Goal: Task Accomplishment & Management: Use online tool/utility

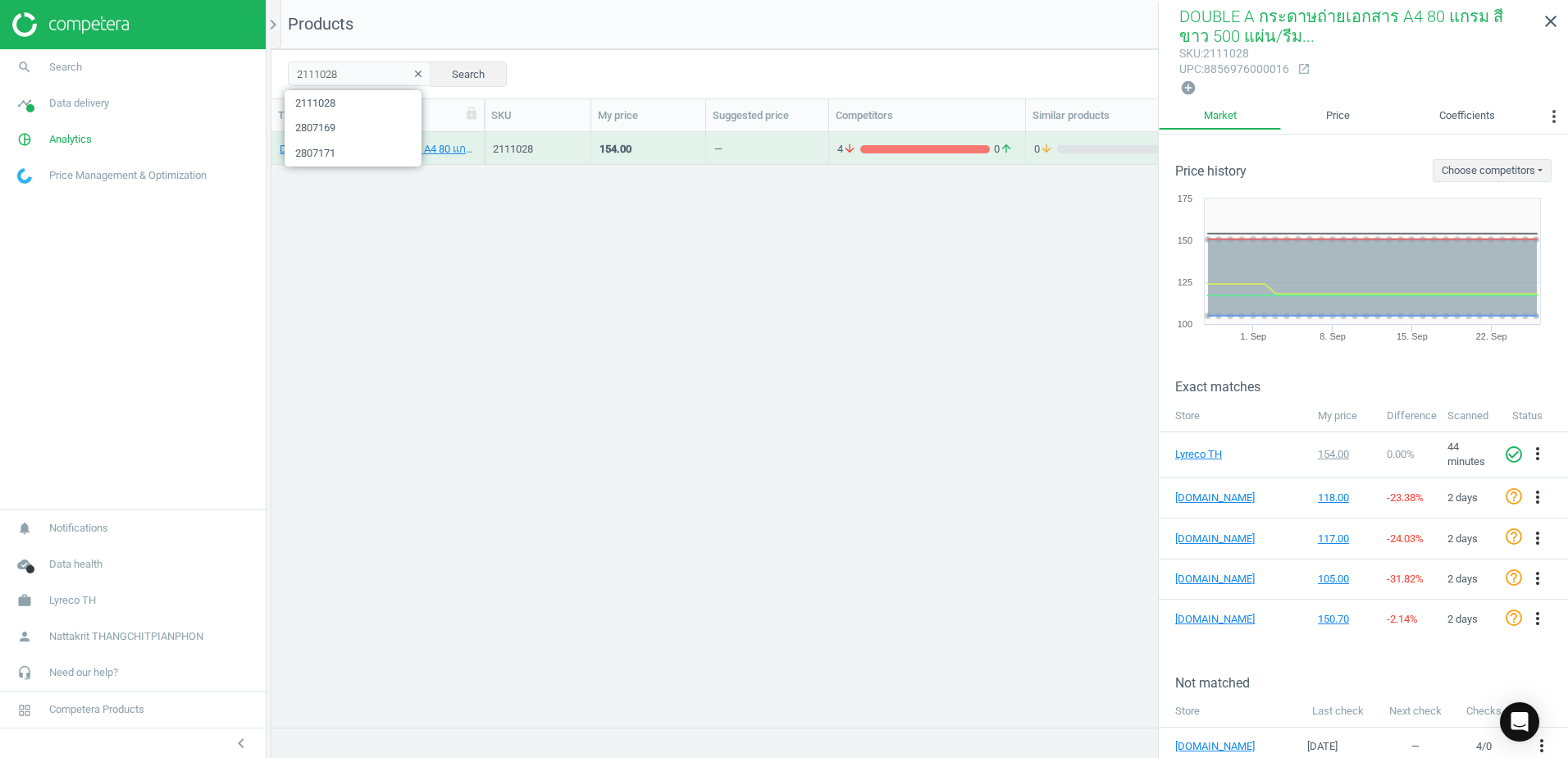
scroll to position [570, 1285]
type input "xxc73MBN"
click at [444, 73] on button "Search" at bounding box center [468, 74] width 77 height 25
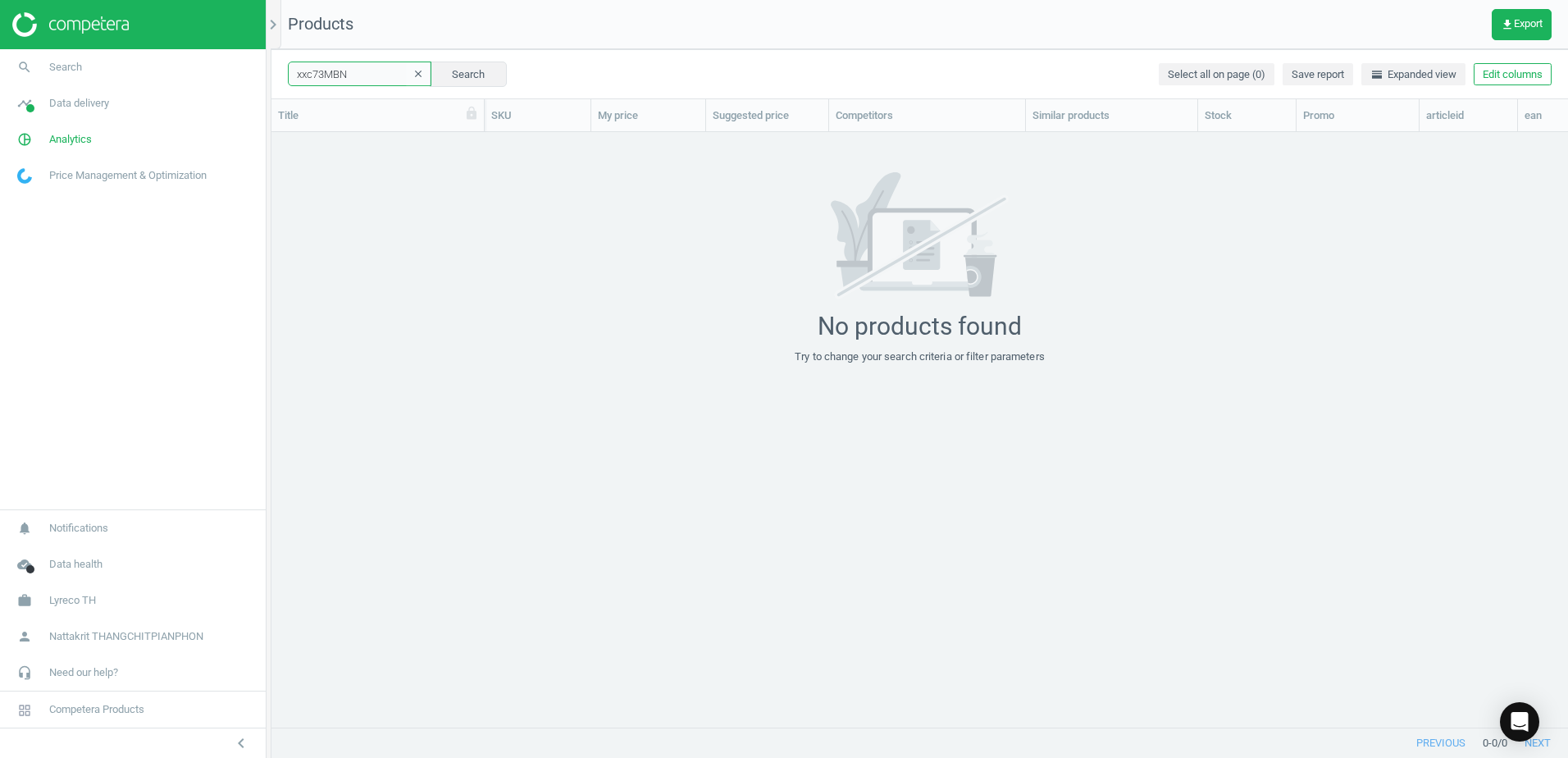
click at [372, 75] on input "xxc73MBN" at bounding box center [360, 74] width 144 height 25
paste input "2643915"
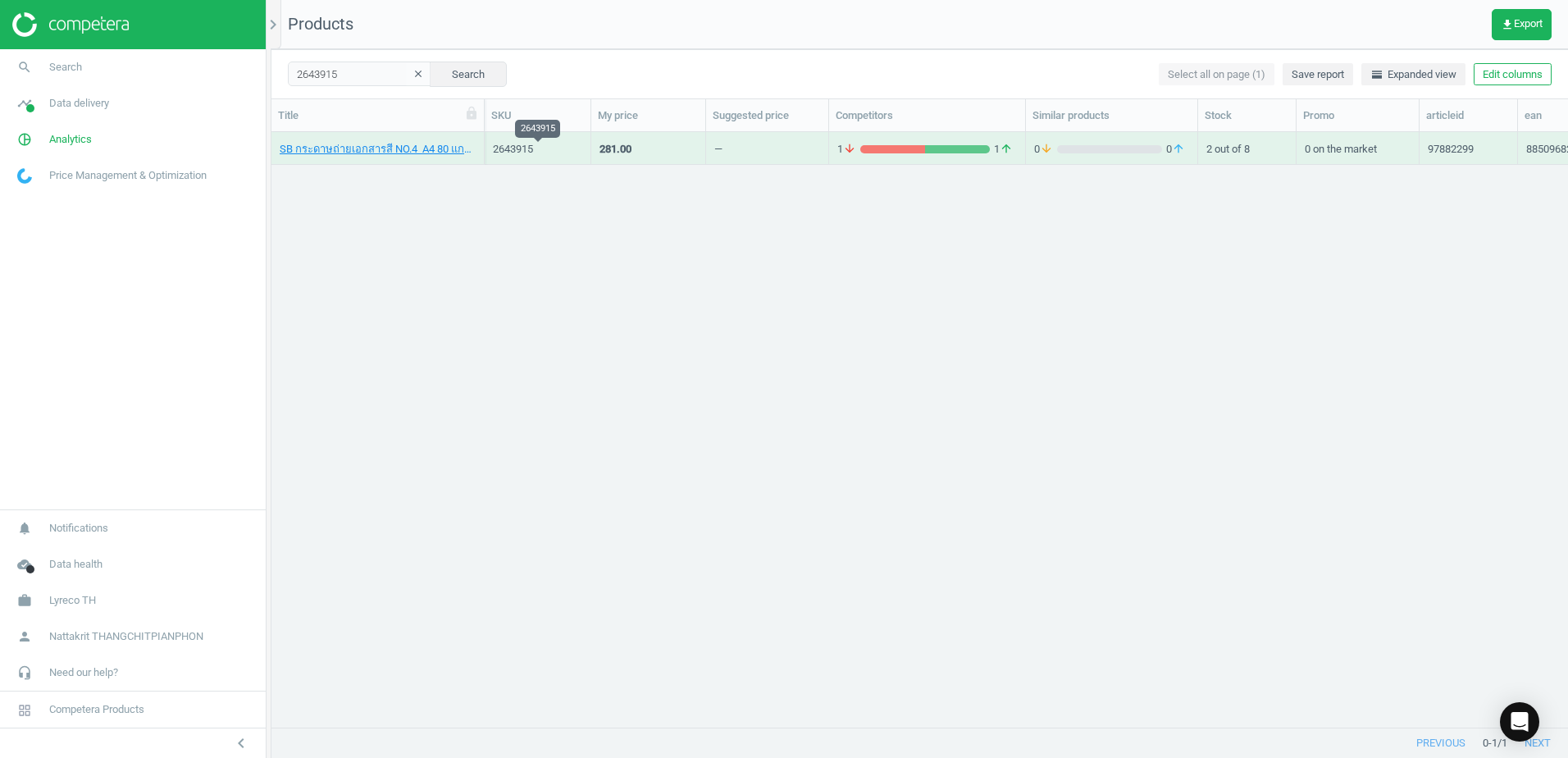
click at [663, 150] on div "281.00" at bounding box center [649, 148] width 98 height 28
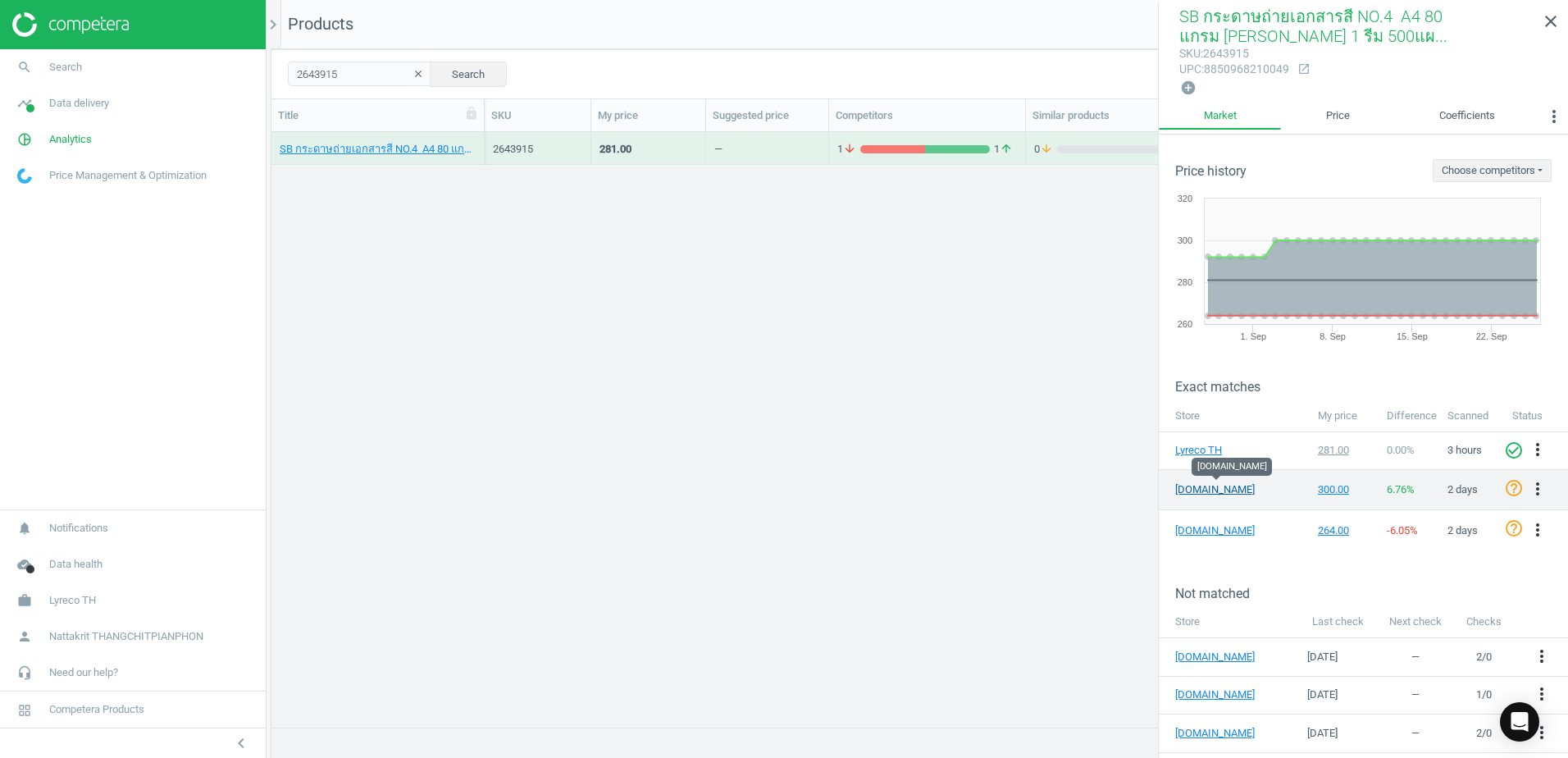
click at [1214, 486] on link "[DOMAIN_NAME]" at bounding box center [1216, 490] width 82 height 15
click at [625, 152] on div "281.00" at bounding box center [616, 149] width 32 height 15
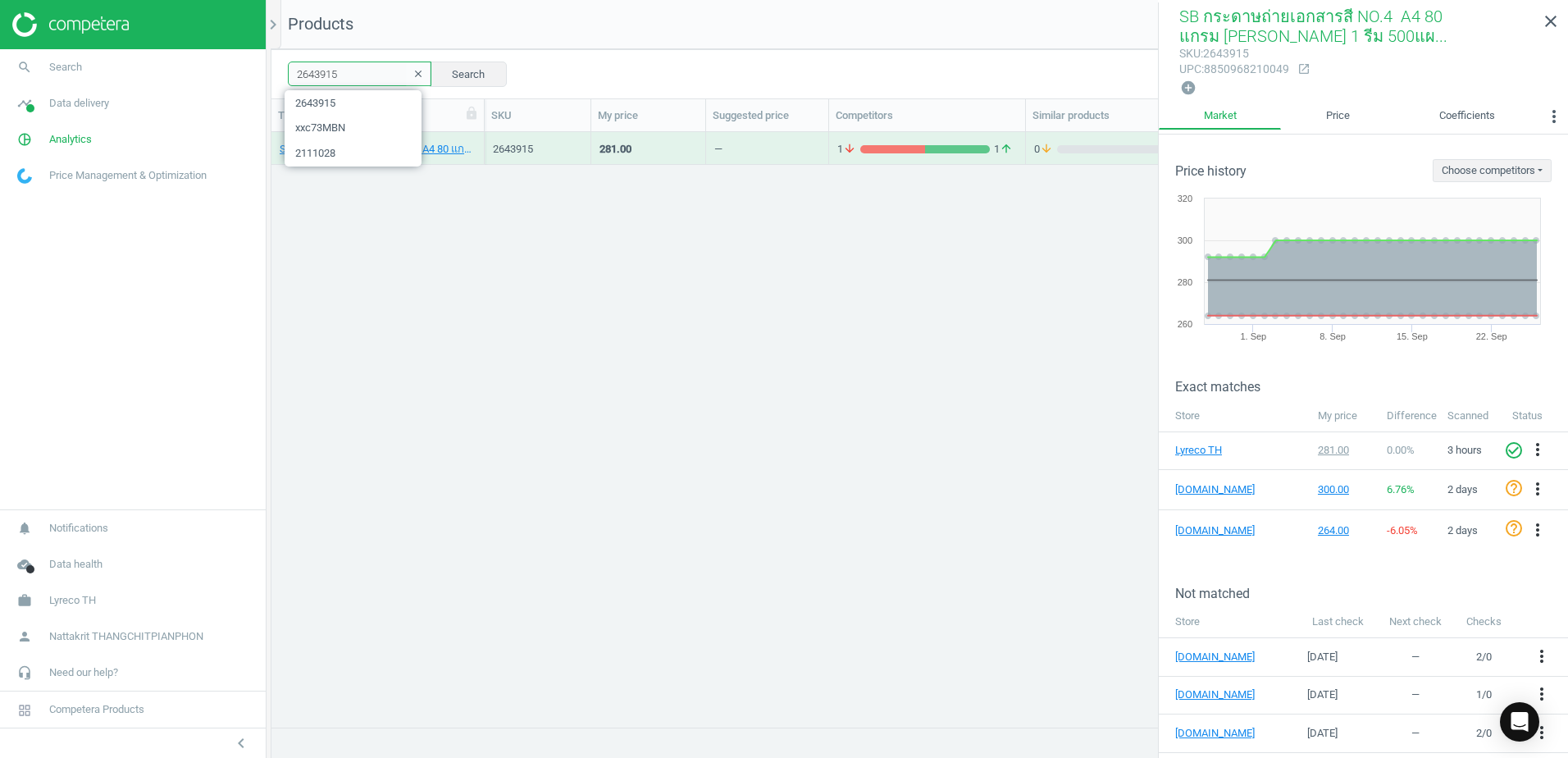
click at [341, 79] on input "2643915" at bounding box center [360, 74] width 144 height 25
paste input "6060906"
type input "6060906"
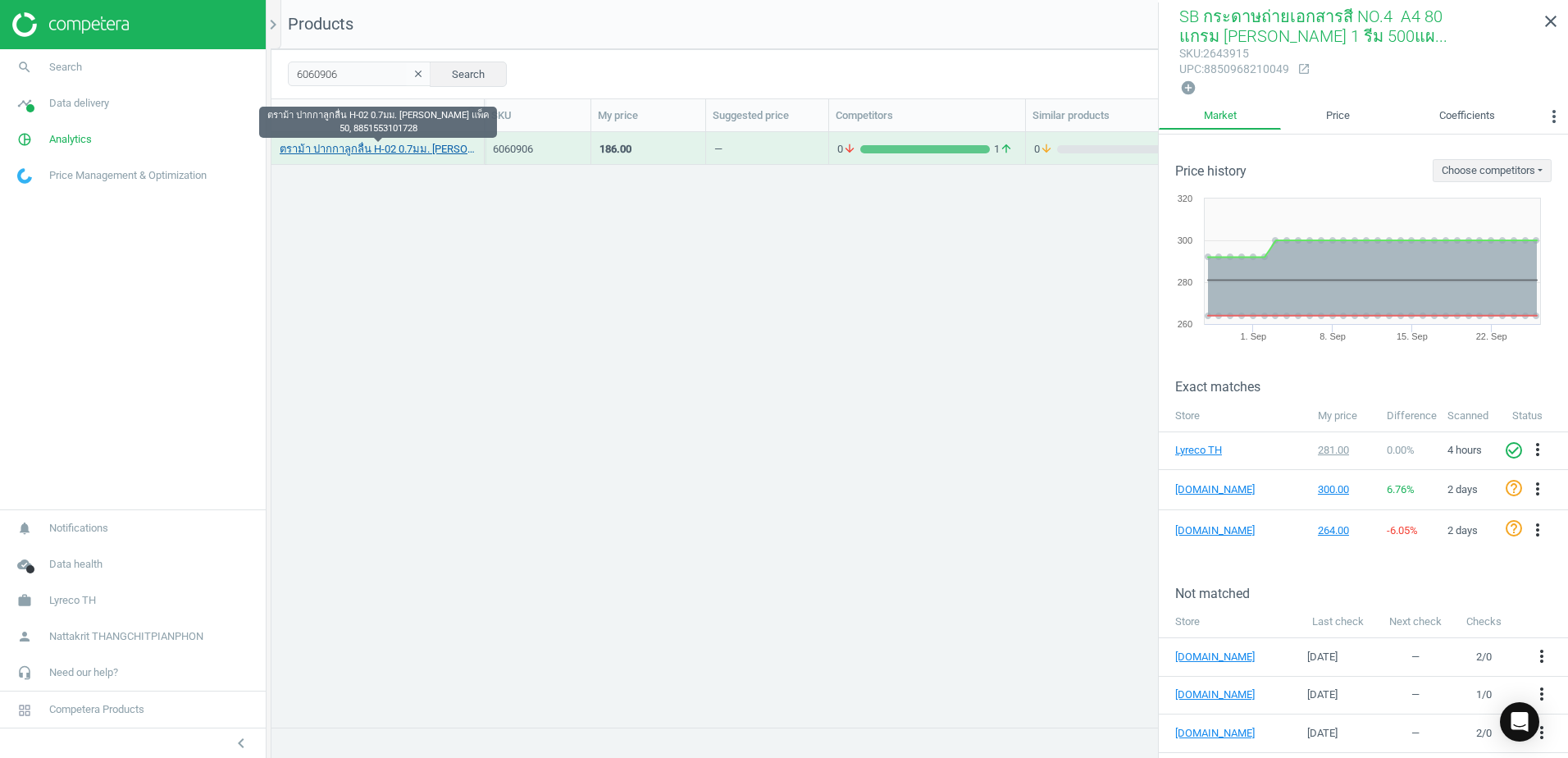
click at [434, 152] on link "ตราม้า ปากกาลูกลื่น H-02 0.7มม. [PERSON_NAME] แพ็ค 50, 8851553101728" at bounding box center [378, 149] width 196 height 15
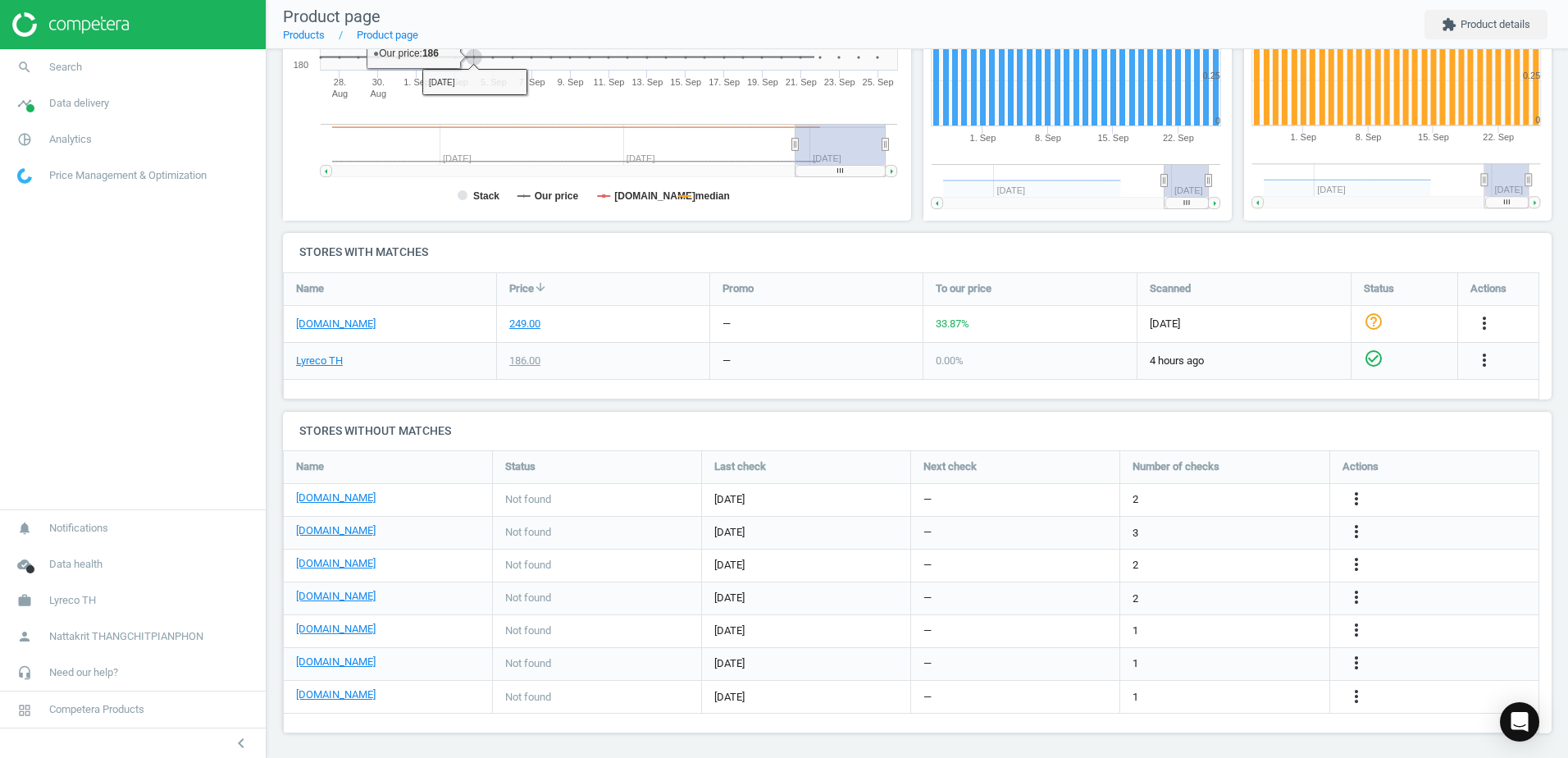
scroll to position [375, 0]
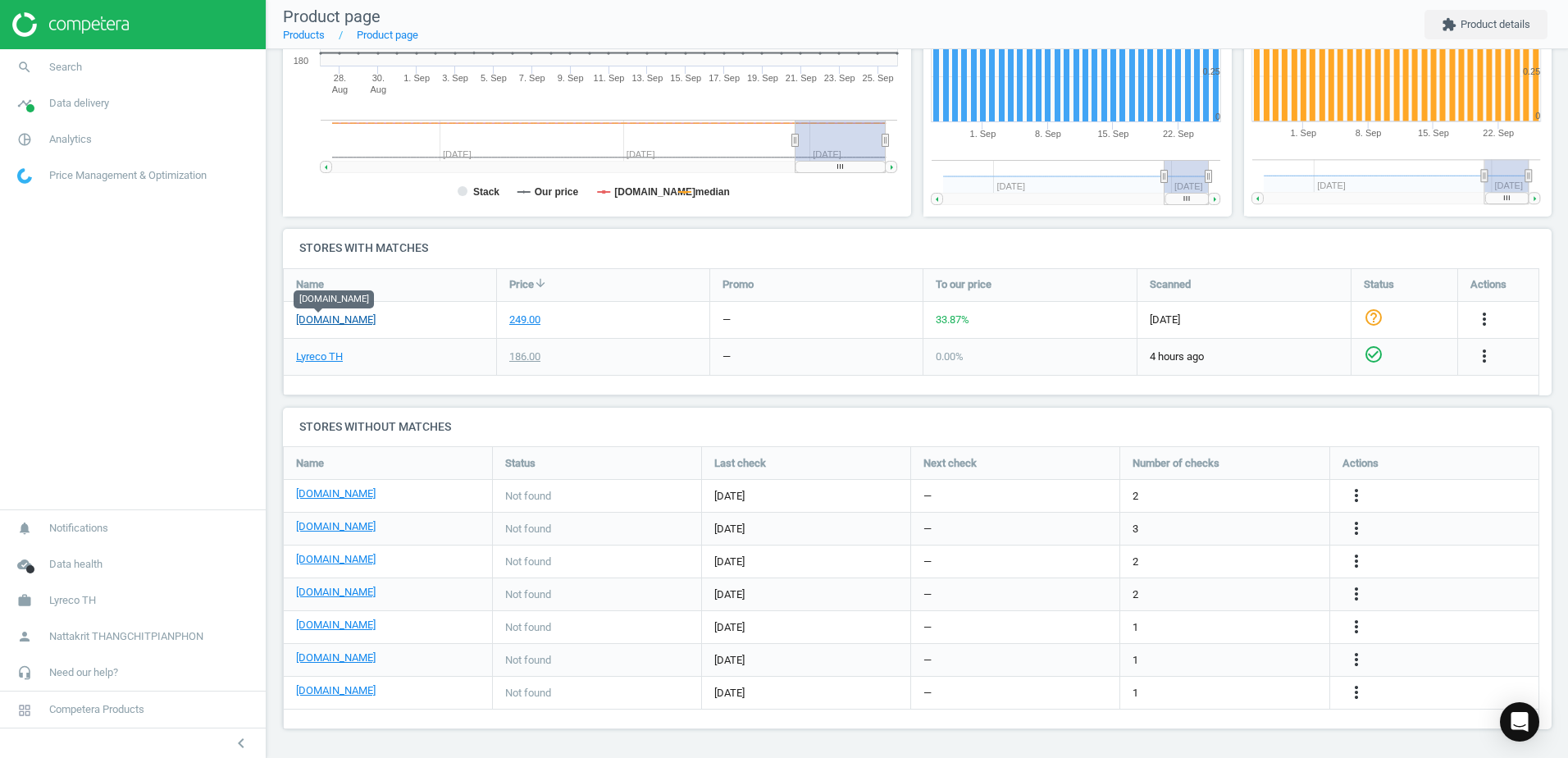
click at [337, 319] on link "[DOMAIN_NAME]" at bounding box center [336, 320] width 80 height 15
click at [123, 58] on link "search Search" at bounding box center [132, 67] width 266 height 36
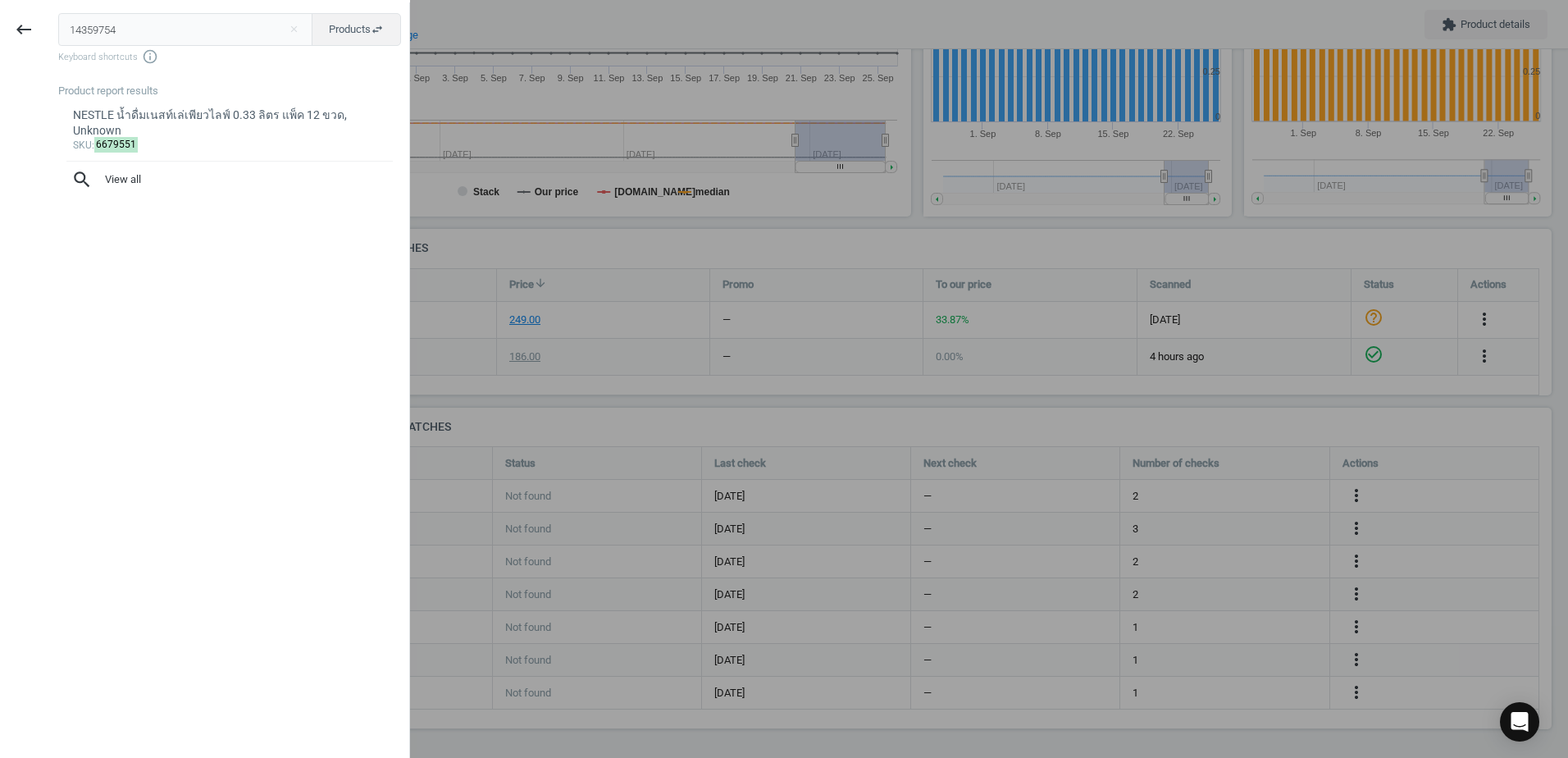
type input "14359754"
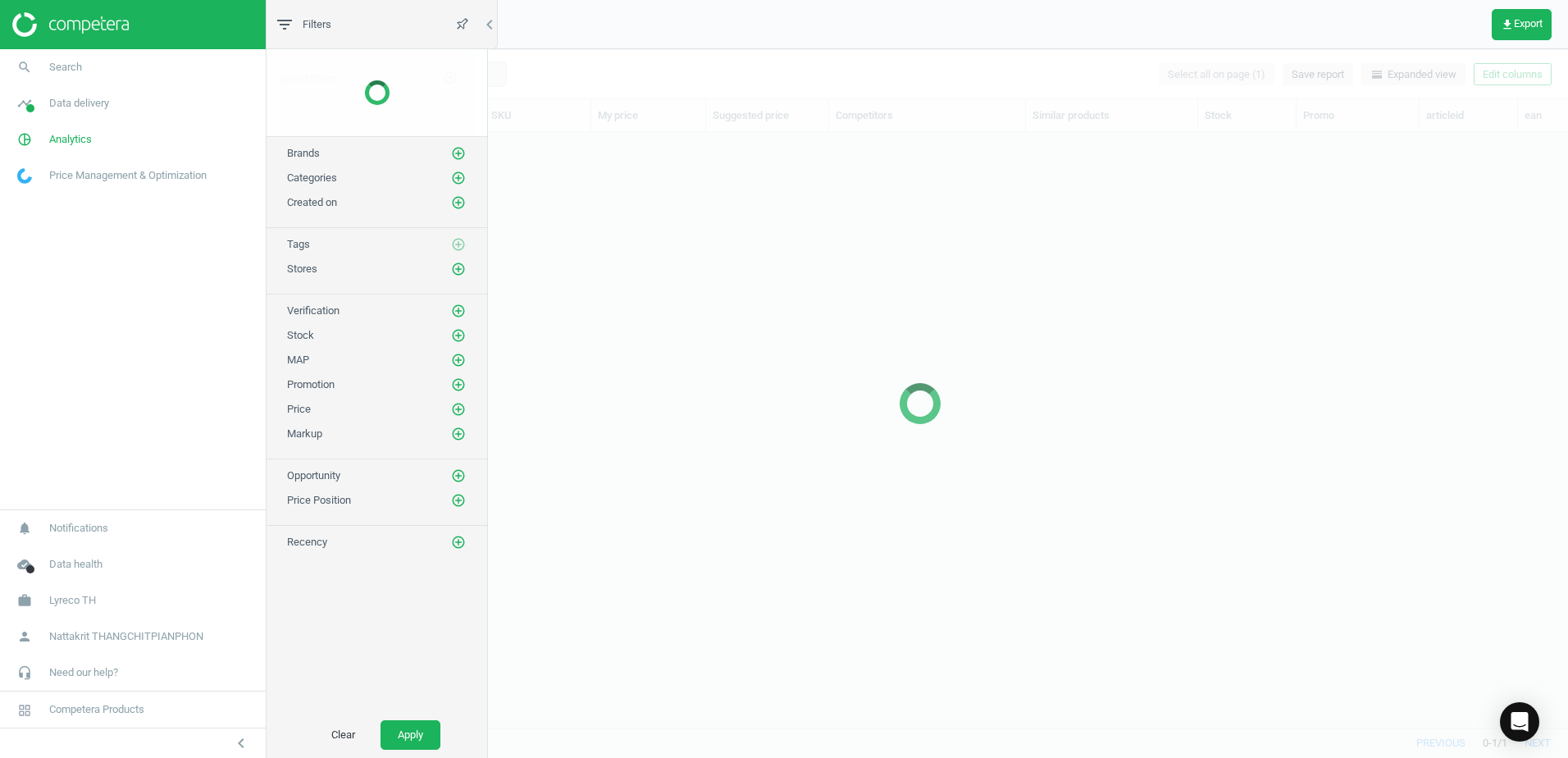
scroll to position [570, 1285]
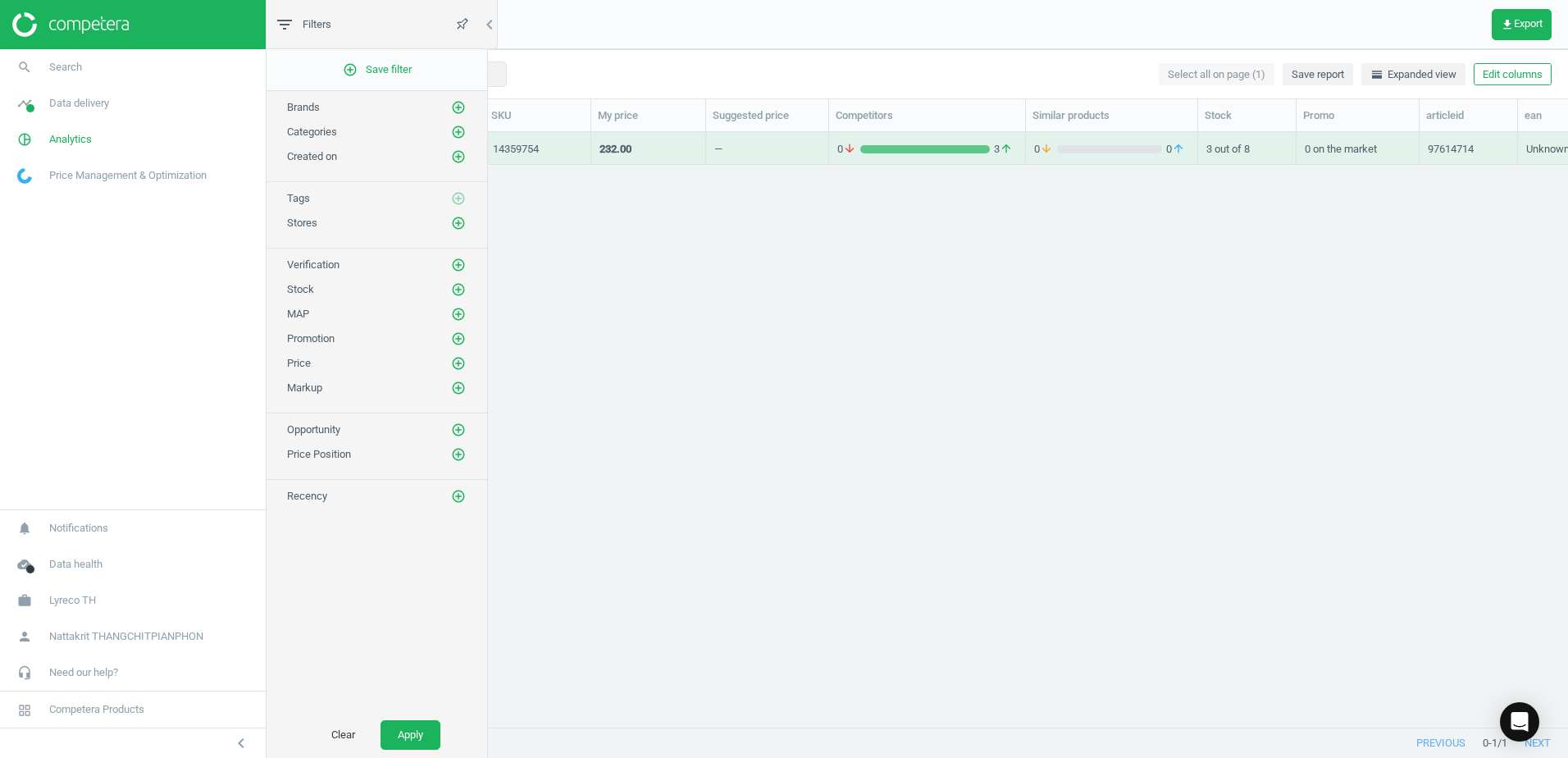
click at [577, 147] on div "14359754" at bounding box center [537, 149] width 90 height 15
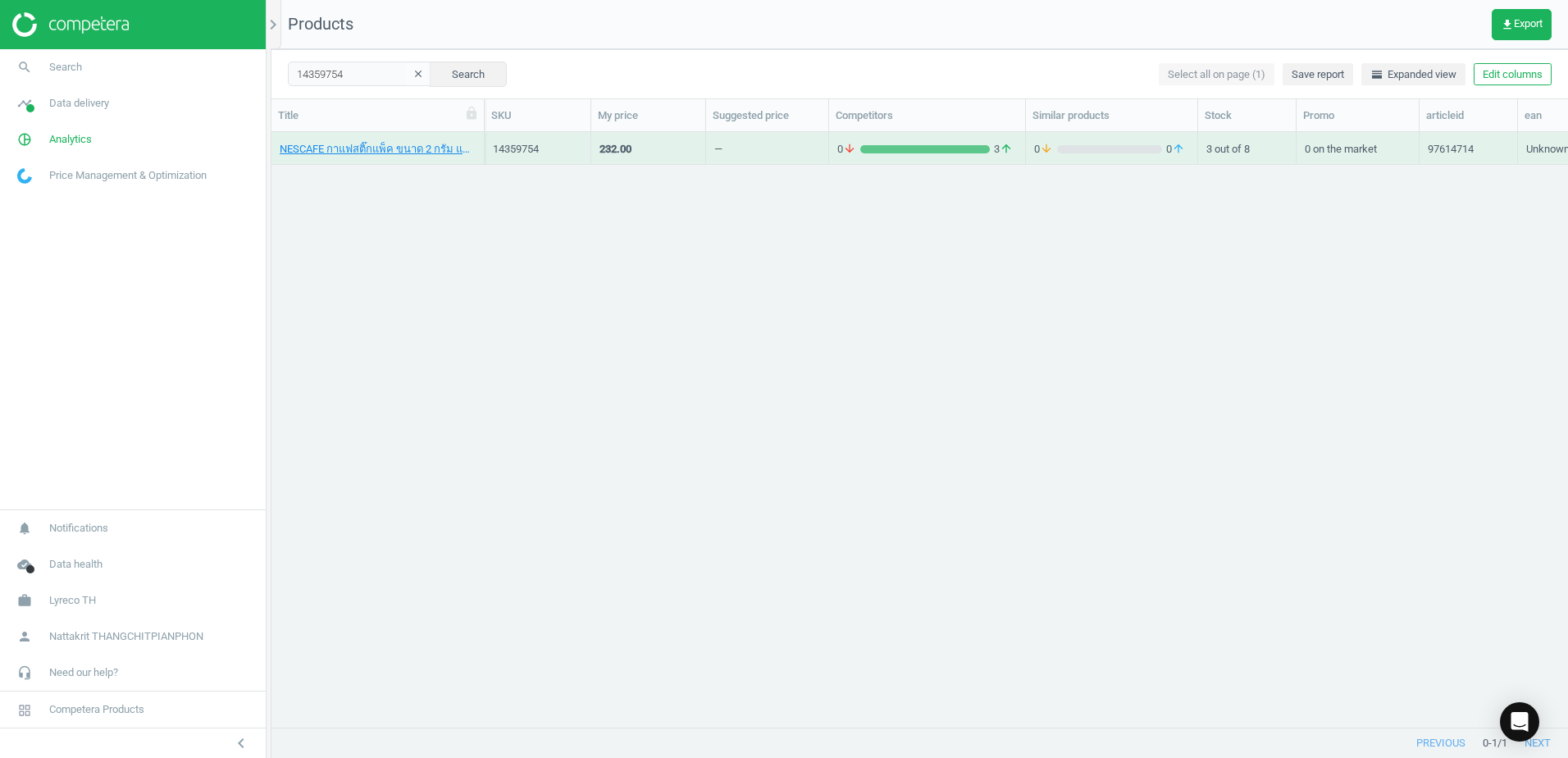
click at [577, 147] on div "14359754" at bounding box center [537, 149] width 90 height 15
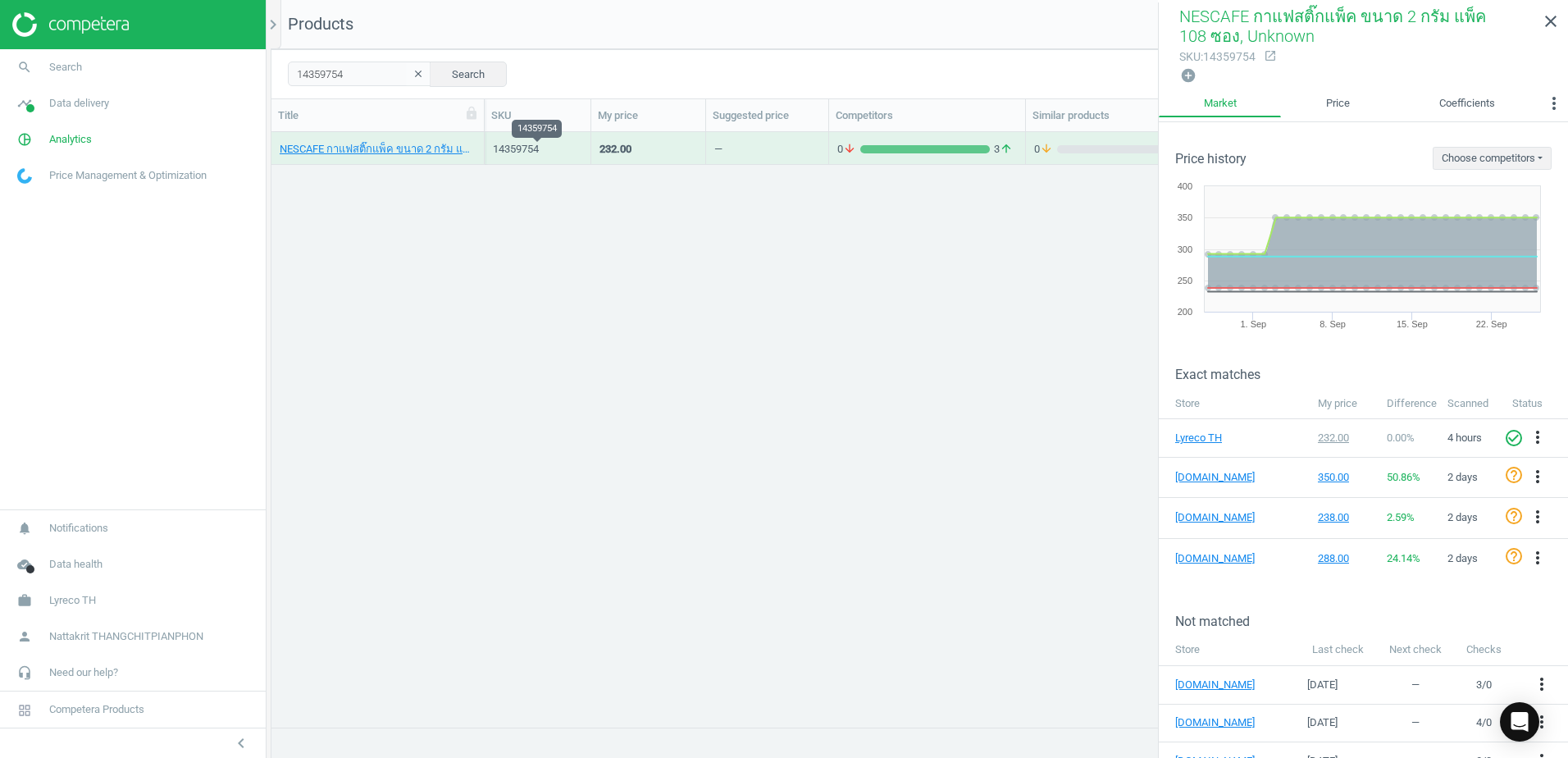
click at [507, 148] on div "14359754" at bounding box center [537, 149] width 90 height 15
drag, startPoint x: 507, startPoint y: 148, endPoint x: 441, endPoint y: 155, distance: 66.4
click at [441, 155] on link "NESCAFE กาแฟสติ๊กแพ็ค ขนาด 2 กรัม แพ็ค 108 ซอง, Unknown" at bounding box center [378, 149] width 196 height 15
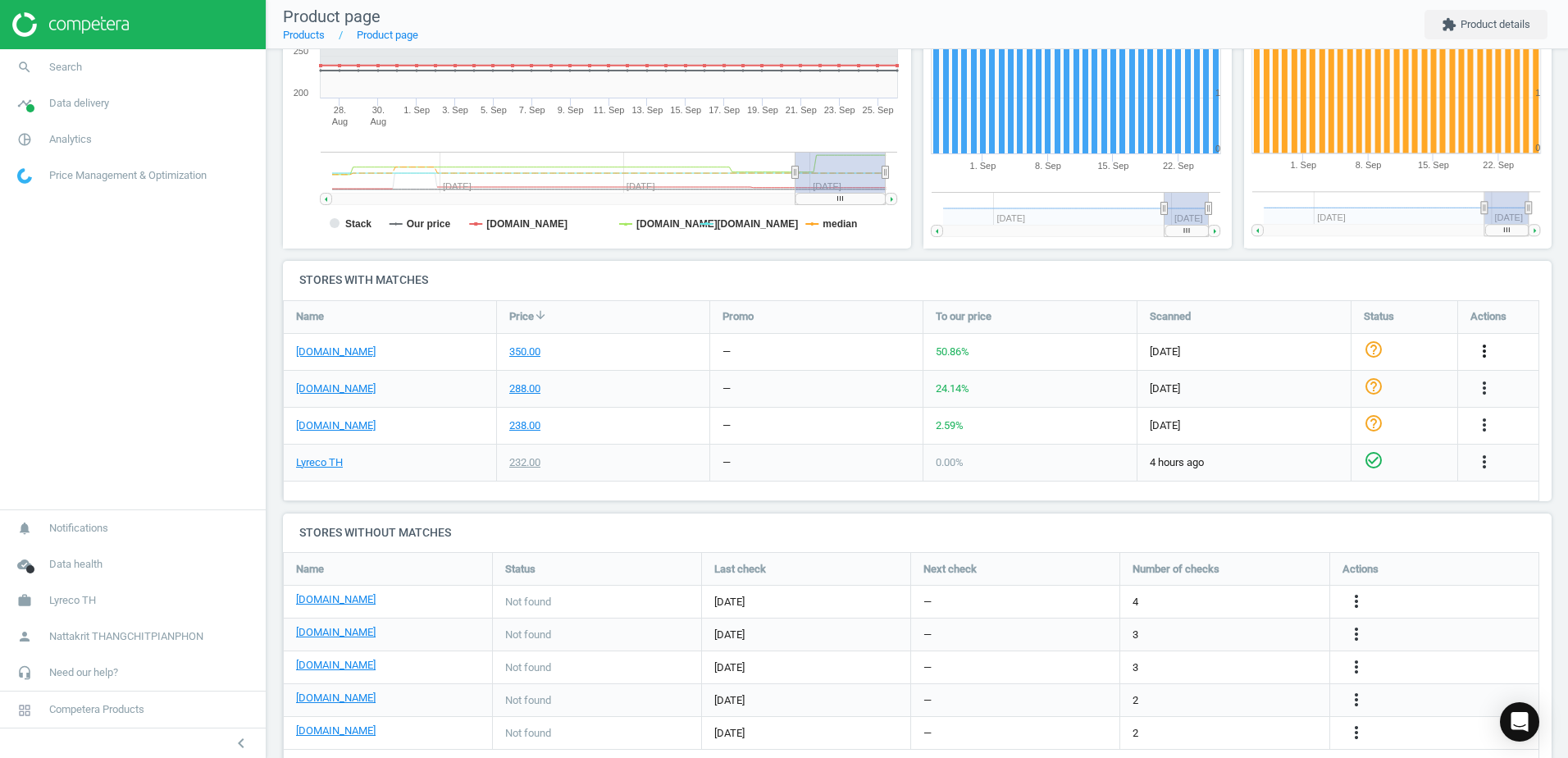
click at [1492, 347] on icon "more_vert" at bounding box center [1484, 351] width 20 height 20
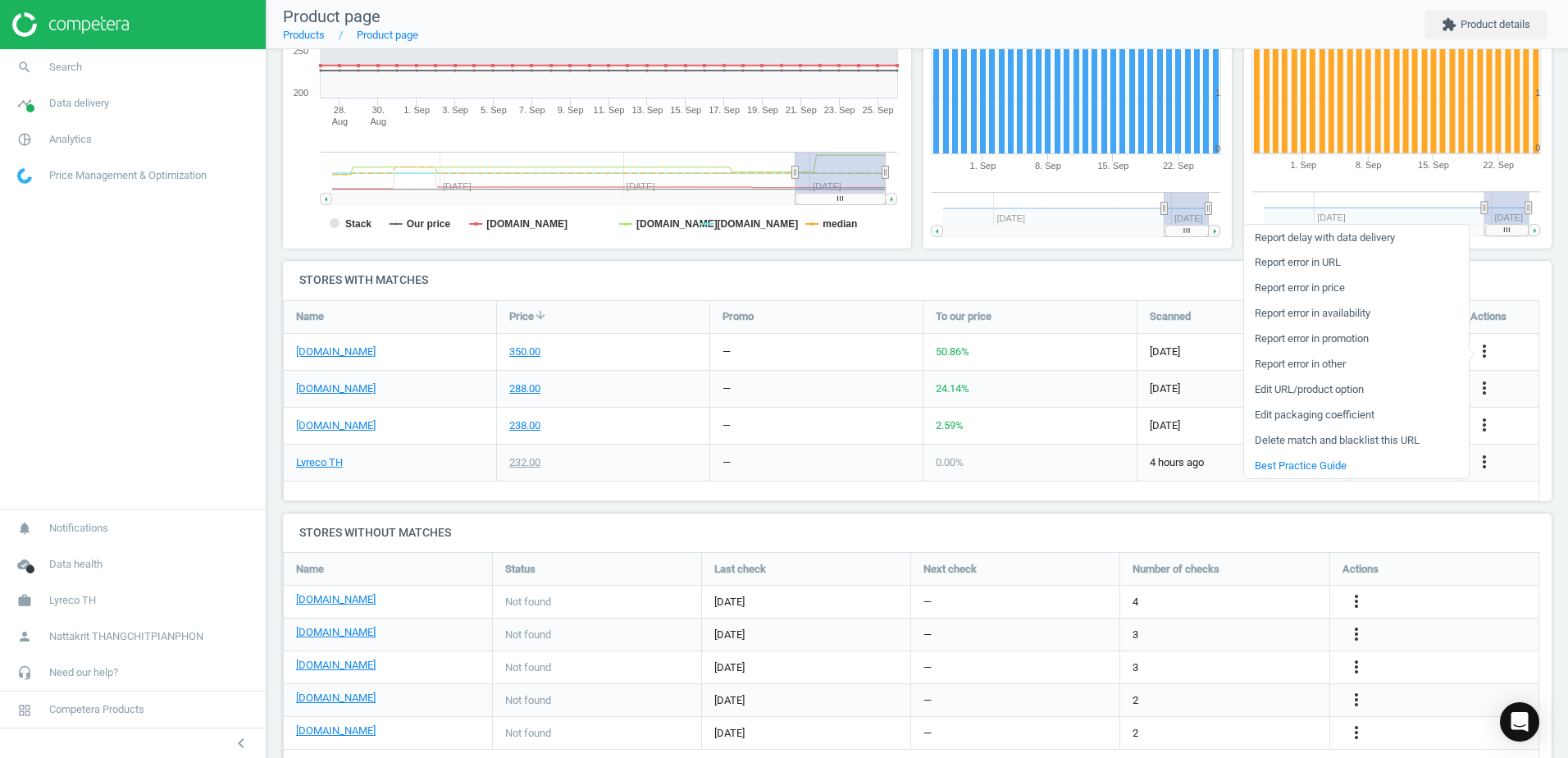
click at [913, 363] on div "—" at bounding box center [816, 352] width 212 height 36
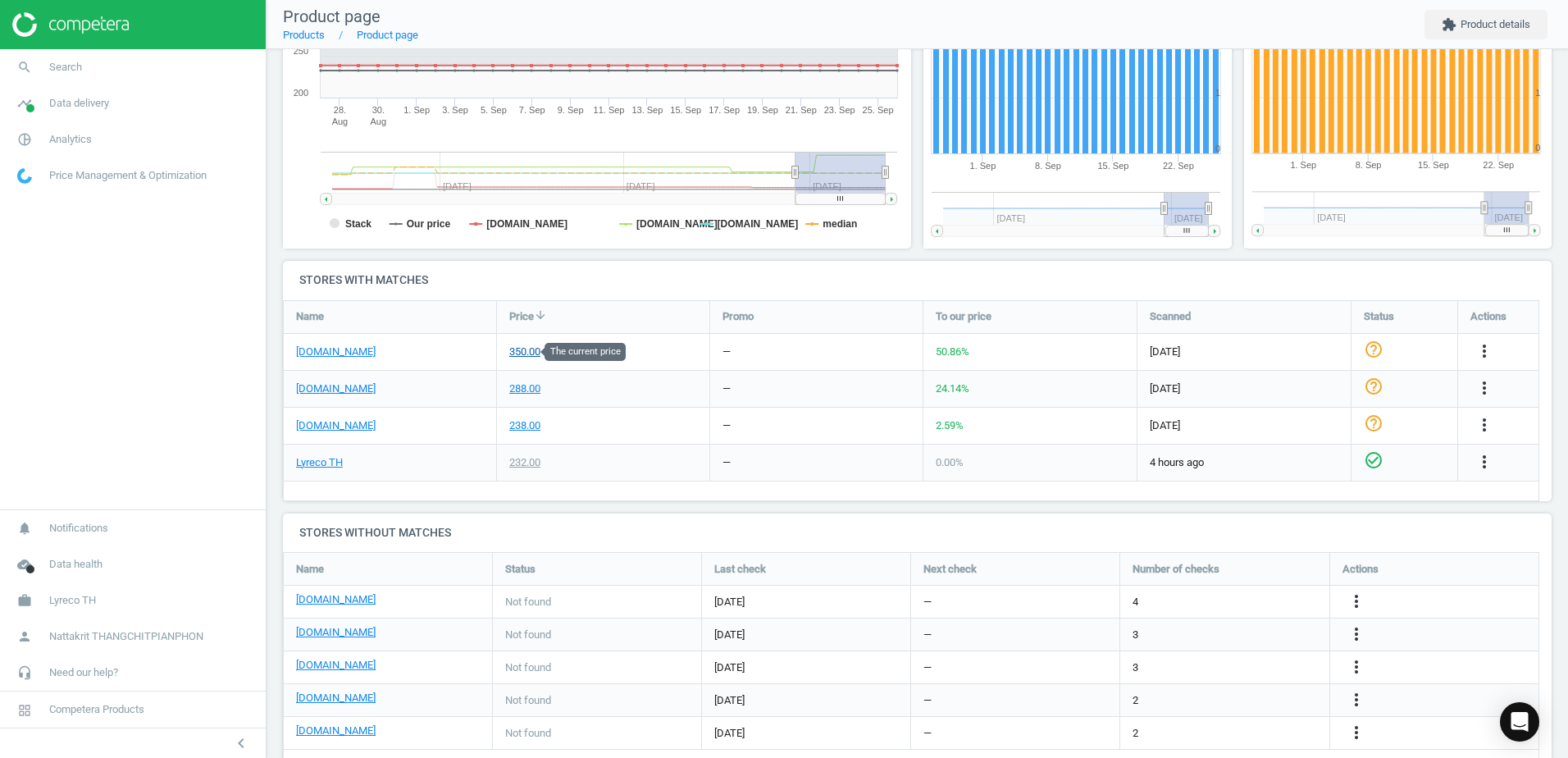
click at [534, 353] on div "350.00" at bounding box center [524, 352] width 31 height 15
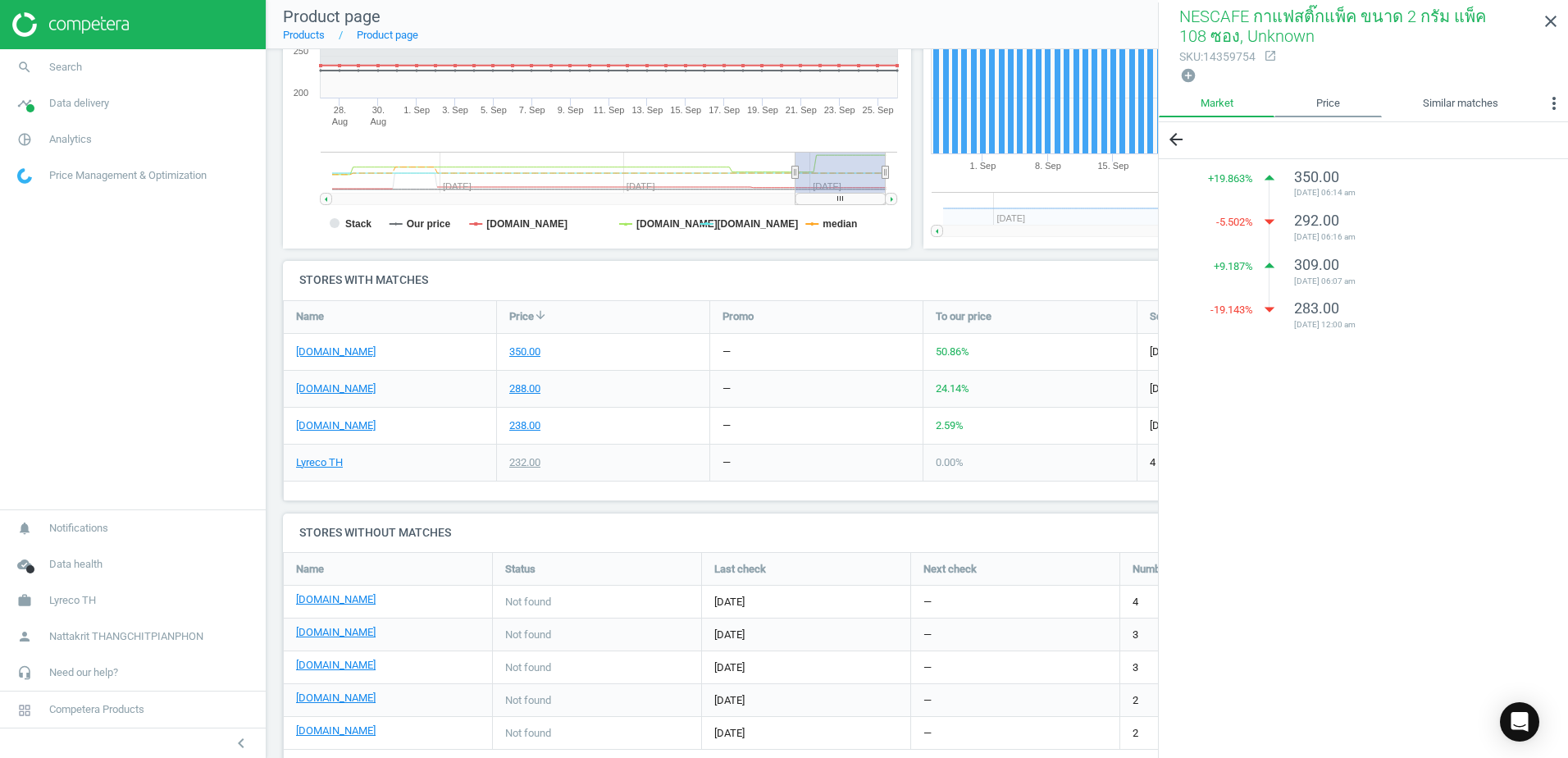
click at [1333, 91] on link "Price" at bounding box center [1328, 103] width 107 height 28
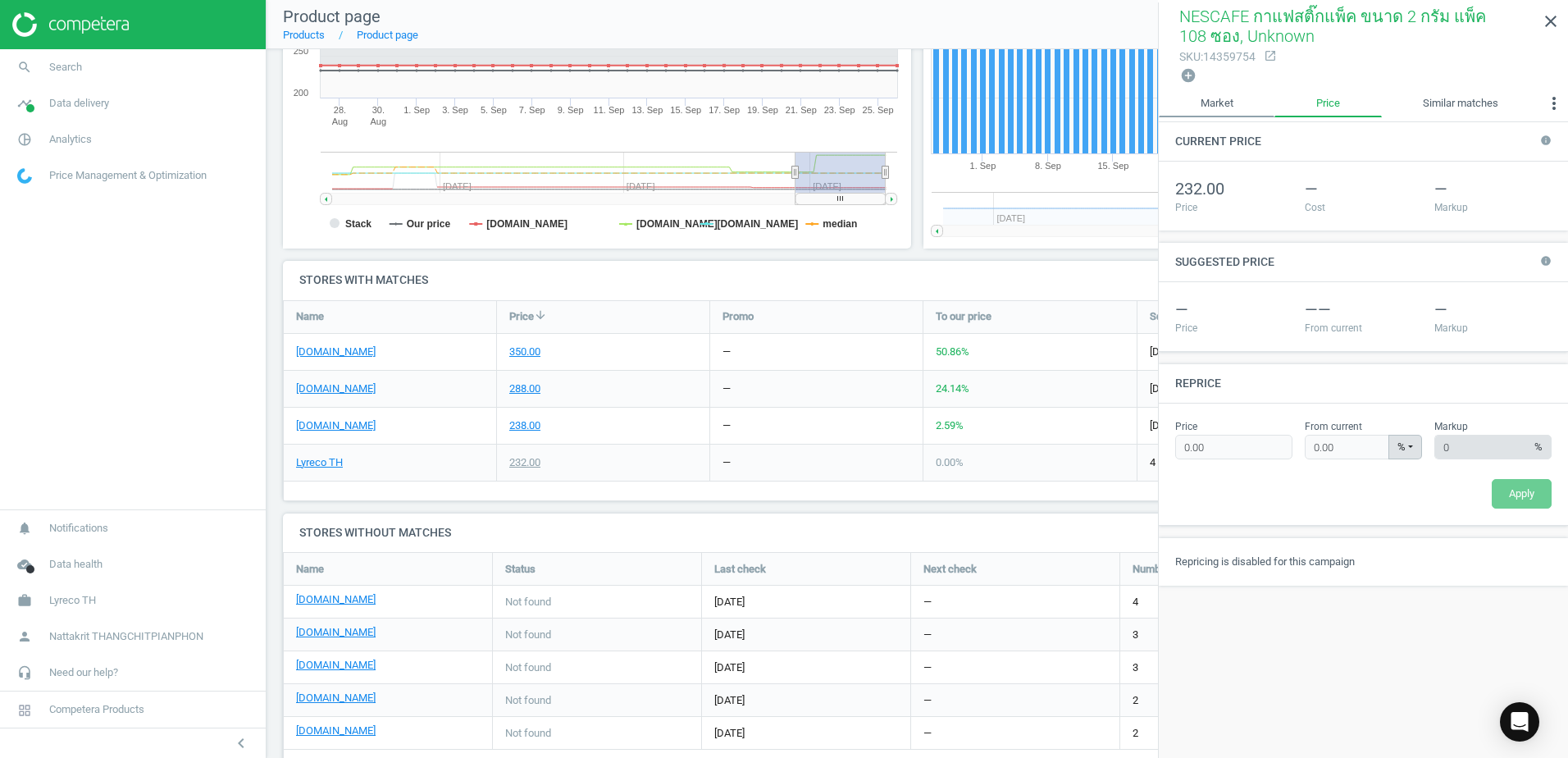
click at [1250, 110] on link "Market" at bounding box center [1216, 103] width 115 height 28
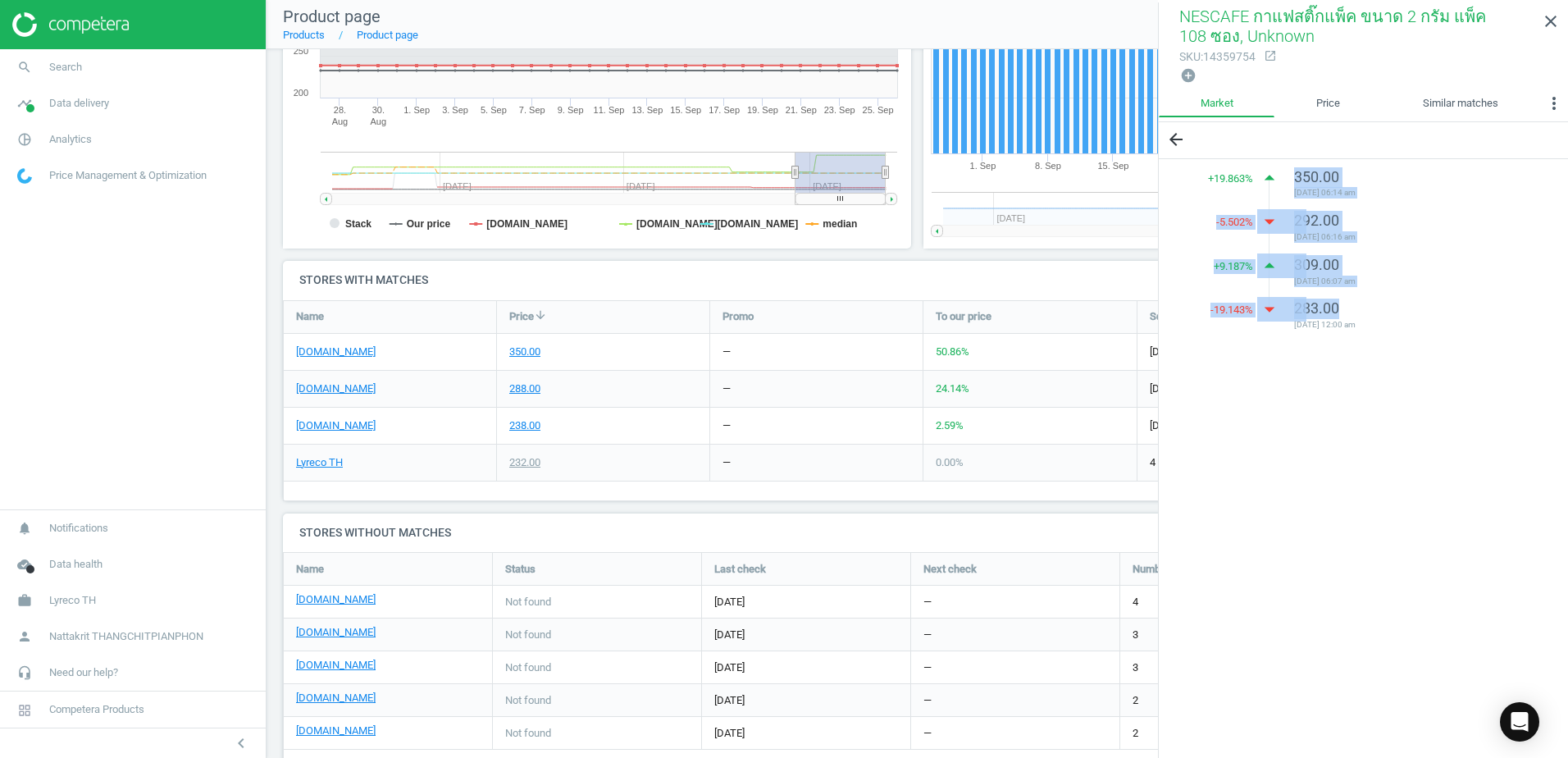
drag, startPoint x: 1312, startPoint y: 210, endPoint x: 1349, endPoint y: 326, distance: 121.8
click at [1349, 326] on ul "+ 19.863 % arrow_drop_up 350.00 [DATE] 06:14 am -5.502 % arrow_drop_down 292.00…" at bounding box center [1411, 247] width 283 height 176
click at [1349, 328] on span "[DATE] 12:00 am" at bounding box center [1411, 324] width 233 height 12
drag, startPoint x: 1349, startPoint y: 333, endPoint x: 1241, endPoint y: 181, distance: 186.5
click at [1241, 181] on div "+ 19.863 % arrow_drop_up 350.00 [DATE] 06:14 am -5.502 % arrow_drop_down 292.00…" at bounding box center [1363, 256] width 410 height 195
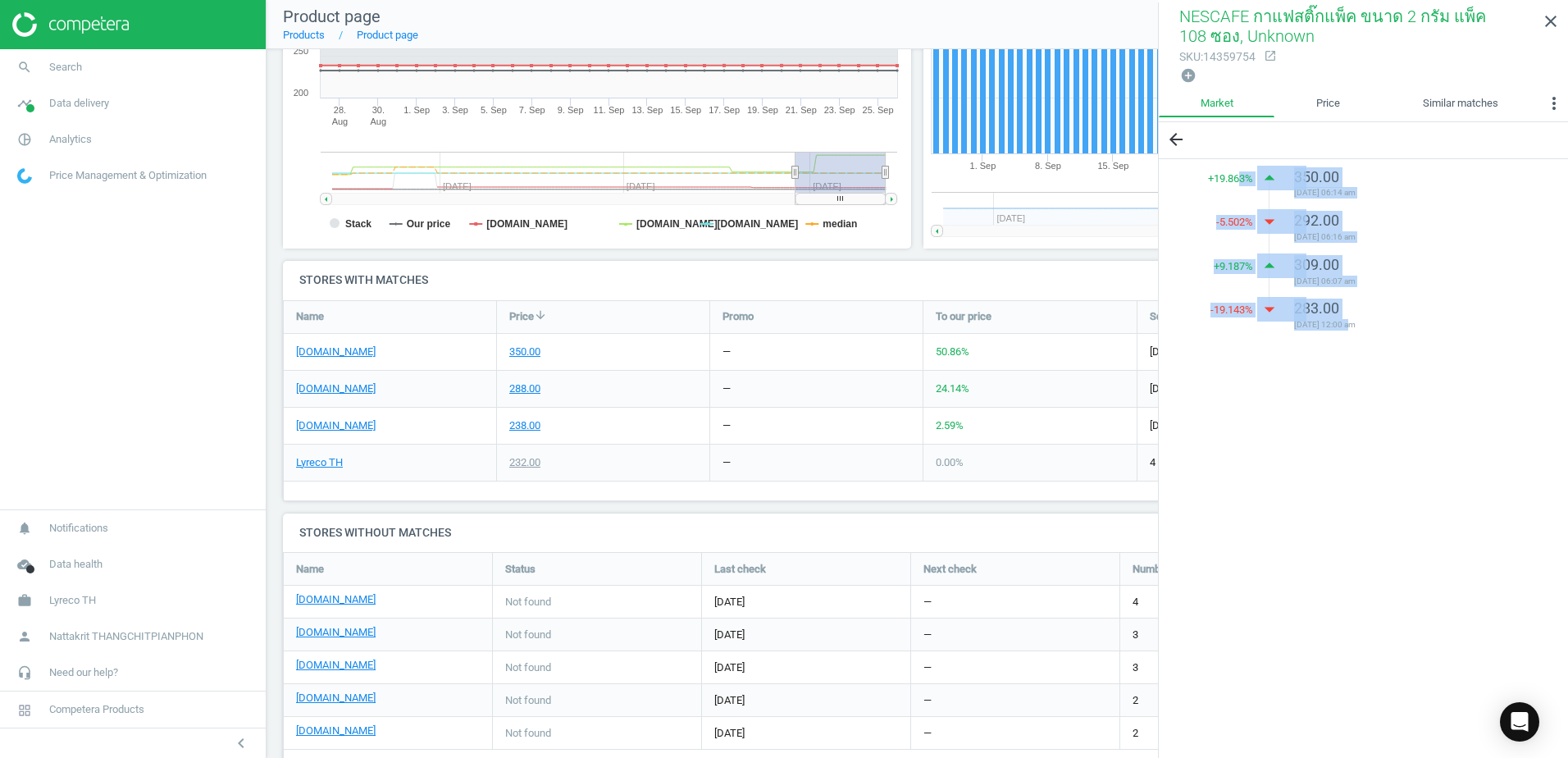
click at [1241, 181] on span "+ 19.863 %" at bounding box center [1230, 179] width 45 height 15
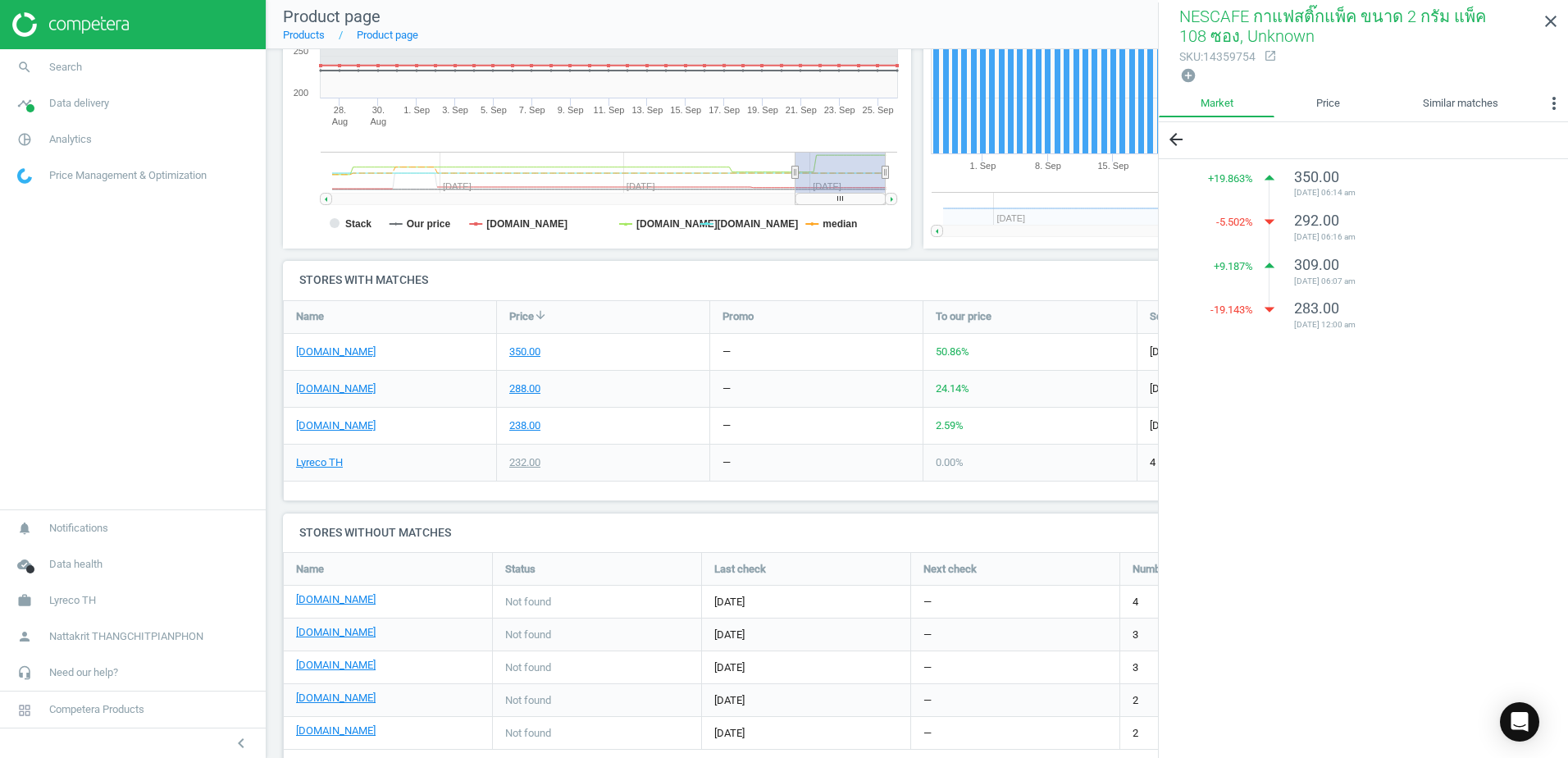
click at [911, 316] on div "Promo" at bounding box center [816, 317] width 212 height 32
click at [1554, 11] on link "close" at bounding box center [1550, 22] width 35 height 36
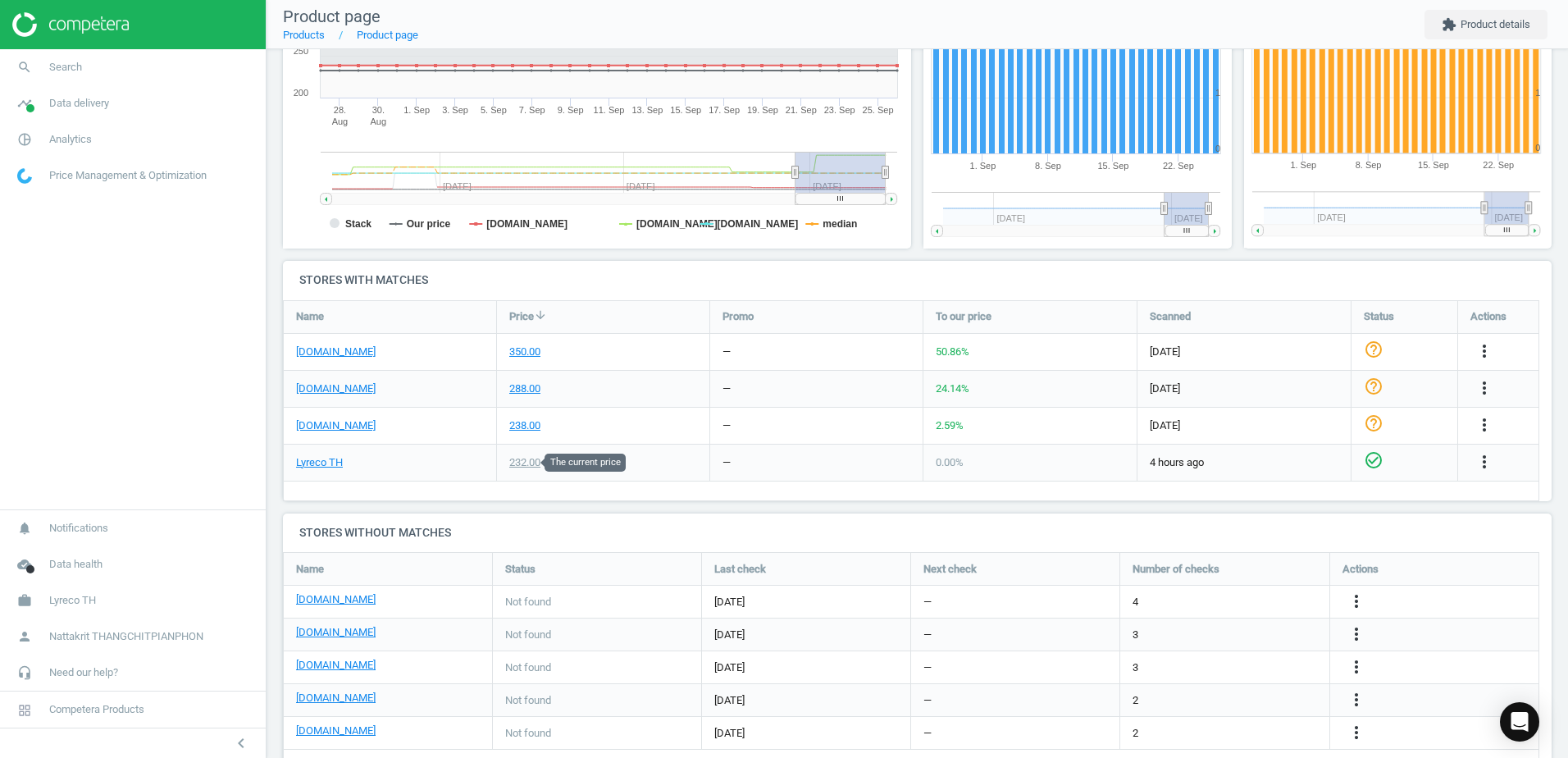
click at [528, 460] on div "232.00" at bounding box center [524, 462] width 31 height 15
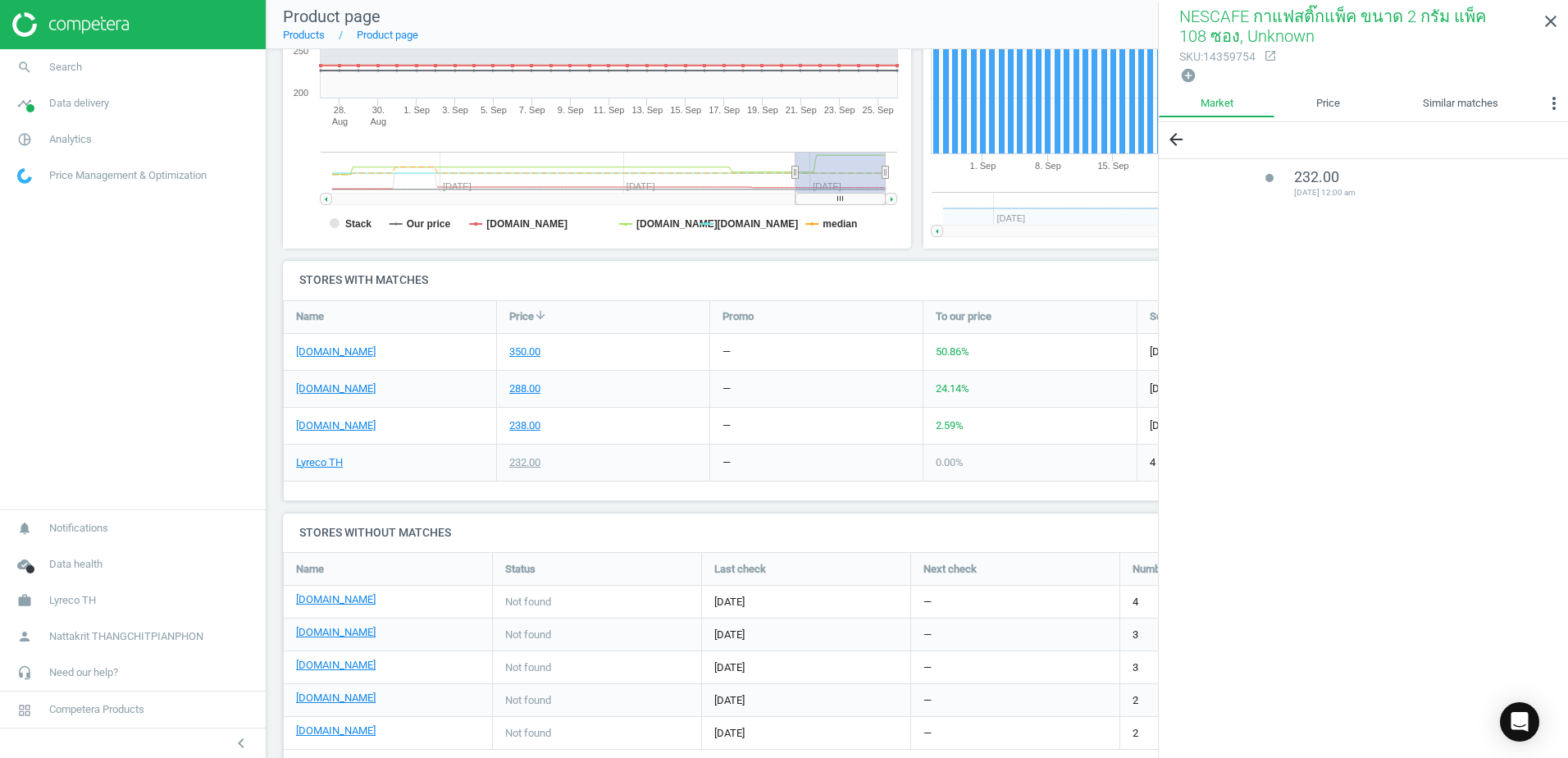
click at [1270, 176] on icon "lens" at bounding box center [1270, 178] width 10 height 10
click at [1267, 178] on icon "lens" at bounding box center [1270, 178] width 10 height 10
click at [1316, 110] on link "Price" at bounding box center [1328, 103] width 107 height 28
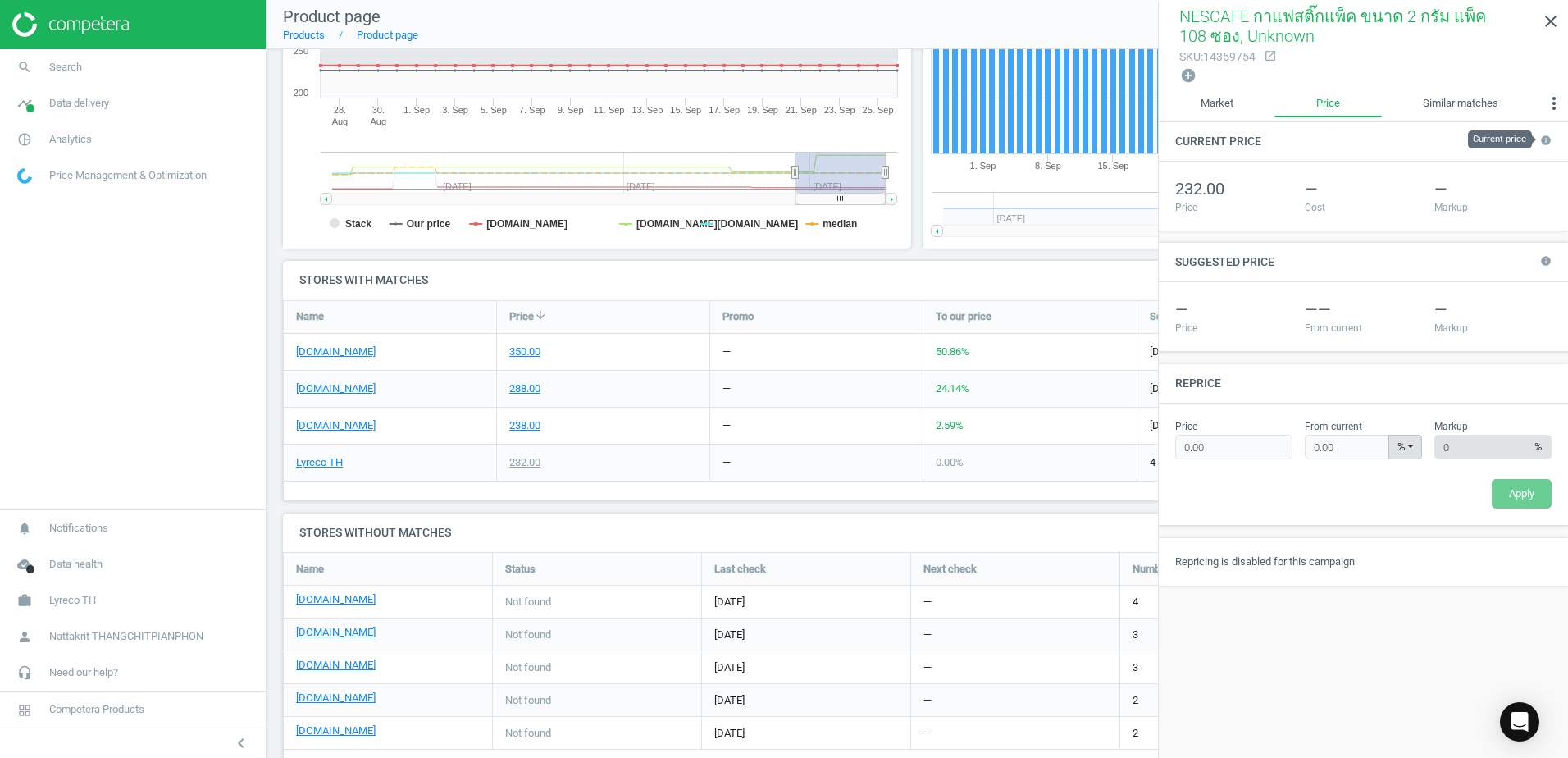
click at [1538, 140] on span "info" at bounding box center [1544, 141] width 16 height 16
click at [1542, 140] on icon "info" at bounding box center [1546, 139] width 12 height 12
click at [1548, 272] on div "Suggested price info" at bounding box center [1363, 262] width 410 height 39
click at [1554, 107] on icon "more_vert" at bounding box center [1554, 103] width 20 height 20
click at [1500, 202] on button "Custom data" at bounding box center [1515, 197] width 105 height 20
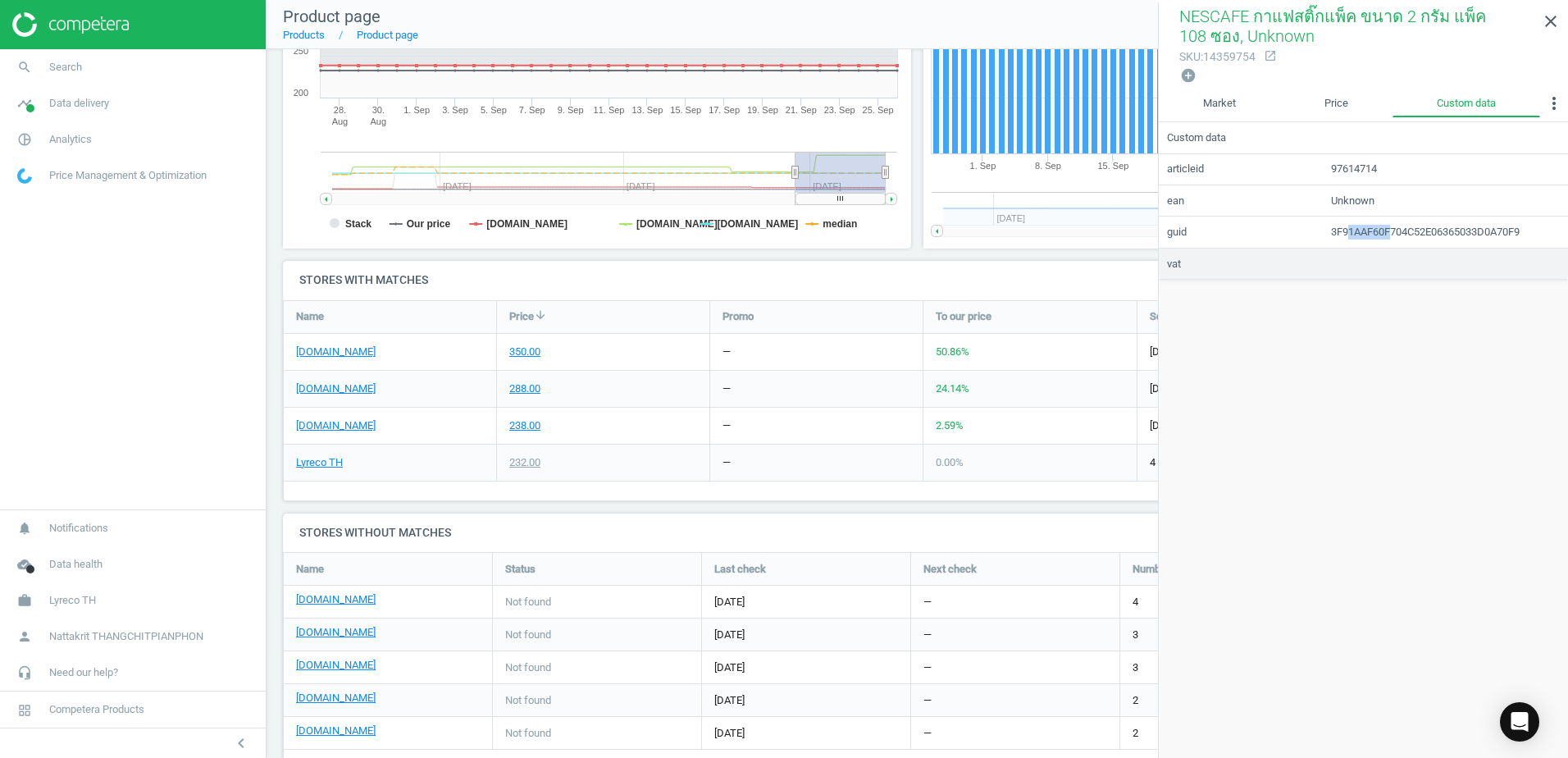
drag, startPoint x: 1392, startPoint y: 228, endPoint x: 1334, endPoint y: 249, distance: 61.7
click at [1334, 249] on tbody "articleid 97614714 ean Unknown guid 3F91AAF60F704C52E06365033D0A70F9 vat" at bounding box center [1363, 216] width 410 height 125
drag, startPoint x: 1334, startPoint y: 249, endPoint x: 1315, endPoint y: 254, distance: 19.6
click at [1315, 254] on td "vat" at bounding box center [1240, 263] width 164 height 31
click at [1509, 710] on div "Open Intercom Messenger" at bounding box center [1520, 722] width 44 height 44
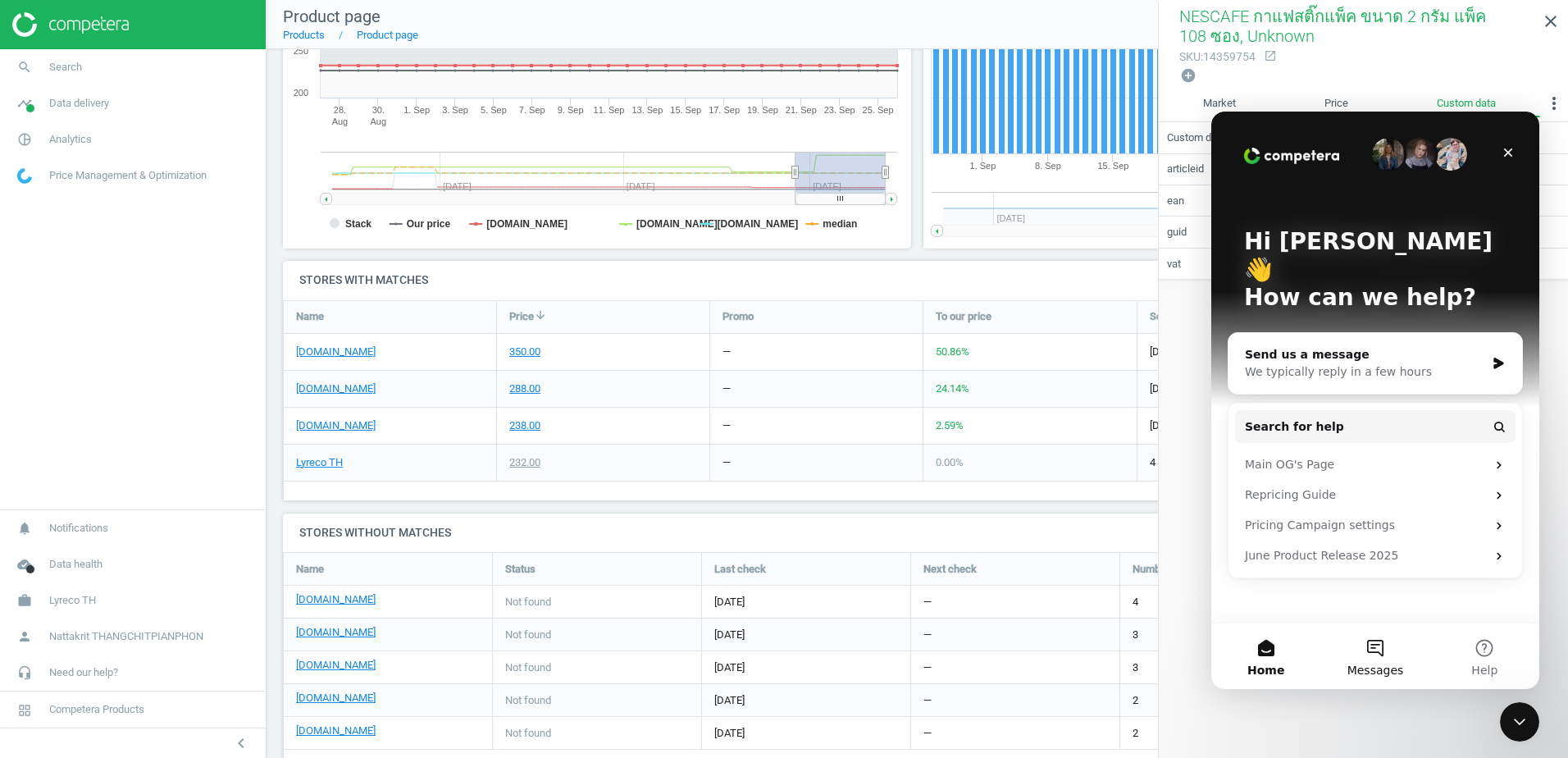
click at [1383, 658] on button "Messages" at bounding box center [1374, 657] width 109 height 66
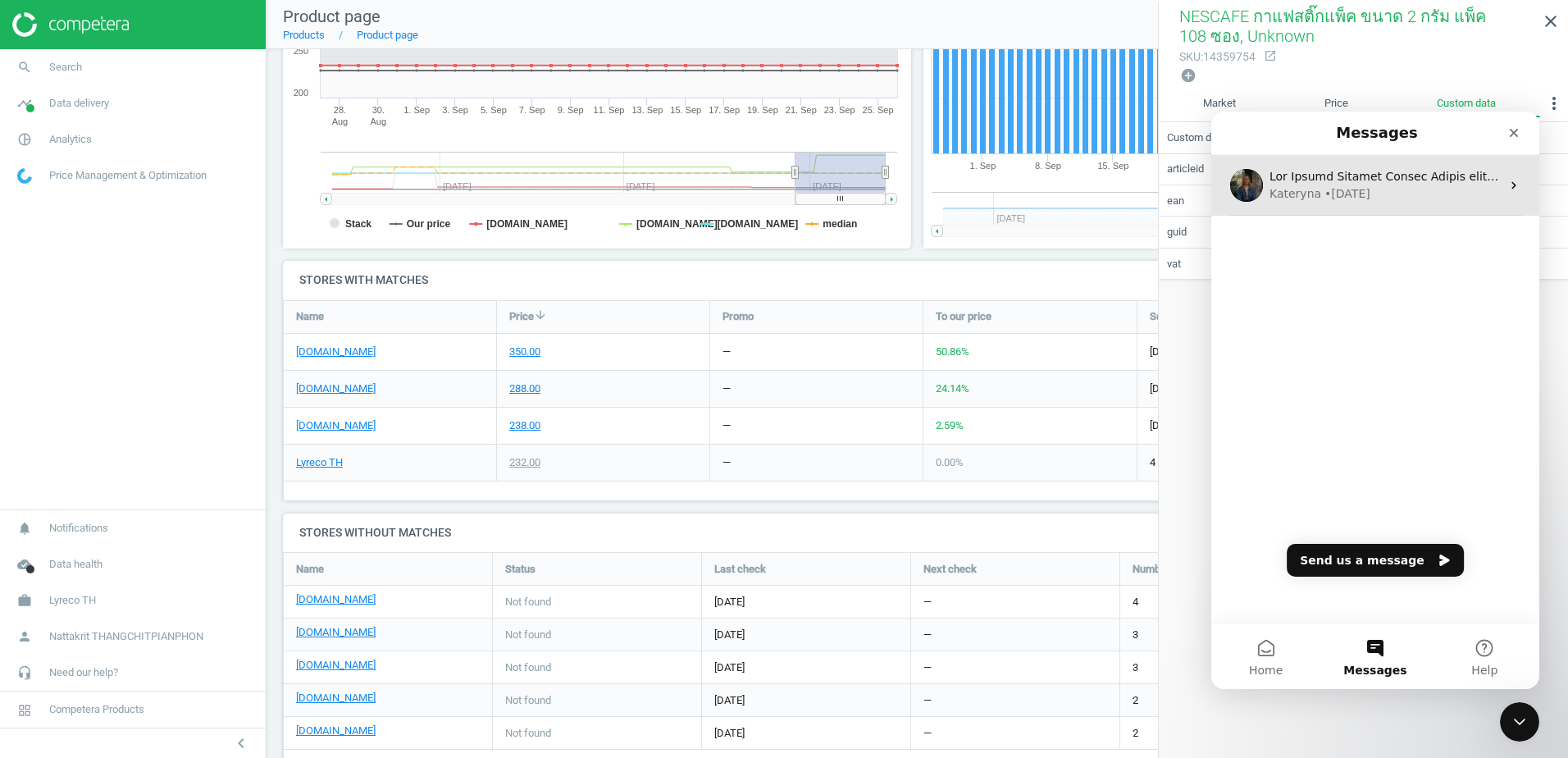
click at [1343, 200] on div "• [DATE]" at bounding box center [1348, 194] width 46 height 17
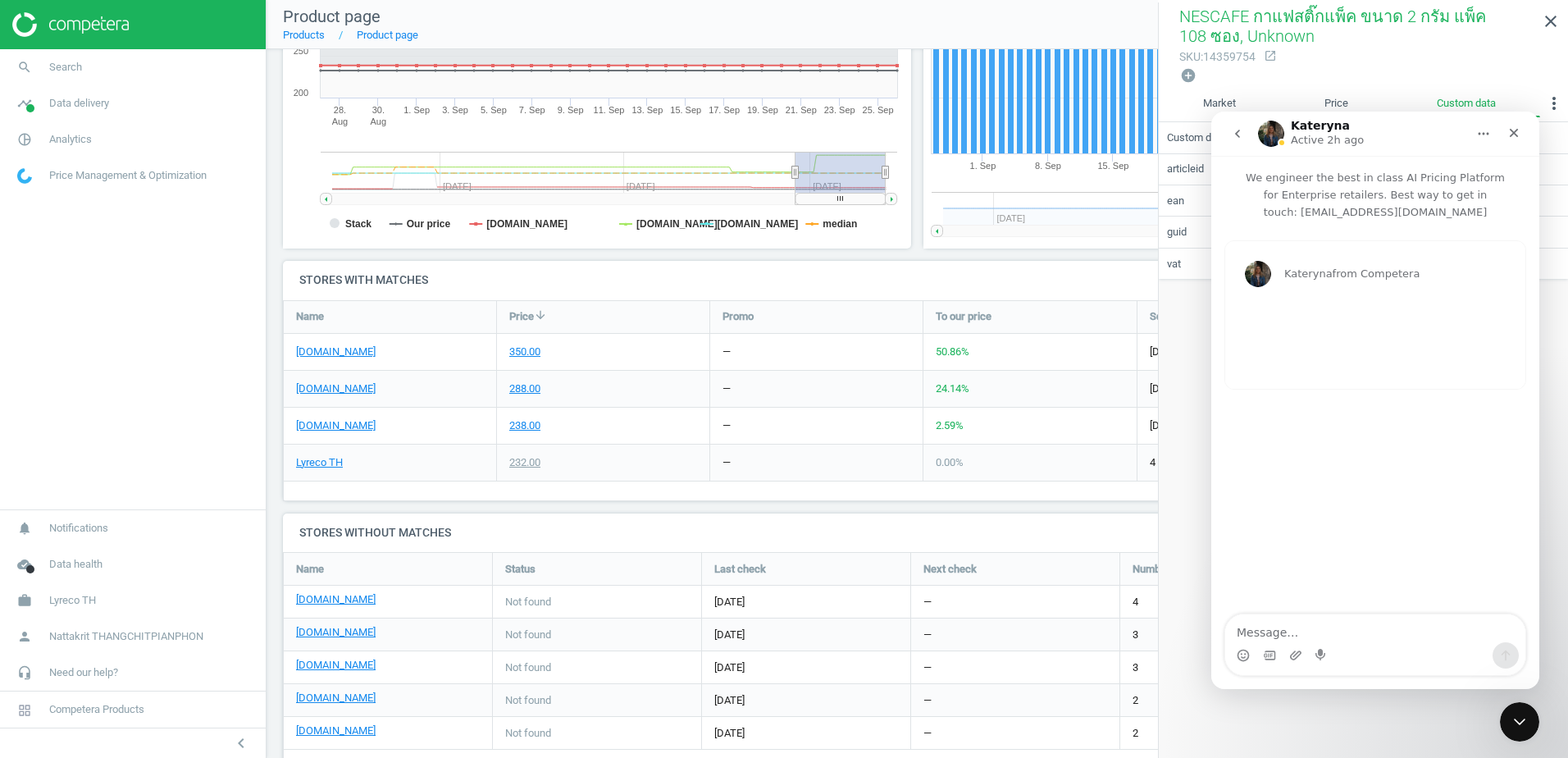
click at [1246, 126] on button "go back" at bounding box center [1238, 133] width 31 height 31
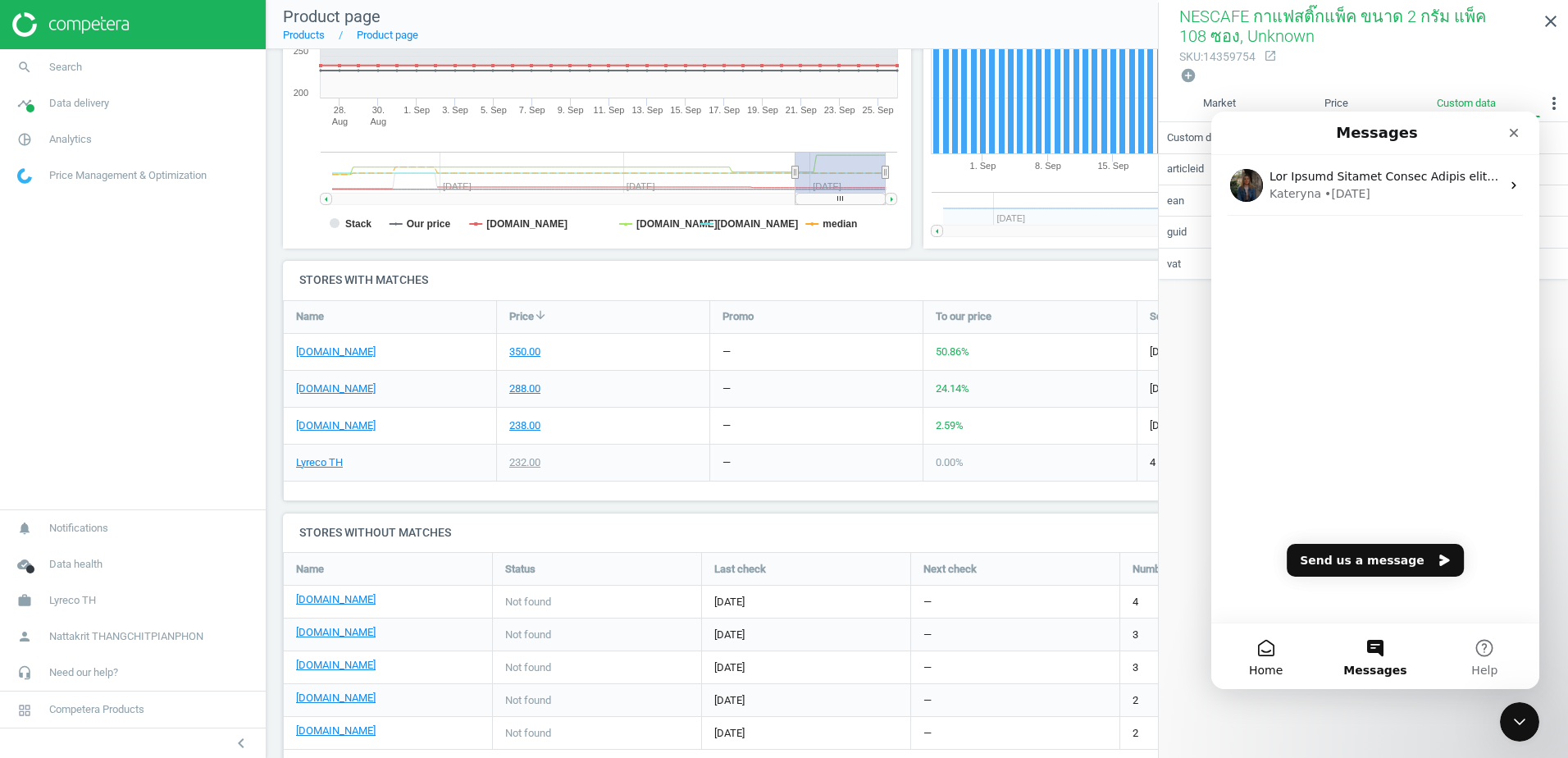
click at [1246, 667] on button "Home" at bounding box center [1266, 657] width 109 height 66
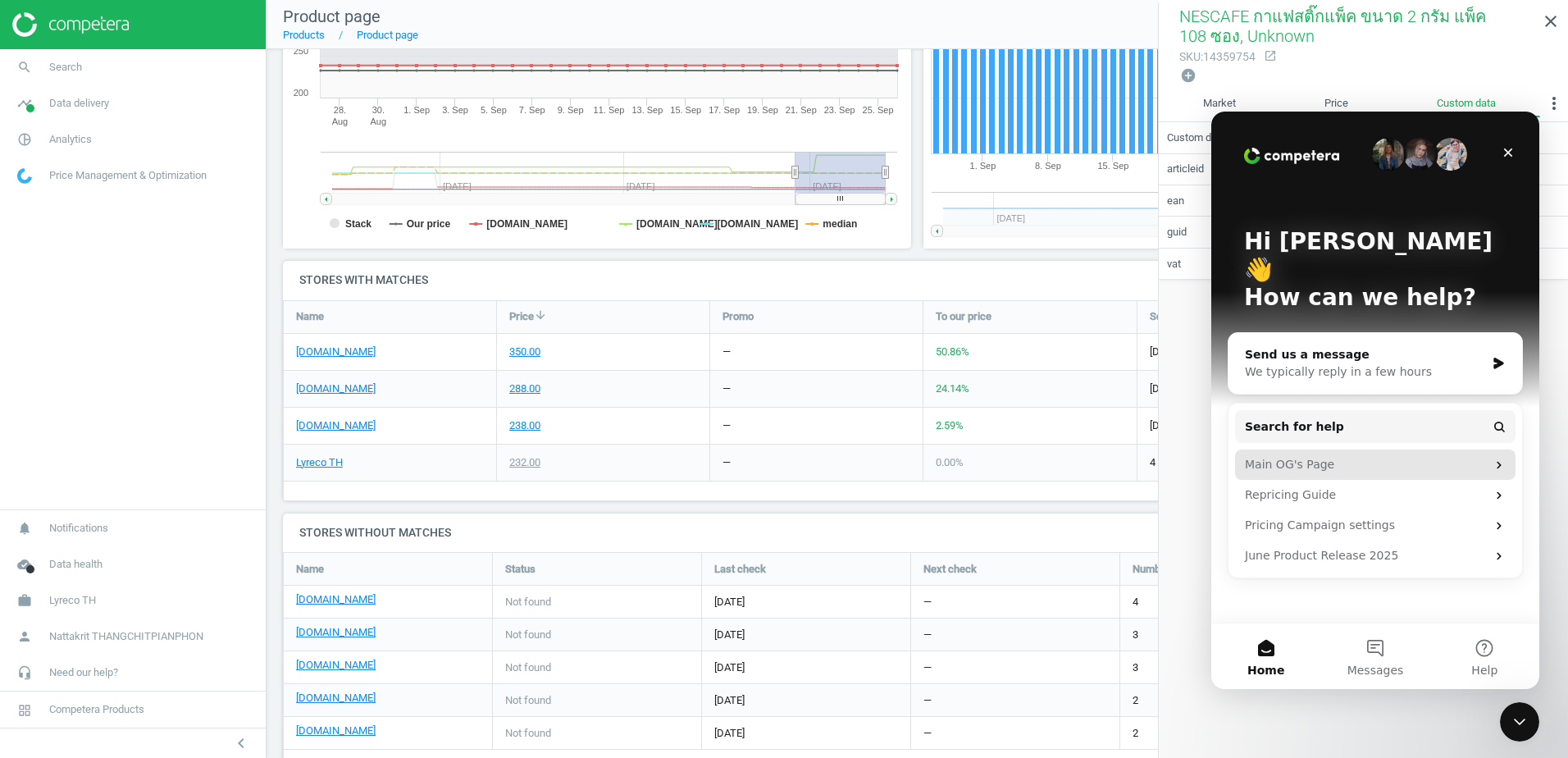
click at [1332, 450] on div "Main OG's Page" at bounding box center [1375, 465] width 281 height 30
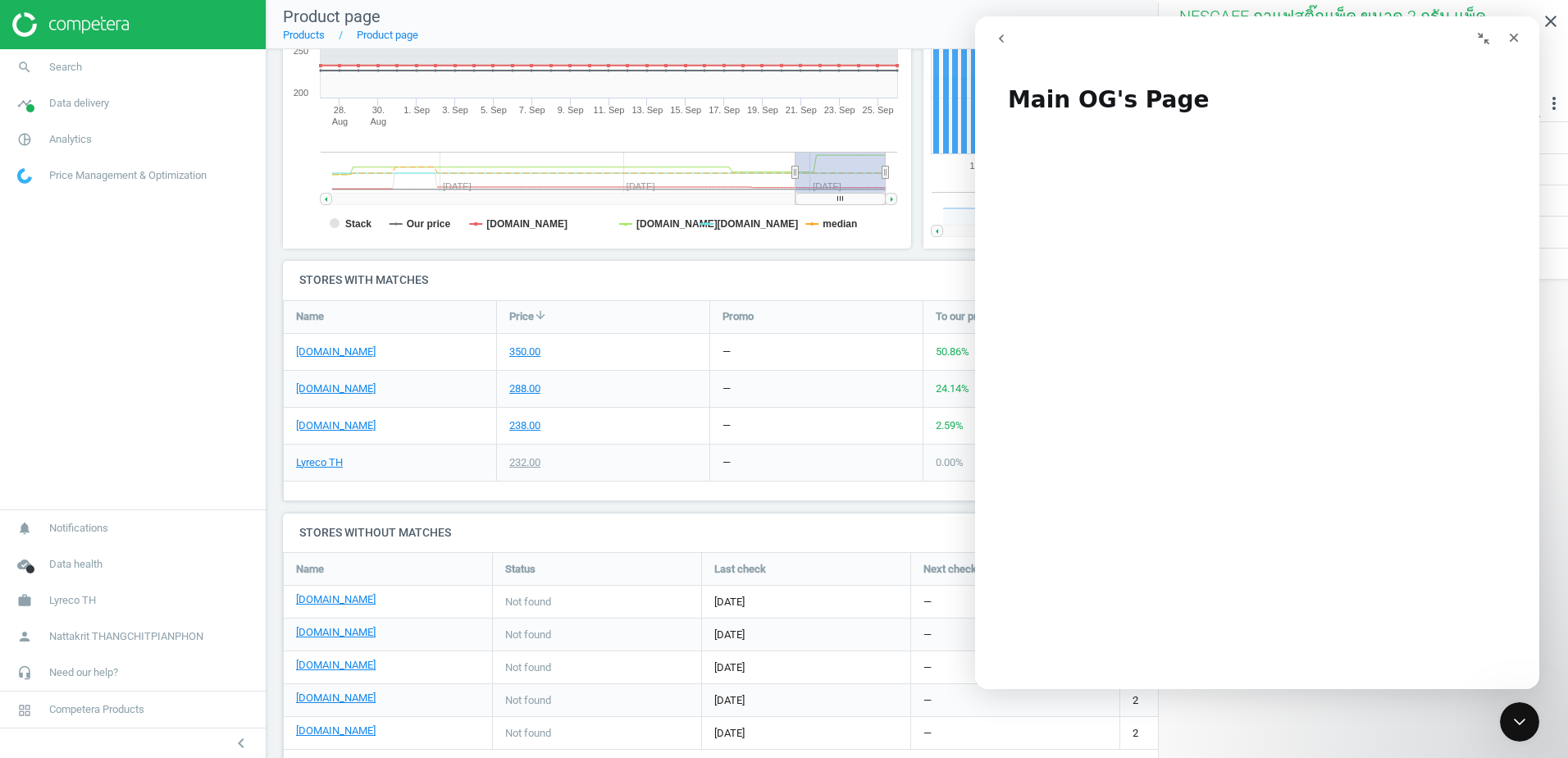
click at [998, 39] on icon "go back" at bounding box center [1001, 38] width 13 height 13
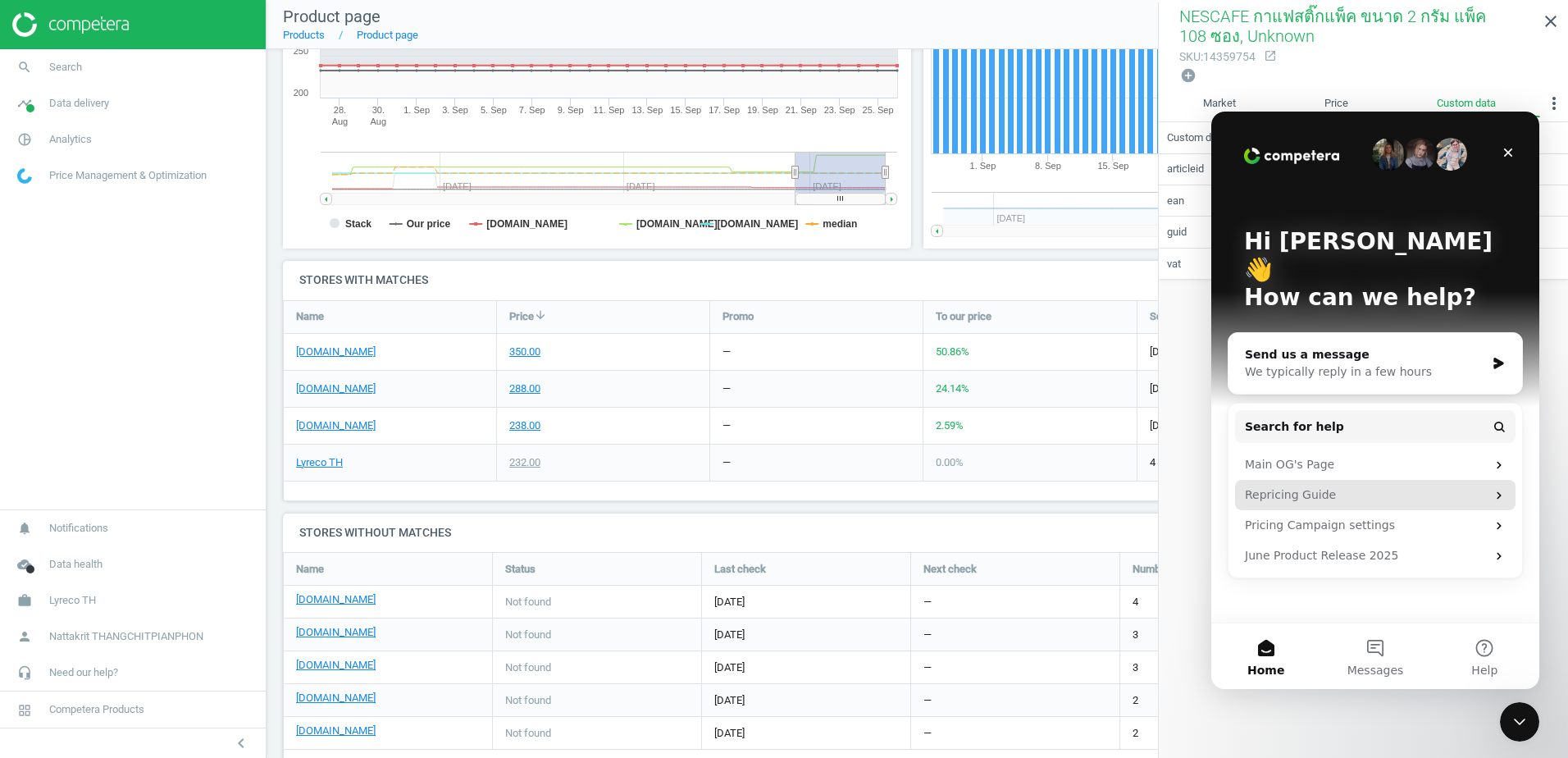
click at [1280, 486] on div "Repricing Guide" at bounding box center [1365, 494] width 241 height 17
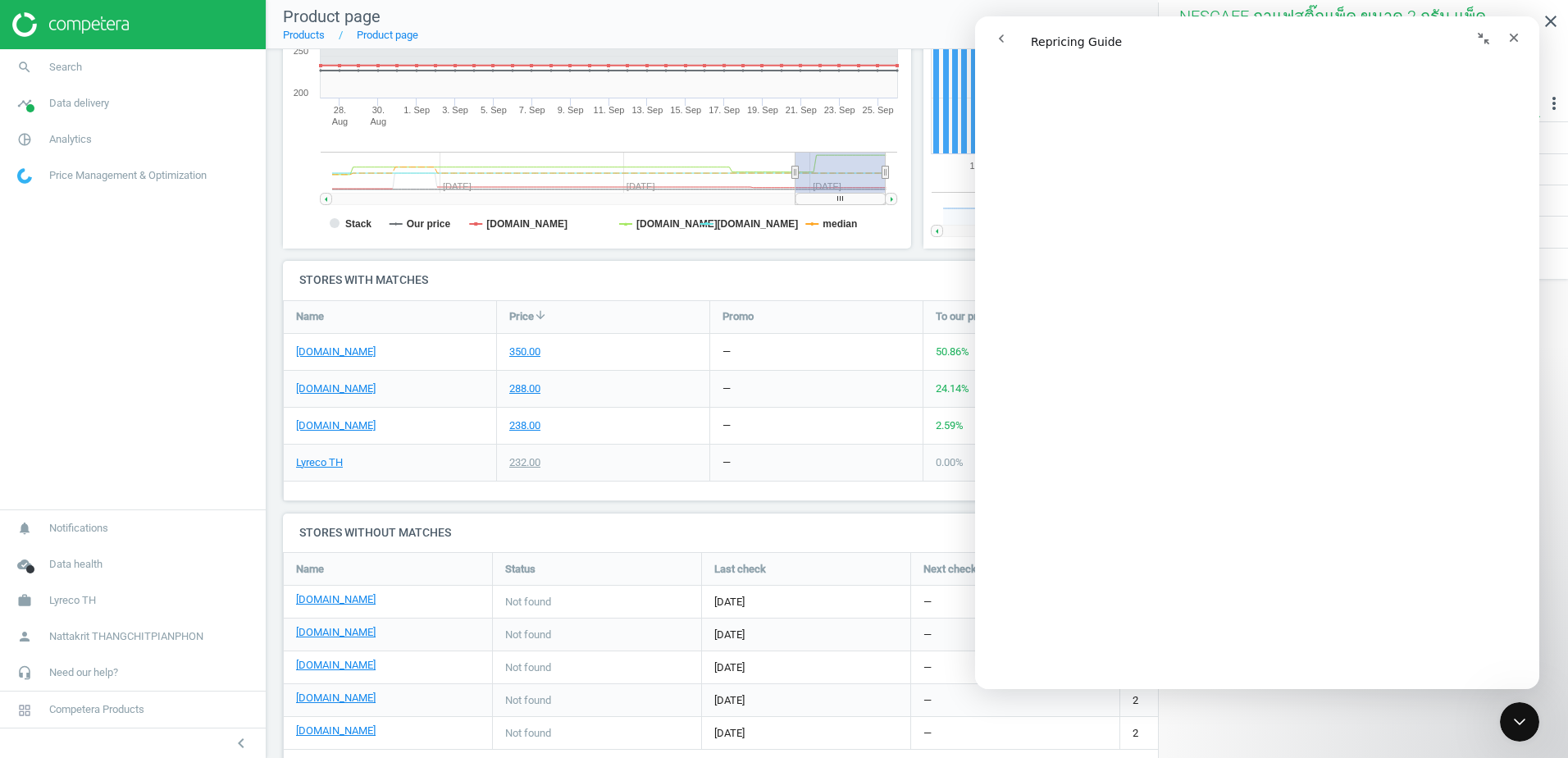
scroll to position [1559, 0]
click at [1510, 35] on icon "Close" at bounding box center [1515, 38] width 9 height 9
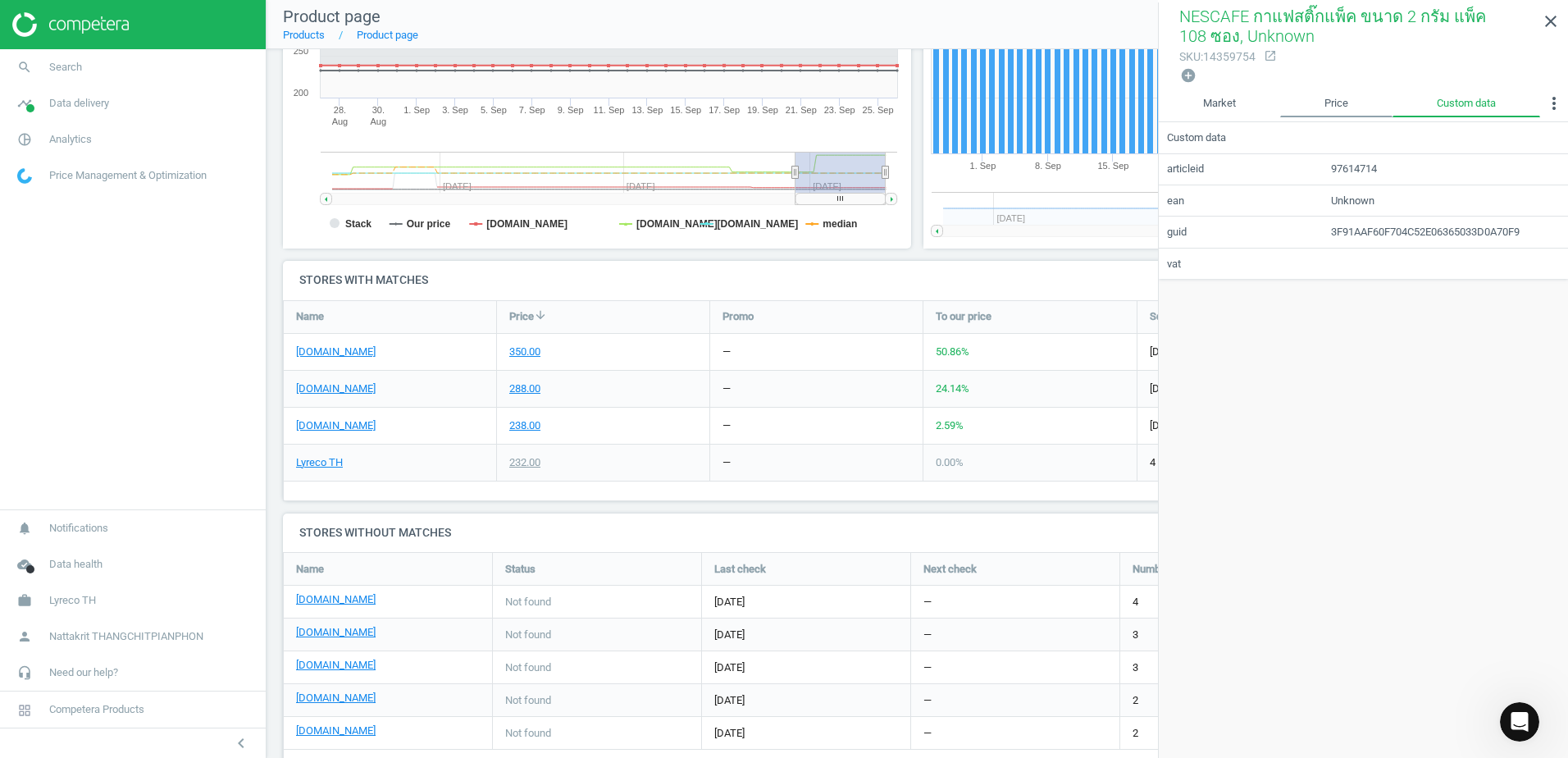
scroll to position [0, 0]
click at [935, 277] on h4 "Stores with matches" at bounding box center [917, 280] width 1269 height 38
click at [764, 301] on div "Promo" at bounding box center [816, 317] width 212 height 32
click at [1552, 13] on icon "close" at bounding box center [1551, 21] width 20 height 20
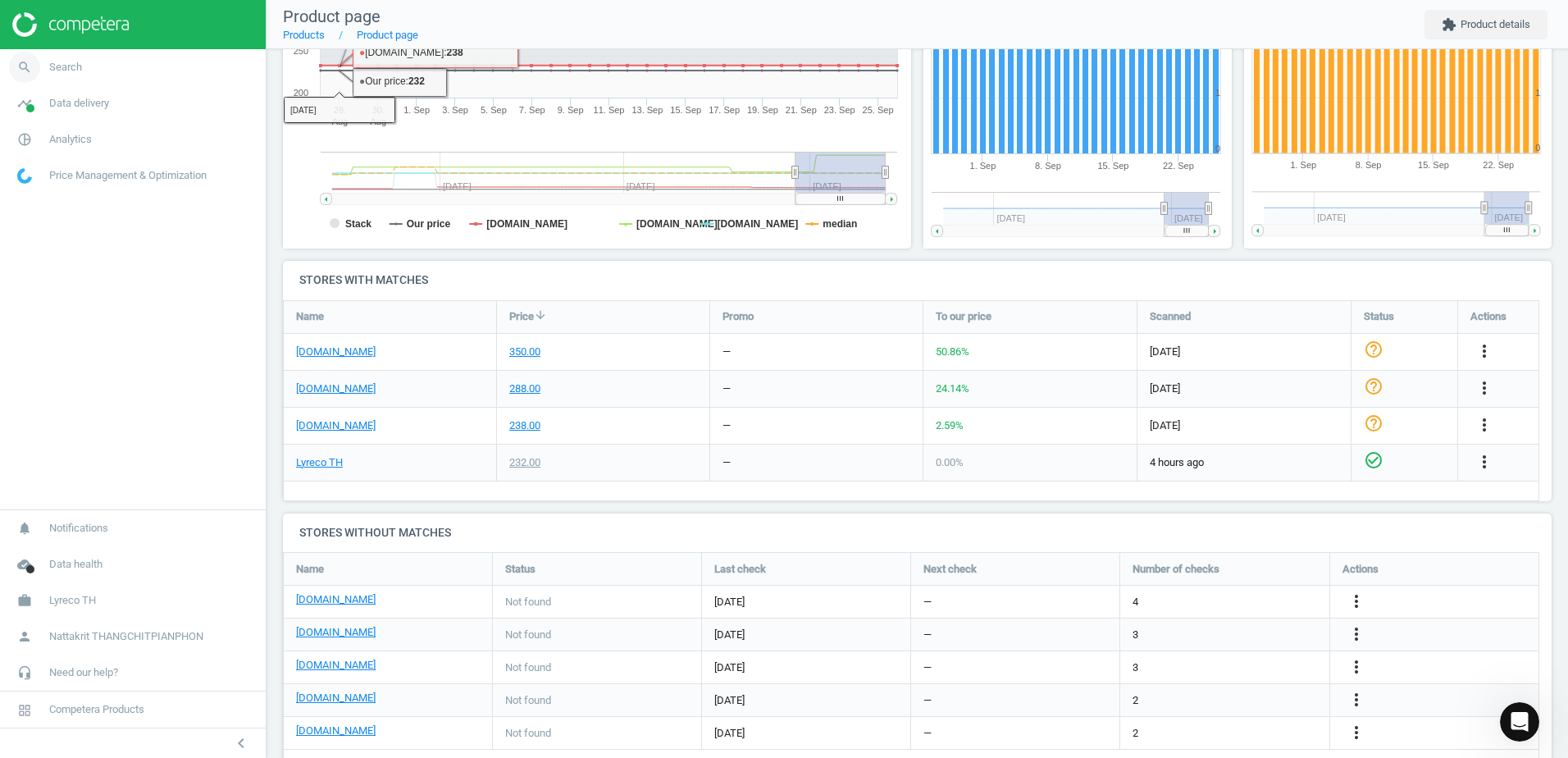
click at [111, 60] on link "search Search" at bounding box center [132, 67] width 266 height 36
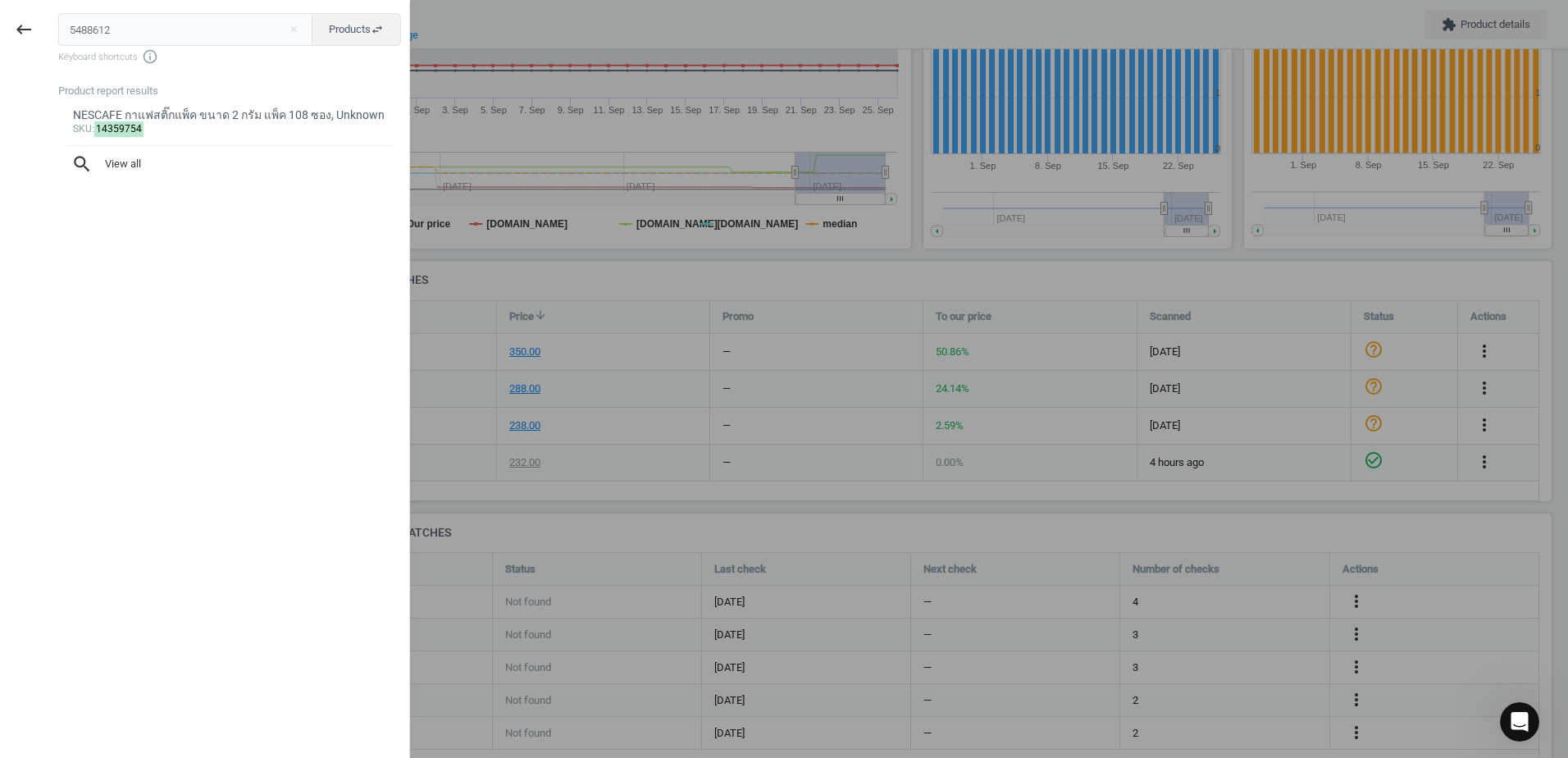
type input "5488612"
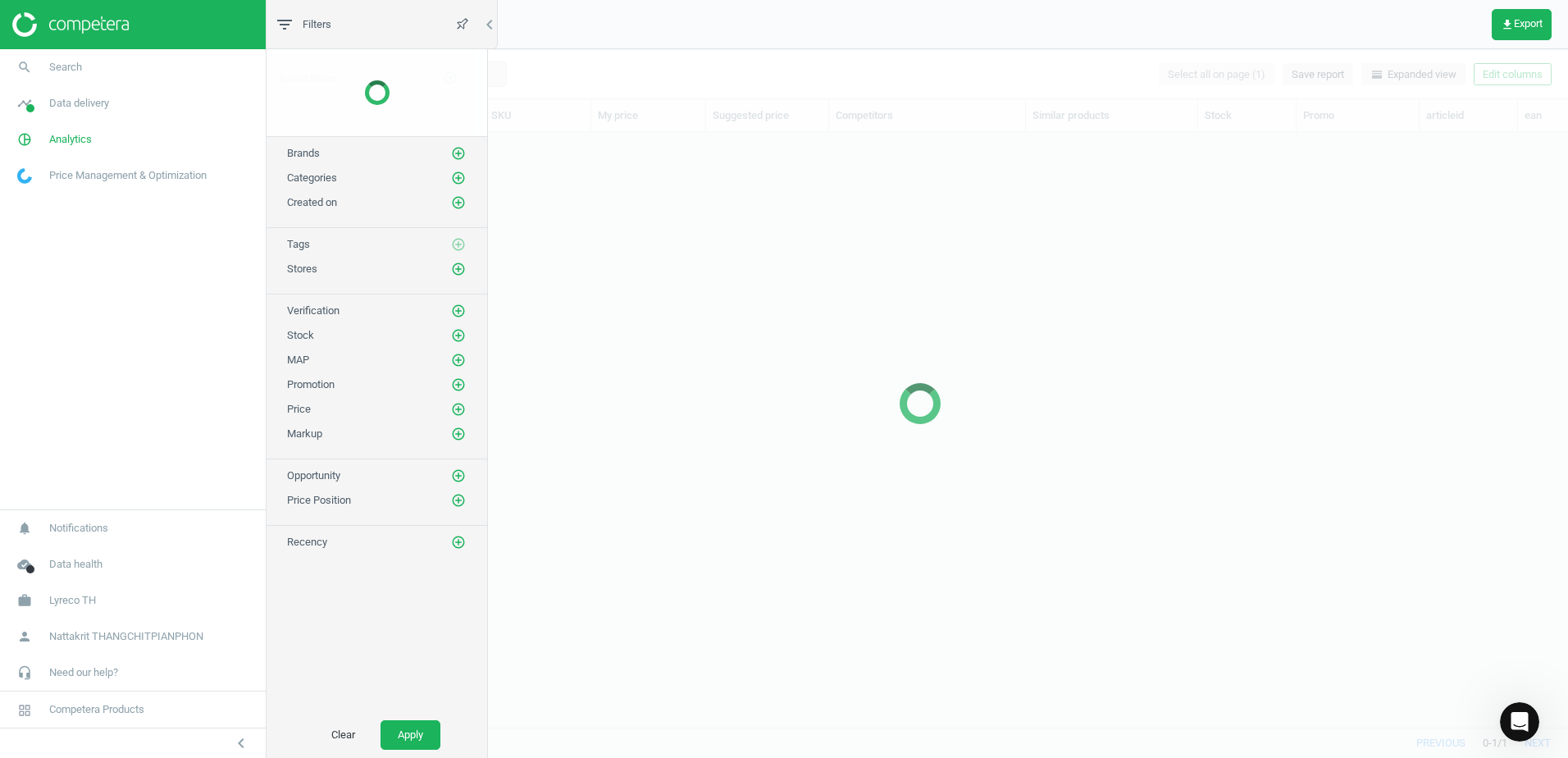
scroll to position [570, 1285]
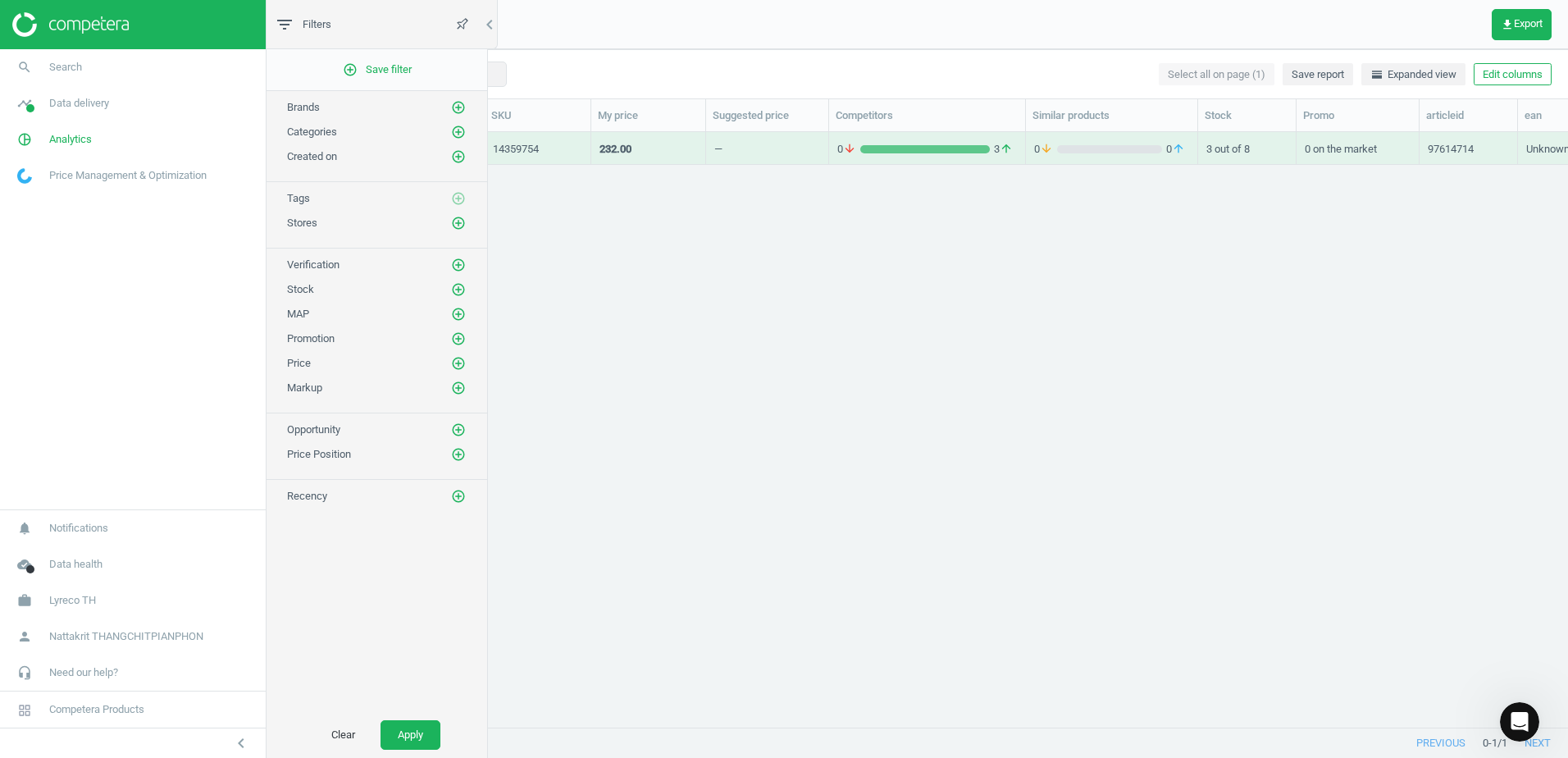
click at [582, 155] on div "14359754" at bounding box center [538, 148] width 107 height 33
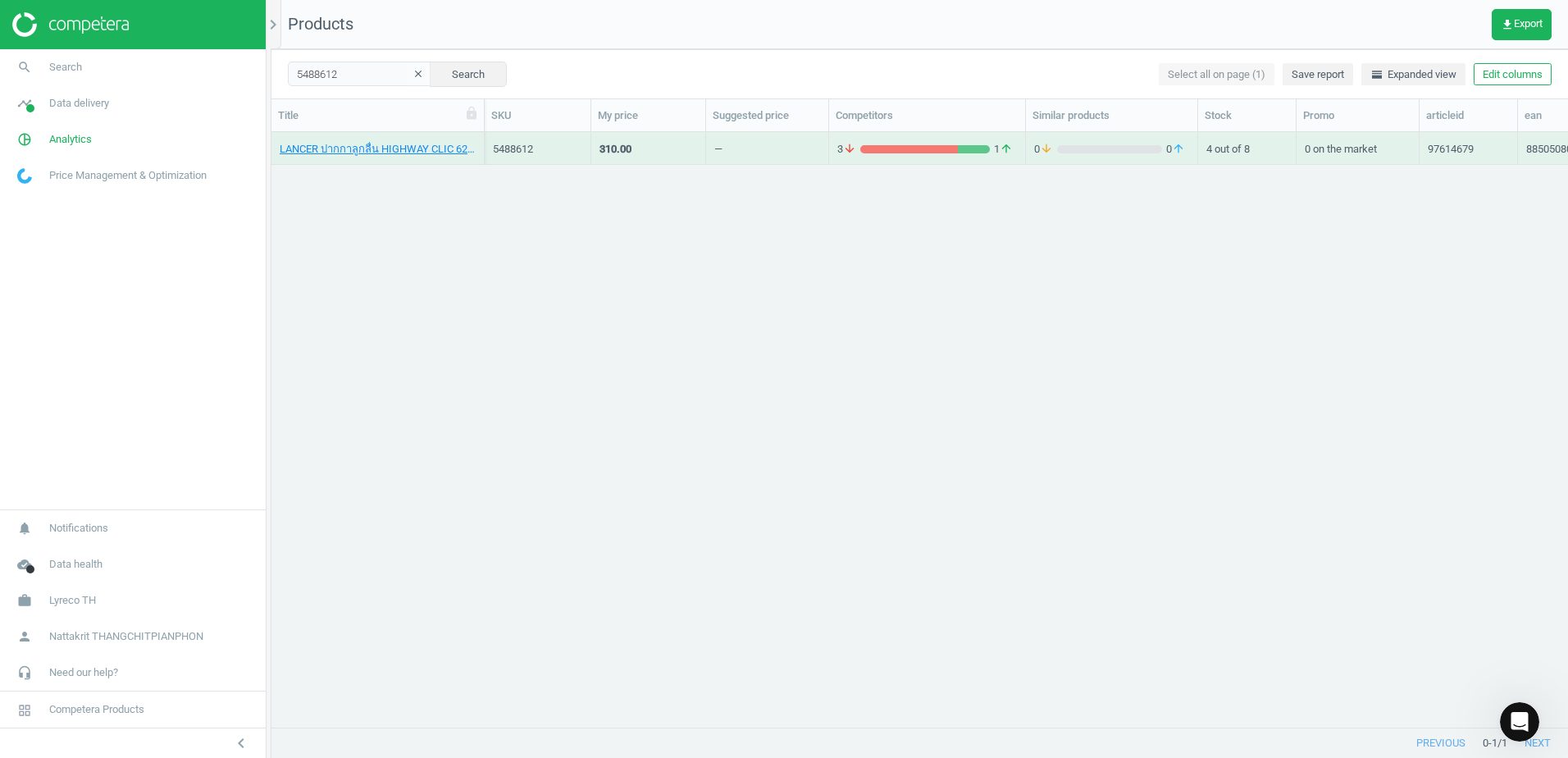
click at [664, 141] on div "310.00" at bounding box center [649, 148] width 98 height 28
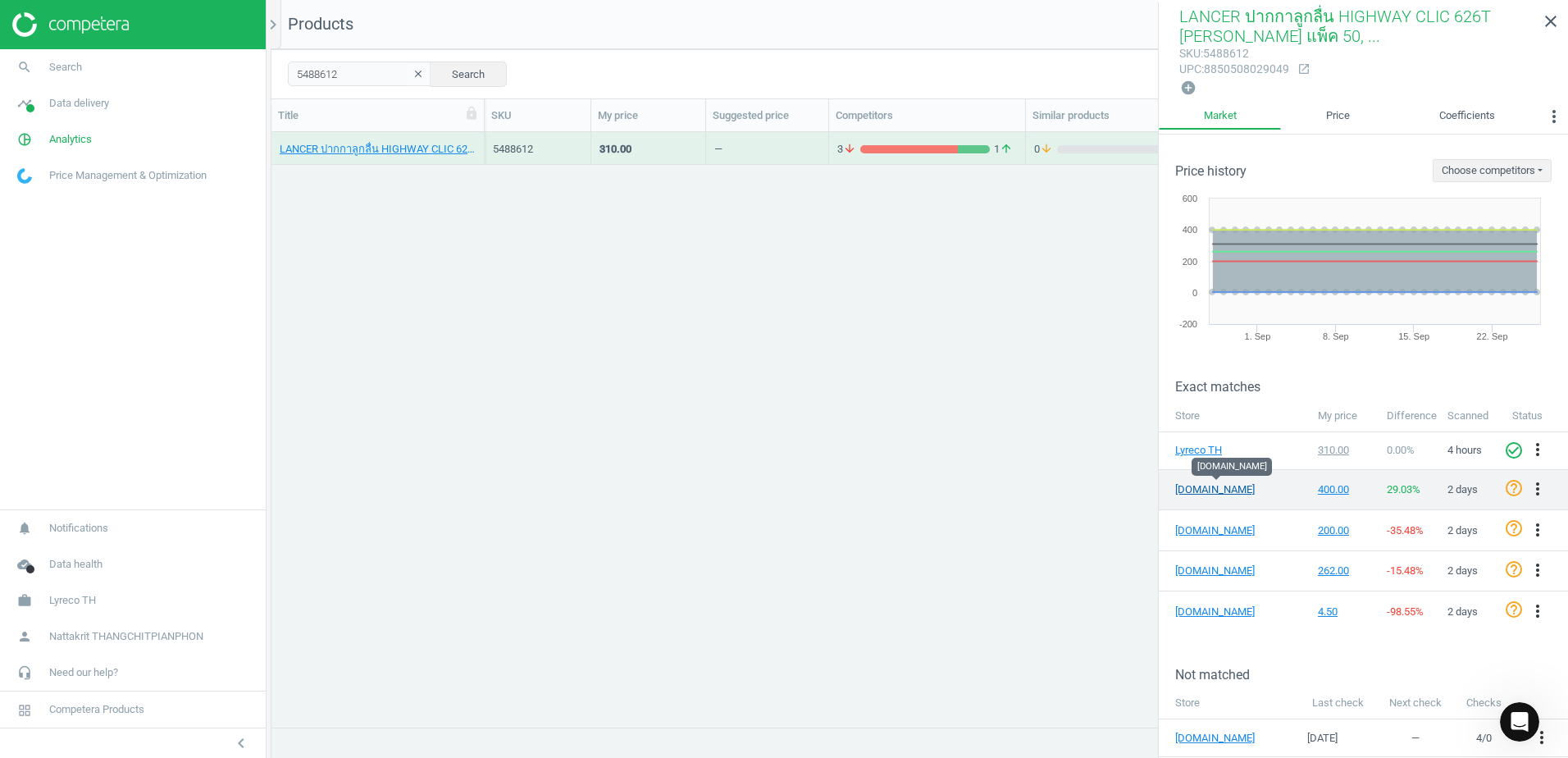
click at [1212, 486] on link "[DOMAIN_NAME]" at bounding box center [1216, 490] width 82 height 15
click at [1528, 486] on icon "more_vert" at bounding box center [1538, 489] width 20 height 20
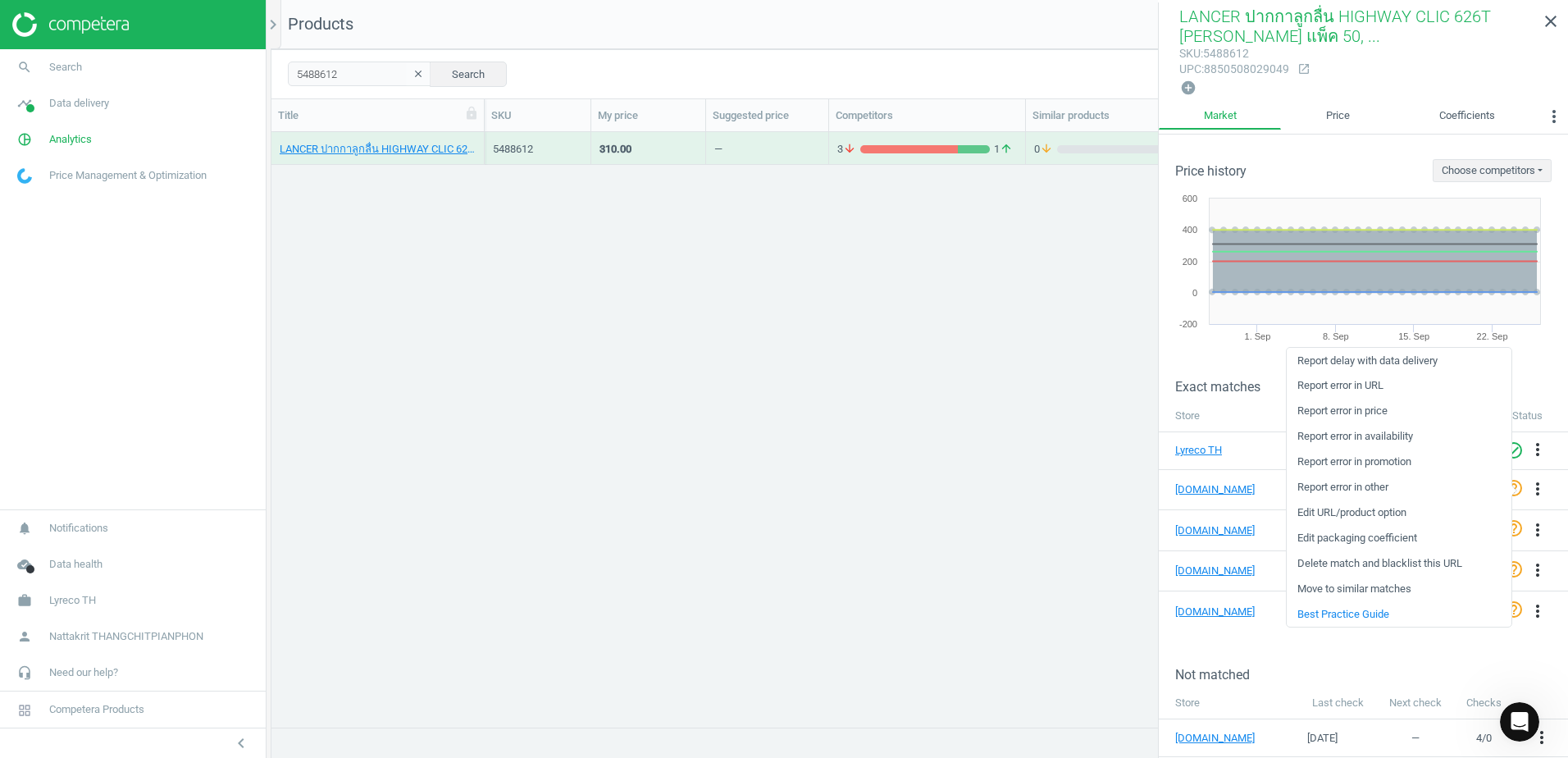
click at [1429, 539] on link "Edit packaging coefficient" at bounding box center [1398, 539] width 225 height 26
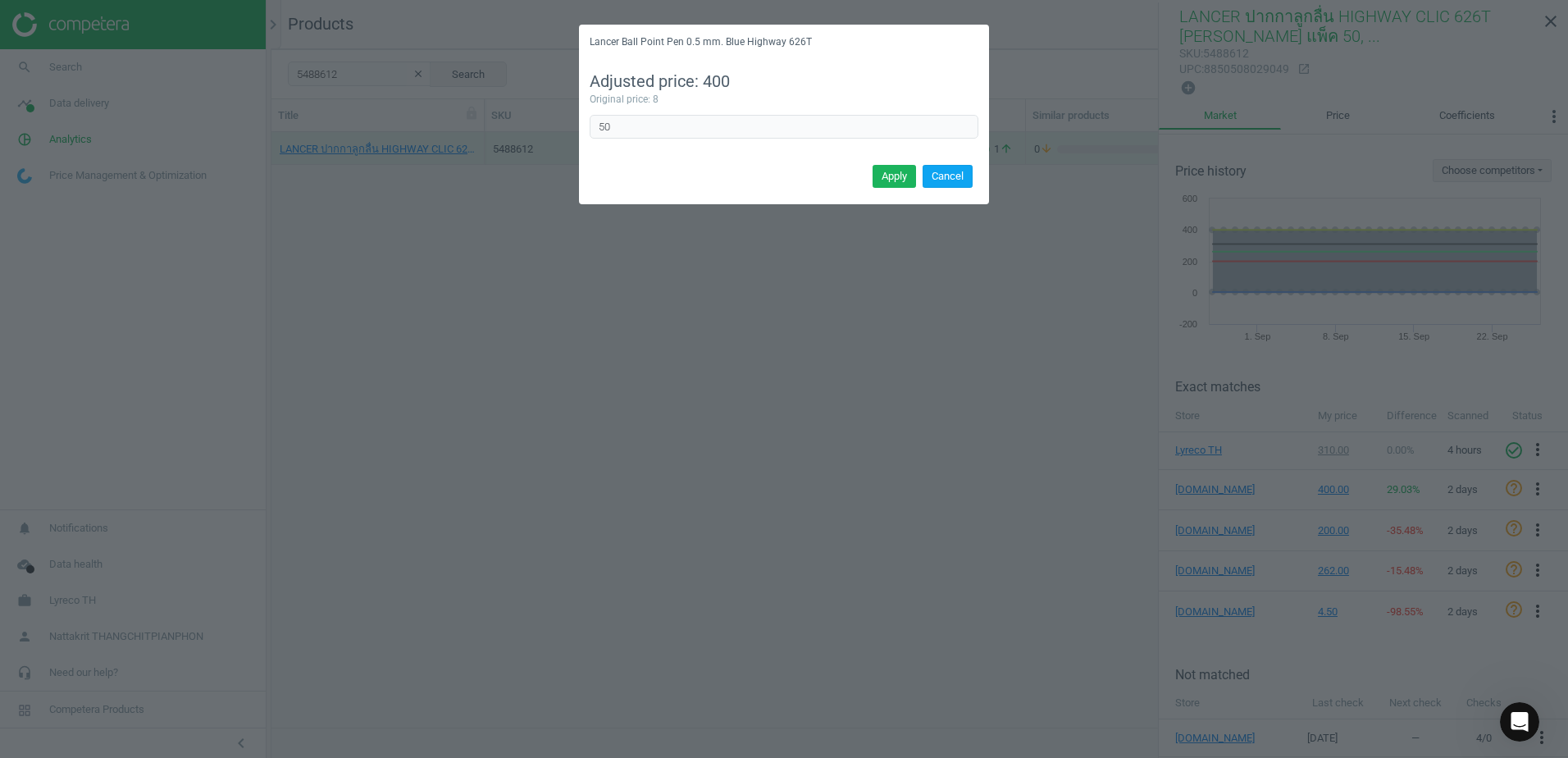
click at [944, 176] on button "Cancel" at bounding box center [948, 177] width 50 height 23
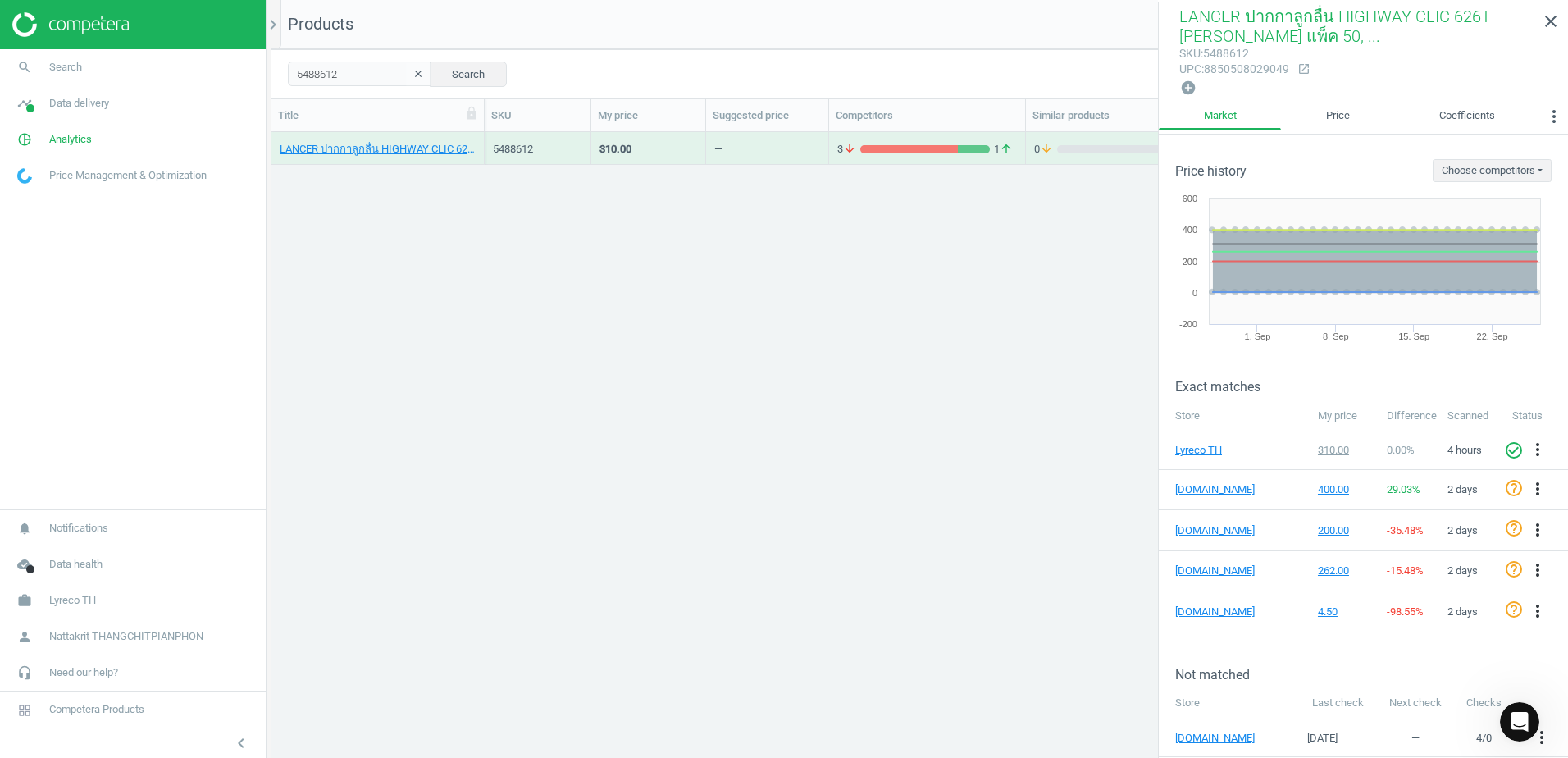
click at [969, 259] on div "LANCER ปากกาลูกลื่น HIGHWAY CLIC 626T [PERSON_NAME] แพ็ค 50, 8850508029049 5488…" at bounding box center [920, 423] width 1297 height 582
click at [338, 78] on input "5488612" at bounding box center [360, 74] width 144 height 25
paste input "7099861"
type input "7099861"
click at [667, 148] on div "7.00" at bounding box center [649, 148] width 98 height 28
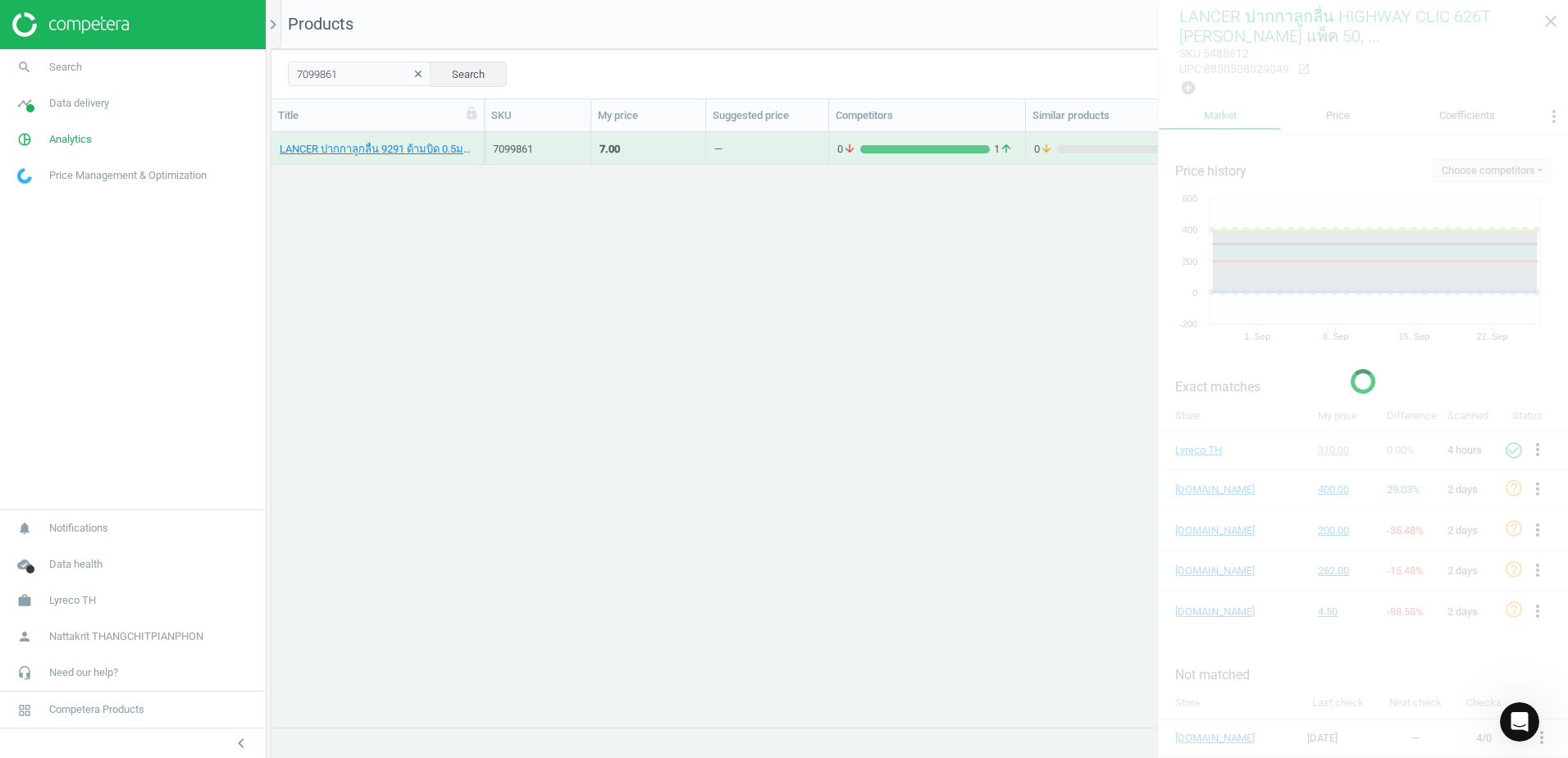
click at [667, 148] on div "7.00" at bounding box center [649, 148] width 98 height 28
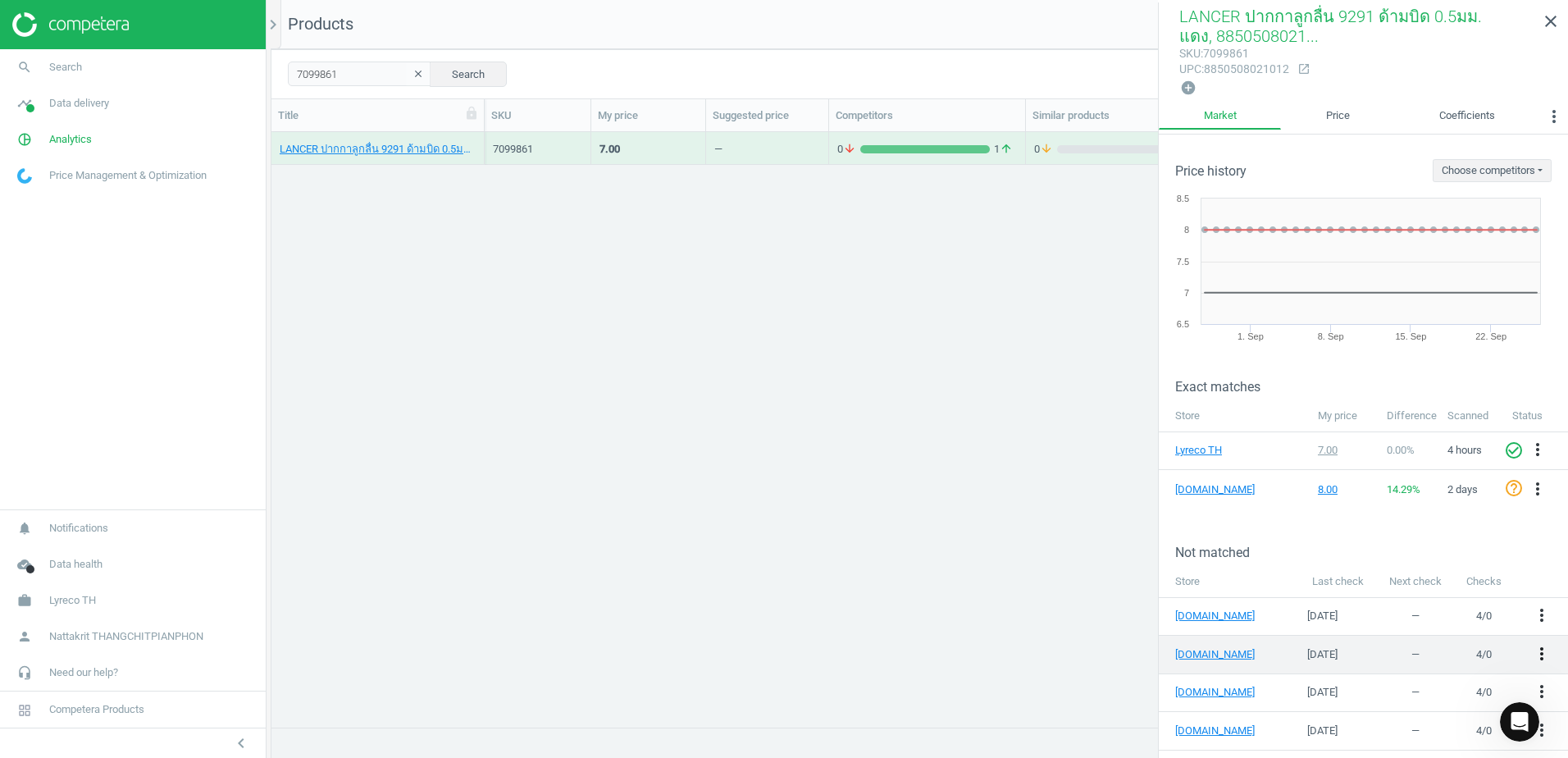
click at [1533, 652] on icon "more_vert" at bounding box center [1542, 654] width 20 height 20
click at [1436, 657] on link "Edit URL/product option" at bounding box center [1401, 650] width 225 height 26
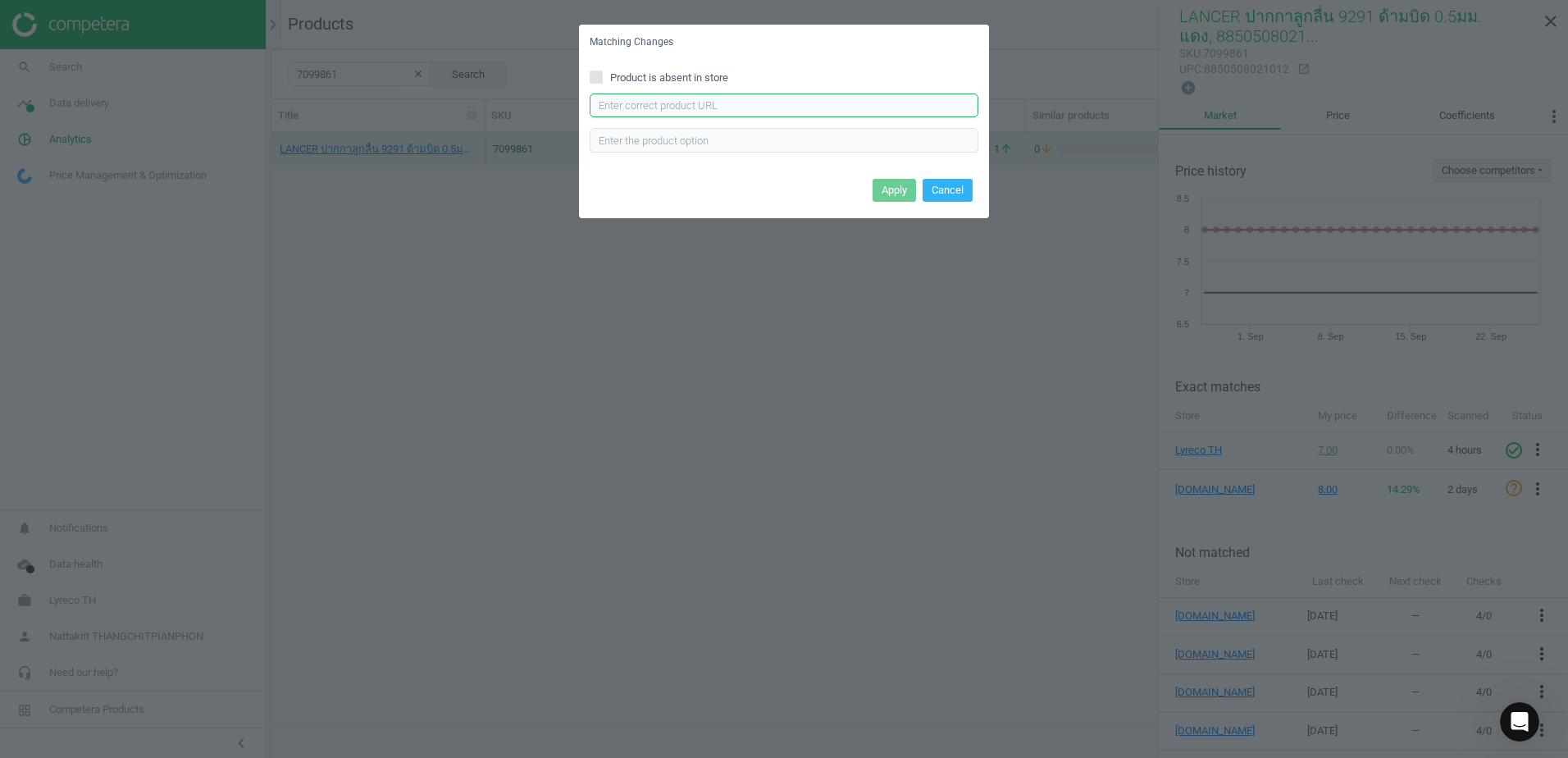
click at [853, 97] on input "text" at bounding box center [784, 106] width 389 height 25
paste input "[URL][DOMAIN_NAME]"
type input "[URL][DOMAIN_NAME]"
click at [951, 196] on button "Cancel" at bounding box center [948, 190] width 50 height 23
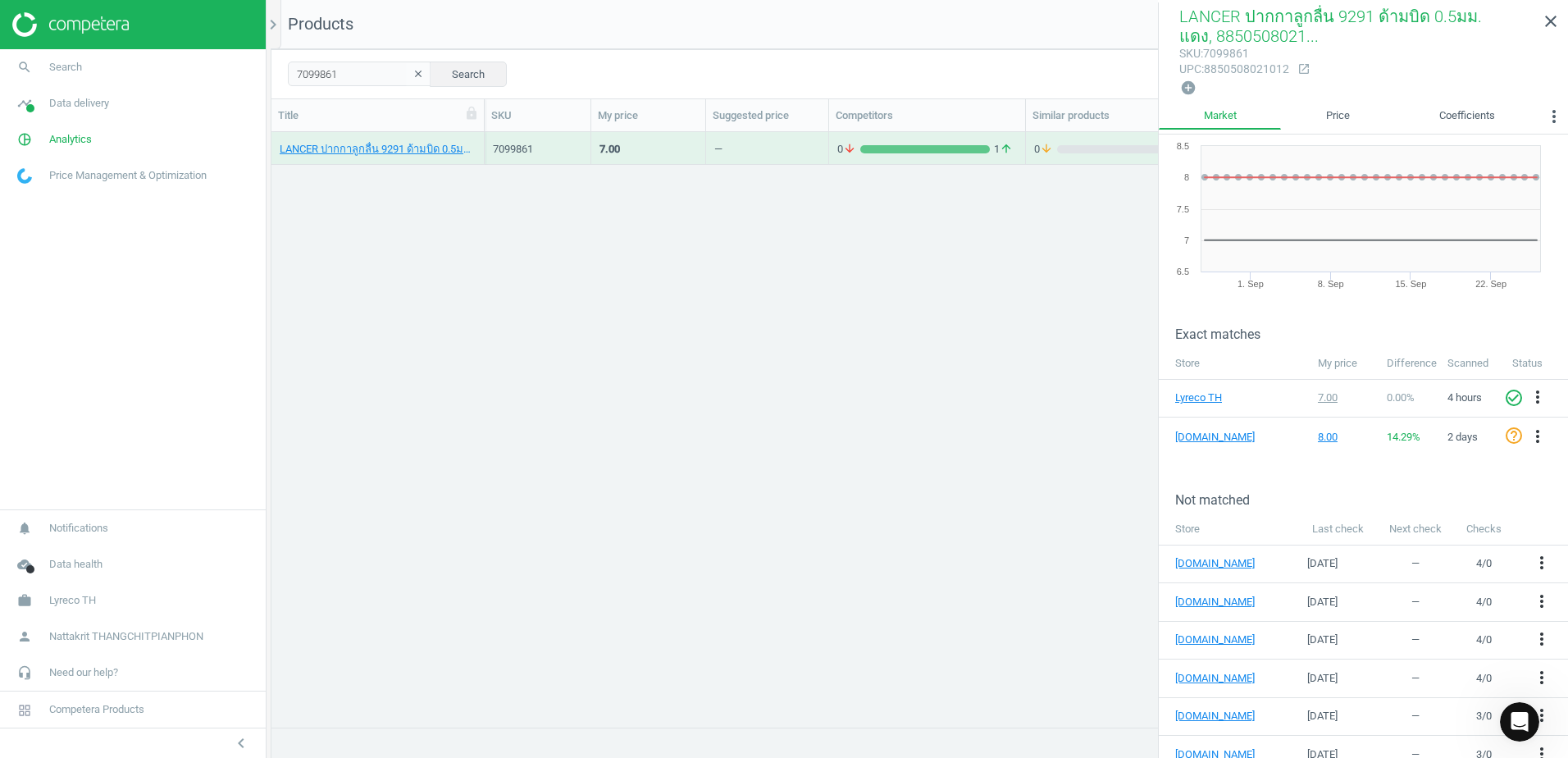
scroll to position [105, 0]
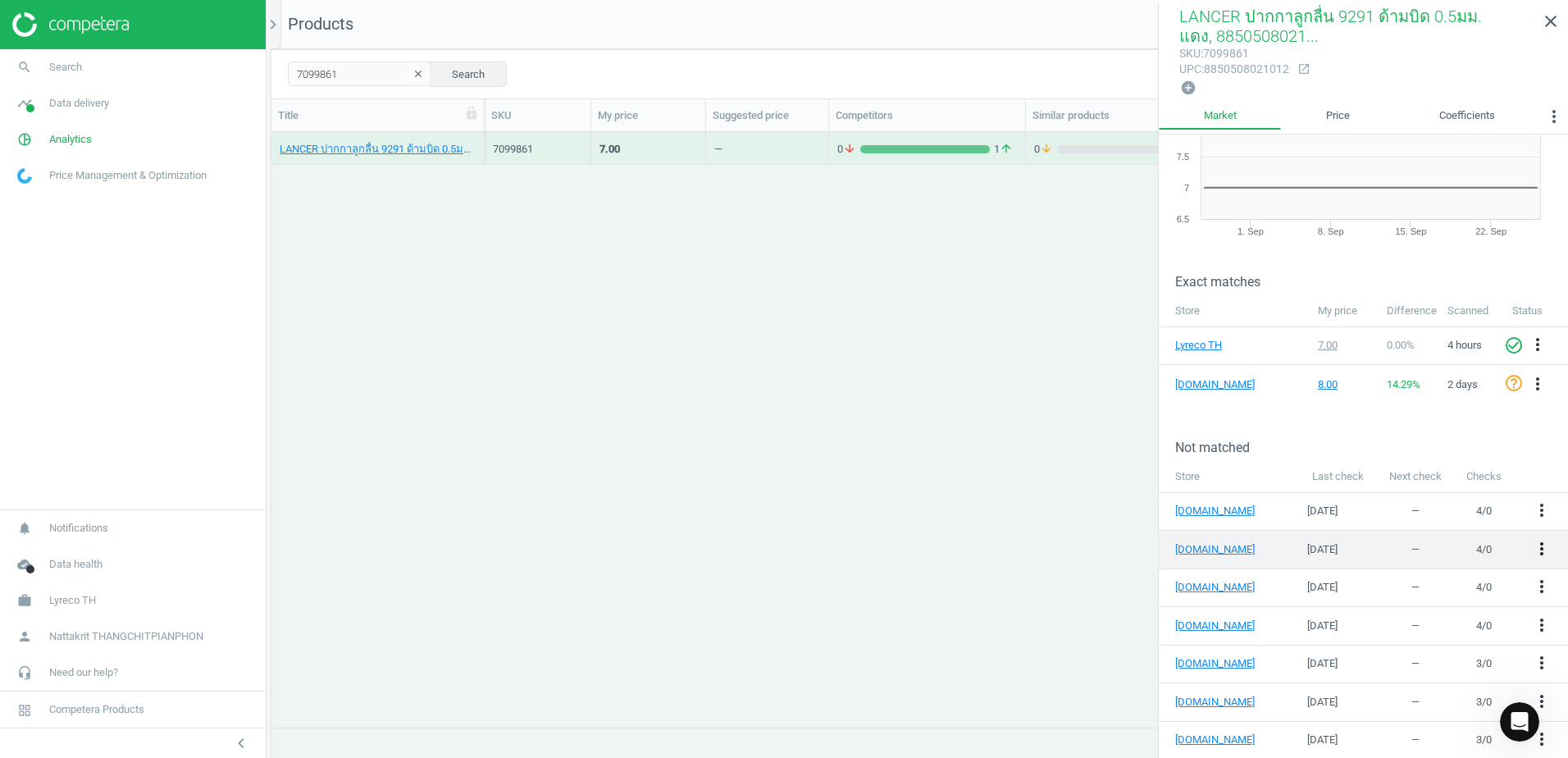
click at [1532, 545] on icon "more_vert" at bounding box center [1542, 549] width 20 height 20
click at [1404, 543] on link "Edit URL/product option" at bounding box center [1401, 545] width 225 height 26
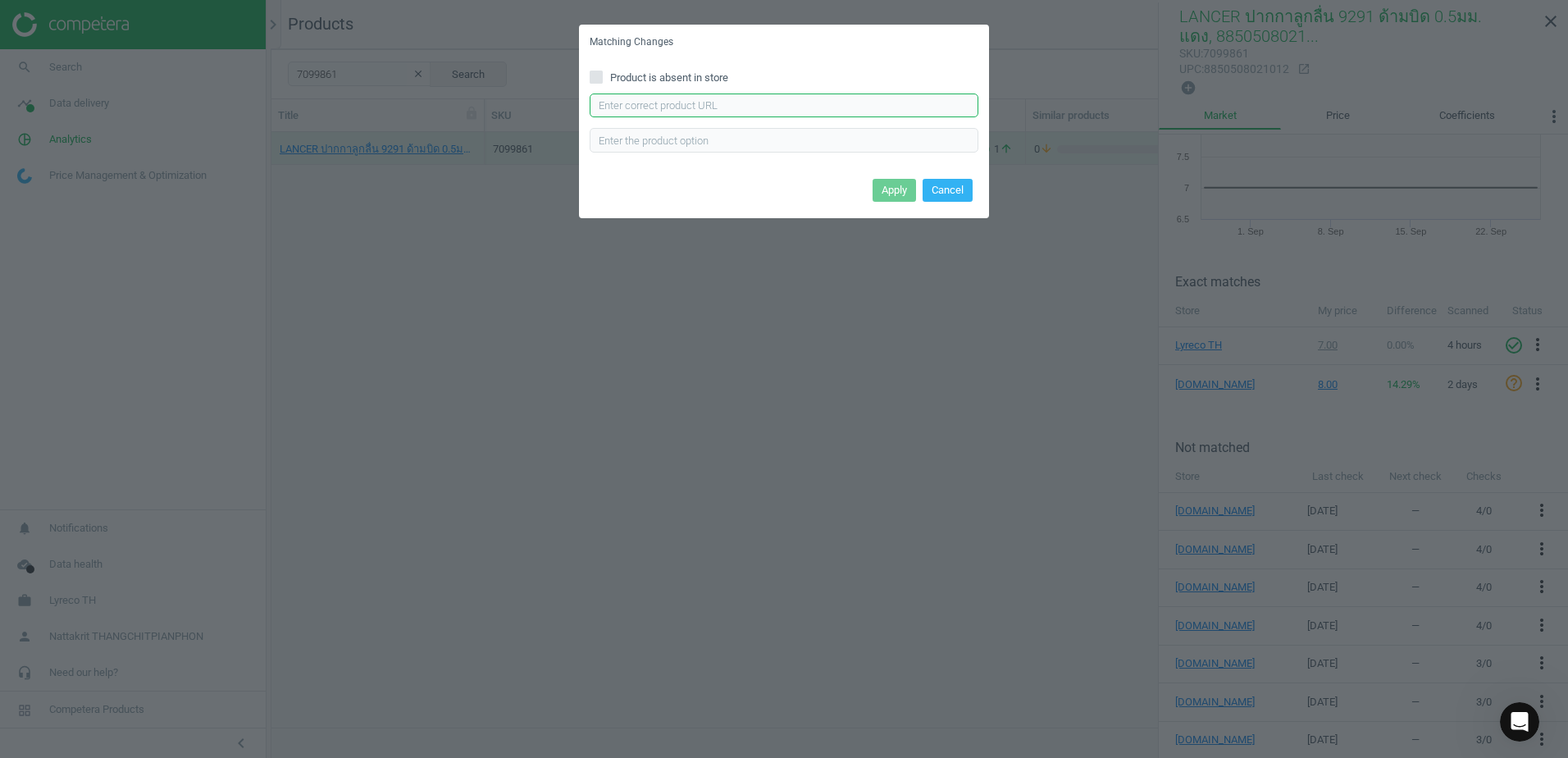
click at [784, 111] on input "text" at bounding box center [784, 106] width 389 height 25
paste input "[URL][DOMAIN_NAME]"
type input "[URL][DOMAIN_NAME]"
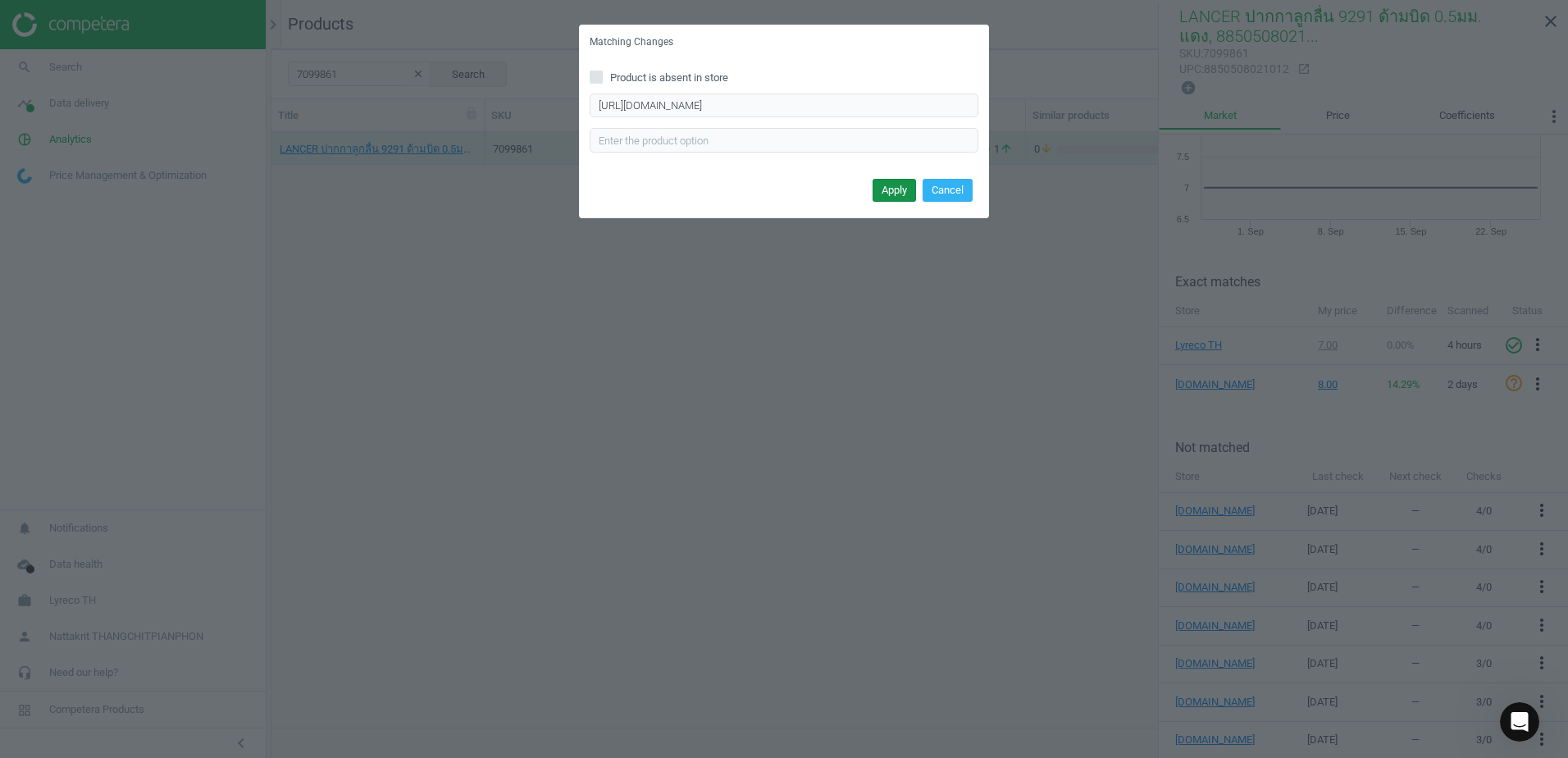
click at [902, 192] on button "Apply" at bounding box center [894, 190] width 44 height 23
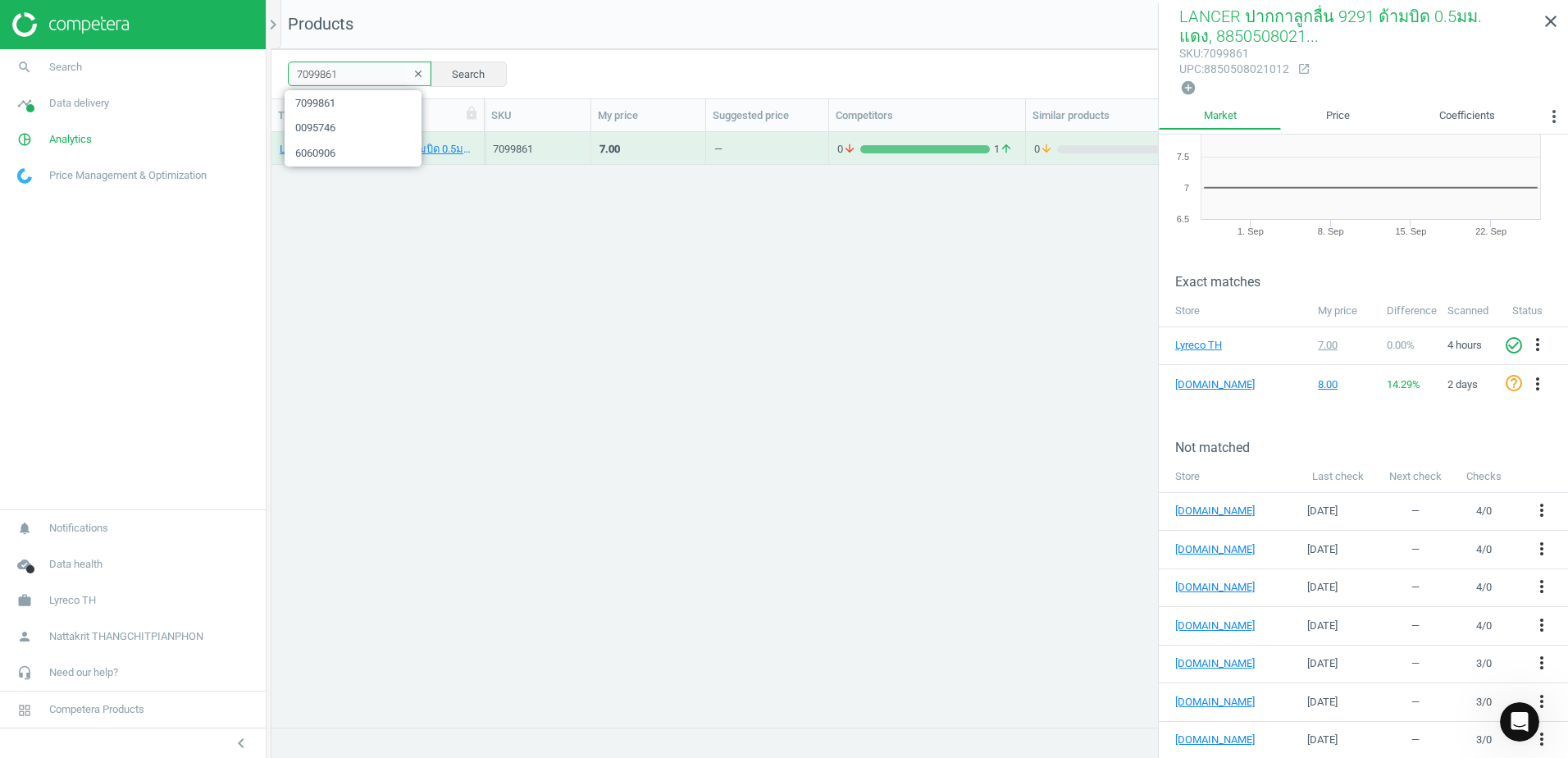
click at [363, 75] on input "7099861" at bounding box center [360, 74] width 144 height 25
paste input "501725"
type input "5017251"
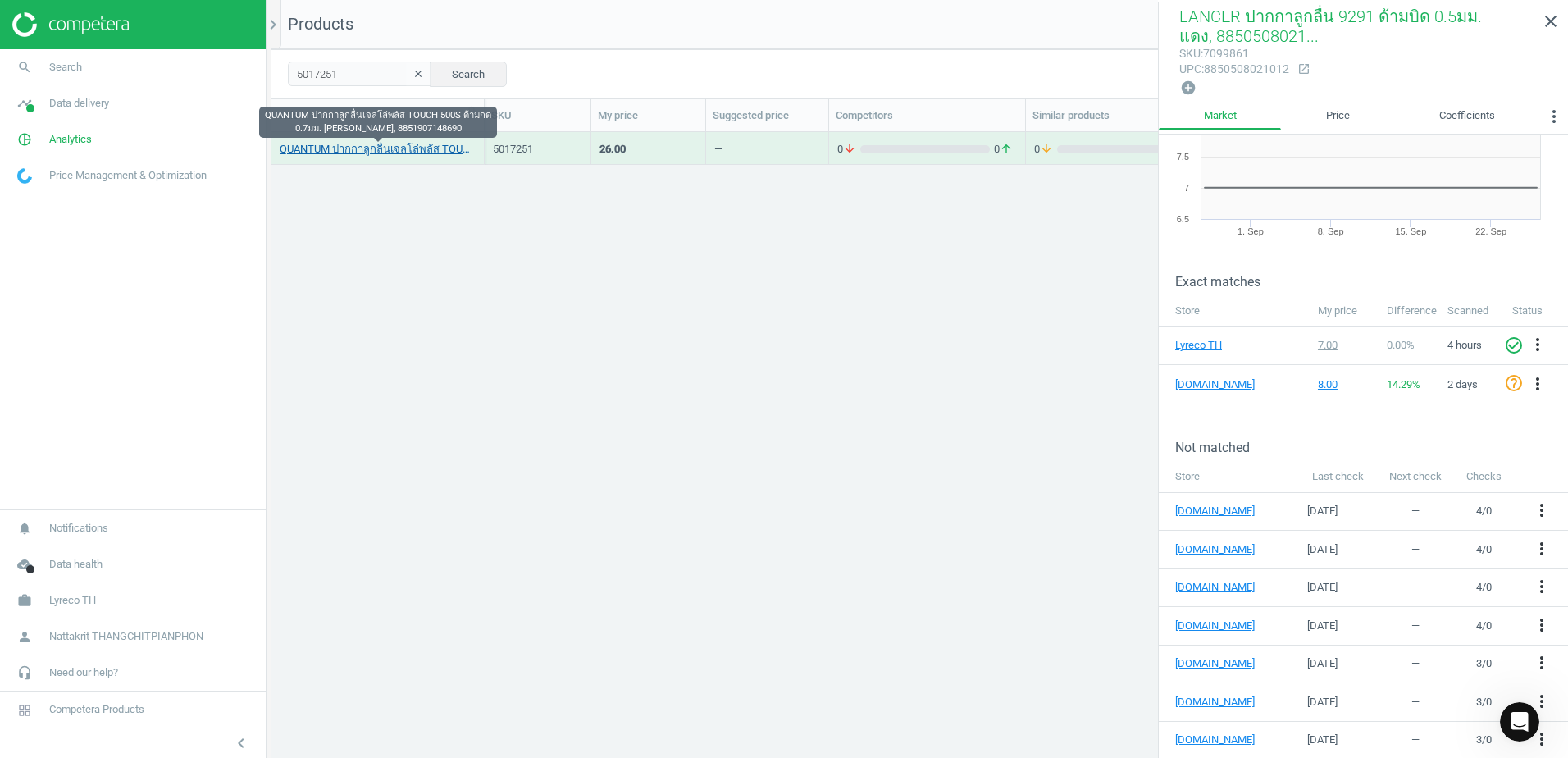
click at [392, 153] on link "QUANTUM ปากกาลูกลื่นเจลโล่พลัส TOUCH 500S ด้ามกด 0.7มม. [PERSON_NAME], 88519071…" at bounding box center [378, 149] width 196 height 15
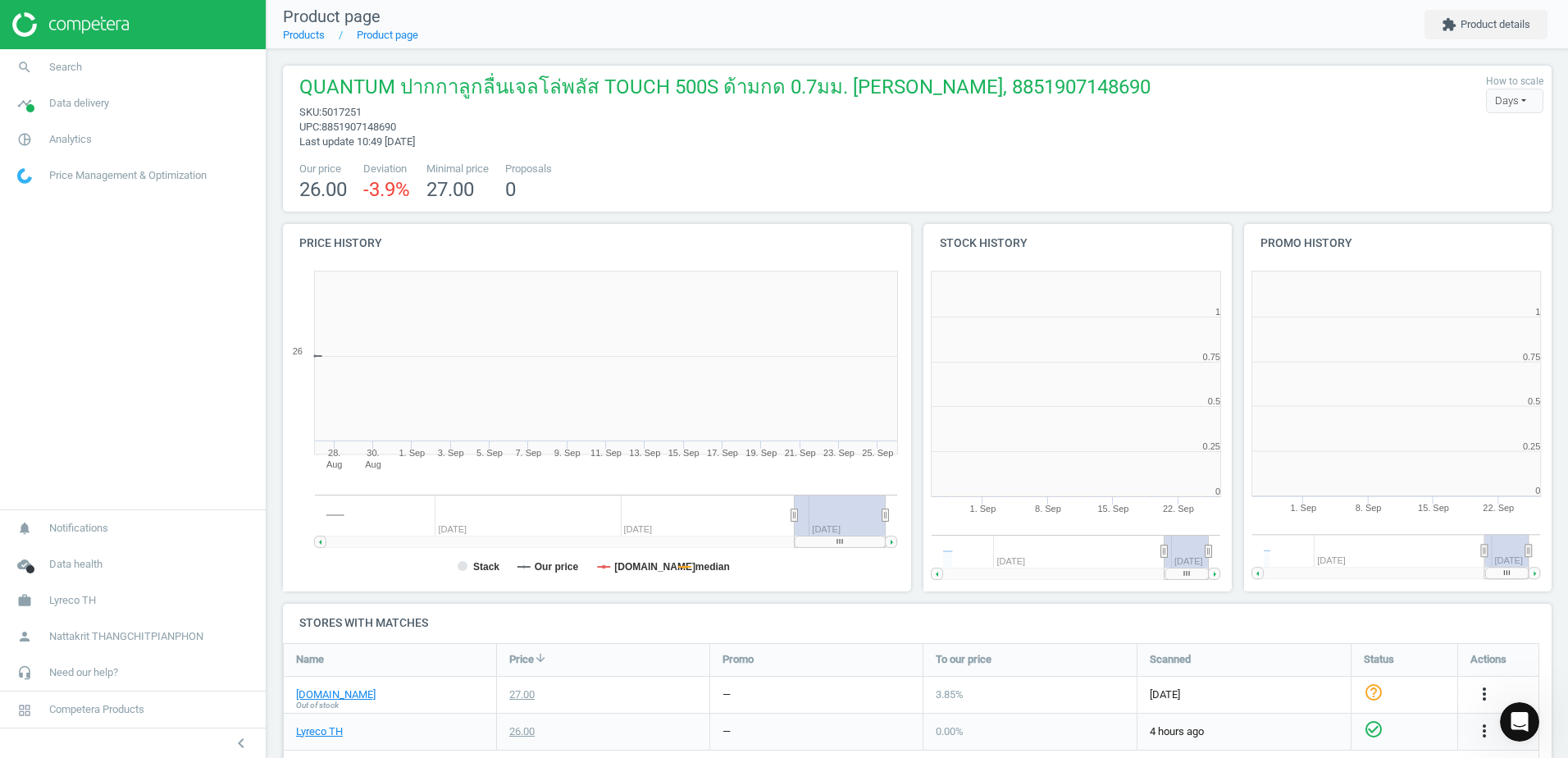
scroll to position [354, 330]
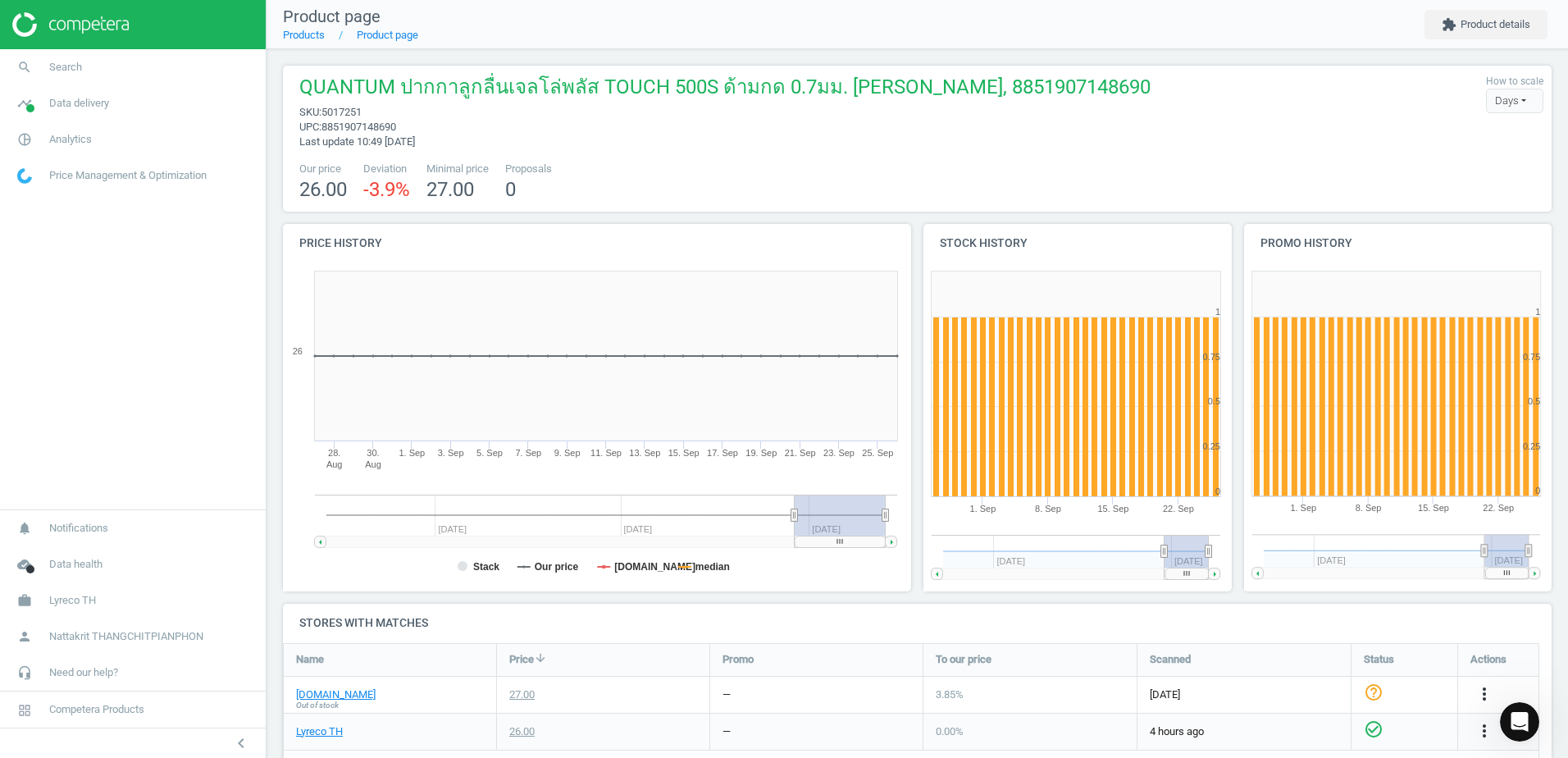
click at [324, 700] on span "Out of stock" at bounding box center [317, 705] width 43 height 12
click at [325, 692] on link "[DOMAIN_NAME]" at bounding box center [336, 695] width 80 height 15
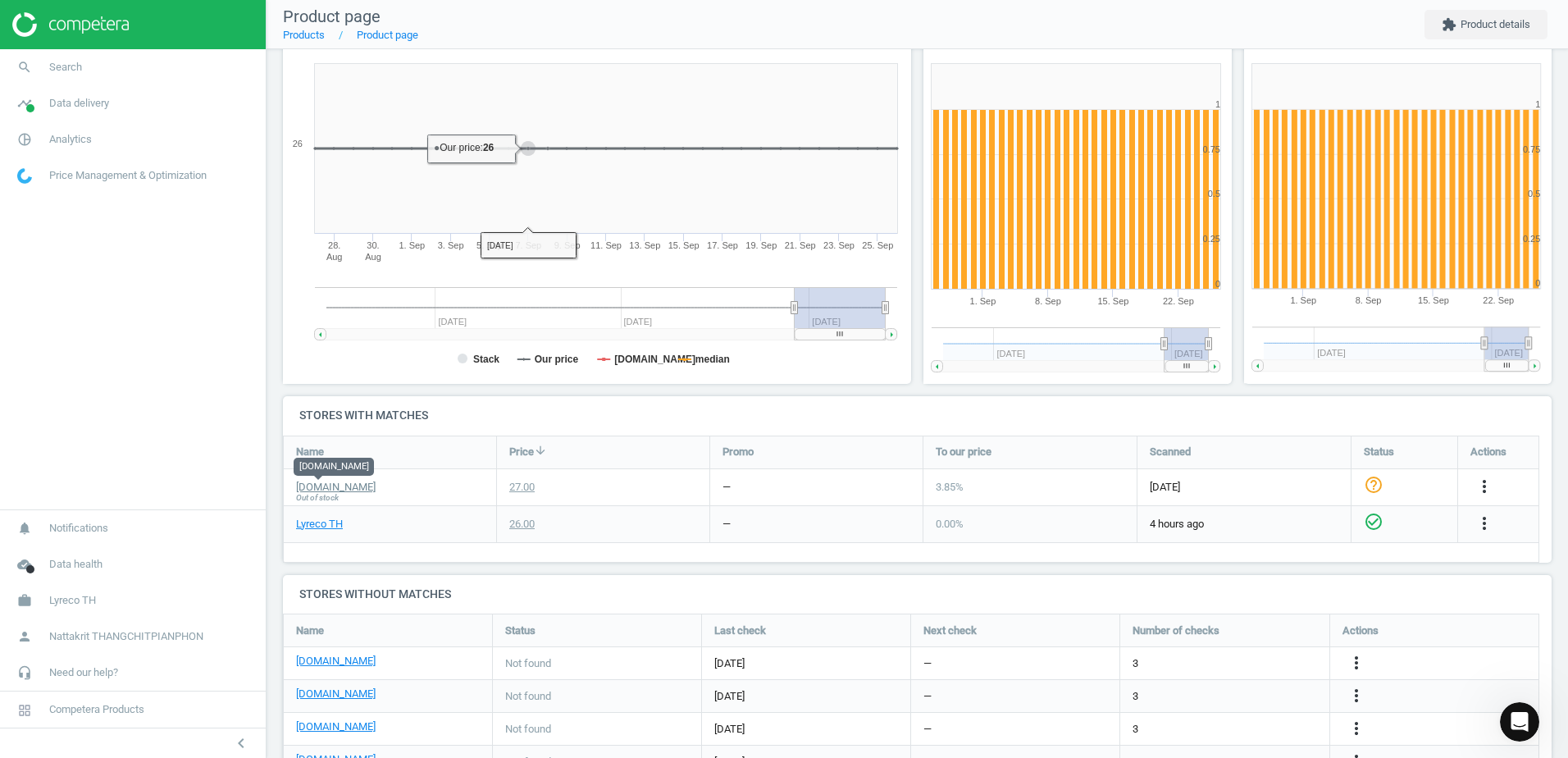
scroll to position [375, 0]
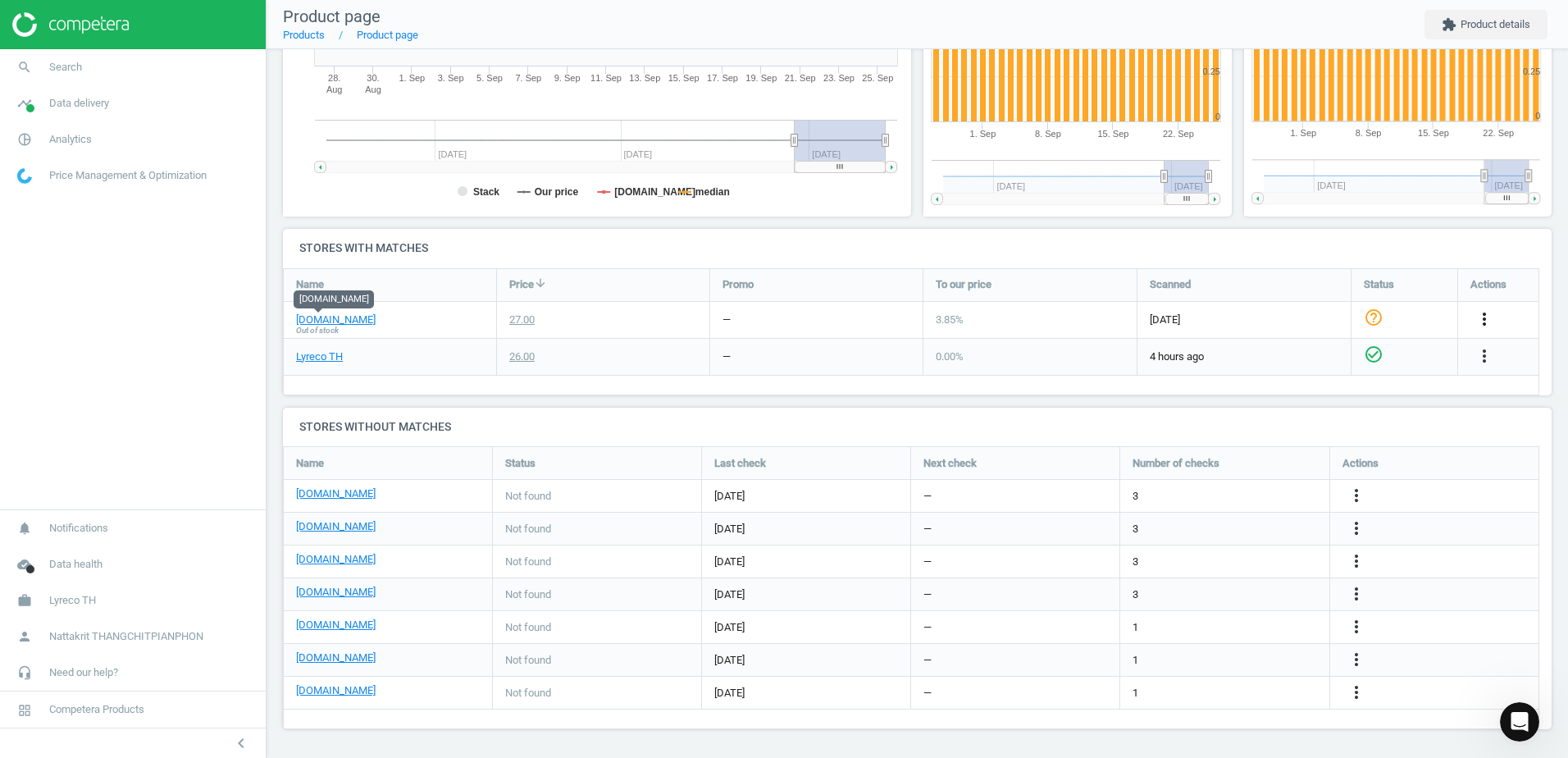
click at [1489, 316] on icon "more_vert" at bounding box center [1484, 319] width 20 height 20
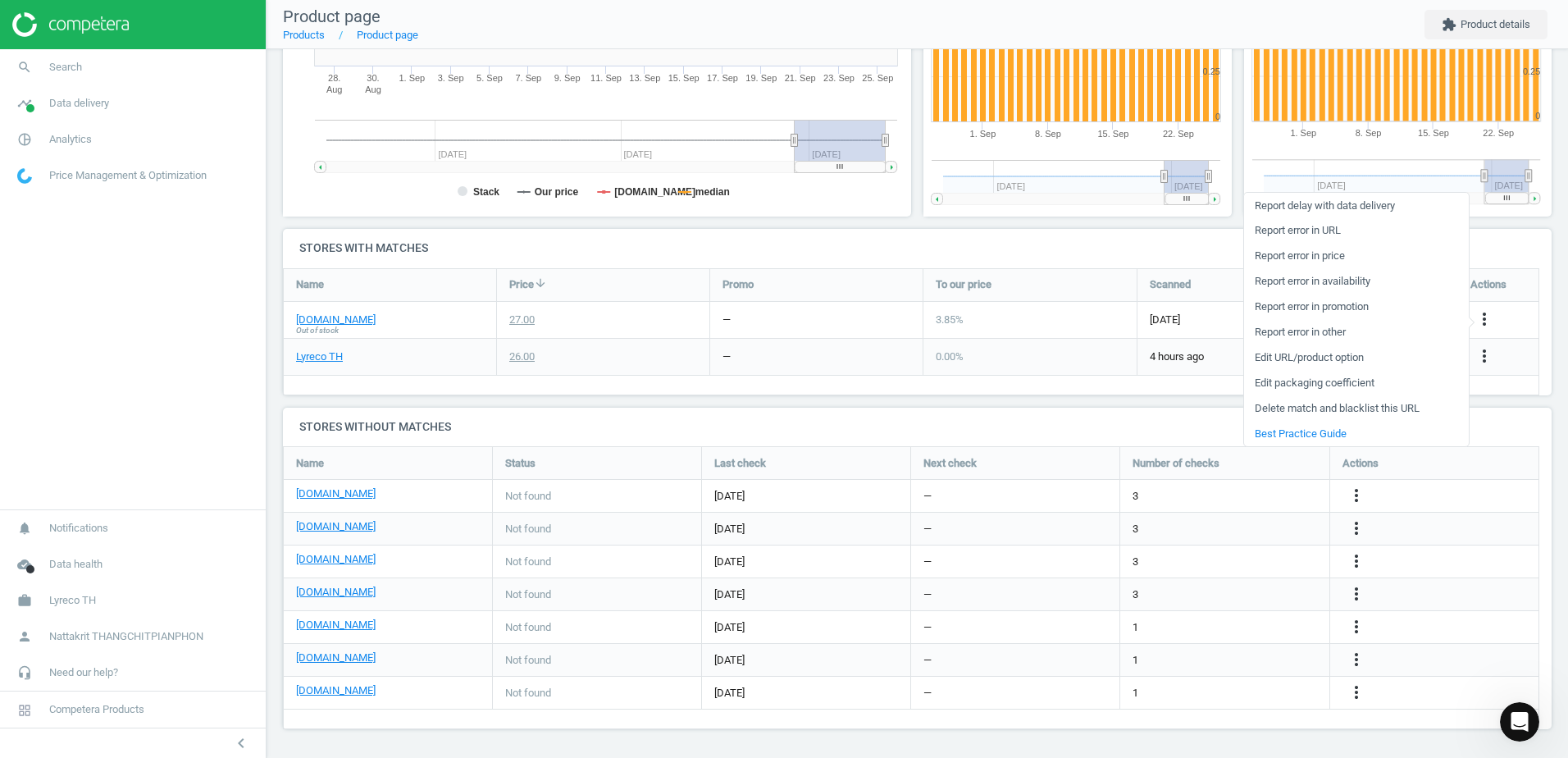
click at [1351, 354] on link "Edit URL/product option" at bounding box center [1356, 358] width 225 height 26
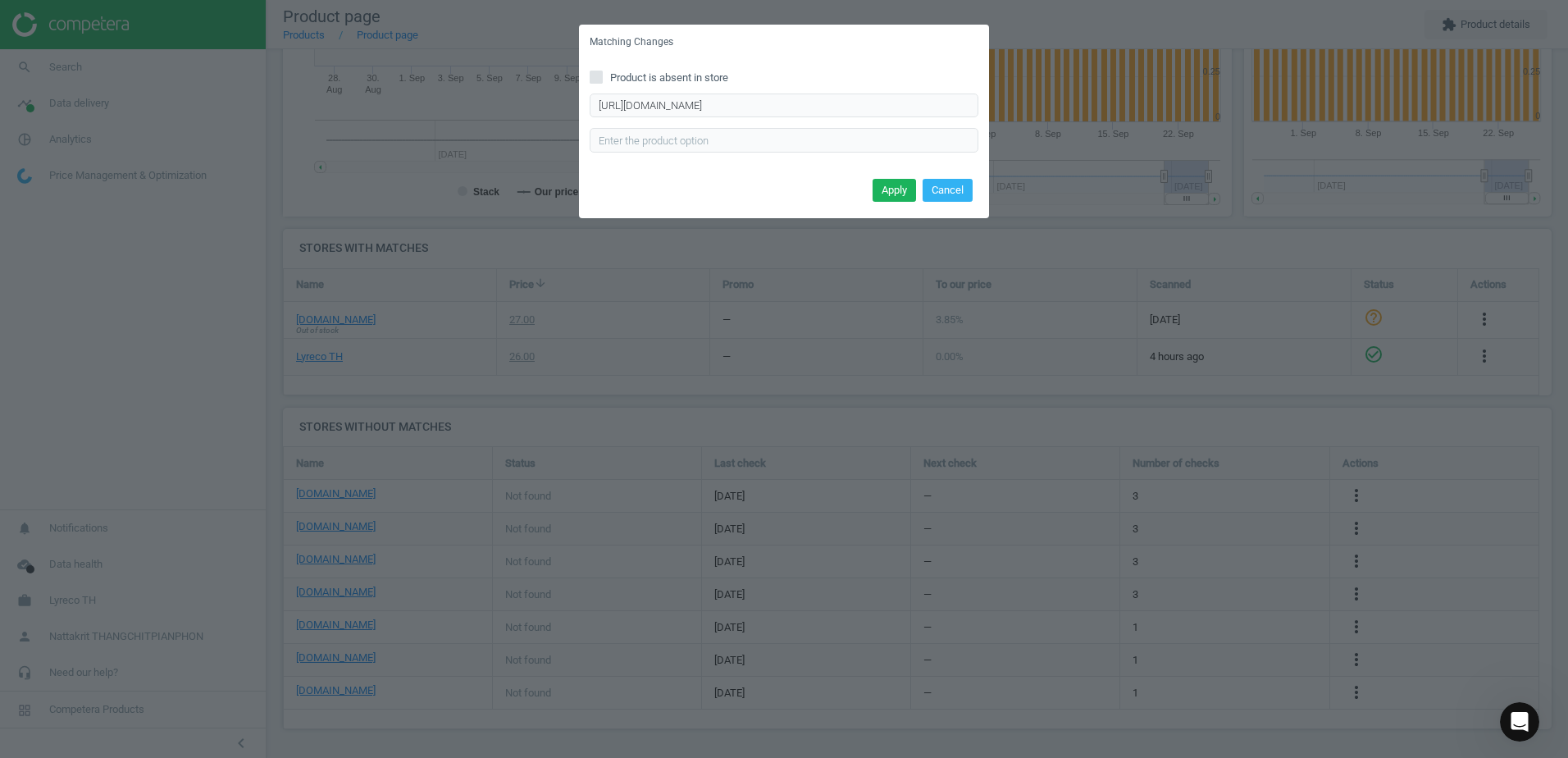
click at [833, 80] on label "Product is absent in store" at bounding box center [784, 77] width 389 height 15
click at [602, 80] on input "Product is absent in store" at bounding box center [597, 76] width 11 height 11
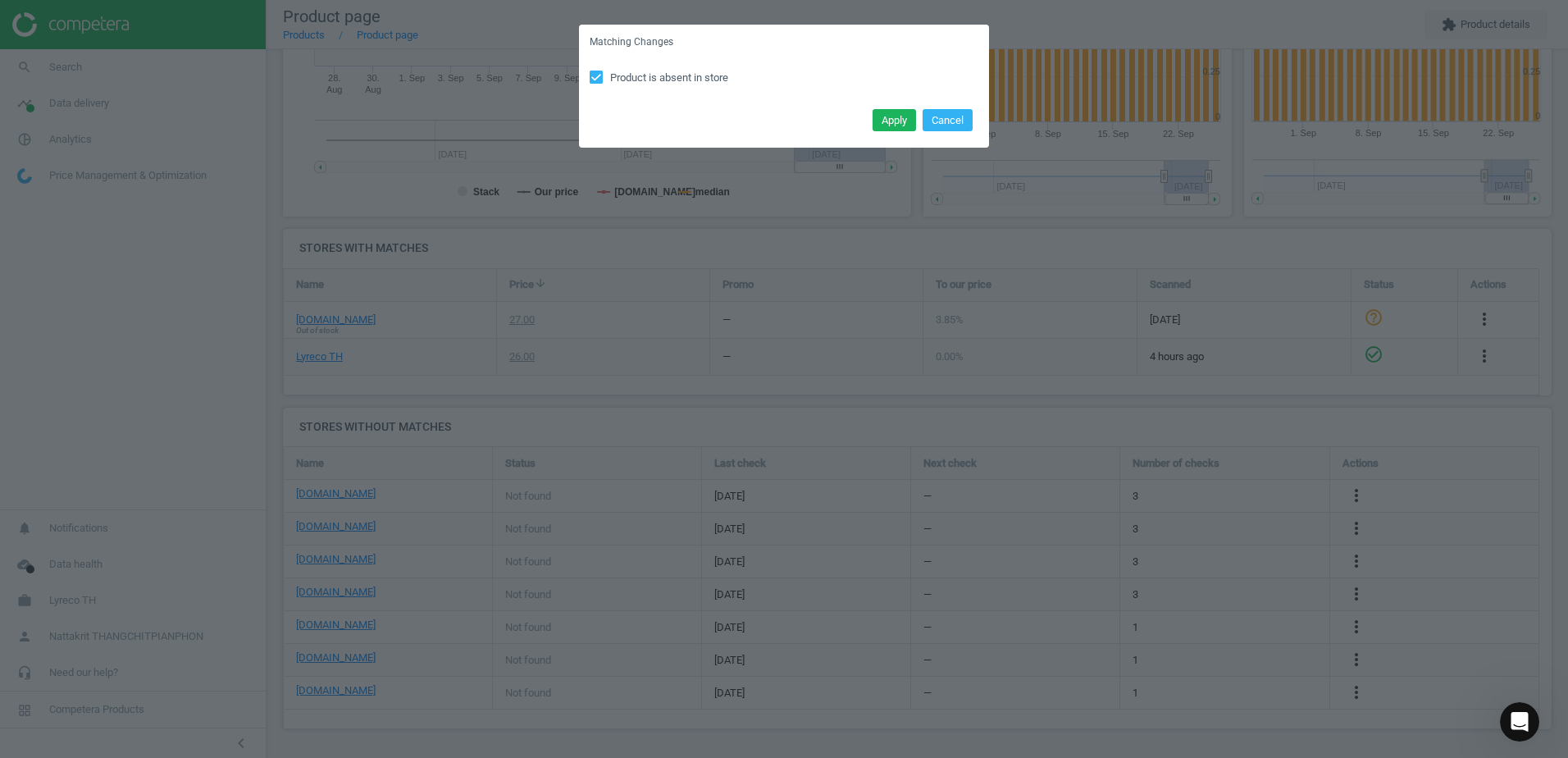
click at [835, 75] on label "Product is absent in store" at bounding box center [784, 77] width 389 height 15
click at [602, 75] on input "Product is absent in store" at bounding box center [597, 76] width 11 height 11
checkbox input "false"
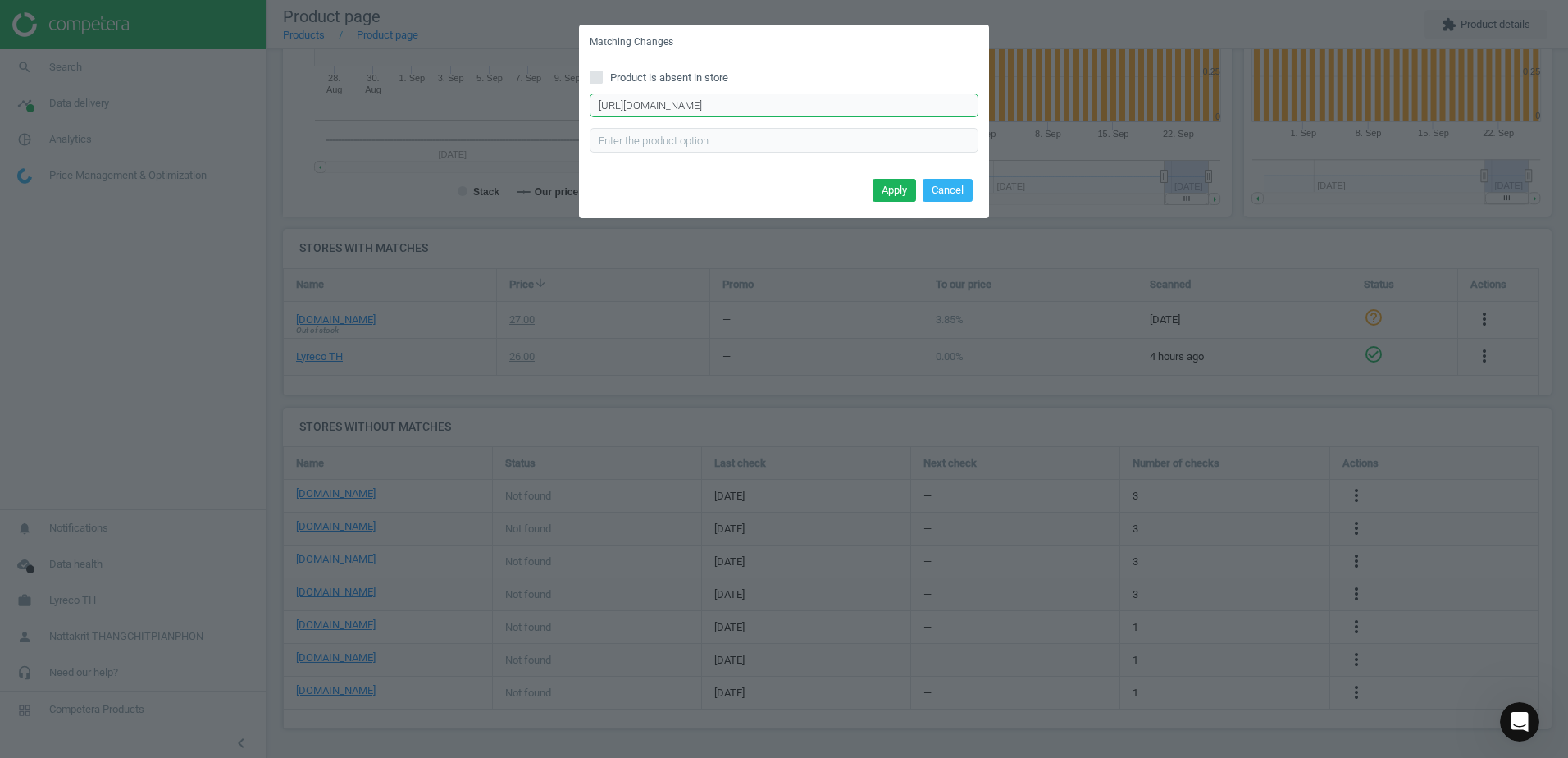
click at [824, 101] on input "[URL][DOMAIN_NAME]" at bounding box center [784, 106] width 389 height 25
paste input "touch-500s-p.1093174"
type input "[URL][DOMAIN_NAME]"
click at [901, 186] on button "Apply" at bounding box center [894, 190] width 44 height 23
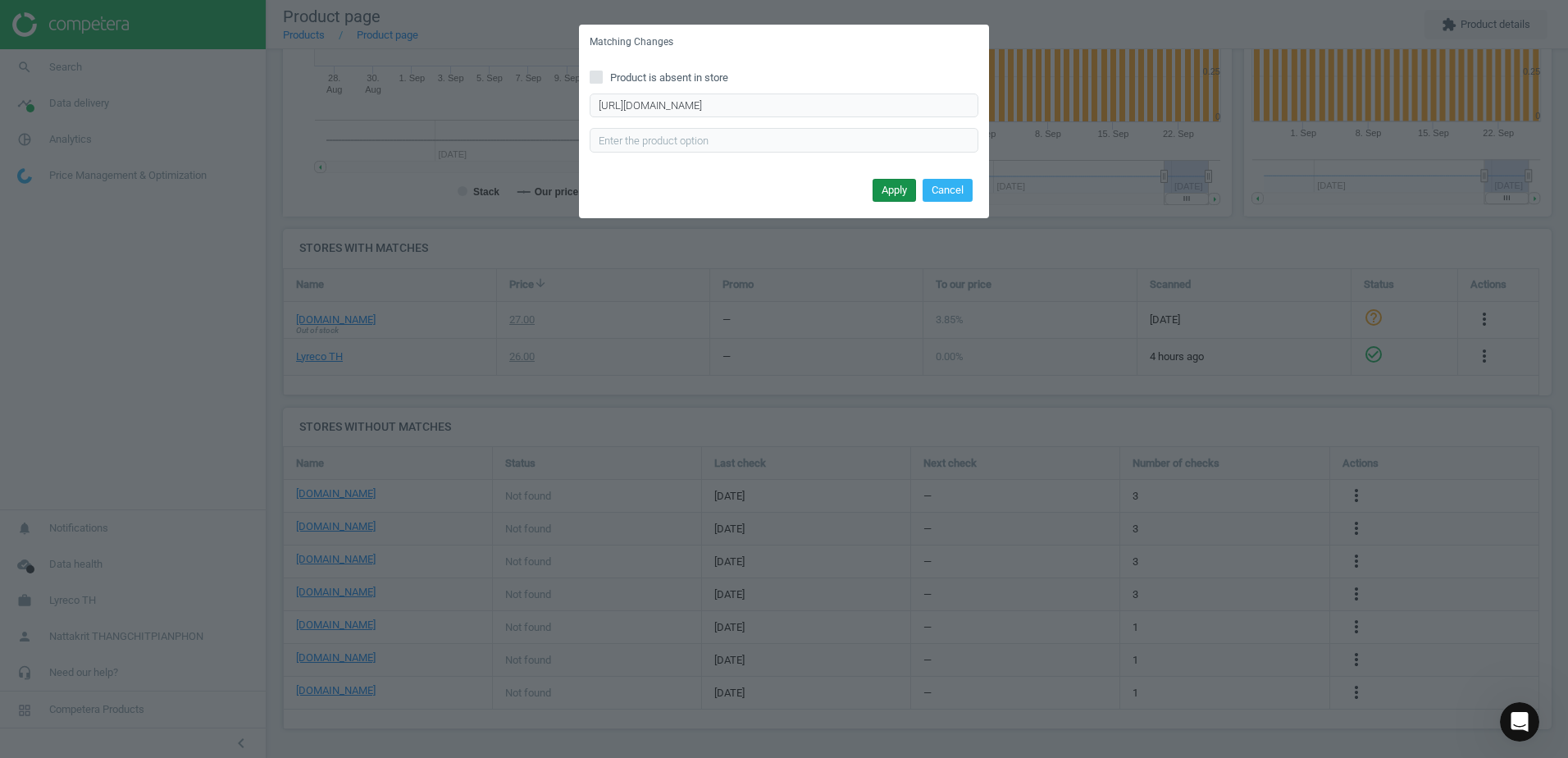
scroll to position [0, 0]
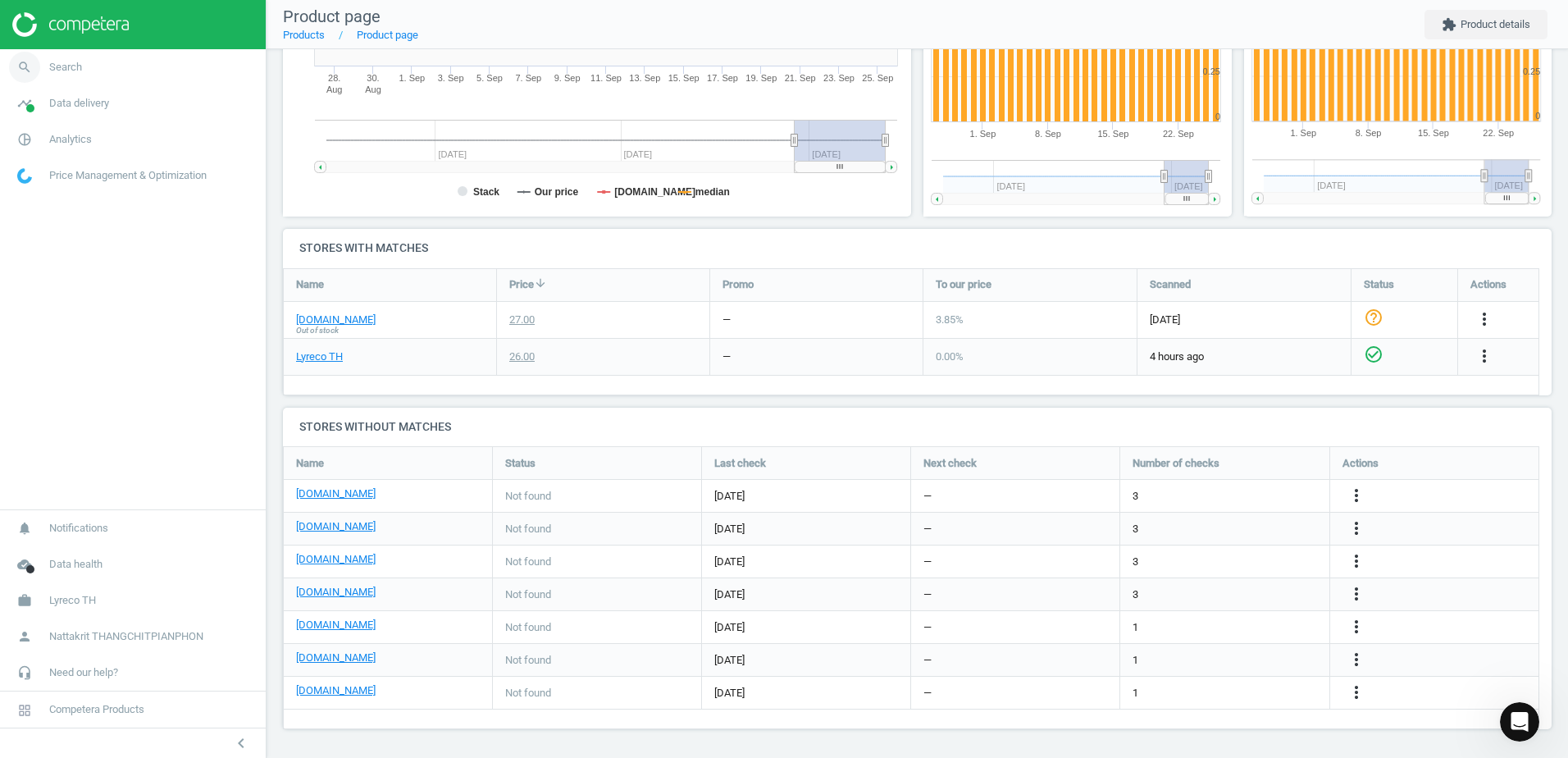
click at [67, 65] on span "Search" at bounding box center [65, 67] width 33 height 15
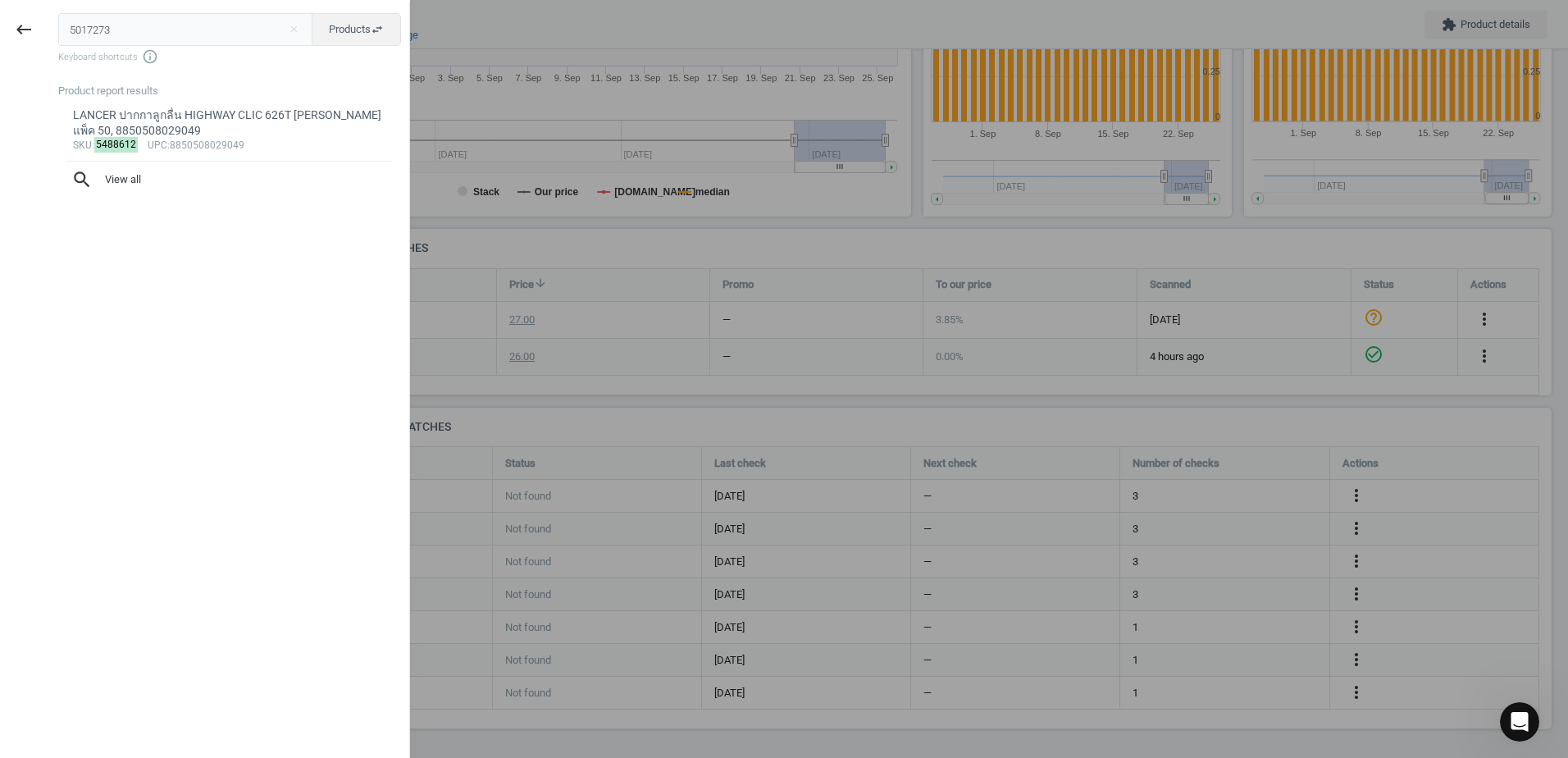
type input "5017273"
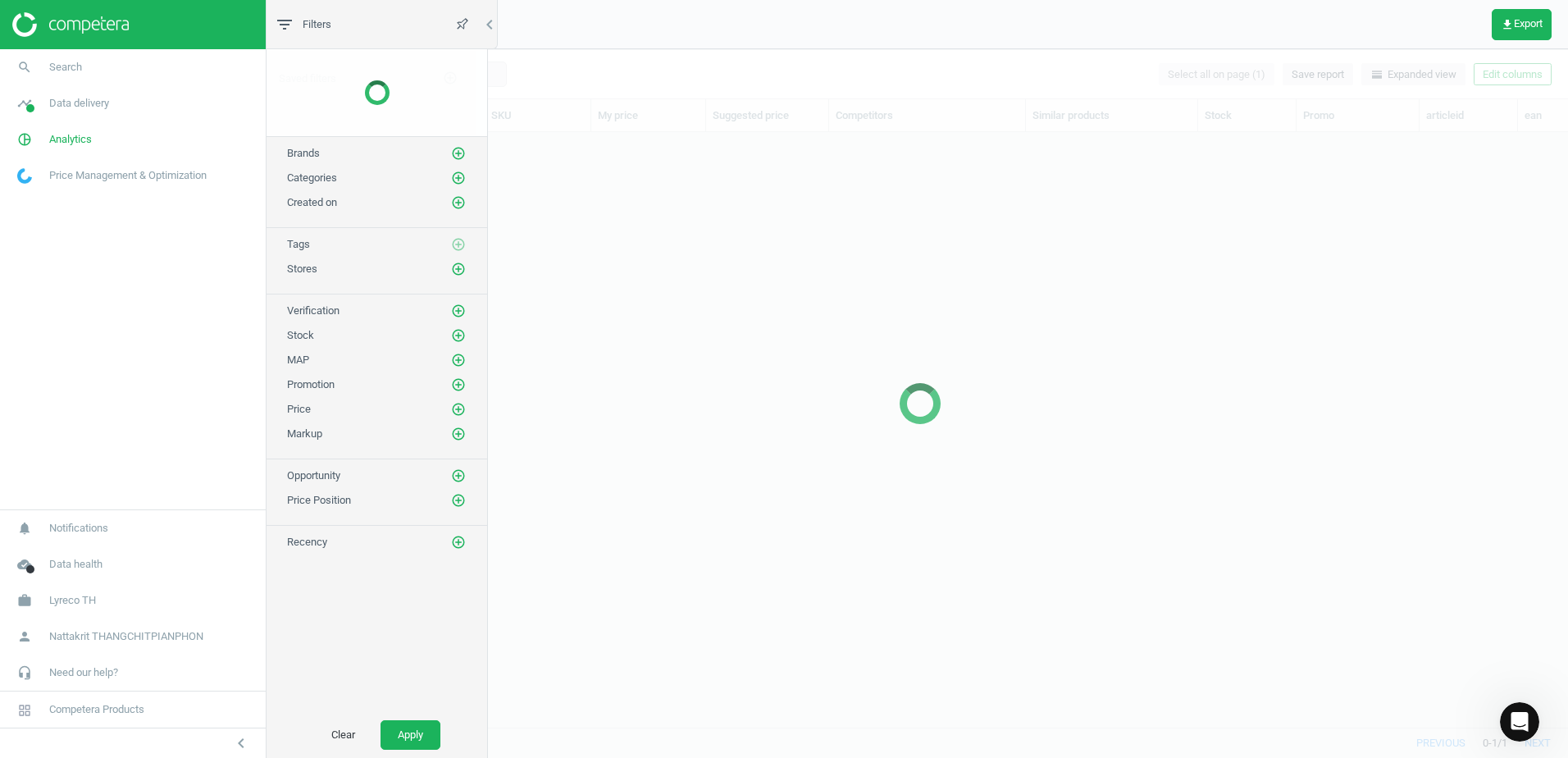
scroll to position [570, 1285]
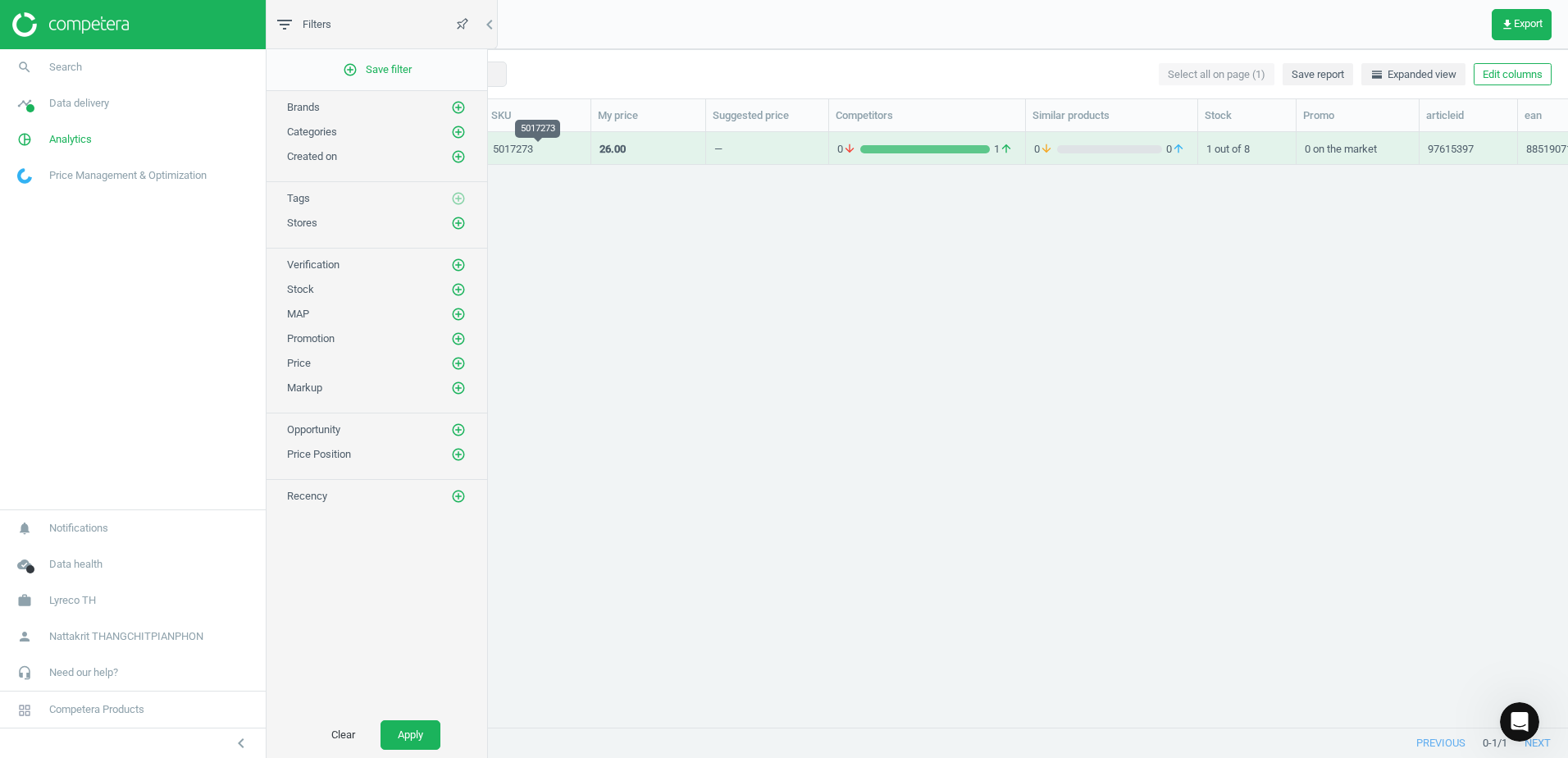
click at [547, 148] on div "5017273" at bounding box center [537, 149] width 90 height 15
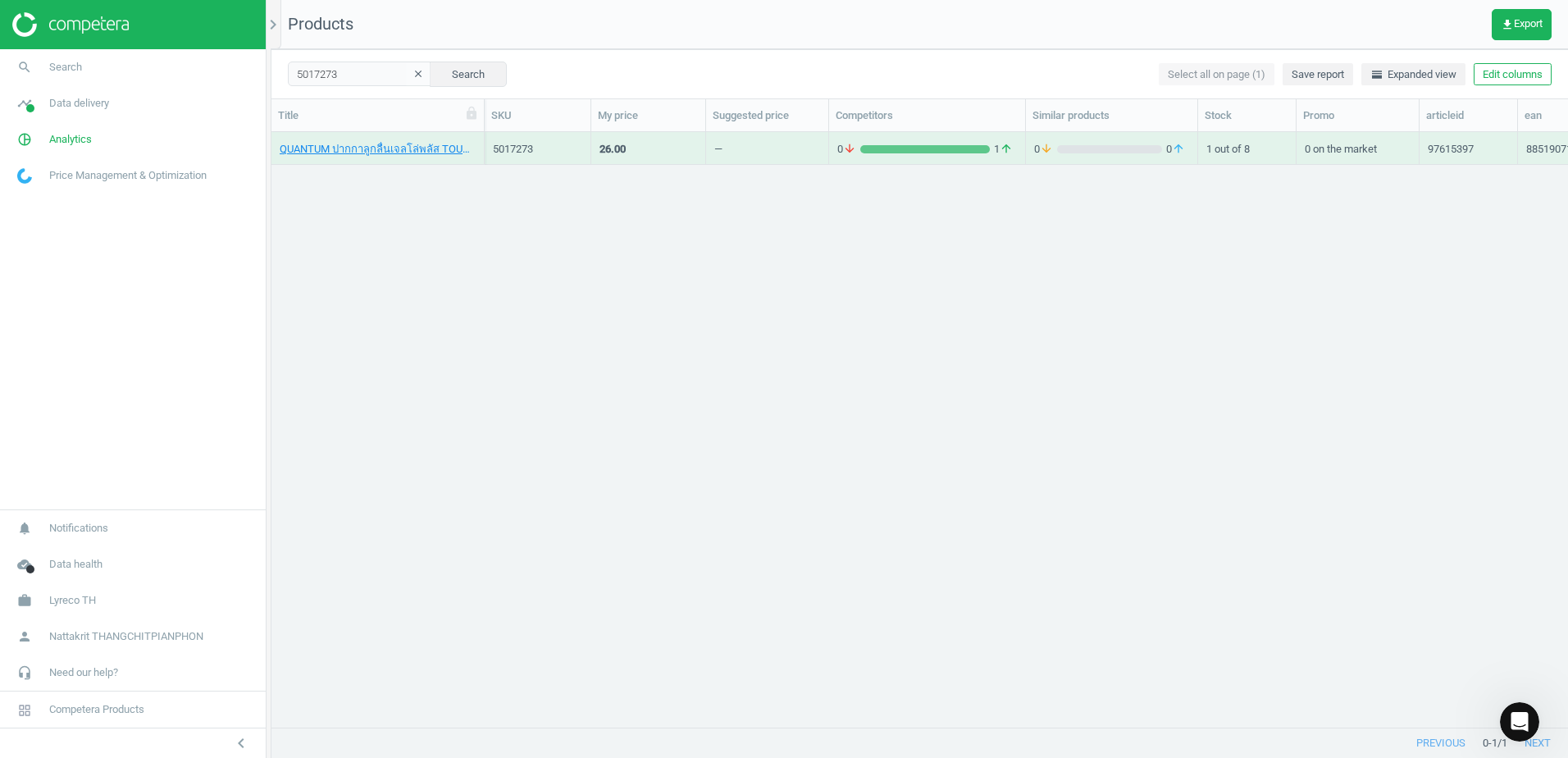
click at [547, 148] on div "5017273" at bounding box center [537, 149] width 90 height 15
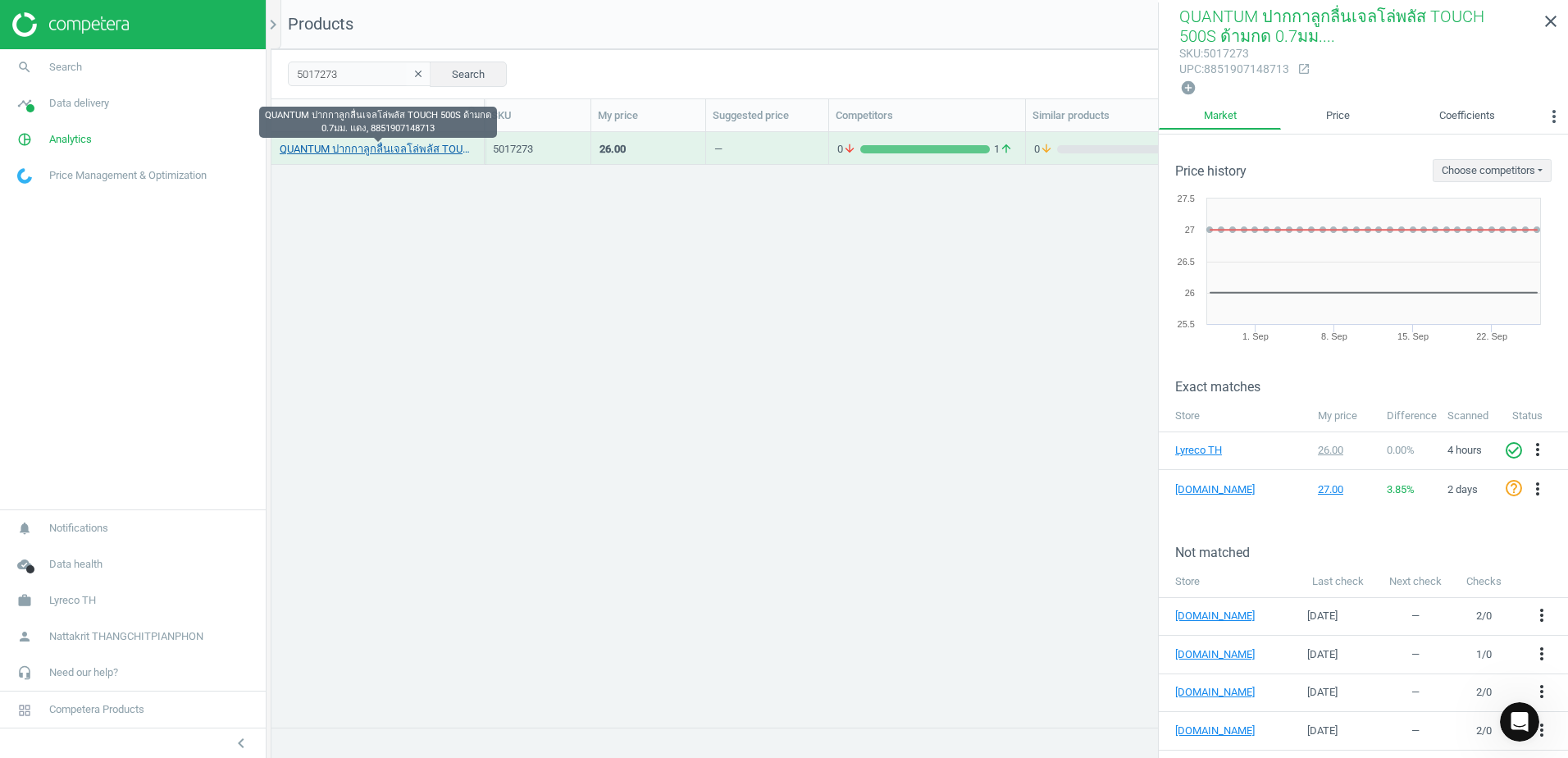
click at [427, 155] on link "QUANTUM ปากกาลูกลื่นเจลโล่พลัส TOUCH 500S ด้ามกด 0.7มม. แดง, 8851907148713" at bounding box center [378, 149] width 196 height 15
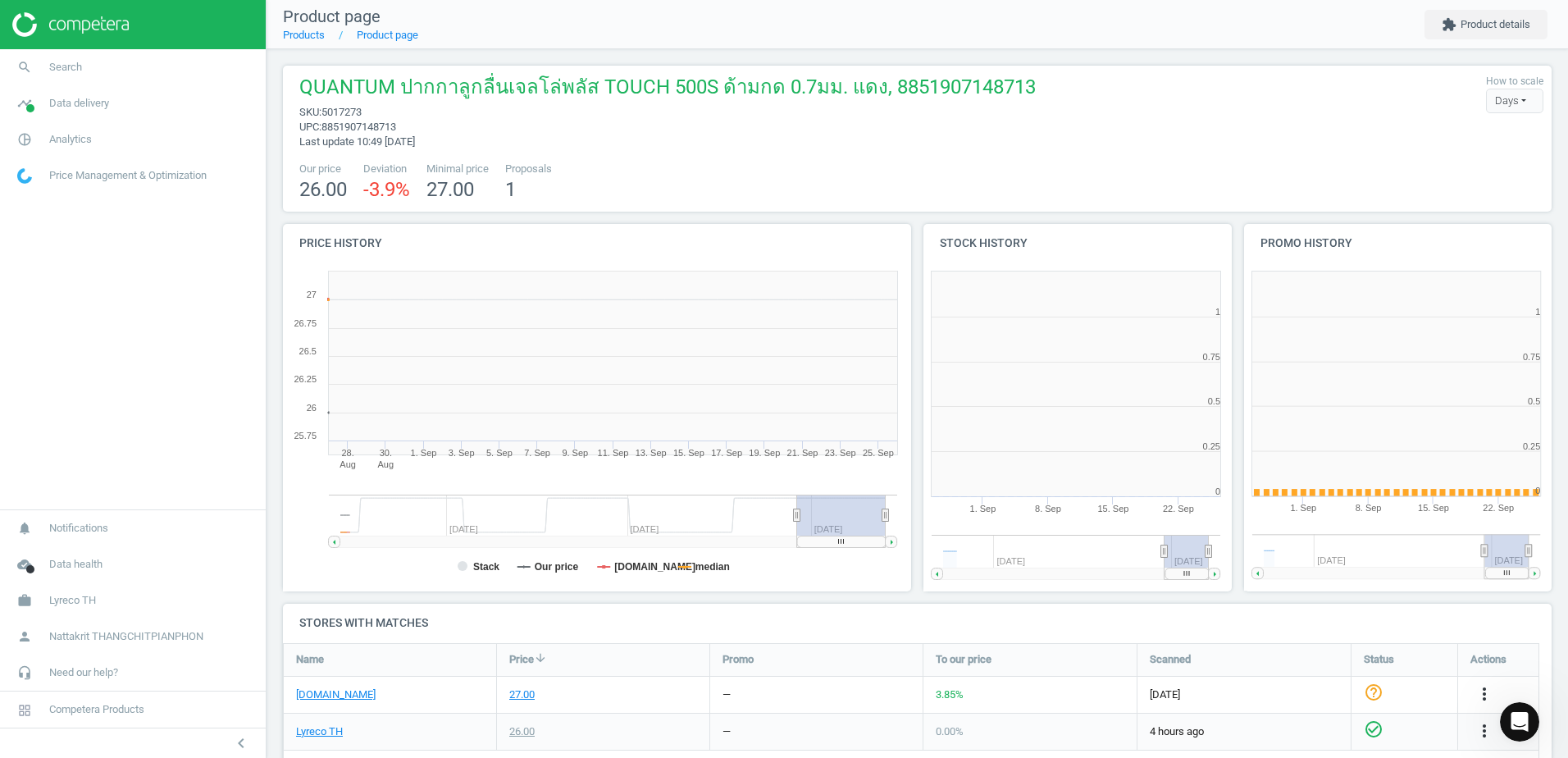
scroll to position [354, 330]
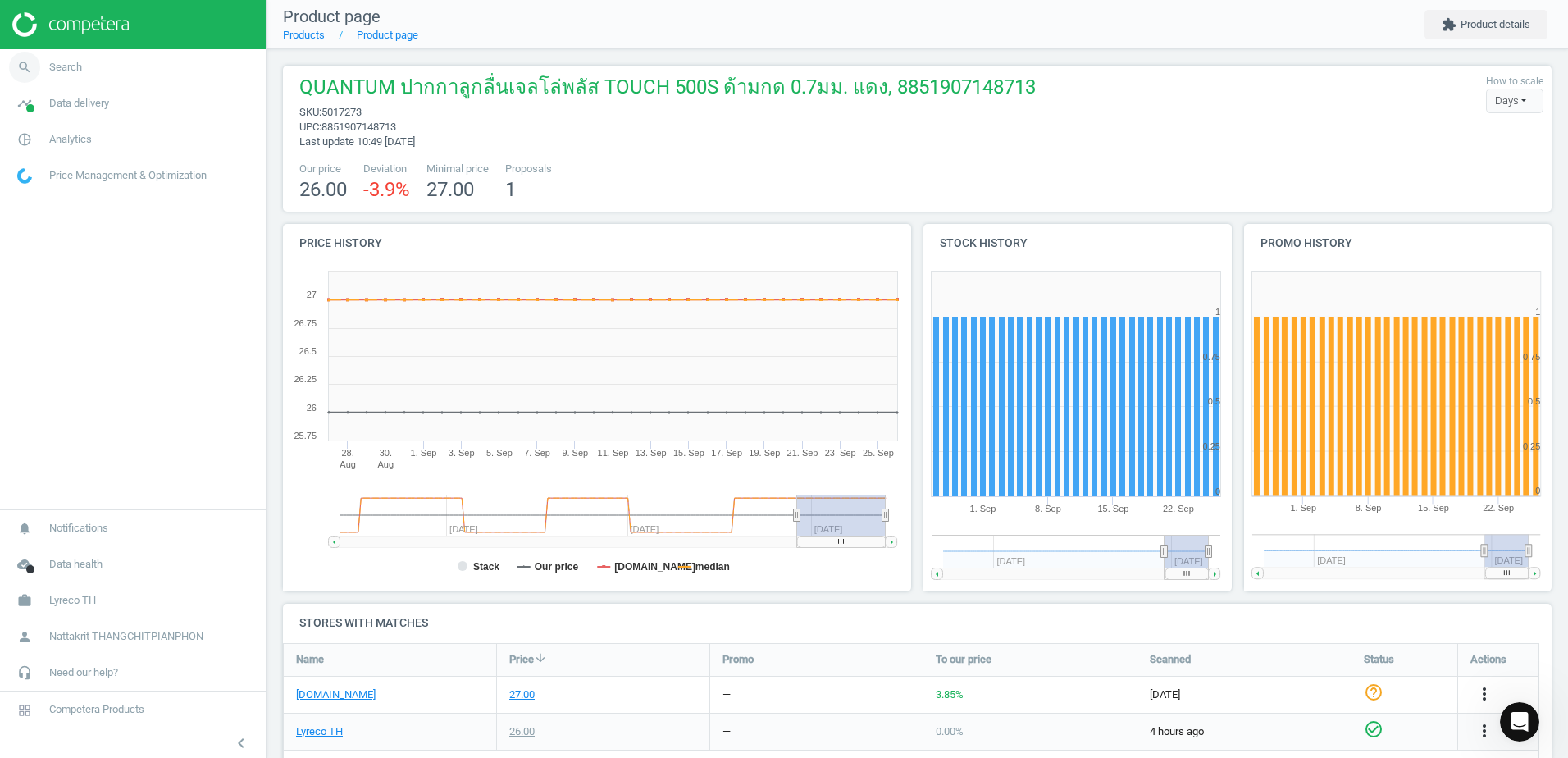
click at [165, 78] on link "search Search" at bounding box center [132, 67] width 266 height 36
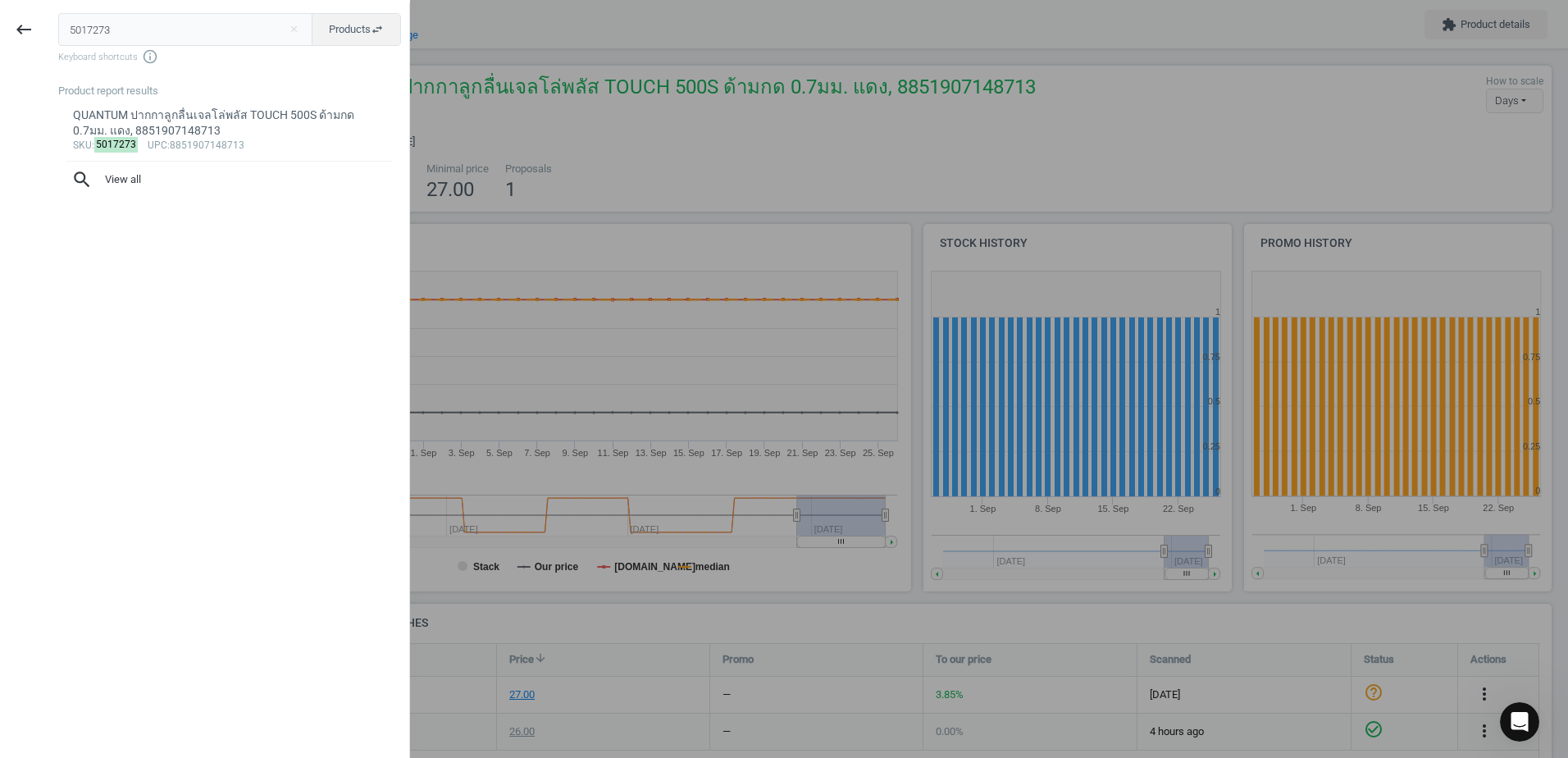
click at [259, 25] on input "5017273" at bounding box center [186, 29] width 255 height 33
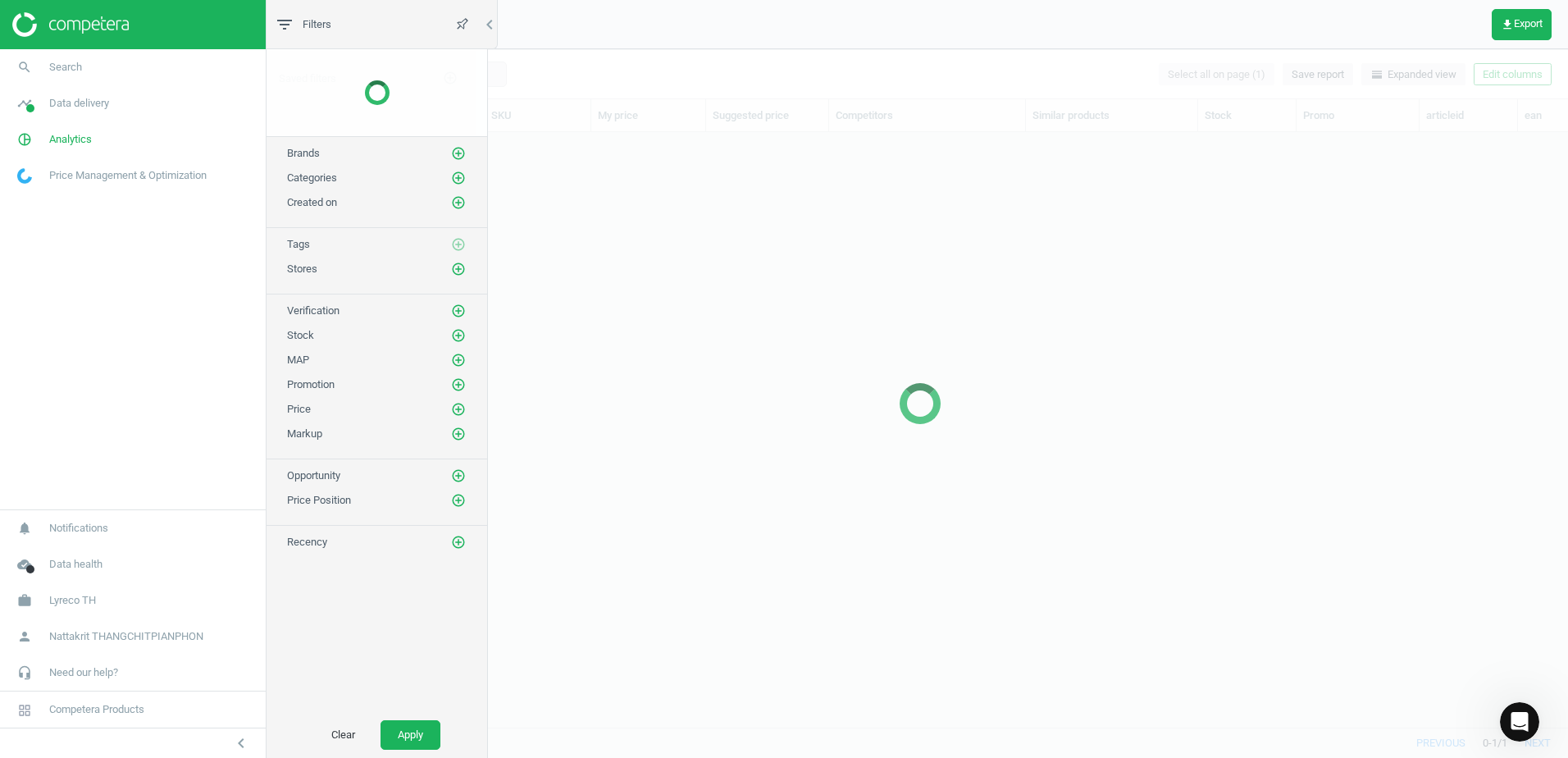
scroll to position [570, 1285]
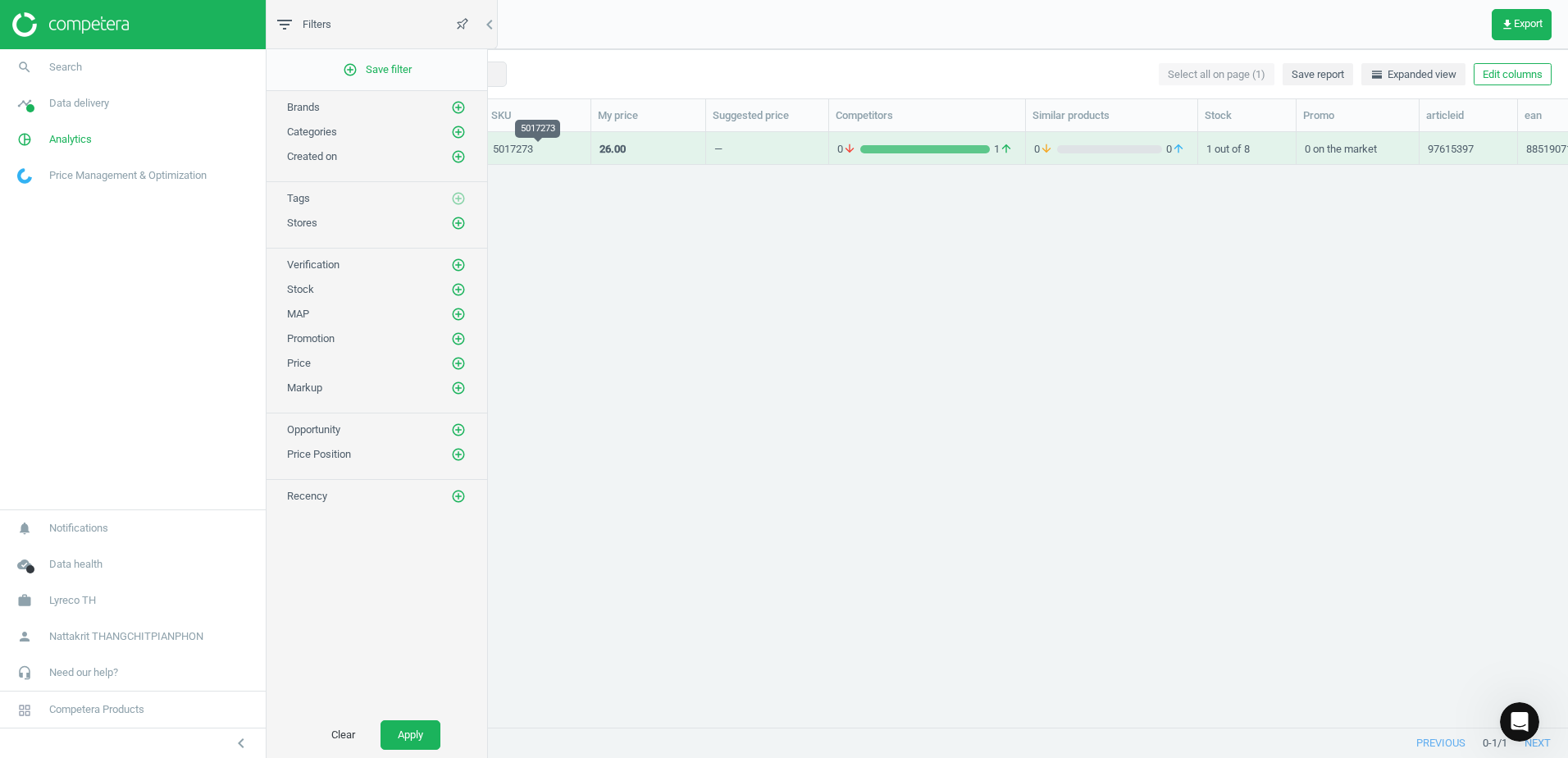
click at [523, 148] on div "5017273" at bounding box center [537, 149] width 90 height 15
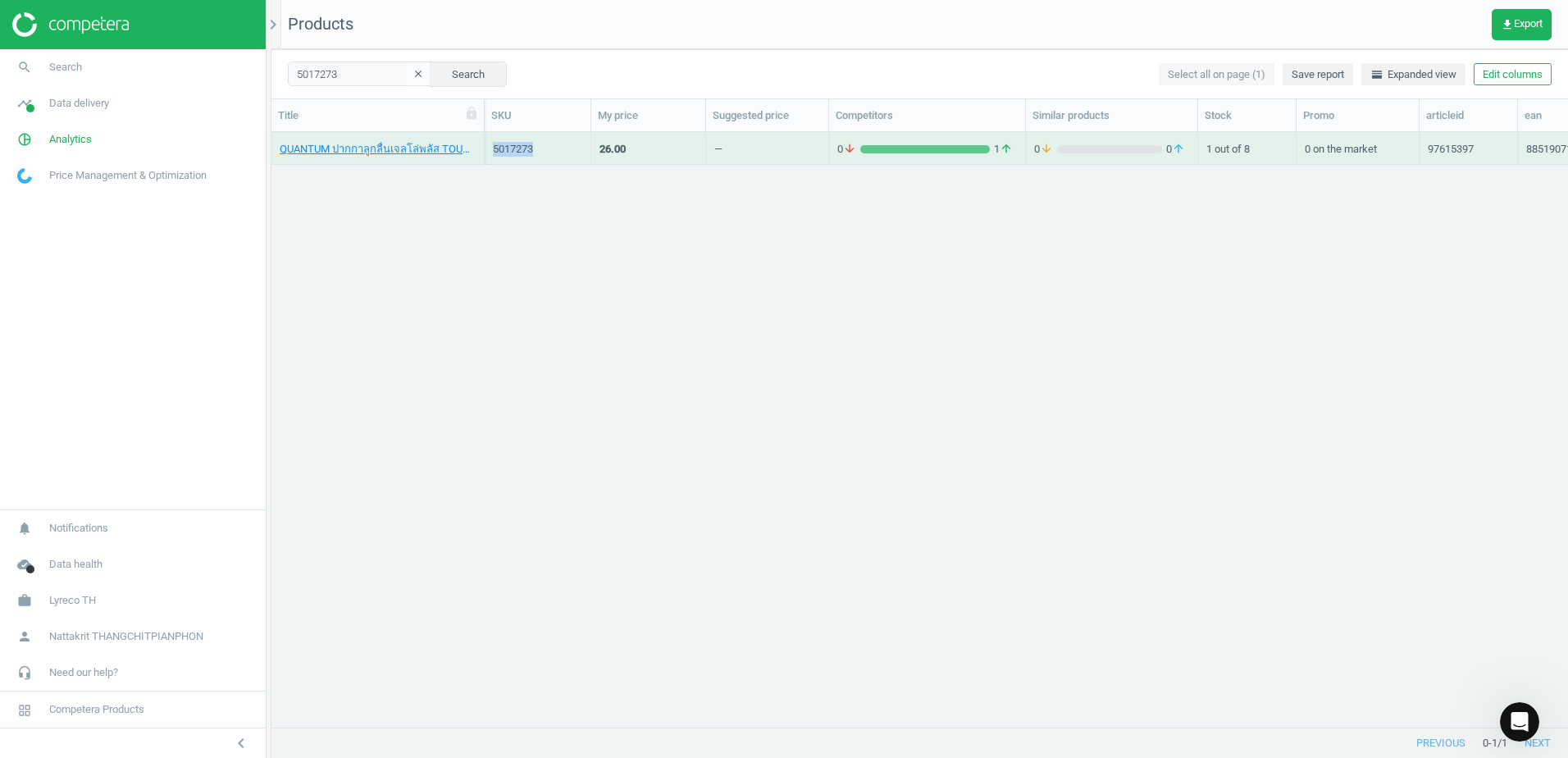
click at [523, 148] on div "5017273" at bounding box center [537, 149] width 90 height 15
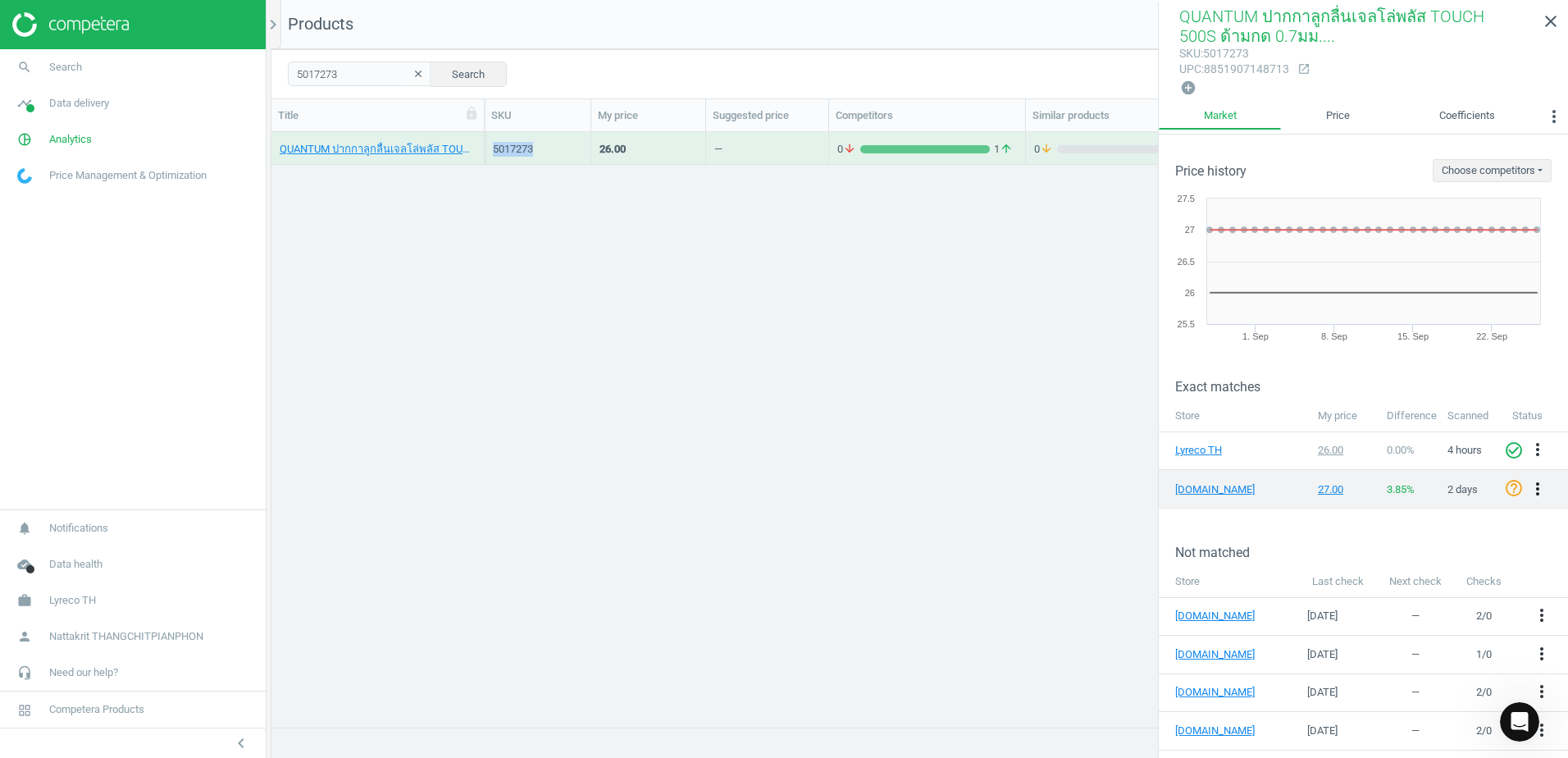
click at [1531, 481] on icon "more_vert" at bounding box center [1538, 489] width 20 height 20
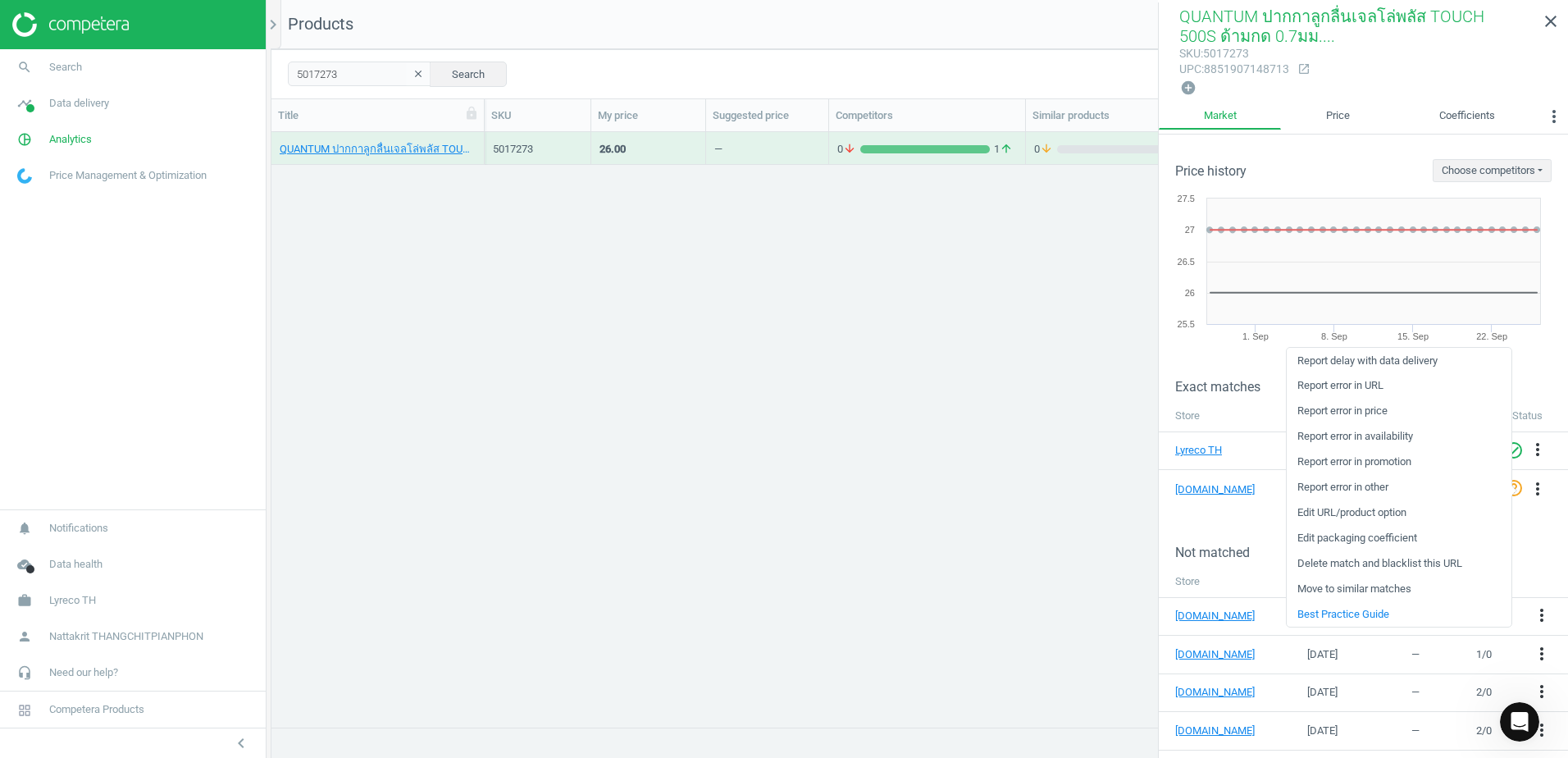
click at [1405, 522] on link "Edit URL/product option" at bounding box center [1398, 513] width 225 height 26
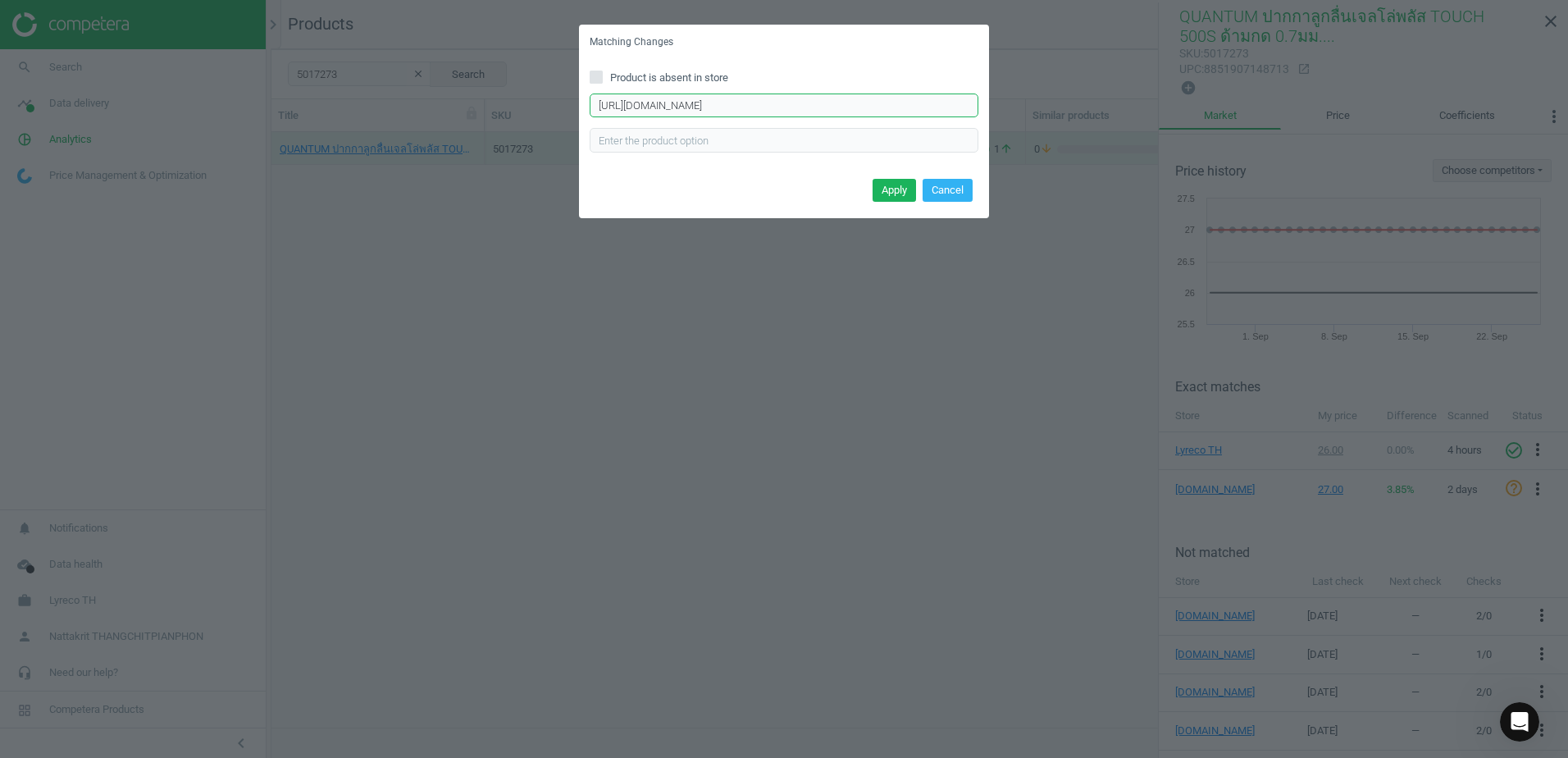
scroll to position [0, 1394]
drag, startPoint x: 801, startPoint y: 105, endPoint x: 1256, endPoint y: 105, distance: 455.0
click at [1256, 105] on div "Matching Changes Product is absent in store [URL][DOMAIN_NAME] Enter correct pr…" at bounding box center [784, 379] width 1568 height 758
click at [826, 96] on input "[URL][DOMAIN_NAME]" at bounding box center [784, 106] width 389 height 25
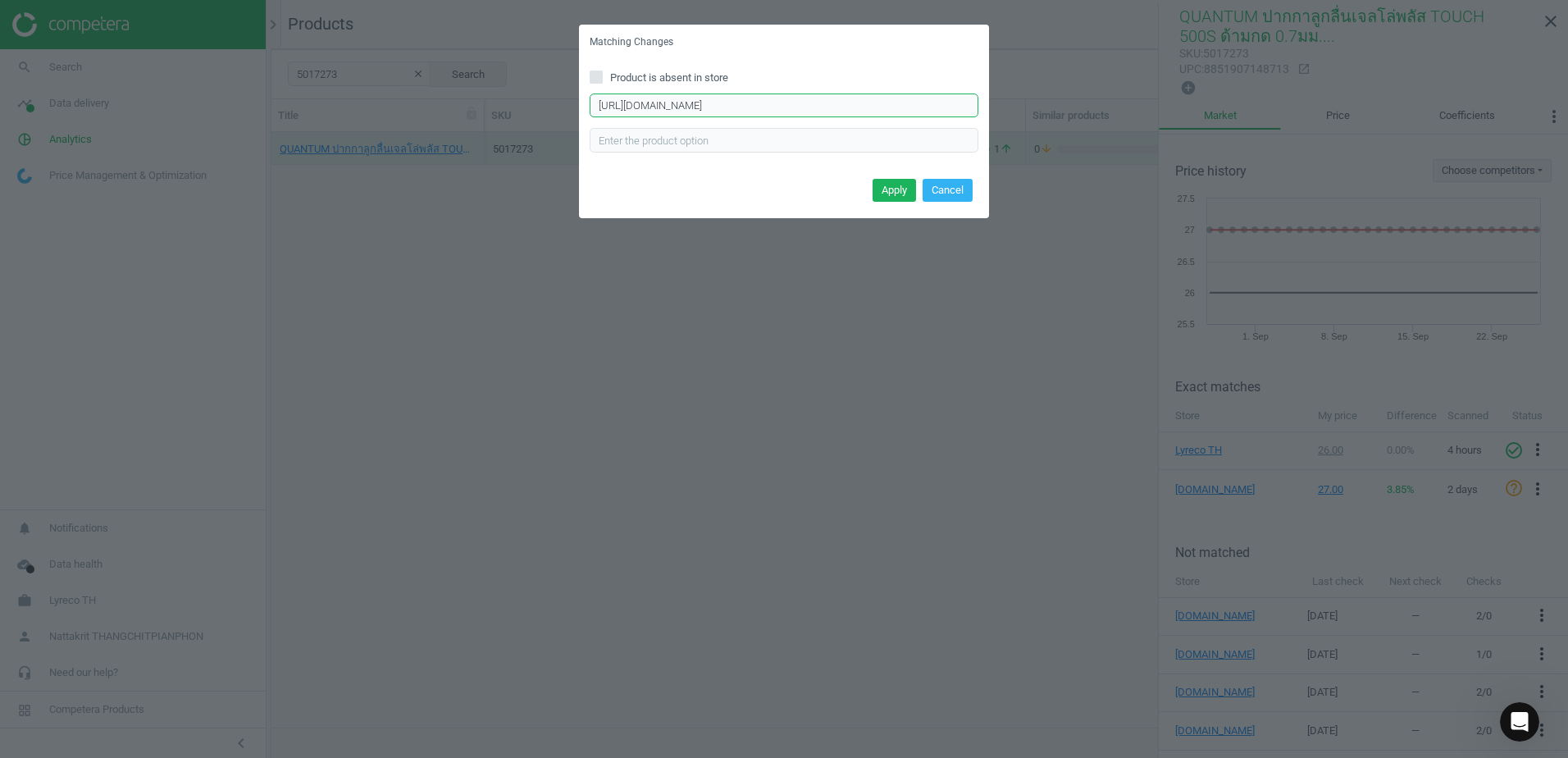
click at [757, 97] on input "[URL][DOMAIN_NAME]" at bounding box center [784, 106] width 389 height 25
paste input "/[DOMAIN_NAME][URL]"
type input "/[DOMAIN_NAME][URL]"
paste input "[URL][DOMAIN_NAME]"
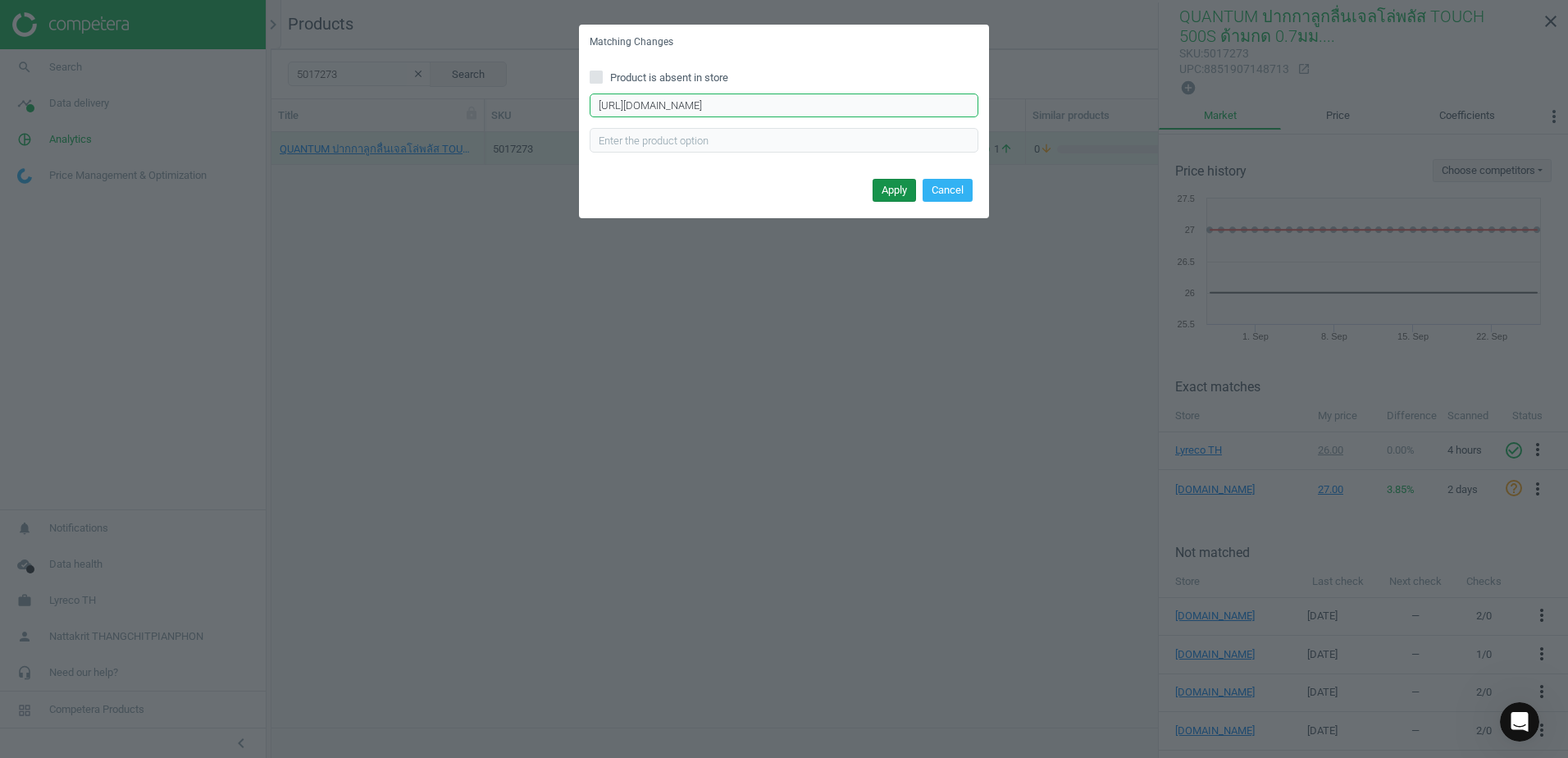
type input "[URL][DOMAIN_NAME]"
click at [887, 188] on button "Apply" at bounding box center [894, 190] width 44 height 23
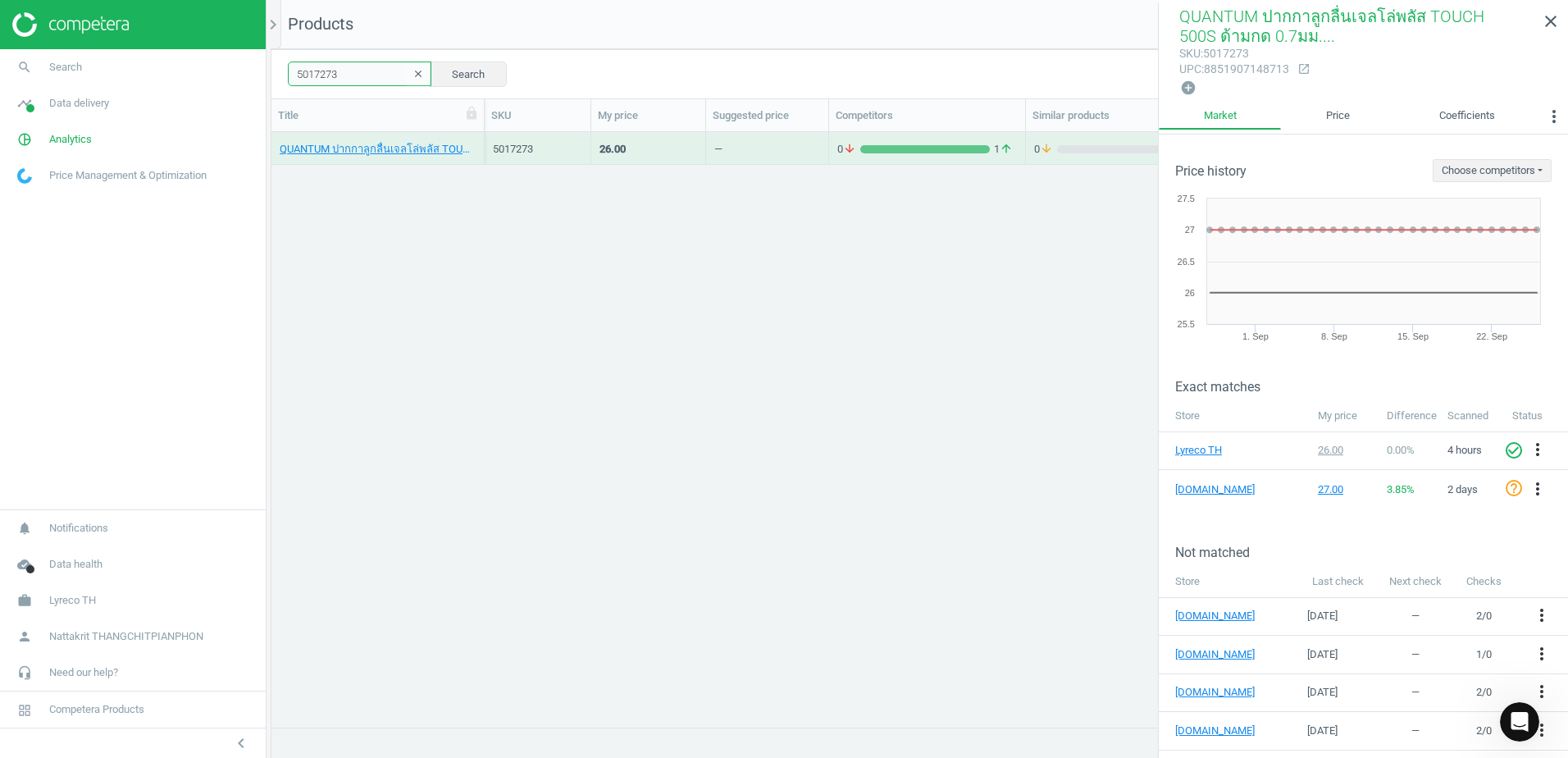
click at [338, 73] on input "5017273" at bounding box center [360, 74] width 144 height 25
paste input "2547194"
type input "2547194"
click at [433, 156] on link "PENTEL ไส้ปากกาหมึกเจล LR7-A 0.7มม. ดำ, Unknown" at bounding box center [378, 149] width 196 height 15
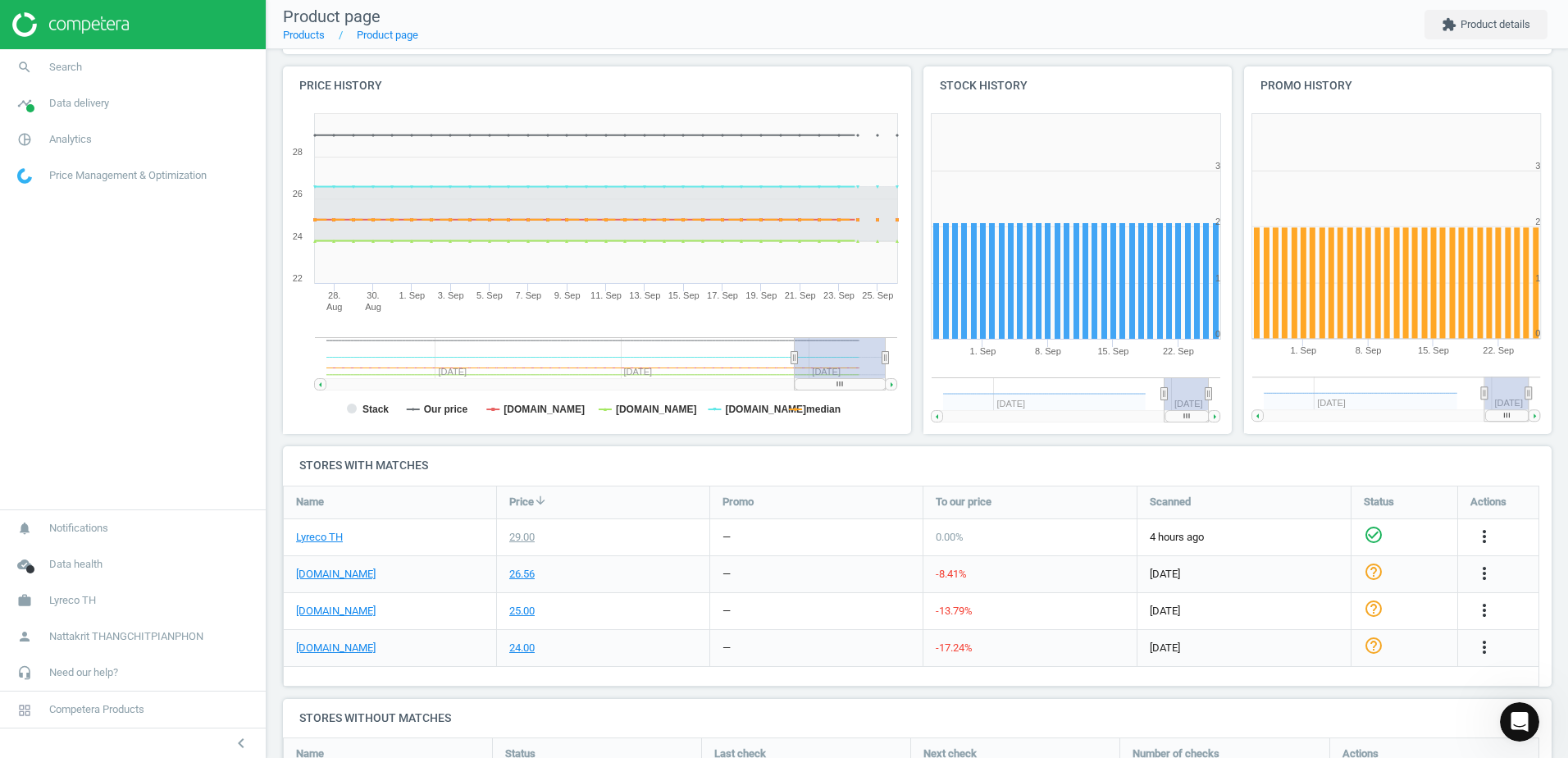
scroll to position [246, 0]
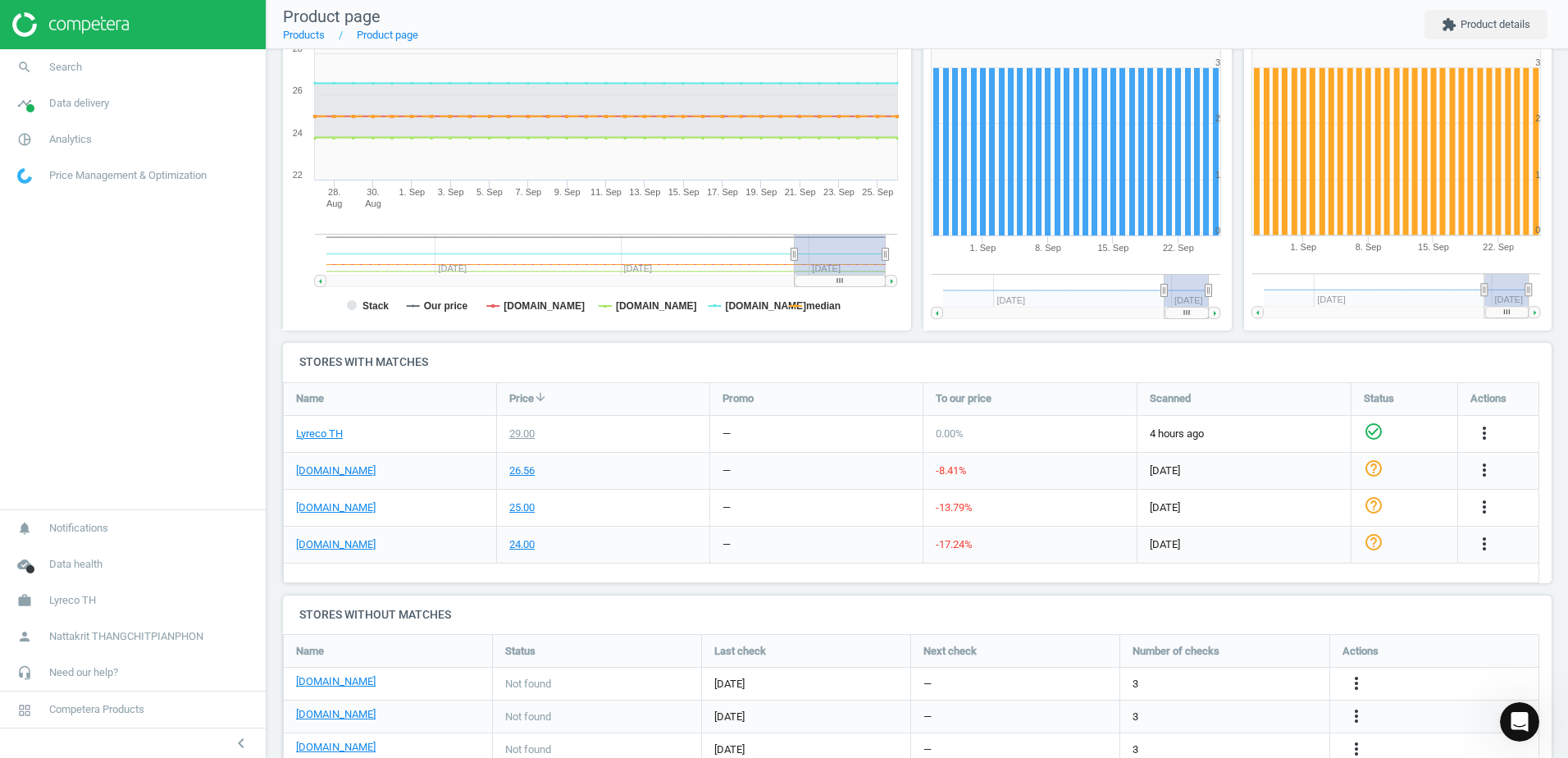
click at [307, 479] on div "[DOMAIN_NAME]" at bounding box center [389, 471] width 212 height 36
click at [313, 471] on link "[DOMAIN_NAME]" at bounding box center [336, 471] width 80 height 15
click at [171, 67] on link "search Search" at bounding box center [132, 67] width 266 height 36
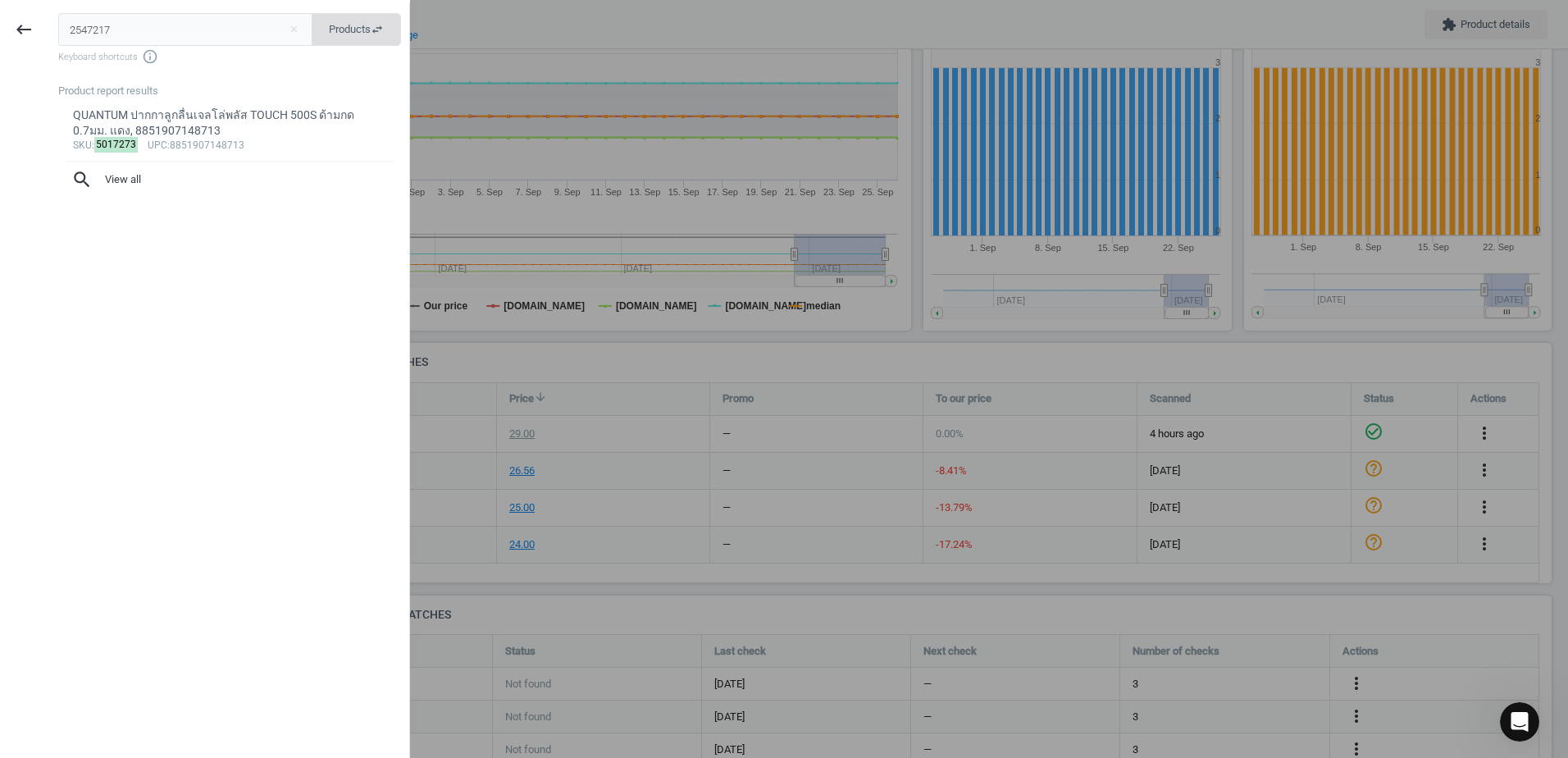
type input "2547217"
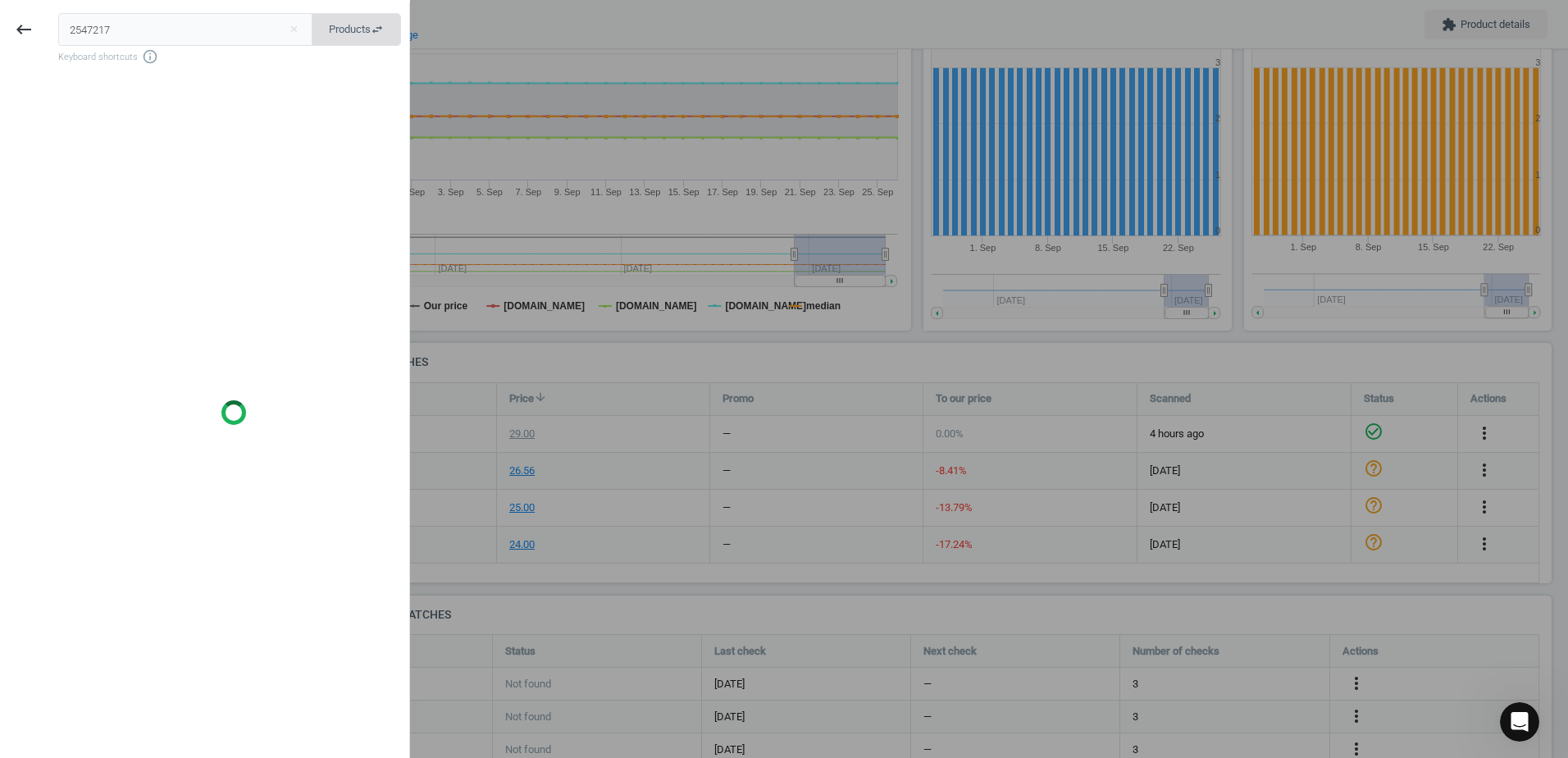
click at [358, 34] on span "Products swap_horiz" at bounding box center [356, 29] width 55 height 15
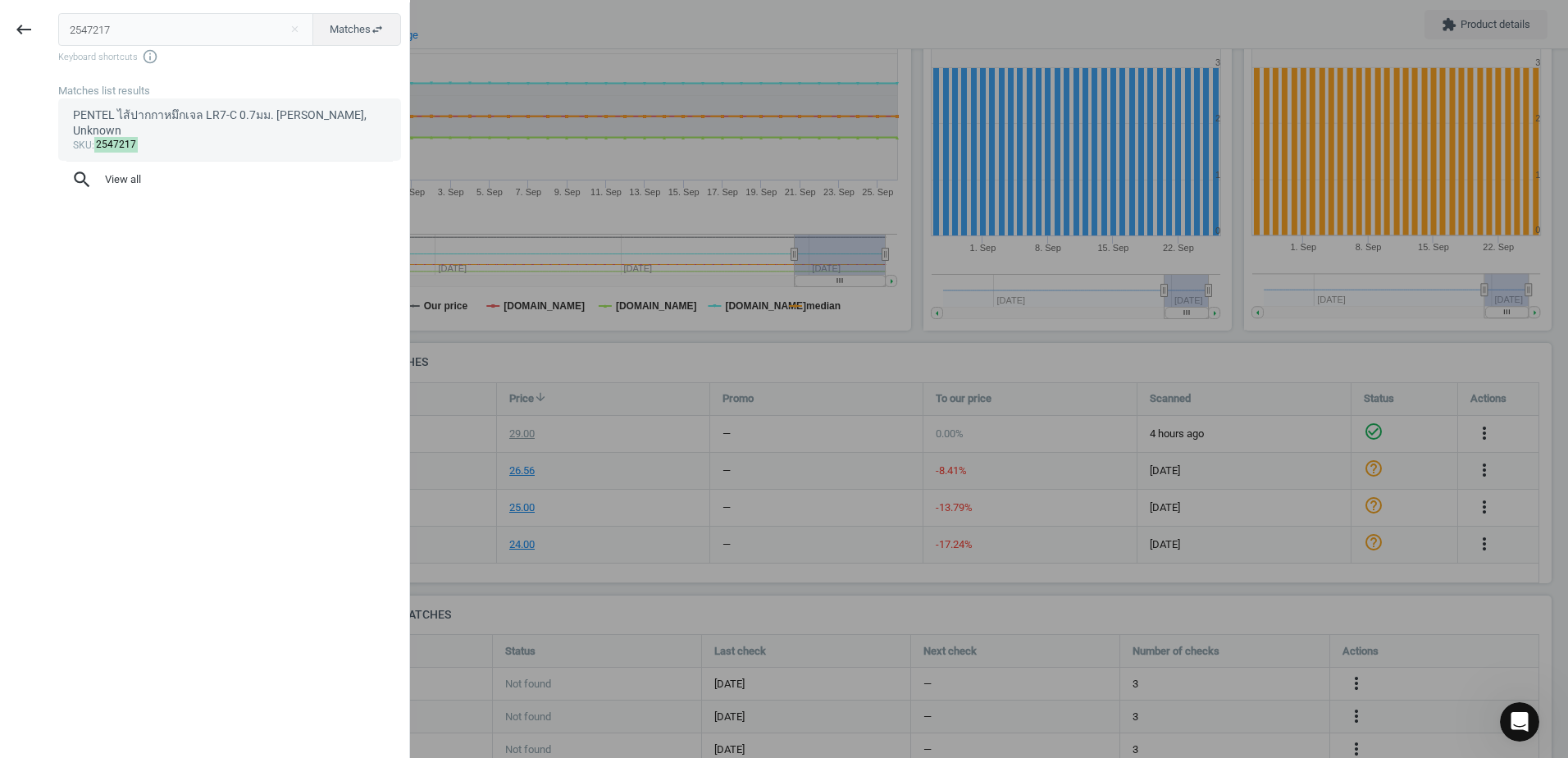
click at [131, 137] on mark "2547217" at bounding box center [116, 145] width 44 height 16
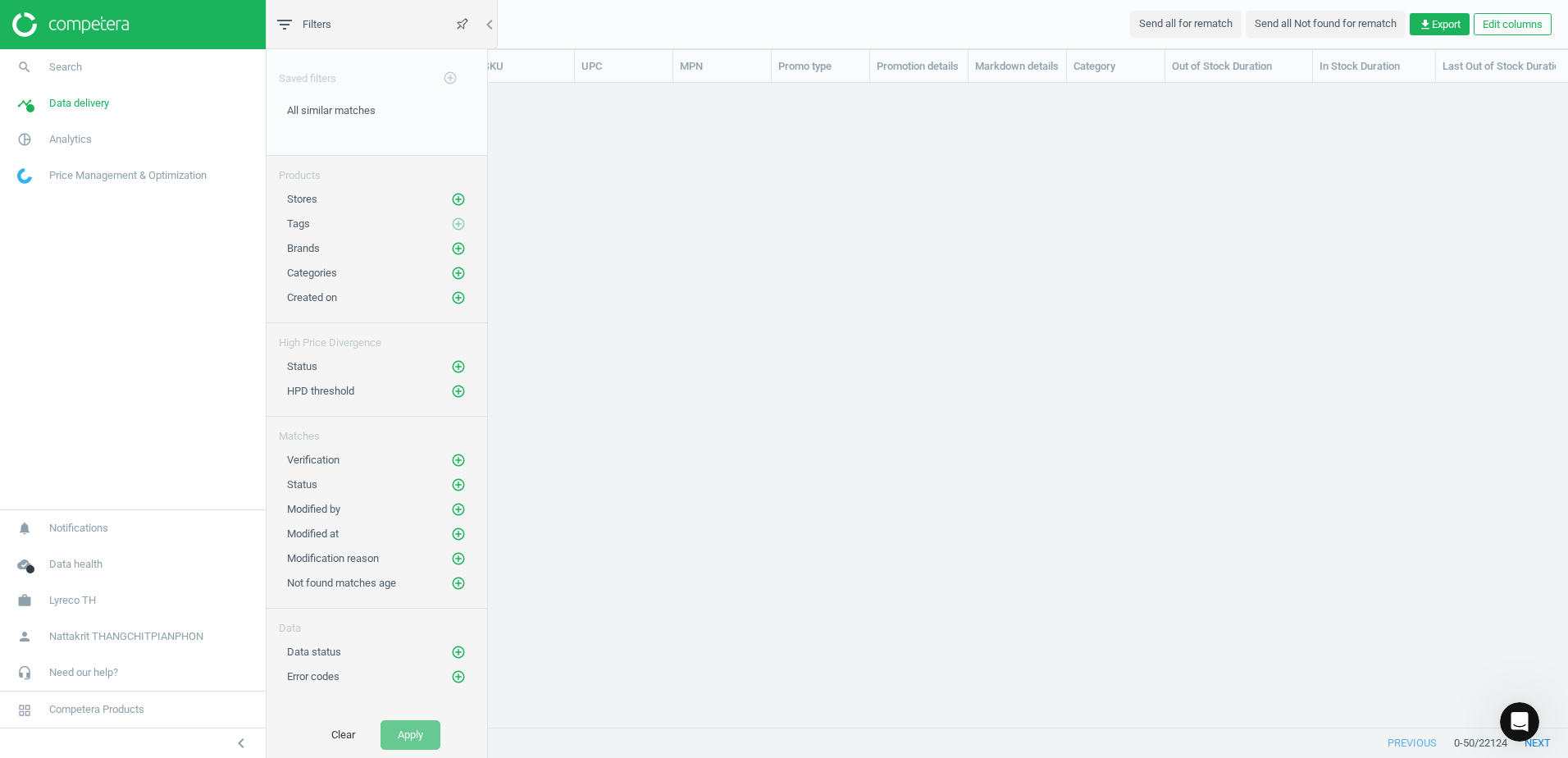
scroll to position [619, 1285]
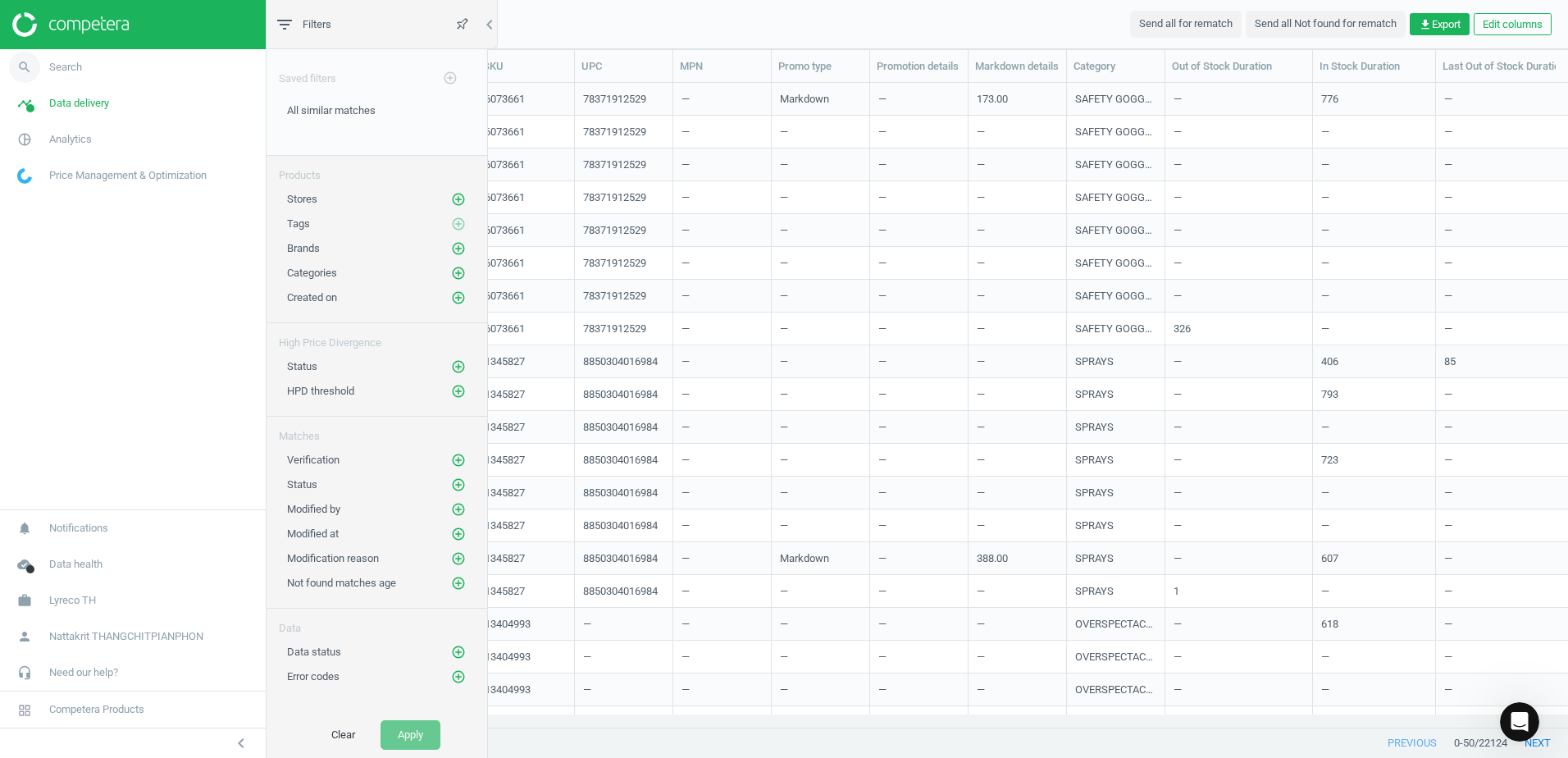
click at [147, 75] on link "search Search" at bounding box center [132, 67] width 266 height 36
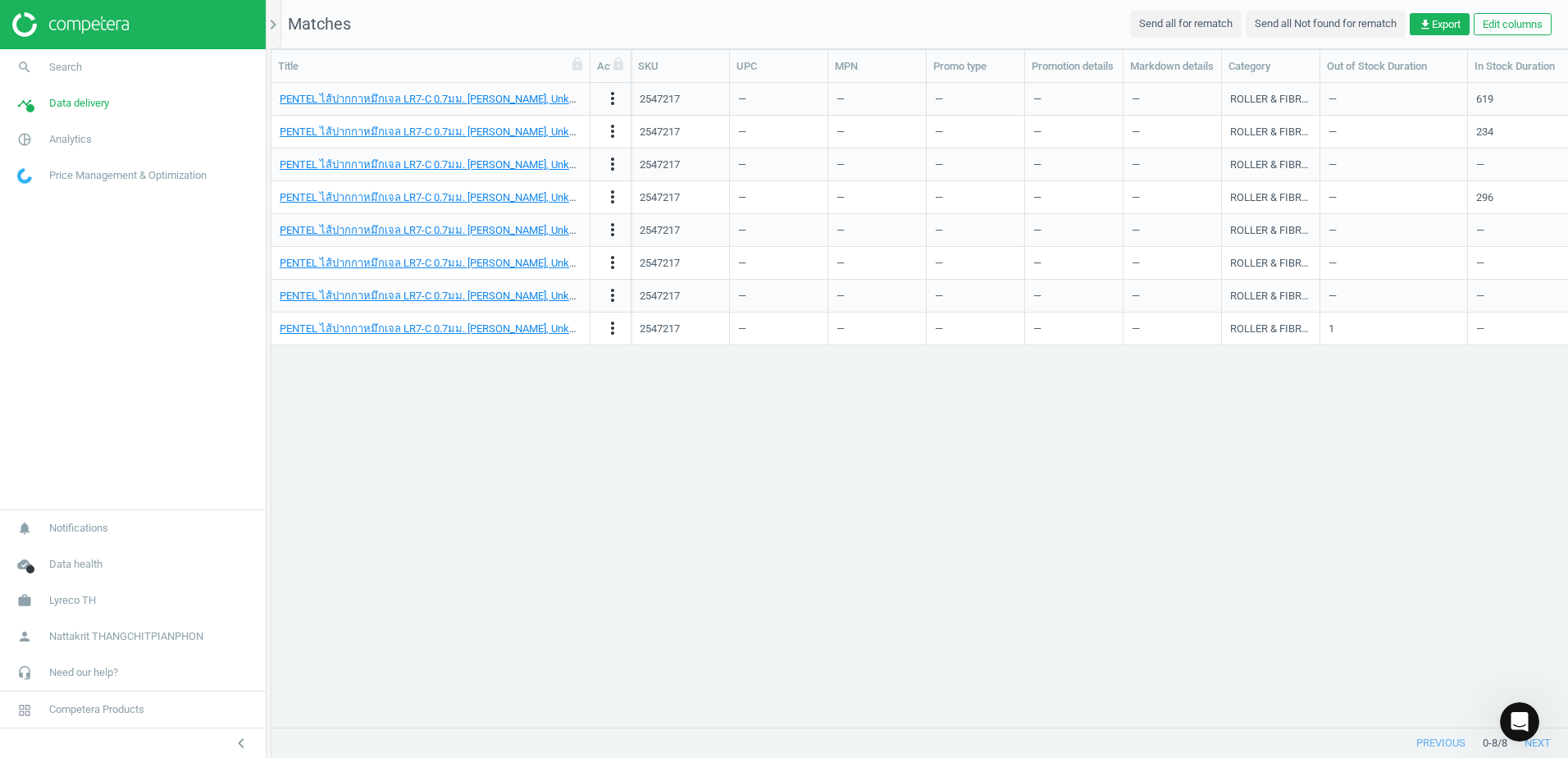
drag, startPoint x: 434, startPoint y: 60, endPoint x: 590, endPoint y: 57, distance: 156.0
click at [590, 57] on div at bounding box center [590, 66] width 16 height 32
click at [611, 133] on icon "more_vert" at bounding box center [613, 132] width 20 height 20
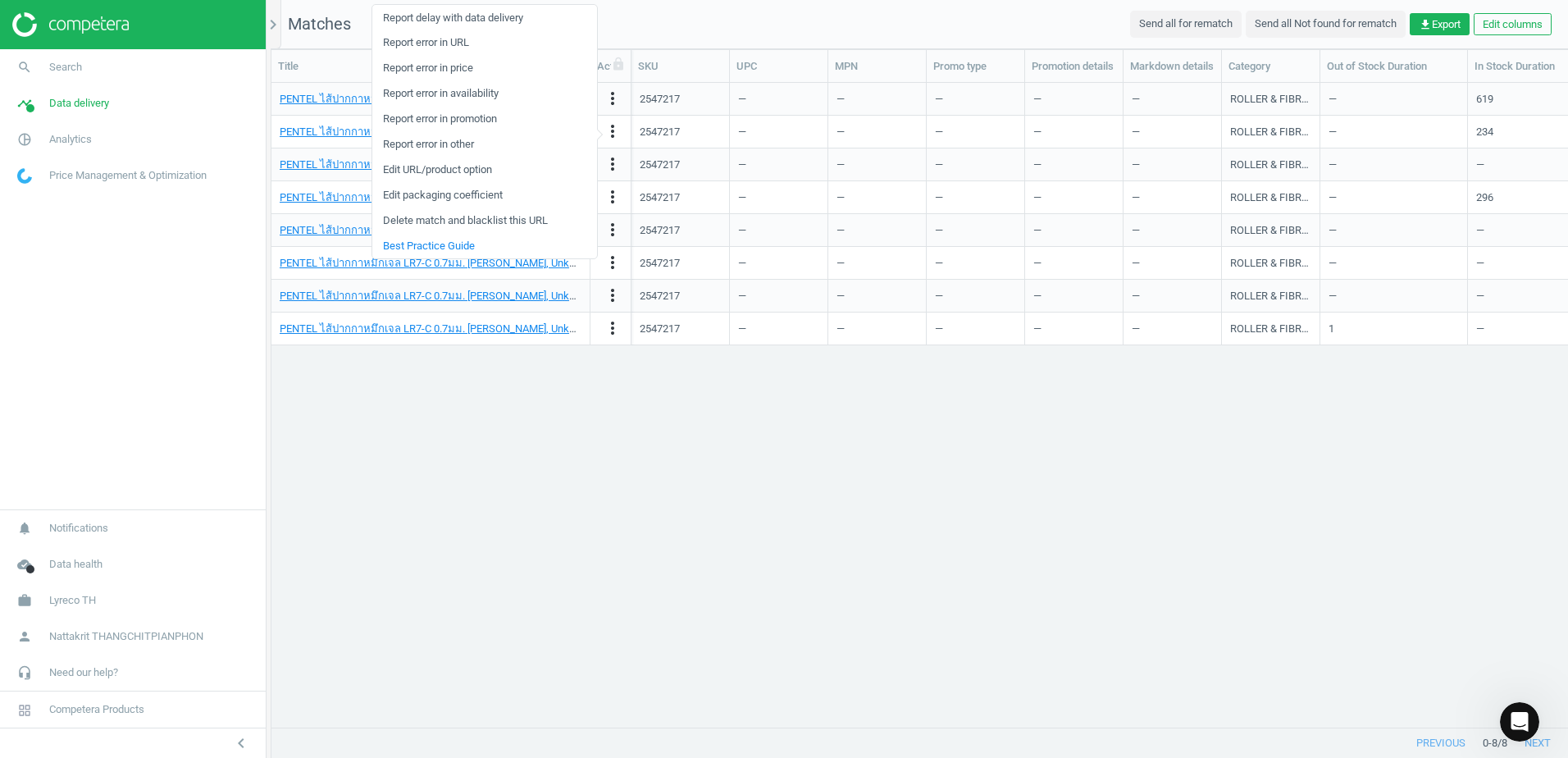
click at [601, 354] on div "PENTEL ไส้ปากกาหมึกเจล LR7-C 0.7มม. [PERSON_NAME], Unknown more_vert 2547217 — …" at bounding box center [920, 398] width 1297 height 632
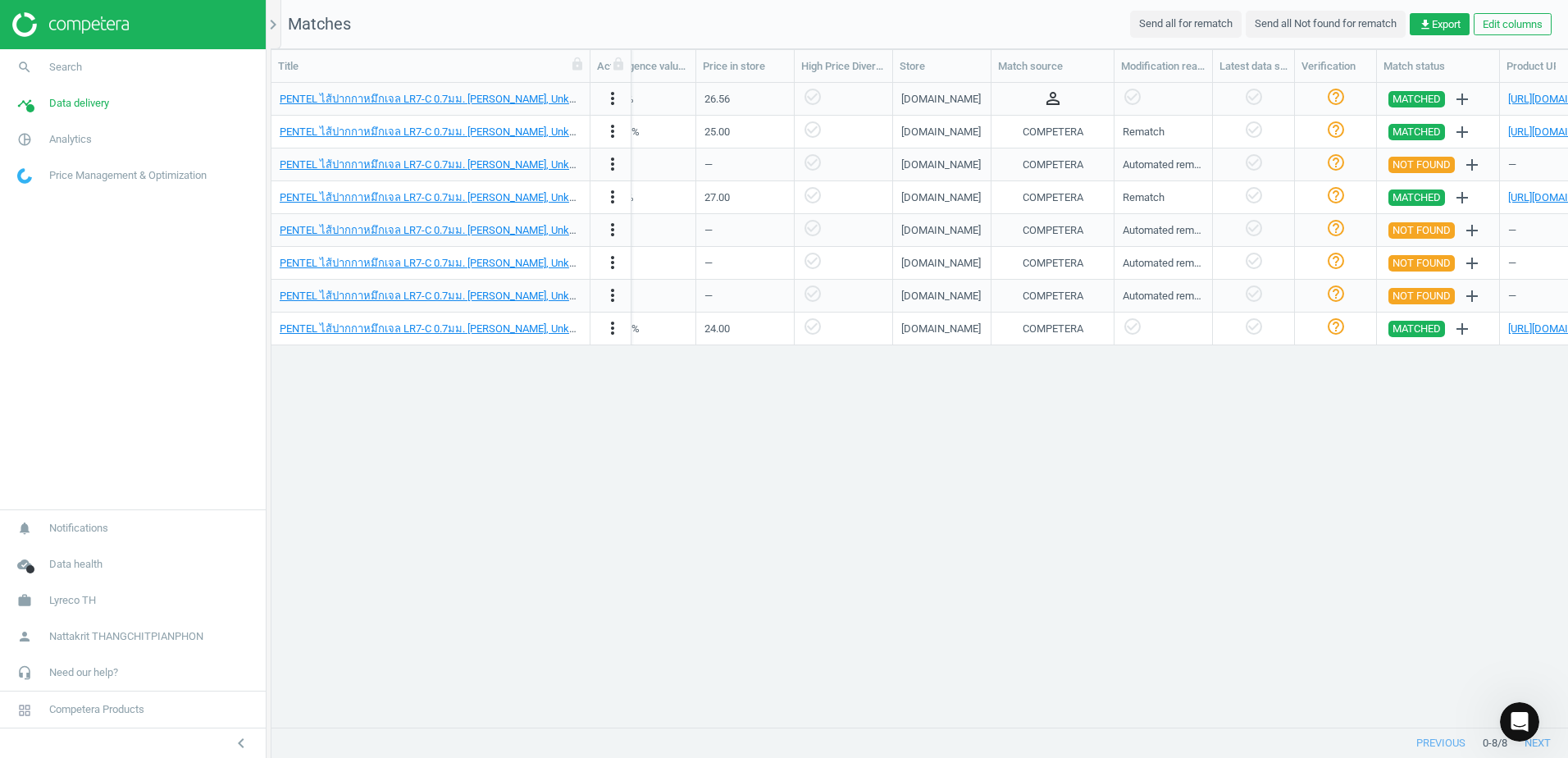
scroll to position [0, 1274]
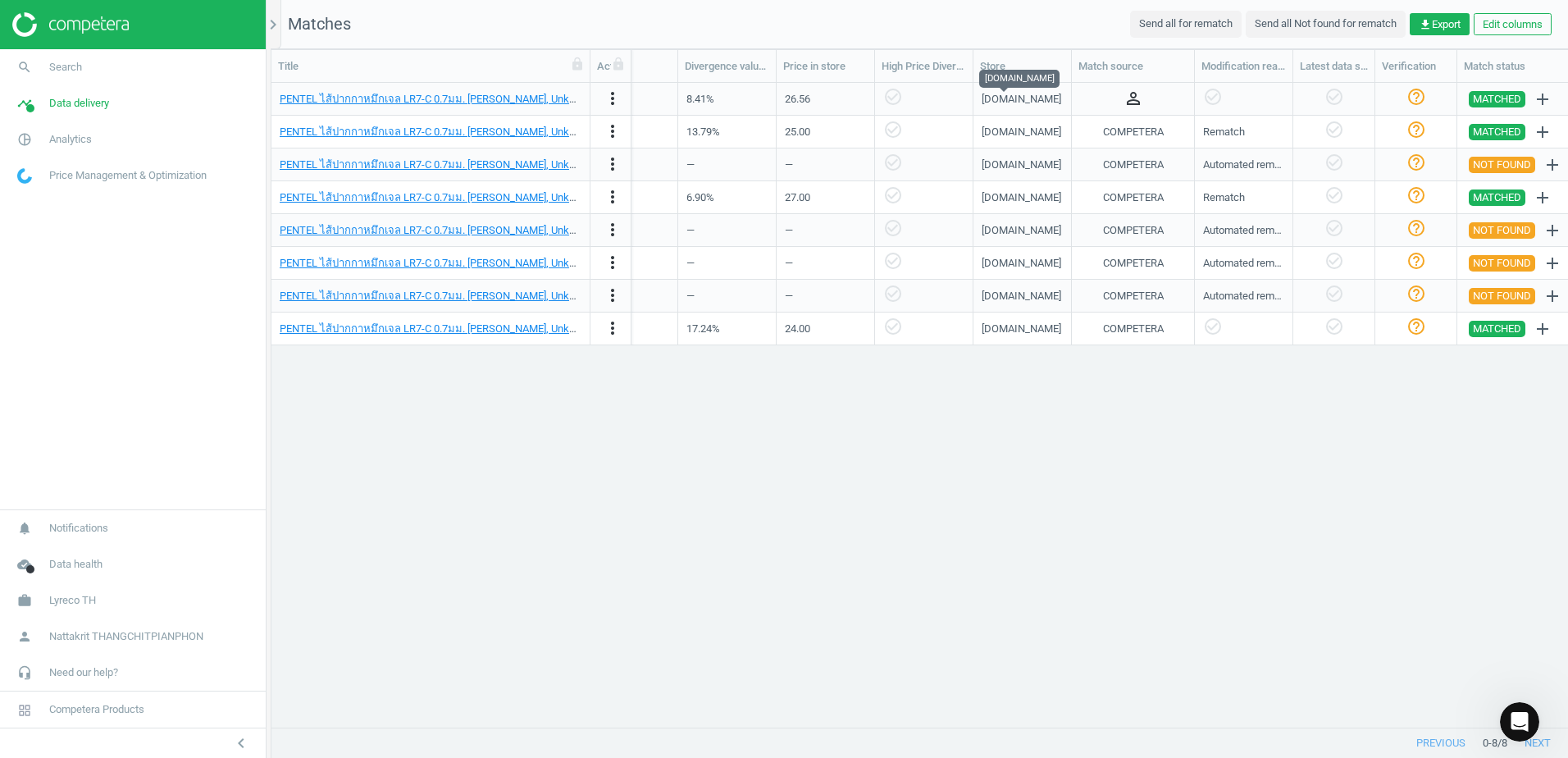
click at [1000, 100] on div "[DOMAIN_NAME]" at bounding box center [1022, 99] width 80 height 15
click at [478, 92] on link "PENTEL ไส้ปากกาหมึกเจล LR7-C 0.7มม. [PERSON_NAME], Unknown" at bounding box center [437, 99] width 315 height 12
click at [1128, 95] on icon "person_outline" at bounding box center [1134, 99] width 20 height 20
click at [1292, 119] on div "Rematch" at bounding box center [1244, 132] width 99 height 33
click at [1421, 86] on div "help_outline" at bounding box center [1415, 99] width 65 height 28
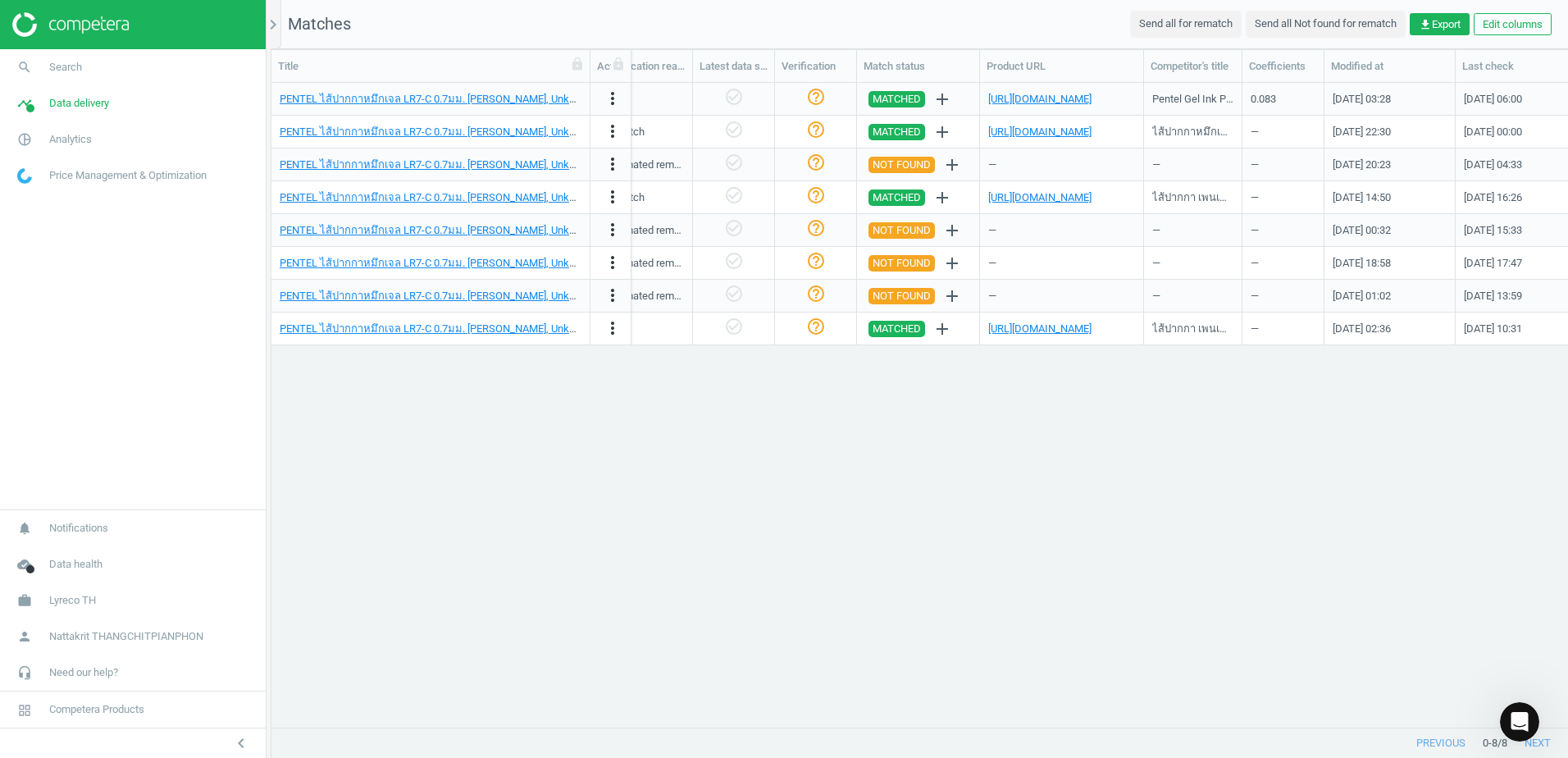
scroll to position [0, 1874]
click at [1092, 100] on link "[URL][DOMAIN_NAME]" at bounding box center [1039, 99] width 103 height 12
click at [1083, 98] on link "[URL][DOMAIN_NAME]" at bounding box center [1039, 99] width 103 height 12
click at [101, 84] on link "search Search" at bounding box center [132, 67] width 266 height 36
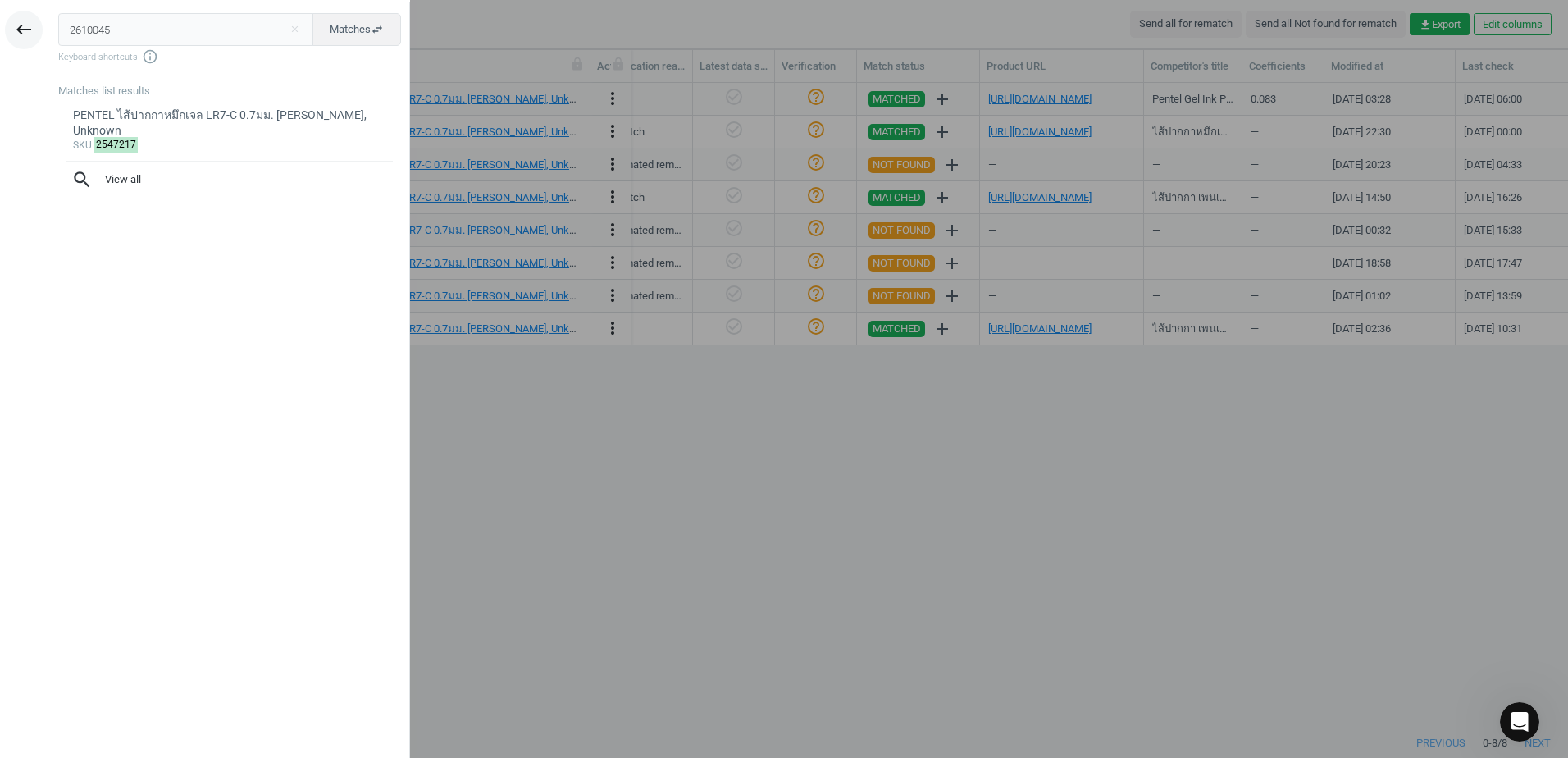
type input "2610045"
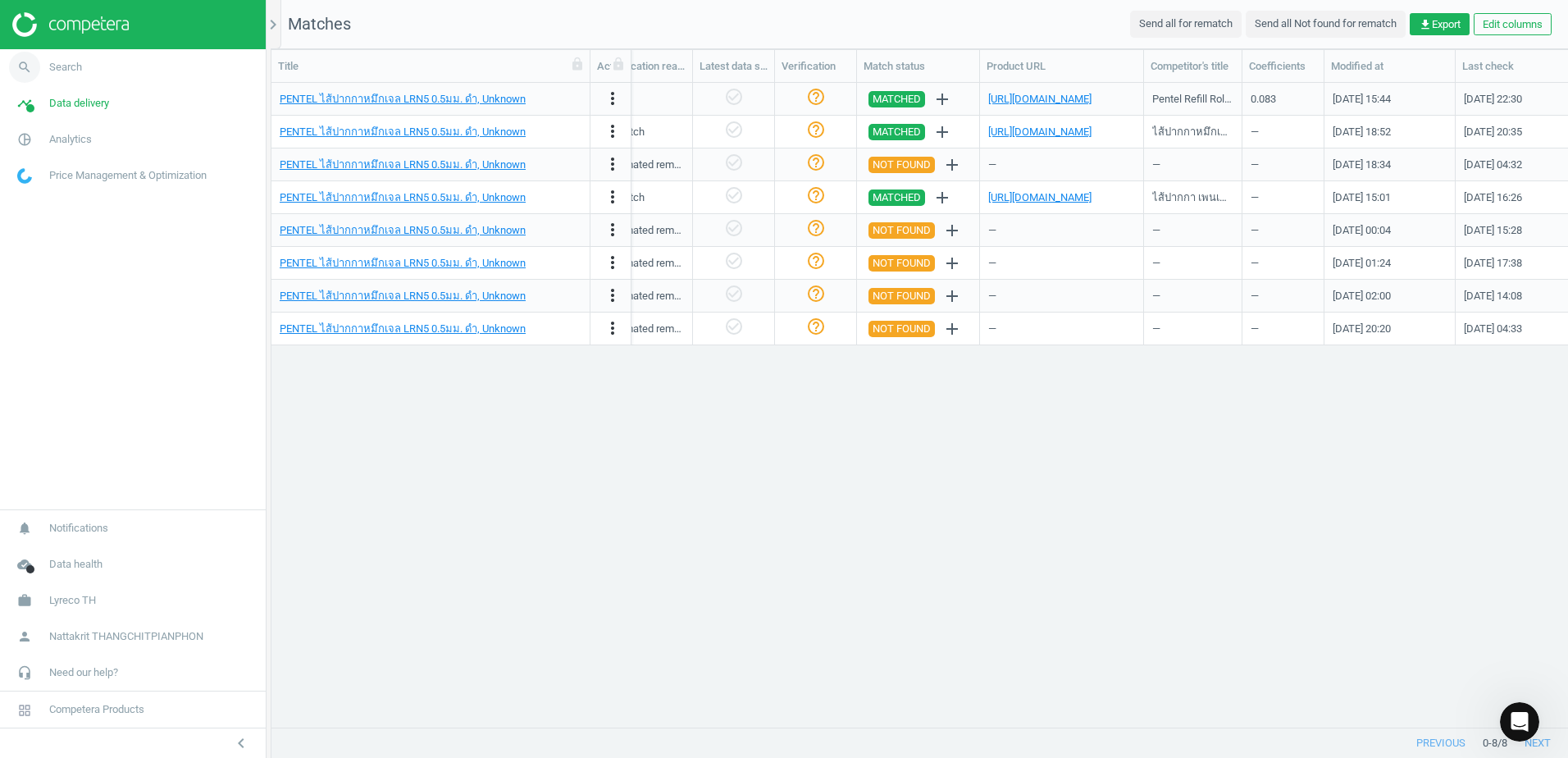
click at [81, 75] on link "search Search" at bounding box center [132, 67] width 266 height 36
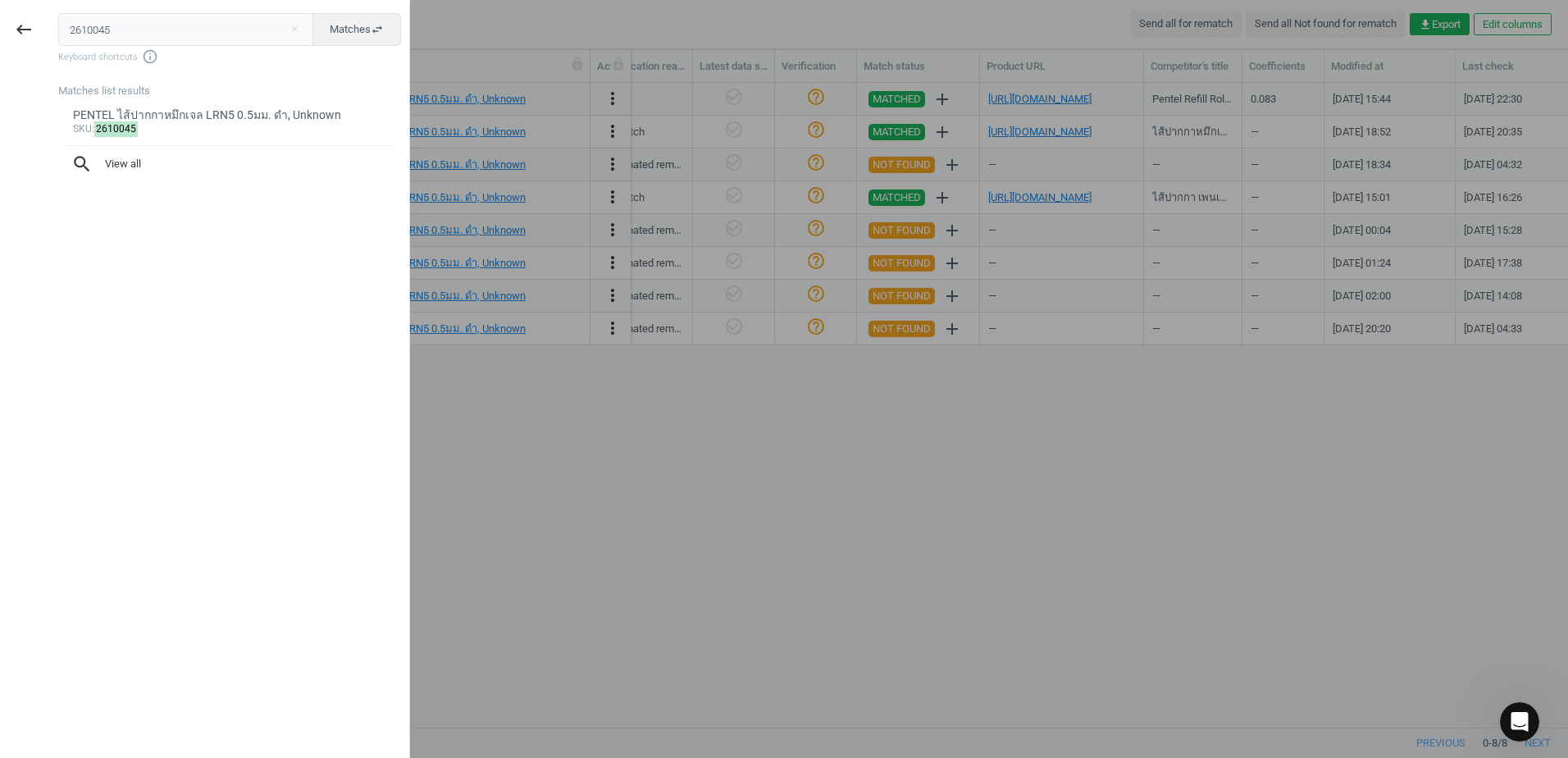
click at [261, 32] on input "2610045" at bounding box center [187, 29] width 256 height 33
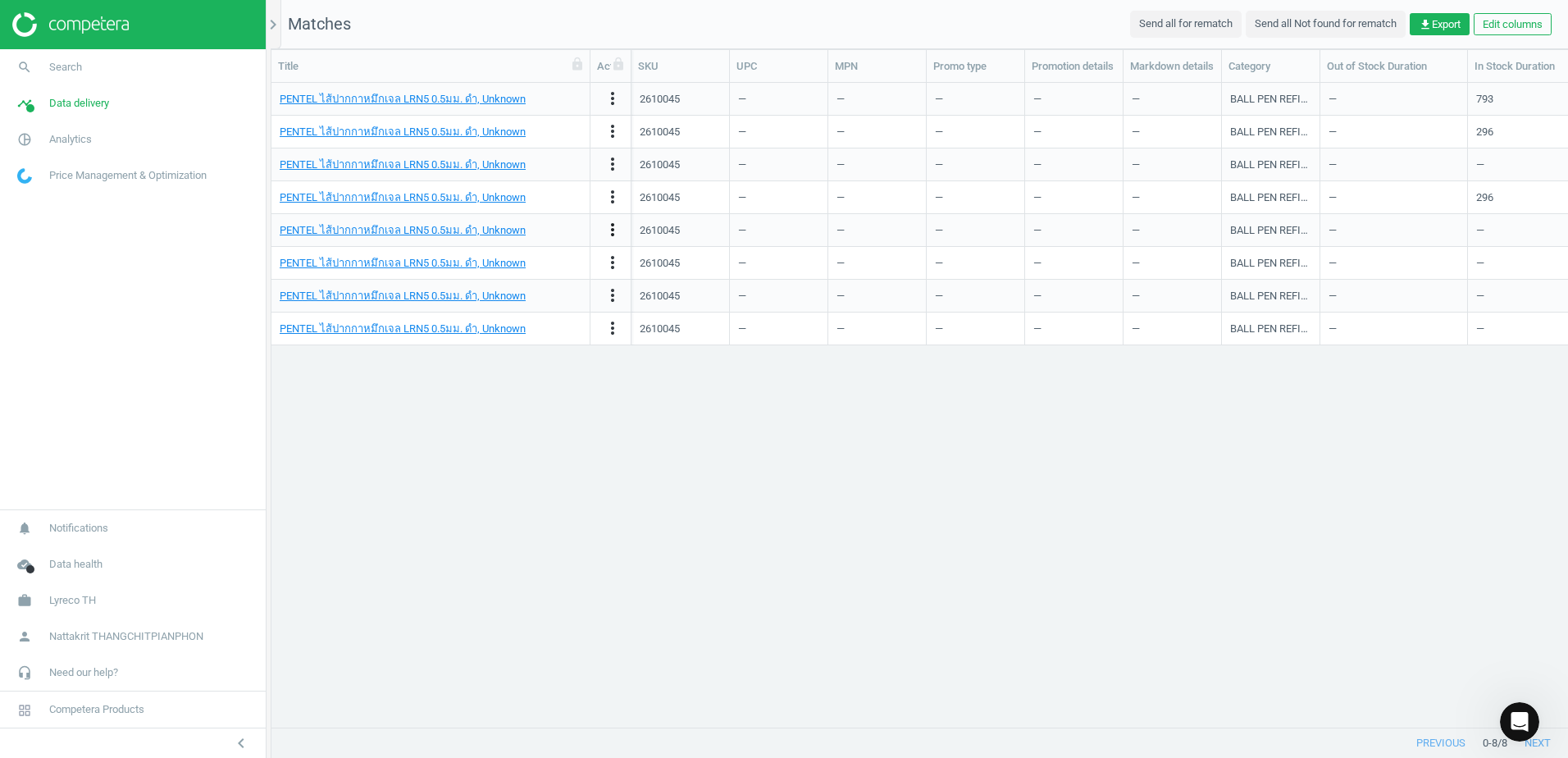
click at [613, 227] on icon "more_vert" at bounding box center [613, 229] width 20 height 20
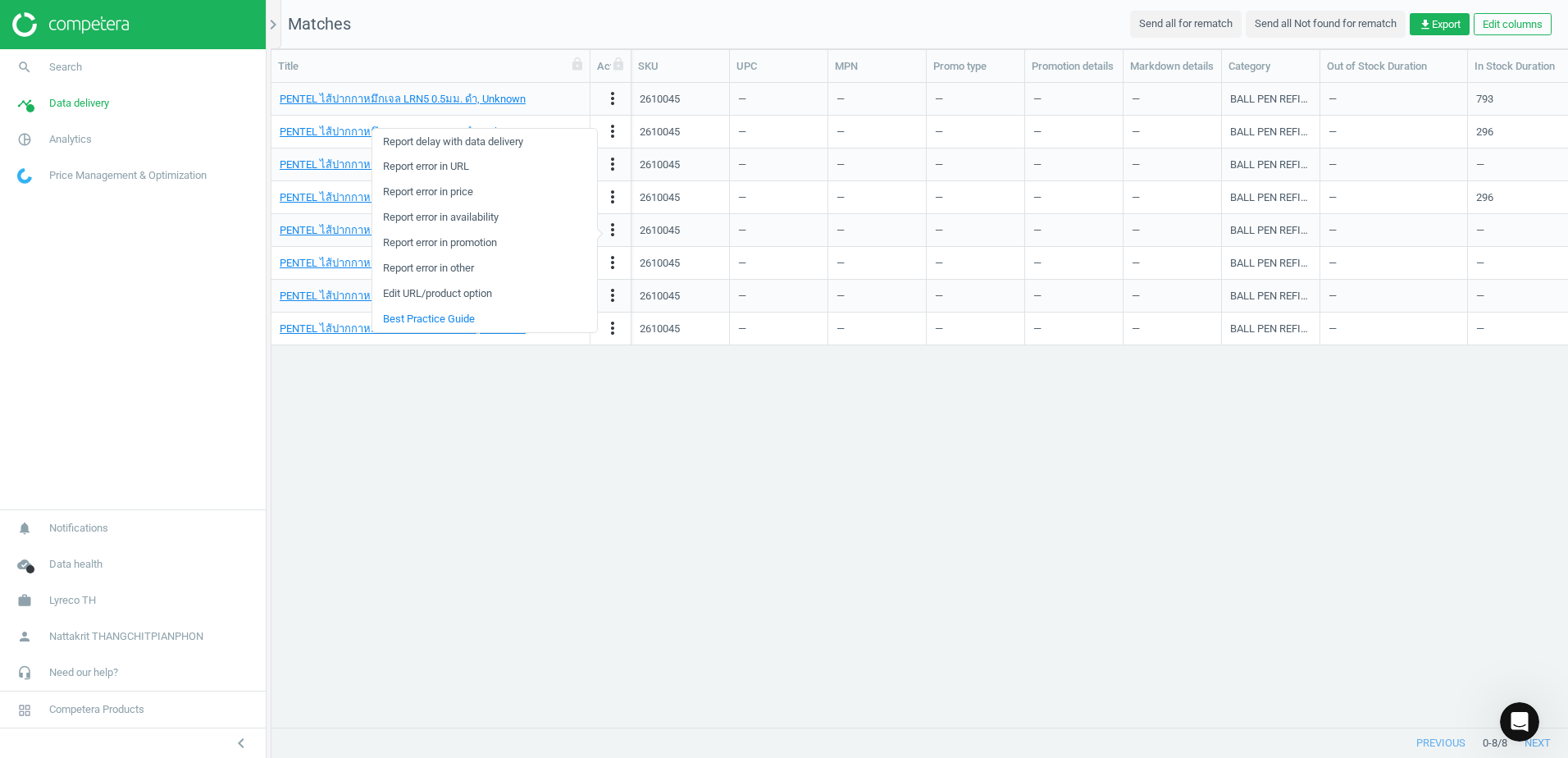
click at [490, 344] on div "PENTEL ไส้ปากกาหมึกเจล LRN5 0.5มม. ดำ, Unknown" at bounding box center [431, 329] width 319 height 33
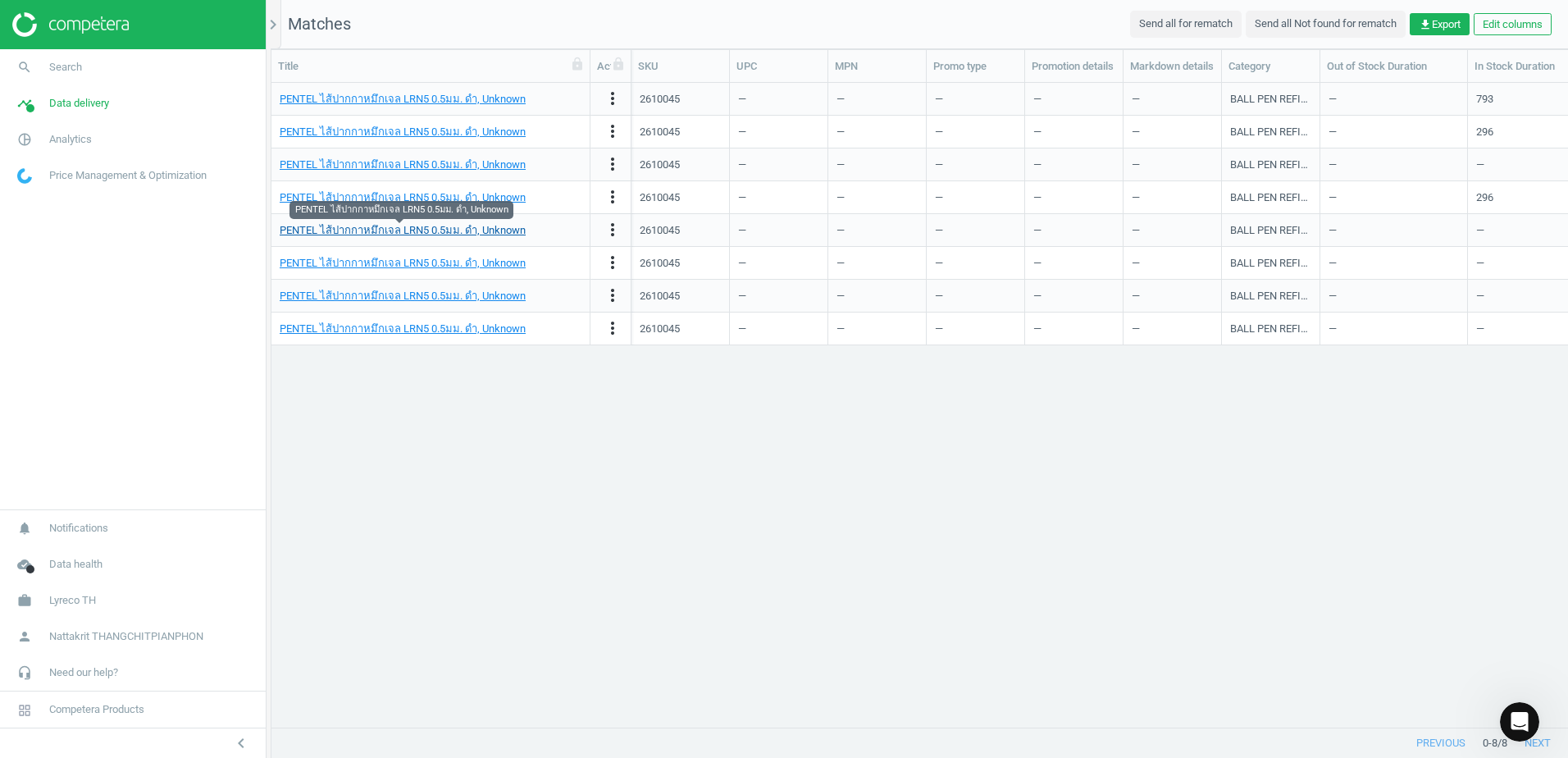
click at [497, 235] on link "PENTEL ไส้ปากกาหมึกเจล LRN5 0.5มม. ดำ, Unknown" at bounding box center [402, 230] width 246 height 12
click at [713, 228] on div "2610045" at bounding box center [680, 230] width 81 height 28
click at [609, 233] on icon "more_vert" at bounding box center [613, 229] width 20 height 20
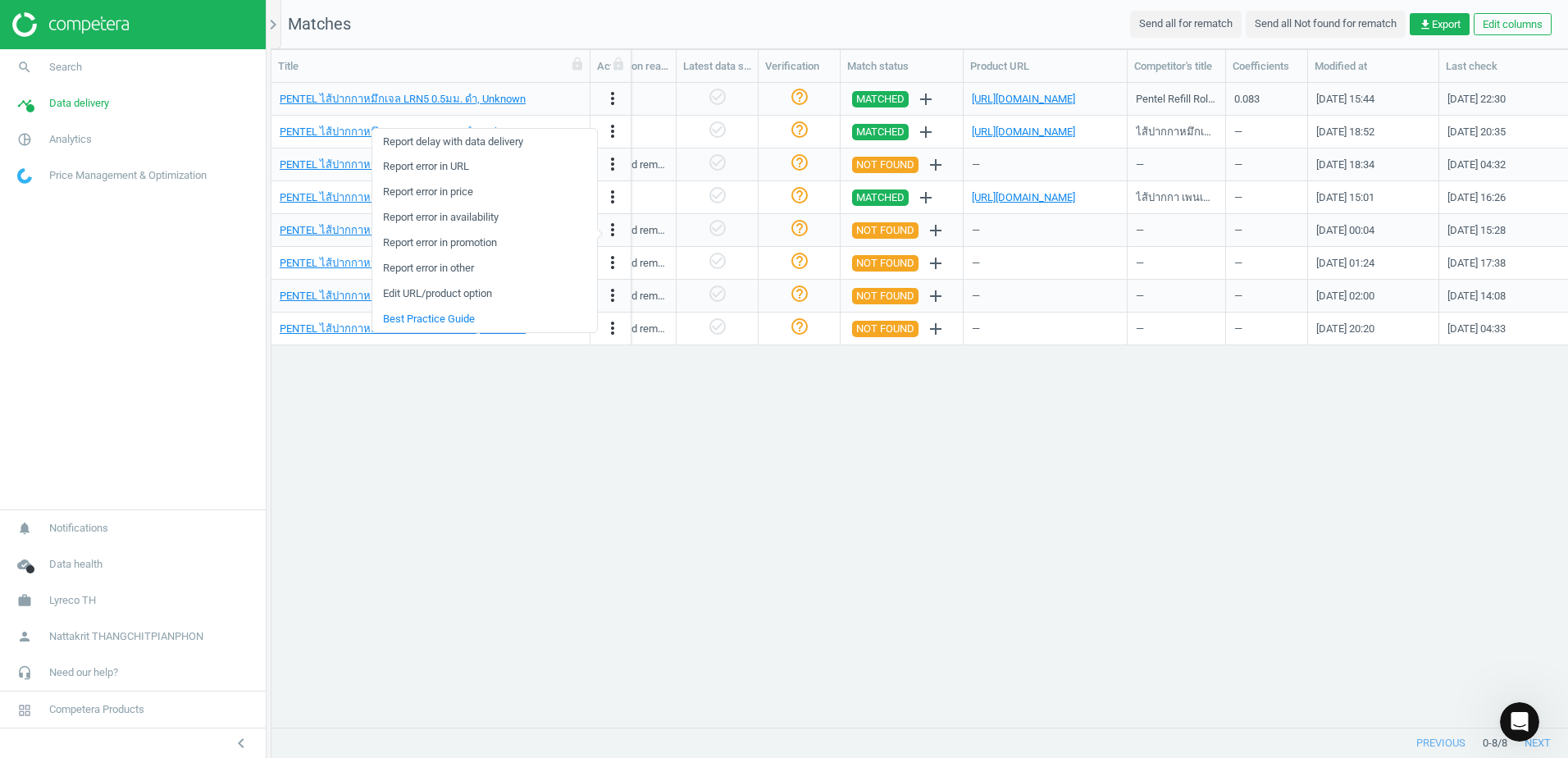
scroll to position [0, 1998]
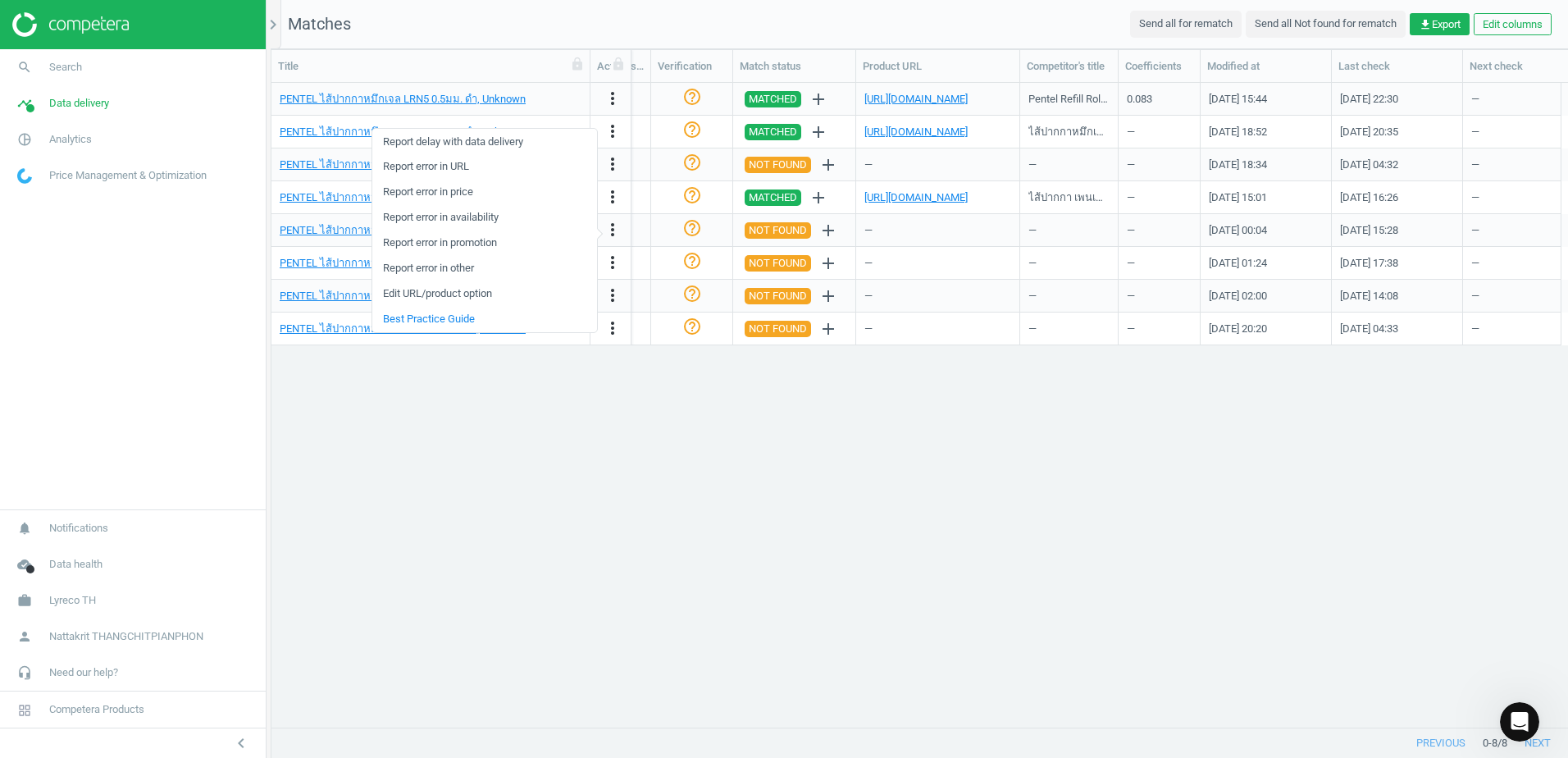
click at [1476, 233] on div "—" at bounding box center [1511, 230] width 81 height 28
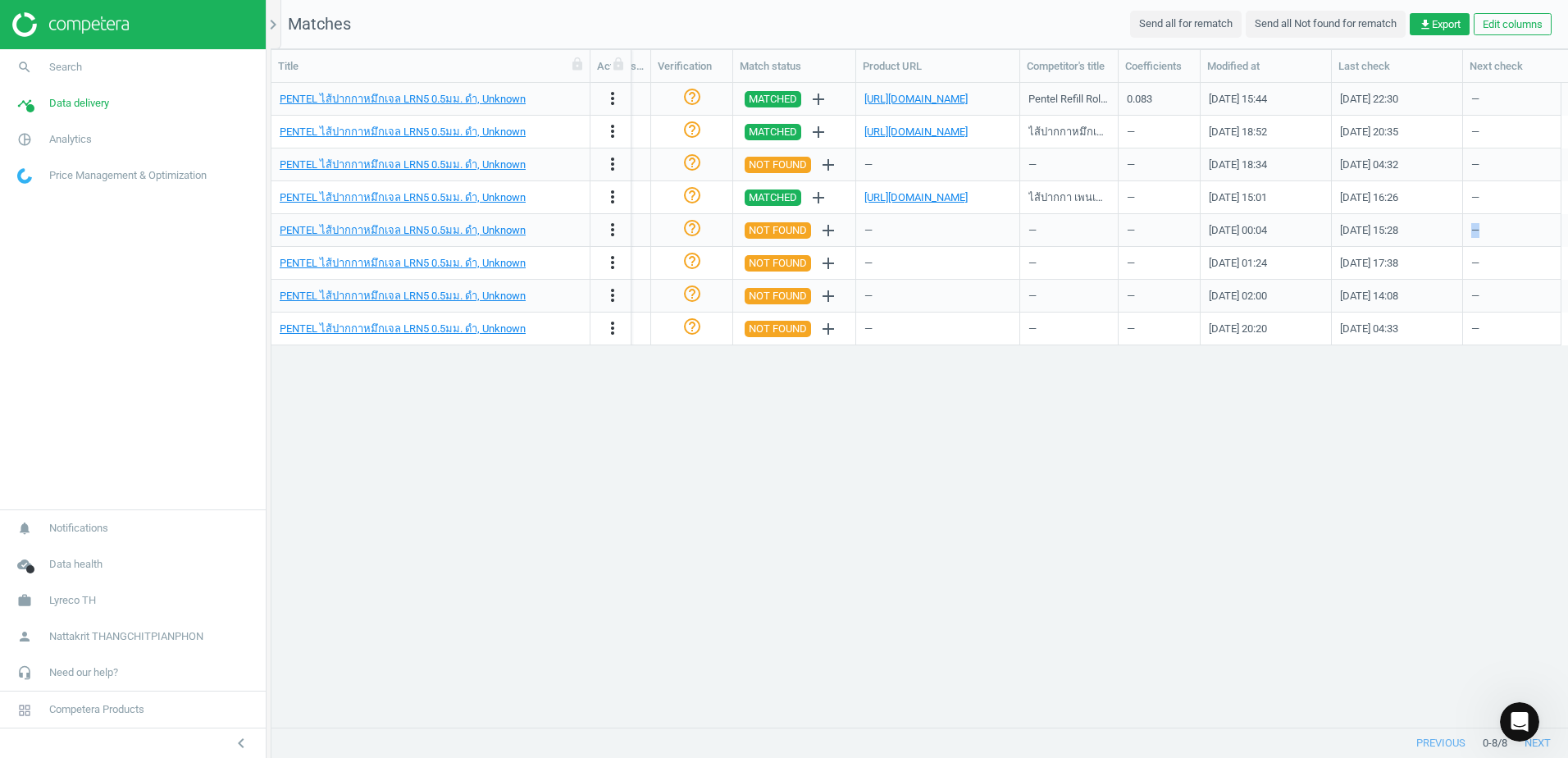
click at [1476, 233] on div "—" at bounding box center [1511, 230] width 81 height 28
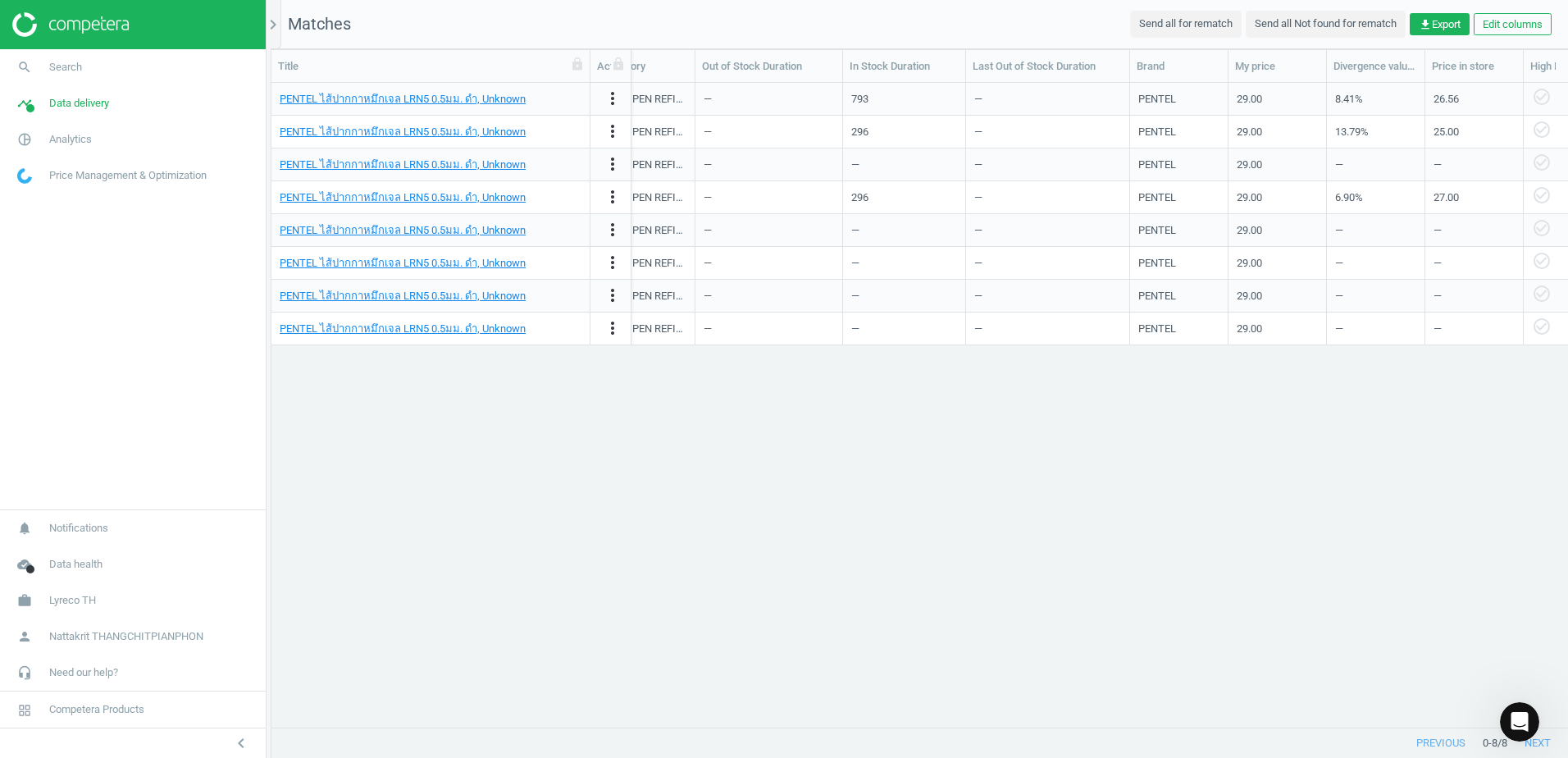
scroll to position [0, 0]
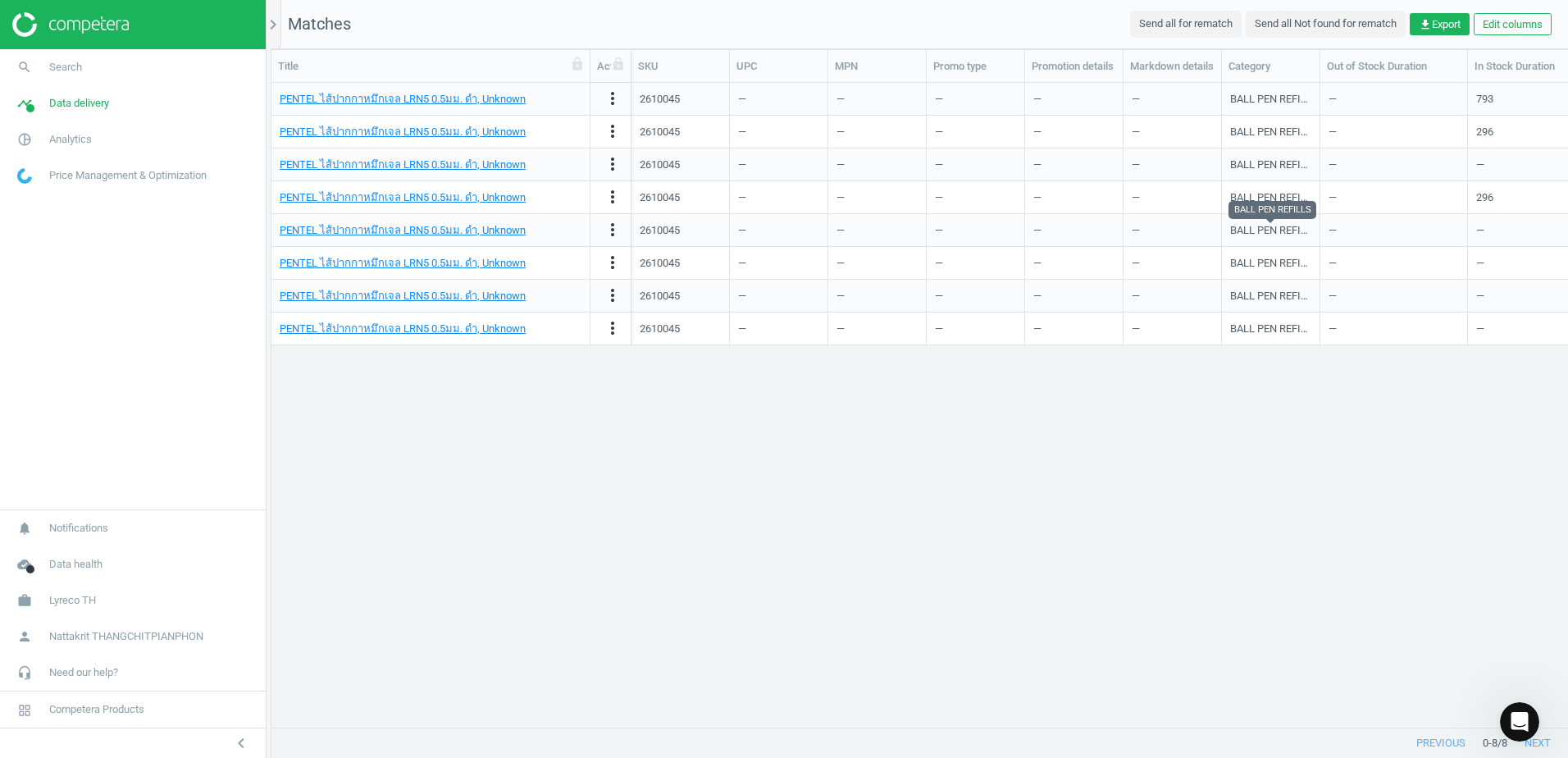
click at [1271, 228] on div "BALL PEN REFILLS" at bounding box center [1270, 230] width 81 height 15
drag, startPoint x: 1271, startPoint y: 228, endPoint x: 1382, endPoint y: 238, distance: 111.4
click at [1382, 238] on div "—" at bounding box center [1394, 230] width 131 height 28
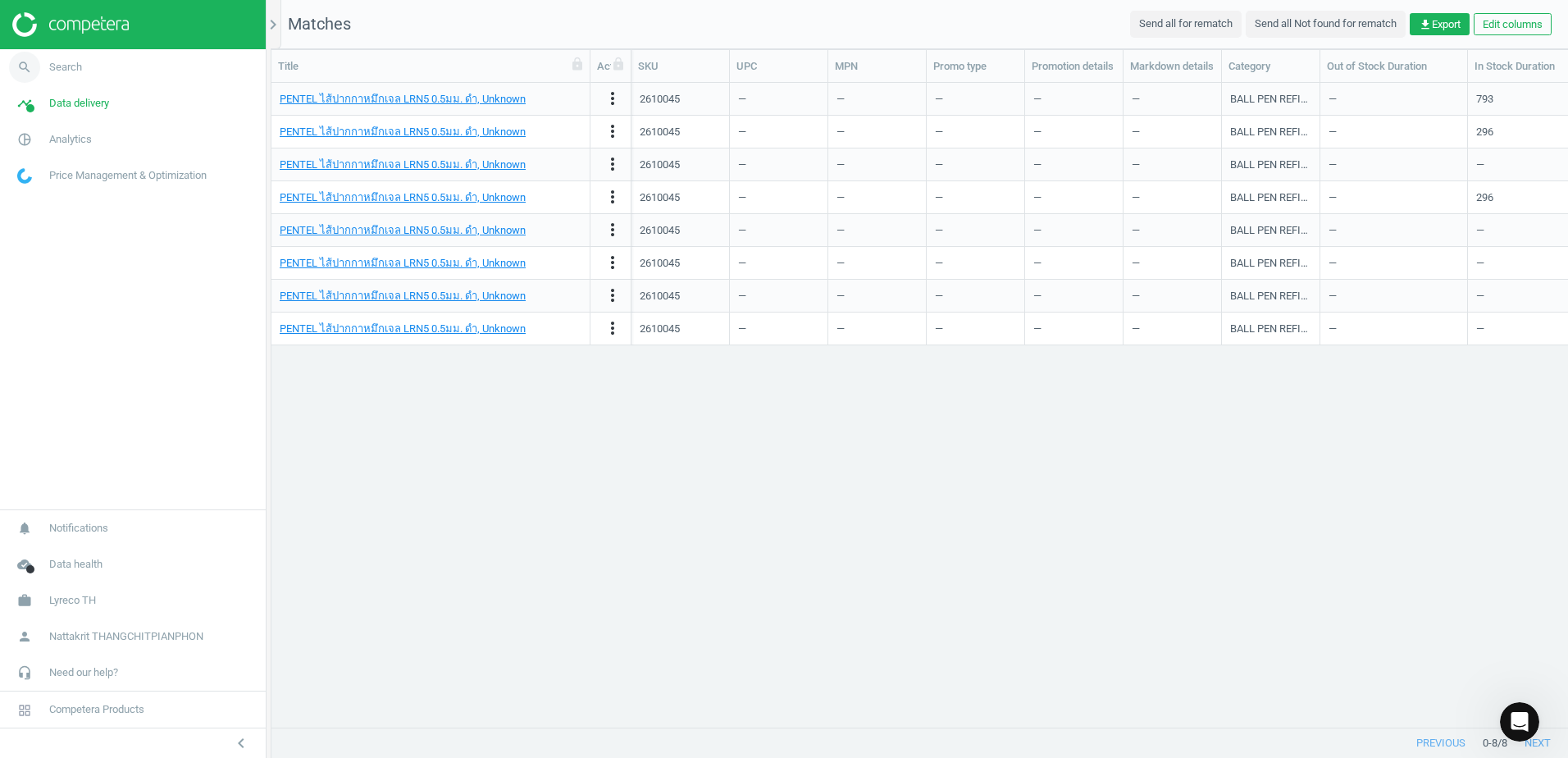
click at [67, 67] on span "Search" at bounding box center [65, 67] width 33 height 15
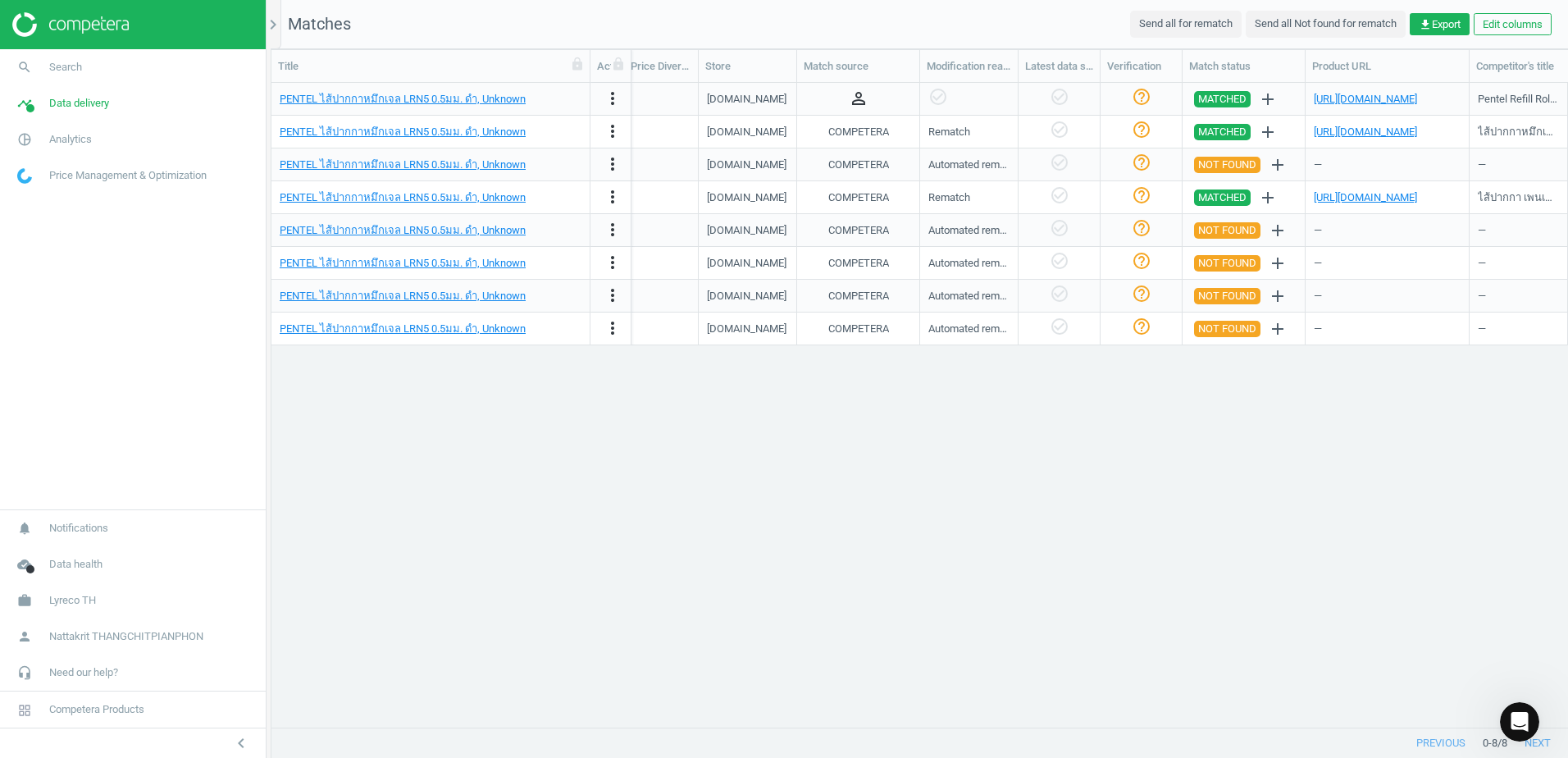
scroll to position [0, 1823]
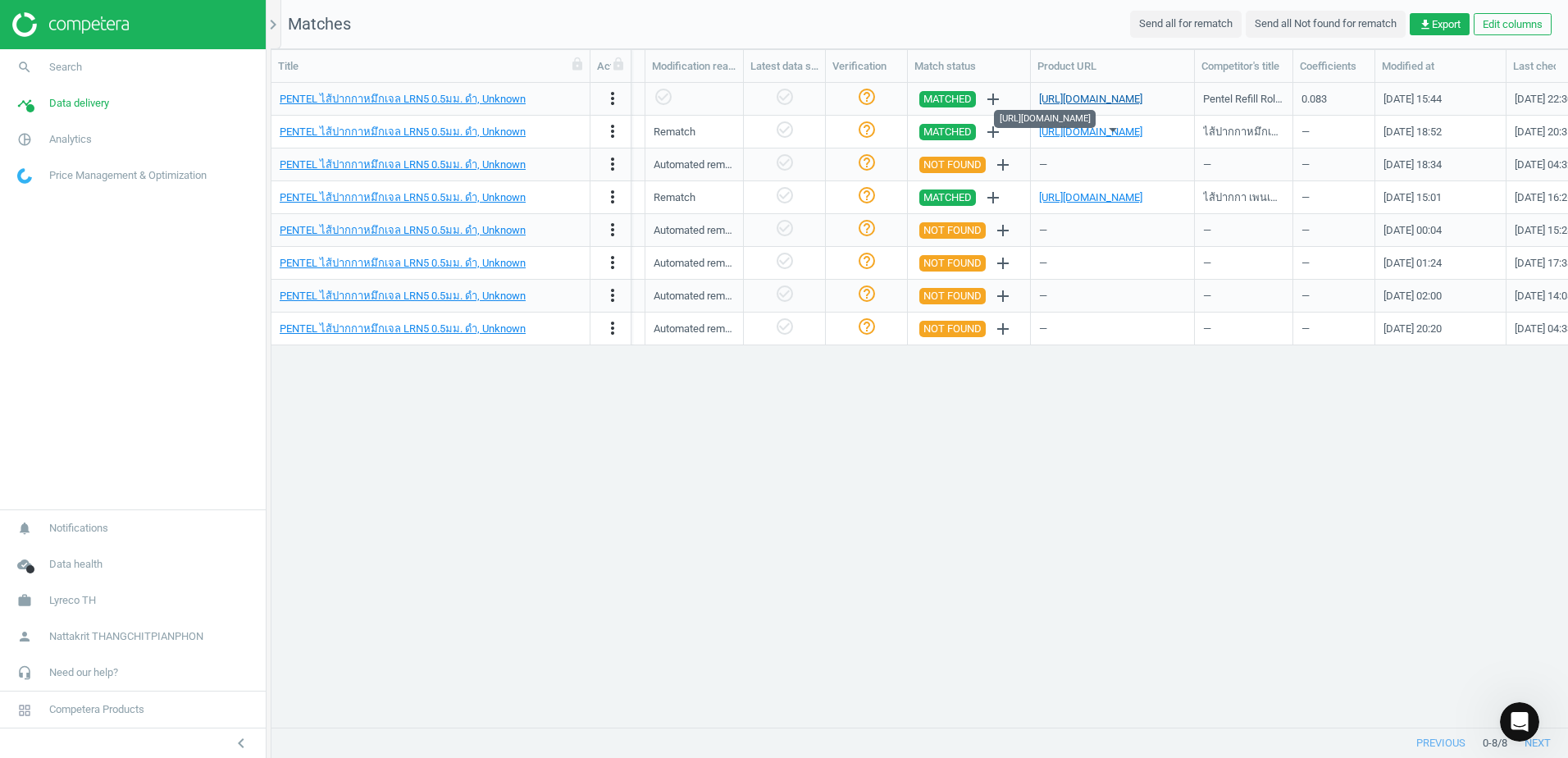
click at [1083, 93] on link "[URL][DOMAIN_NAME]" at bounding box center [1091, 99] width 103 height 12
click at [120, 72] on link "search Search" at bounding box center [132, 67] width 266 height 36
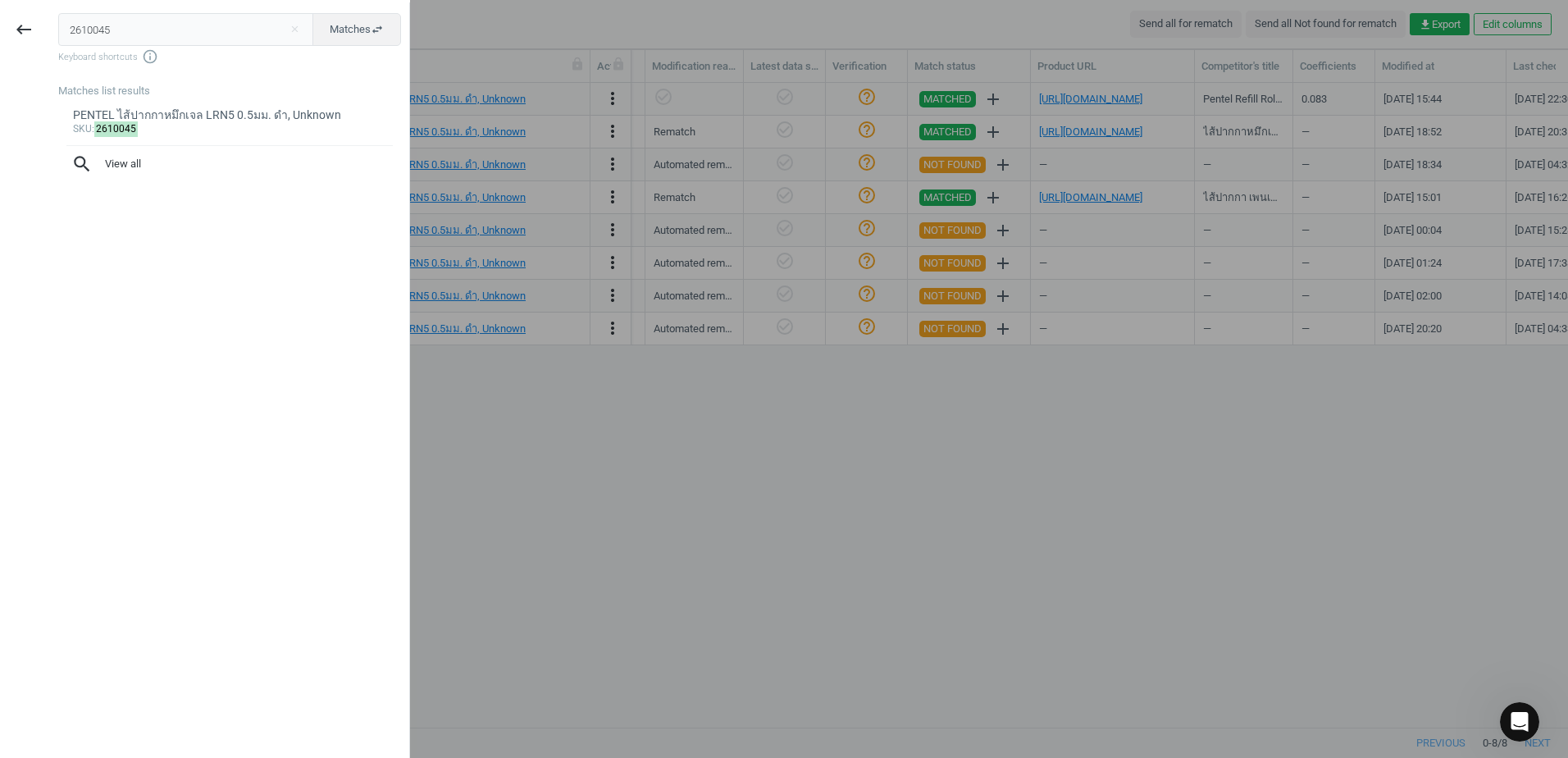
click at [260, 32] on input "2610045" at bounding box center [187, 29] width 256 height 33
type input "2610056"
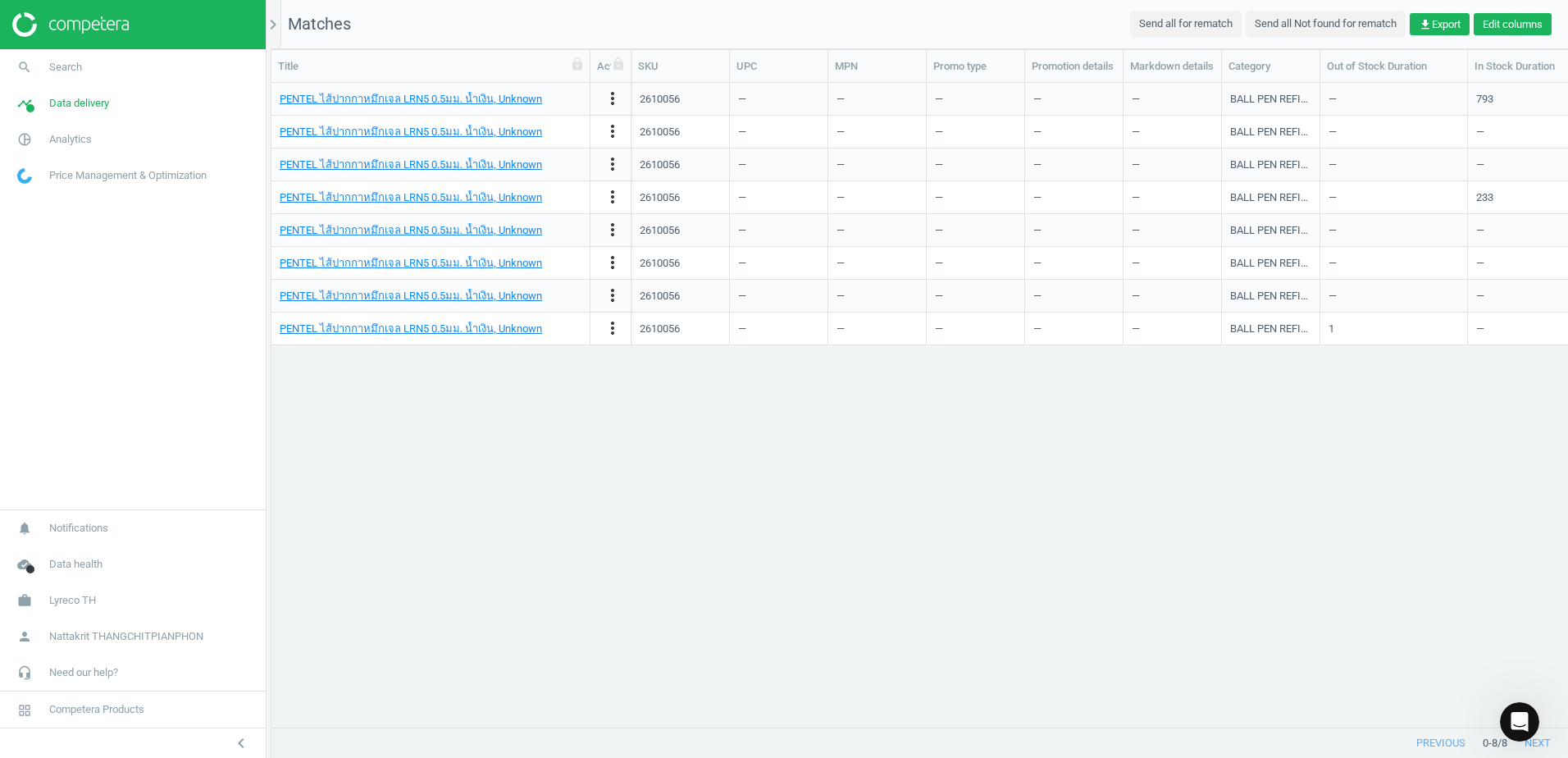
click at [1514, 21] on button "Edit columns" at bounding box center [1513, 25] width 78 height 23
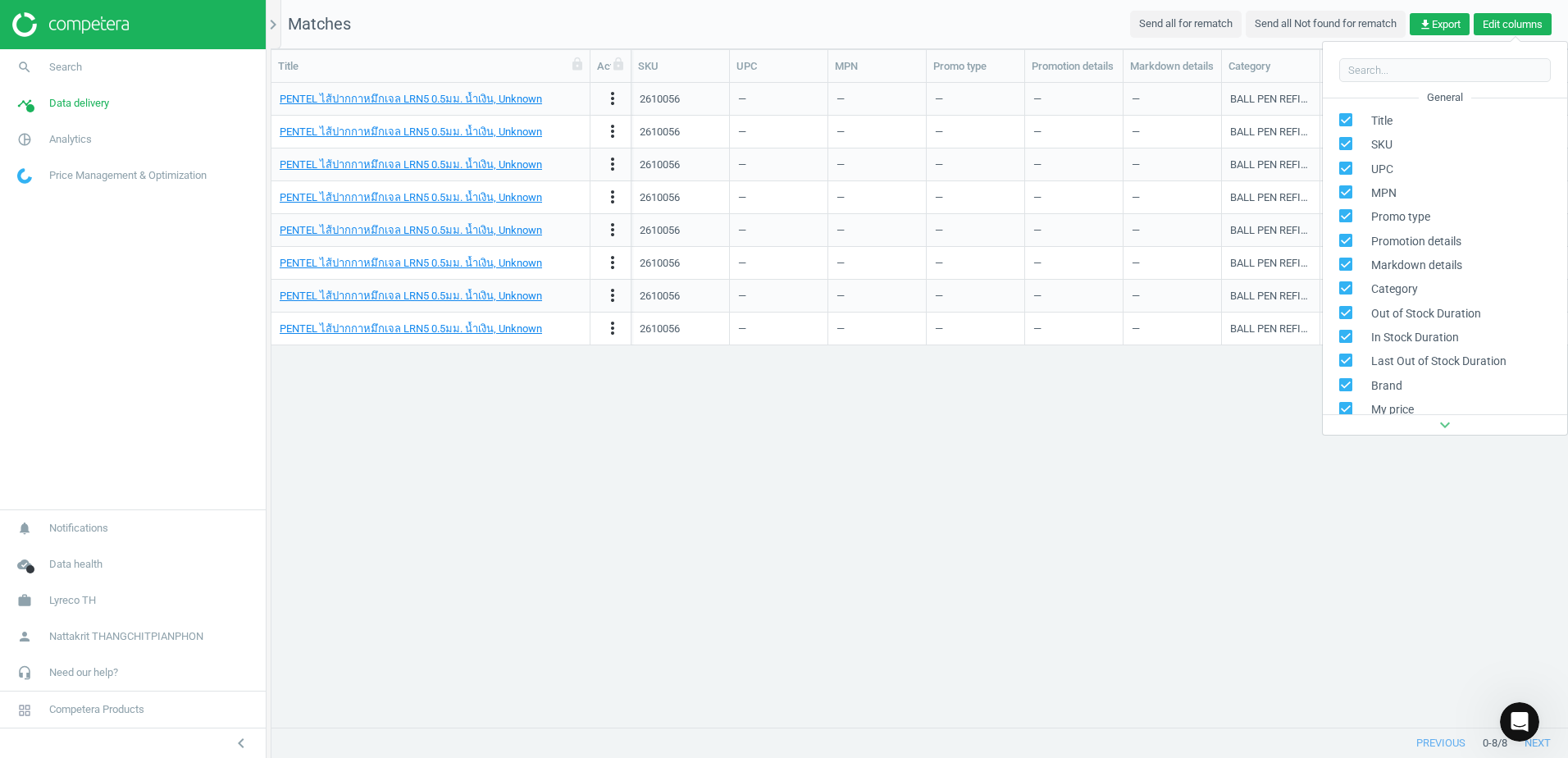
click at [1514, 21] on button "Edit columns" at bounding box center [1513, 25] width 78 height 23
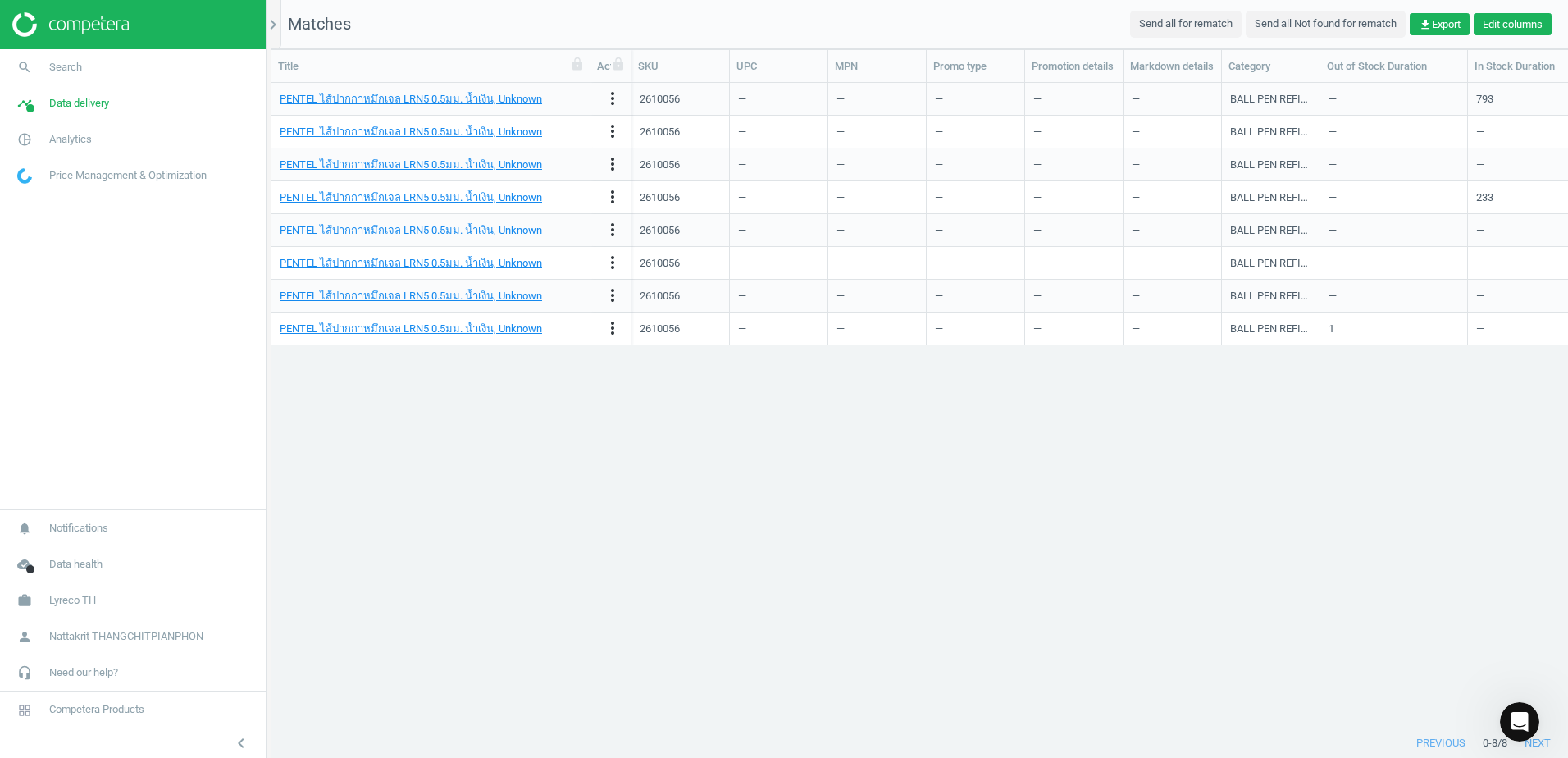
click at [1514, 21] on button "Edit columns" at bounding box center [1513, 25] width 78 height 23
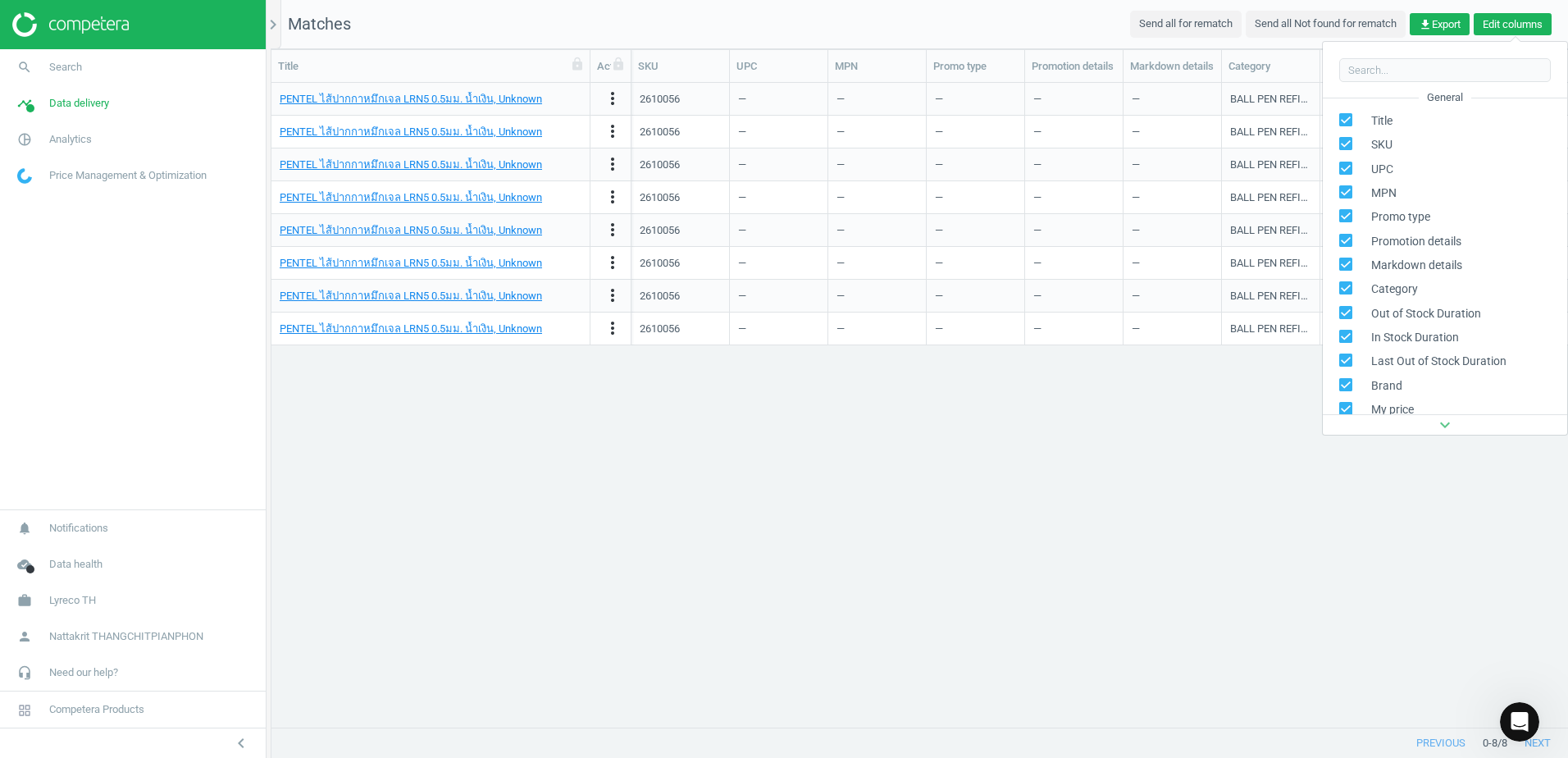
click at [1514, 21] on button "Edit columns" at bounding box center [1513, 25] width 78 height 23
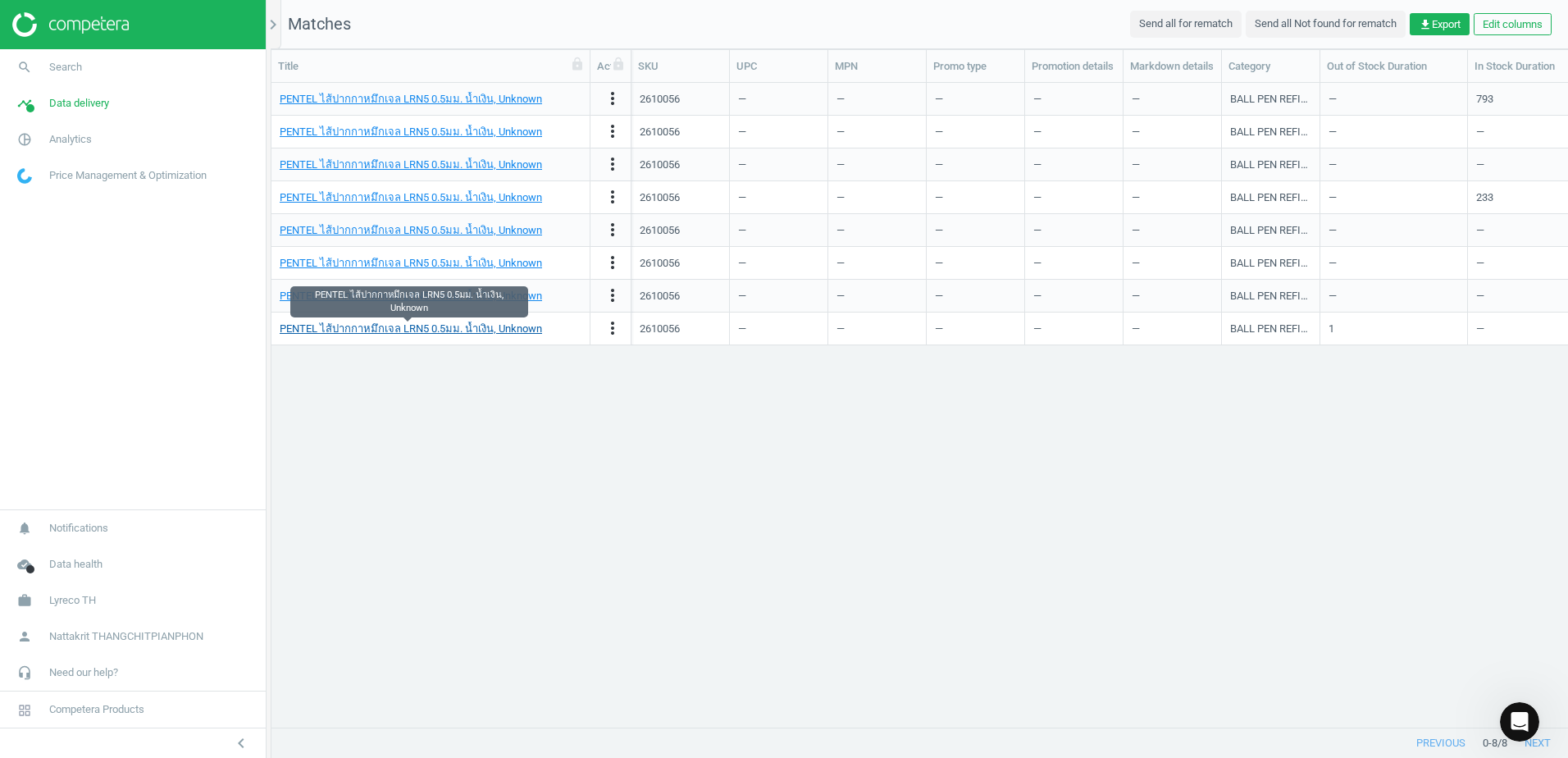
click at [476, 331] on link "PENTEL ไส้ปากกาหมึกเจล LRN5 0.5มม. น้ำเงิน, Unknown" at bounding box center [410, 329] width 262 height 12
drag, startPoint x: 560, startPoint y: 313, endPoint x: 561, endPoint y: 334, distance: 21.0
click at [560, 313] on div "PENTEL ไส้ปากกาหมึกเจล LRN5 0.5มม. น้ำเงิน, Unknown" at bounding box center [431, 329] width 319 height 33
click at [561, 331] on div "PENTEL ไส้ปากกาหมึกเจล LRN5 0.5มม. น้ำเงิน, Unknown" at bounding box center [431, 329] width 302 height 28
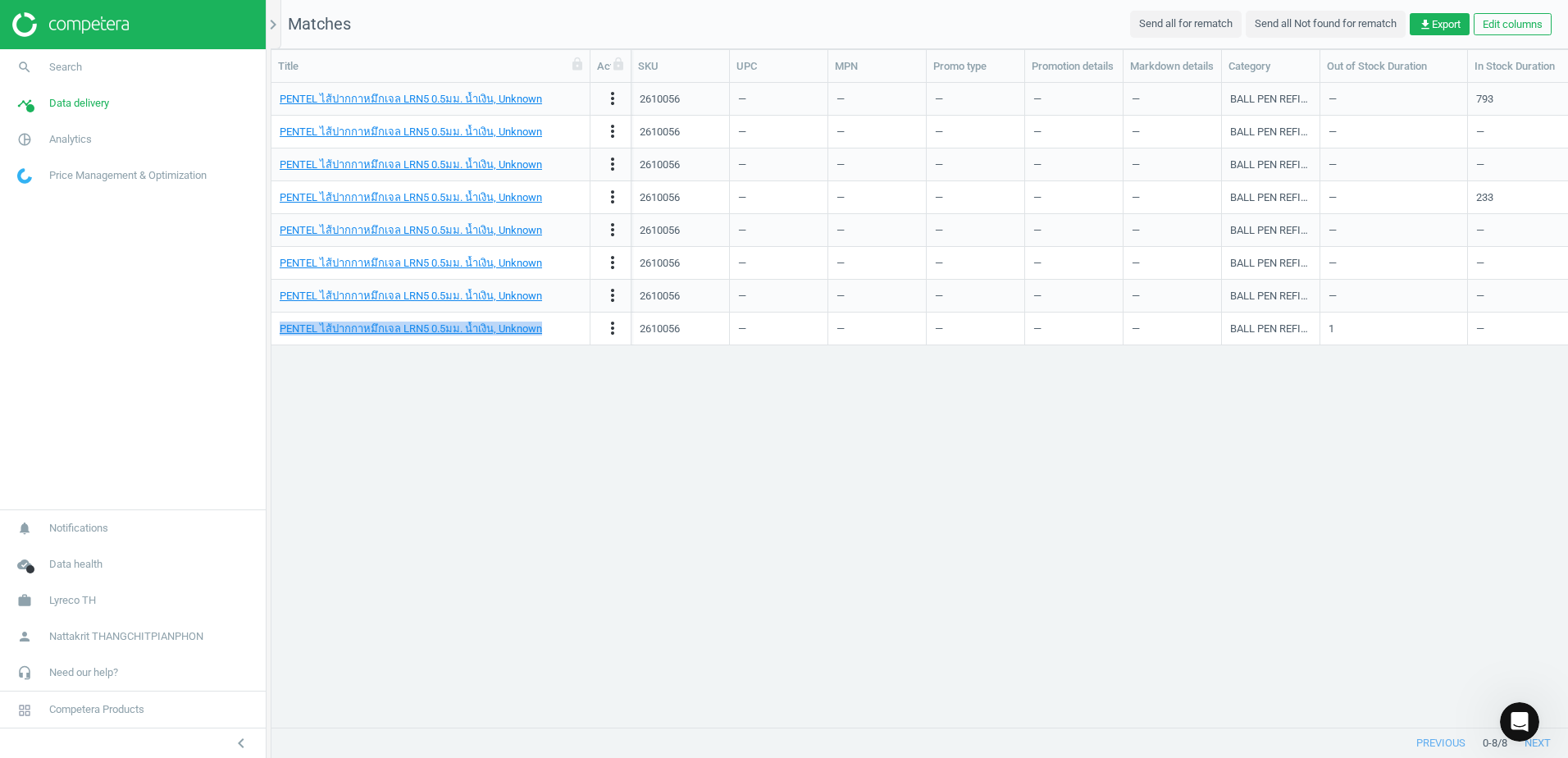
click at [561, 331] on div "PENTEL ไส้ปากกาหมึกเจล LRN5 0.5มม. น้ำเงิน, Unknown" at bounding box center [431, 329] width 302 height 28
drag, startPoint x: 561, startPoint y: 331, endPoint x: 674, endPoint y: 335, distance: 113.1
click at [674, 335] on div "2610056" at bounding box center [659, 329] width 40 height 15
click at [614, 329] on icon "more_vert" at bounding box center [613, 328] width 20 height 20
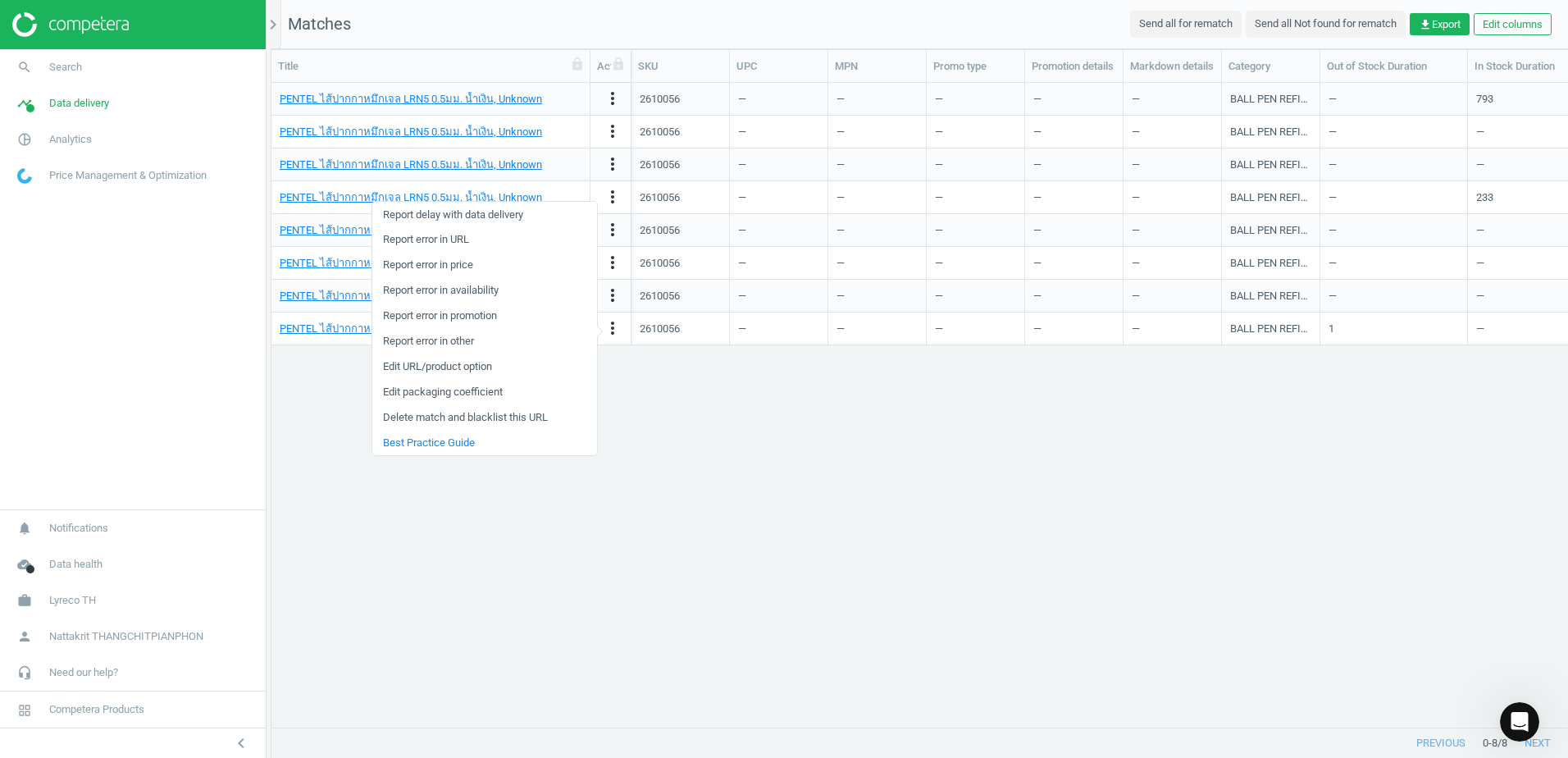
click at [777, 435] on div "PENTEL ไส้ปากกาหมึกเจล LRN5 0.5มม. [PERSON_NAME], Unknown more_vert 2610056 — —…" at bounding box center [920, 398] width 1297 height 632
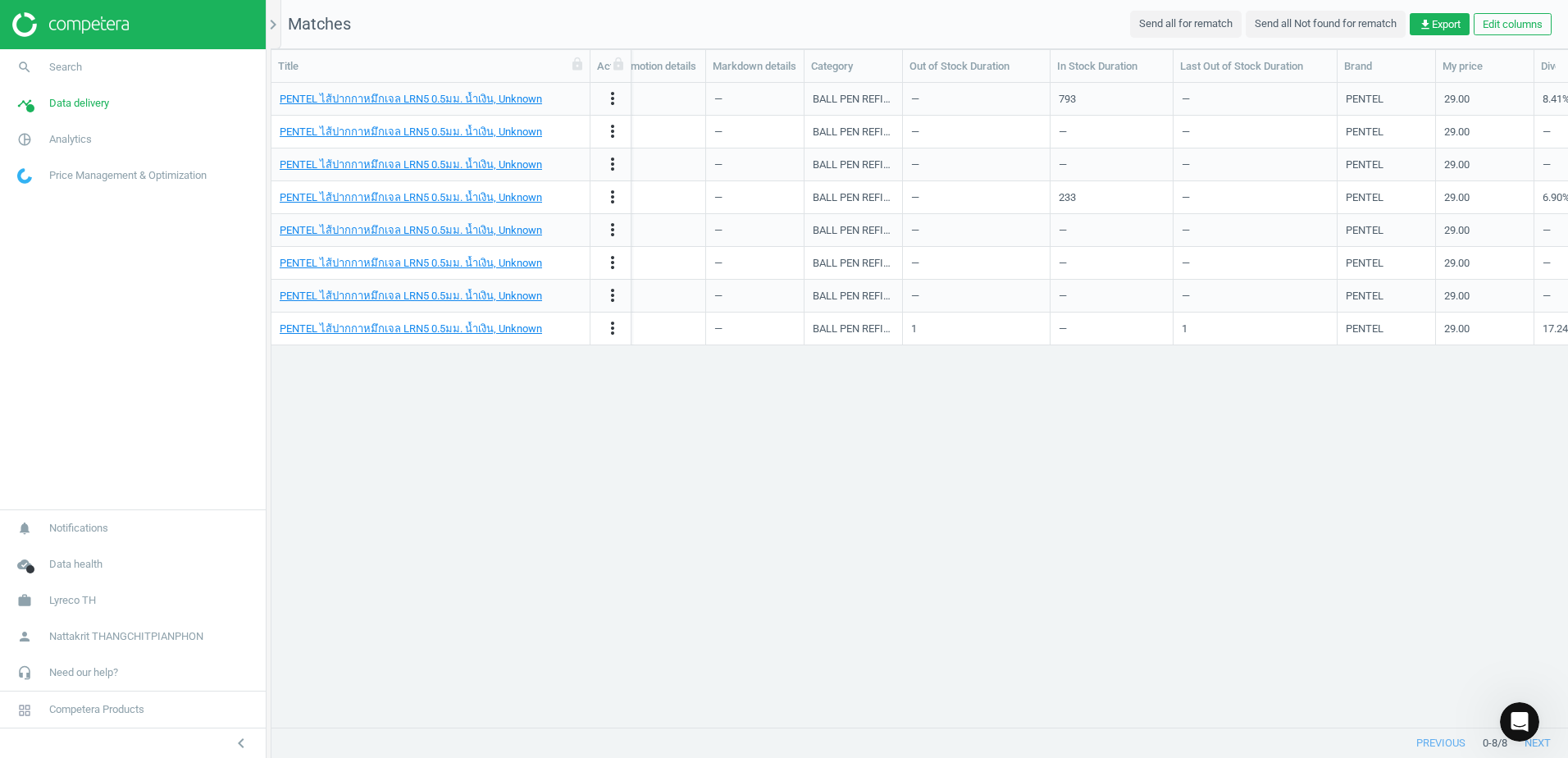
scroll to position [0, 1998]
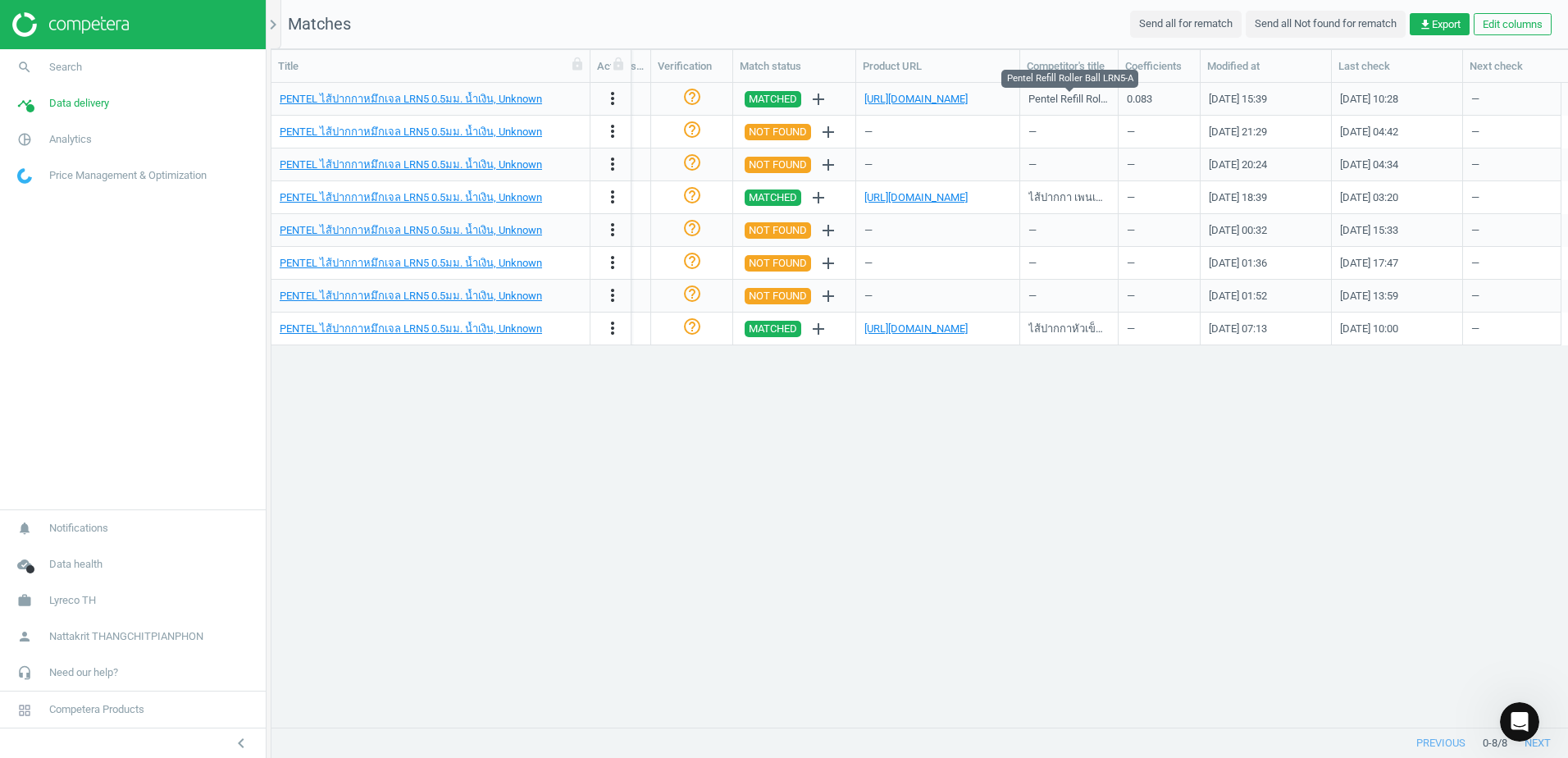
click at [1068, 98] on div "Pentel Refill Roller Ball LRN5-A" at bounding box center [1069, 99] width 81 height 15
click at [946, 101] on link "[URL][DOMAIN_NAME]" at bounding box center [916, 99] width 103 height 12
click at [614, 96] on icon "more_vert" at bounding box center [613, 99] width 20 height 20
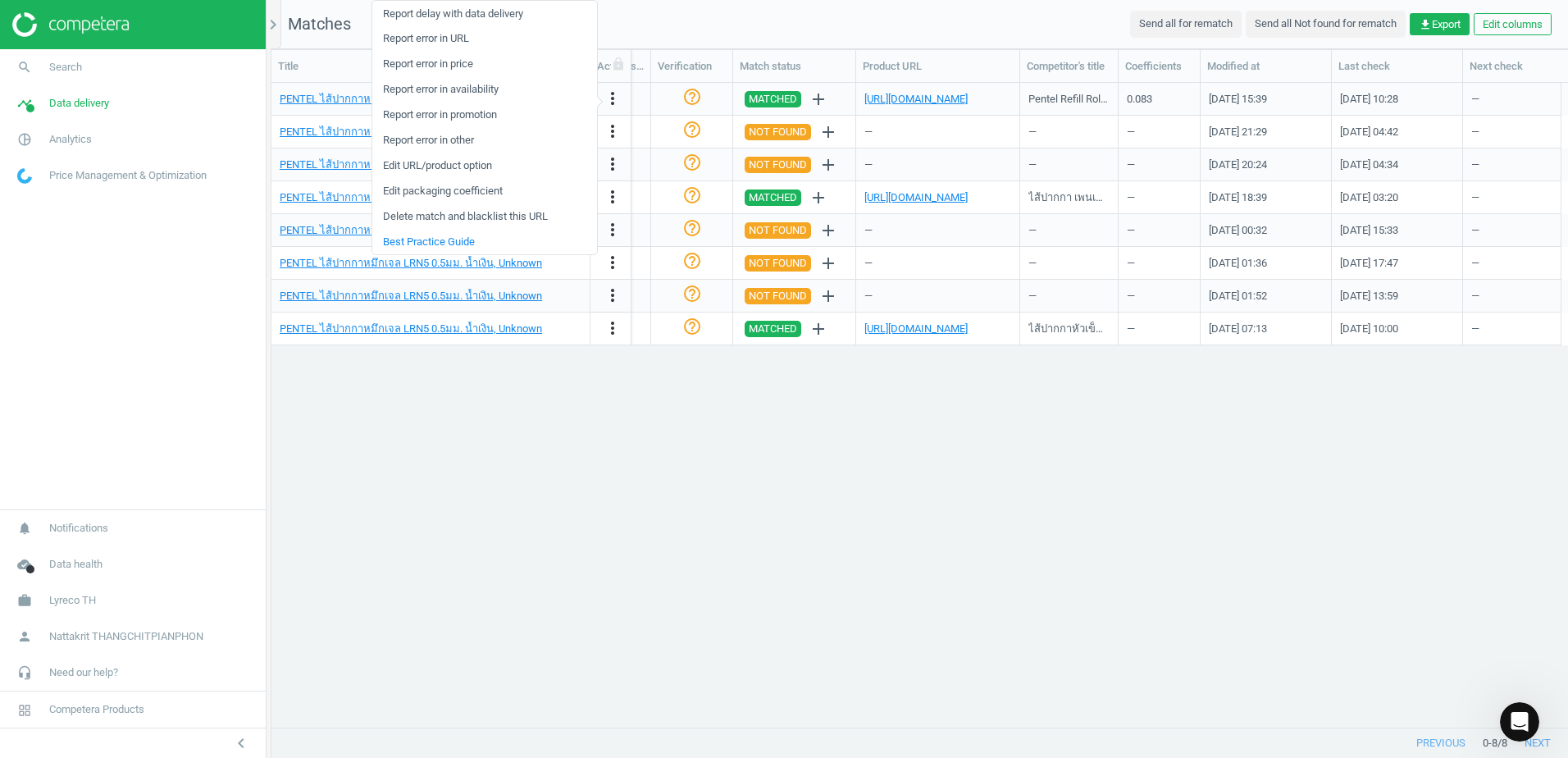
click at [536, 165] on link "Edit URL/product option" at bounding box center [484, 166] width 225 height 26
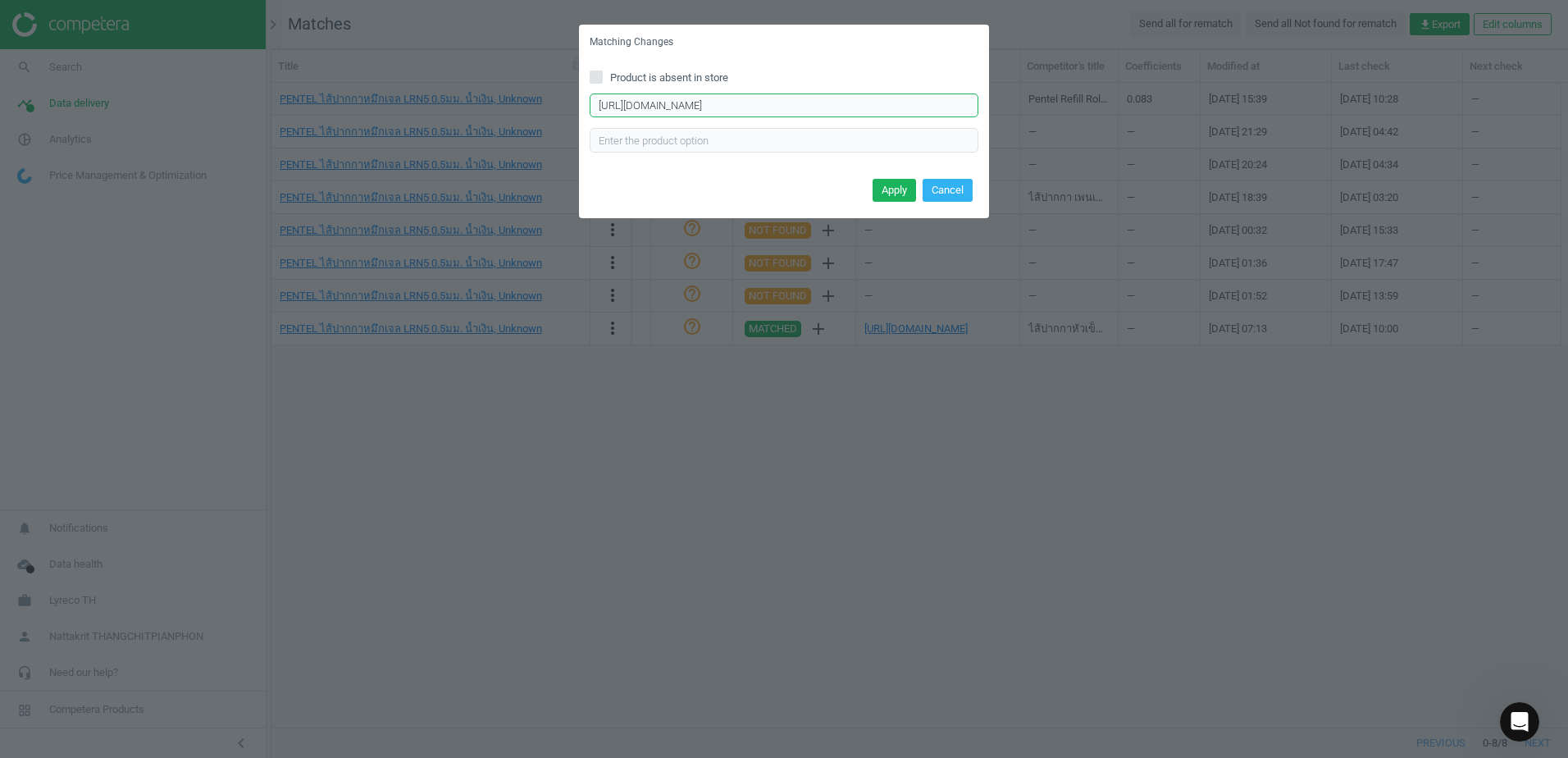
click at [887, 109] on input "[URL][DOMAIN_NAME]" at bounding box center [784, 106] width 389 height 25
paste input "[DOMAIN_NAME][URL]อัน-p.1005066"
type input "[DOMAIN_NAME][URL]อัน-p.1005066"
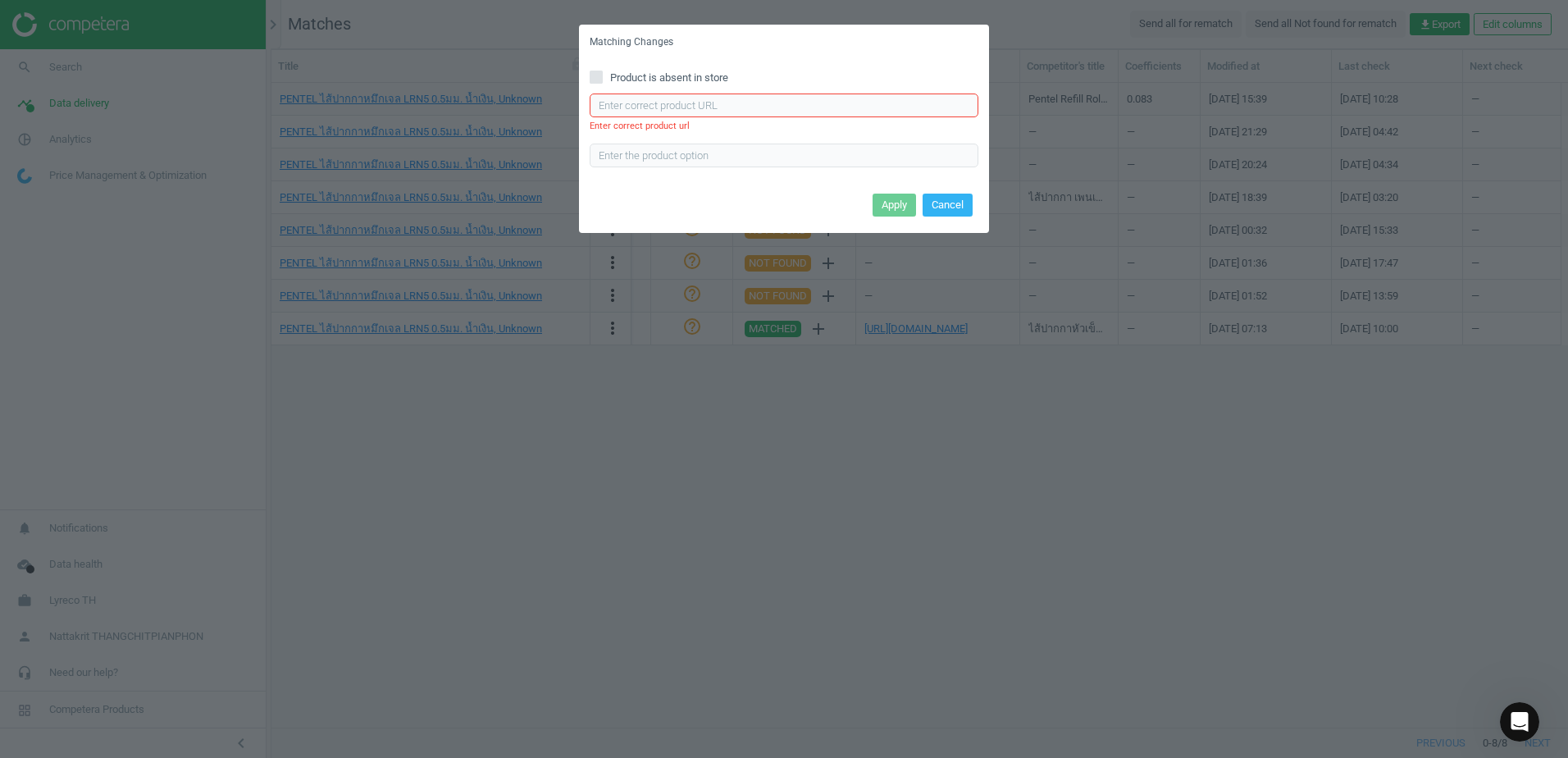
scroll to position [0, 0]
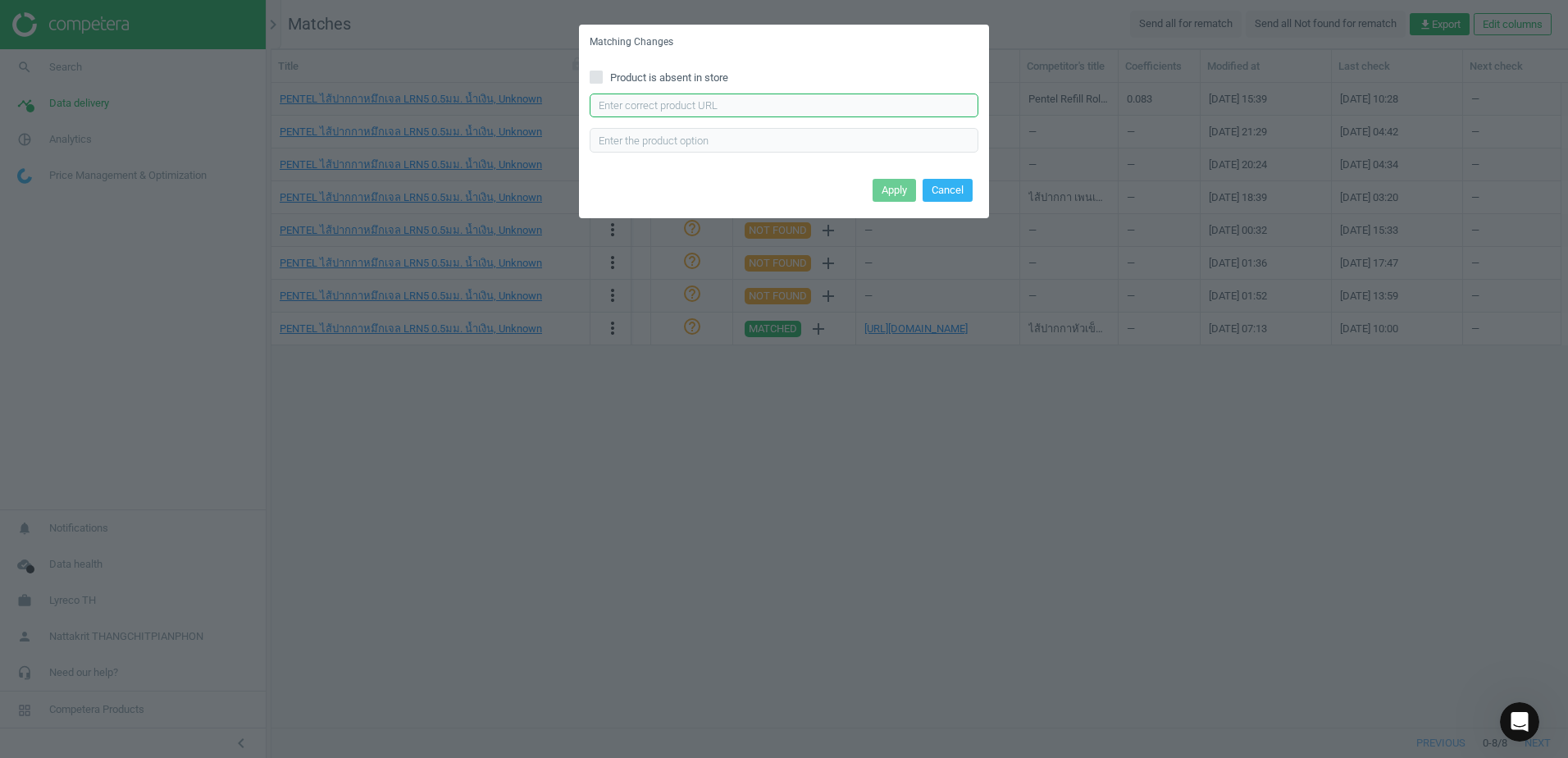
paste input "[URL][DOMAIN_NAME]"
type input "[URL][DOMAIN_NAME]"
click at [905, 187] on button "Apply" at bounding box center [894, 190] width 44 height 23
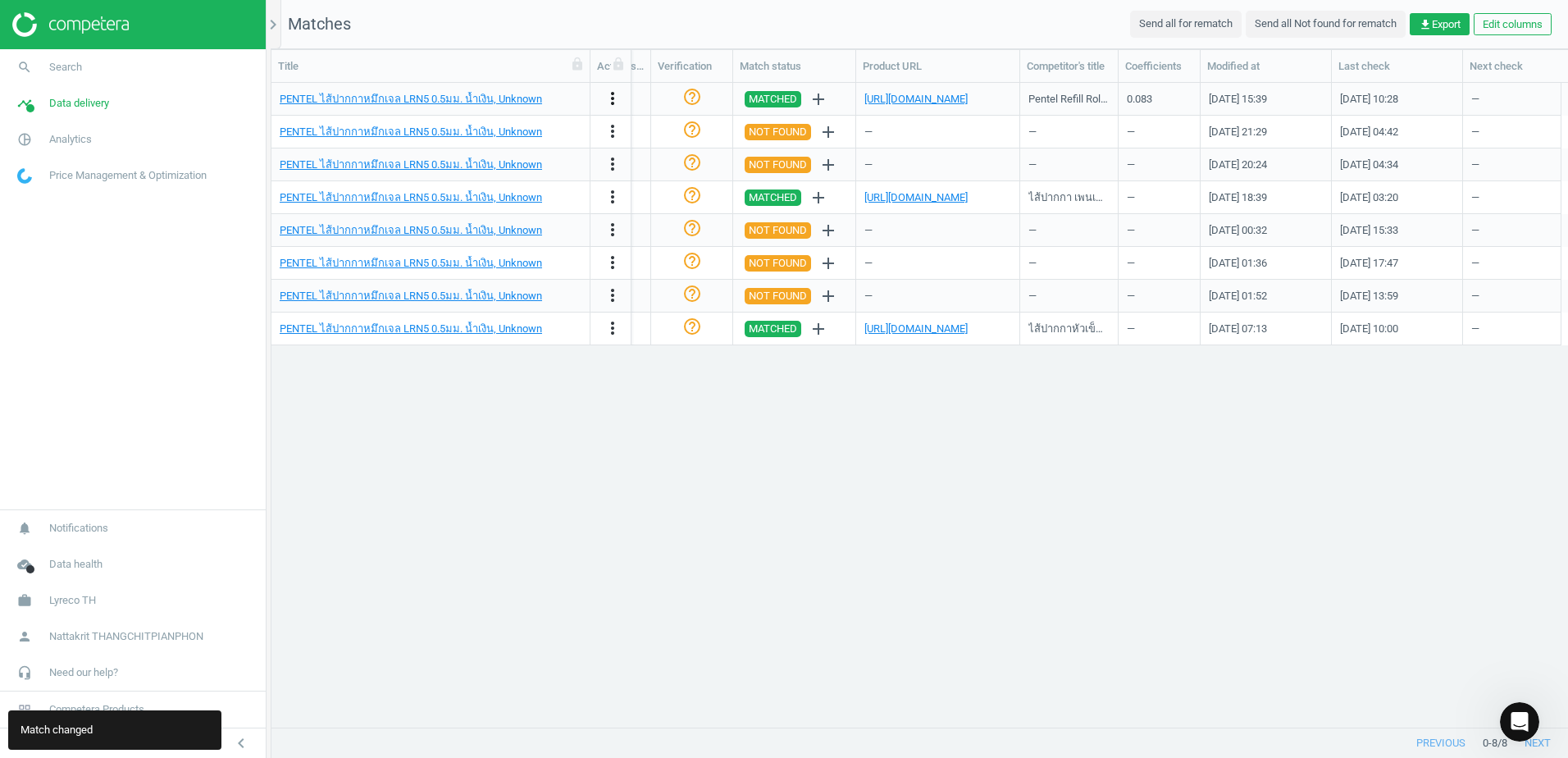
click at [616, 92] on icon "more_vert" at bounding box center [613, 99] width 20 height 20
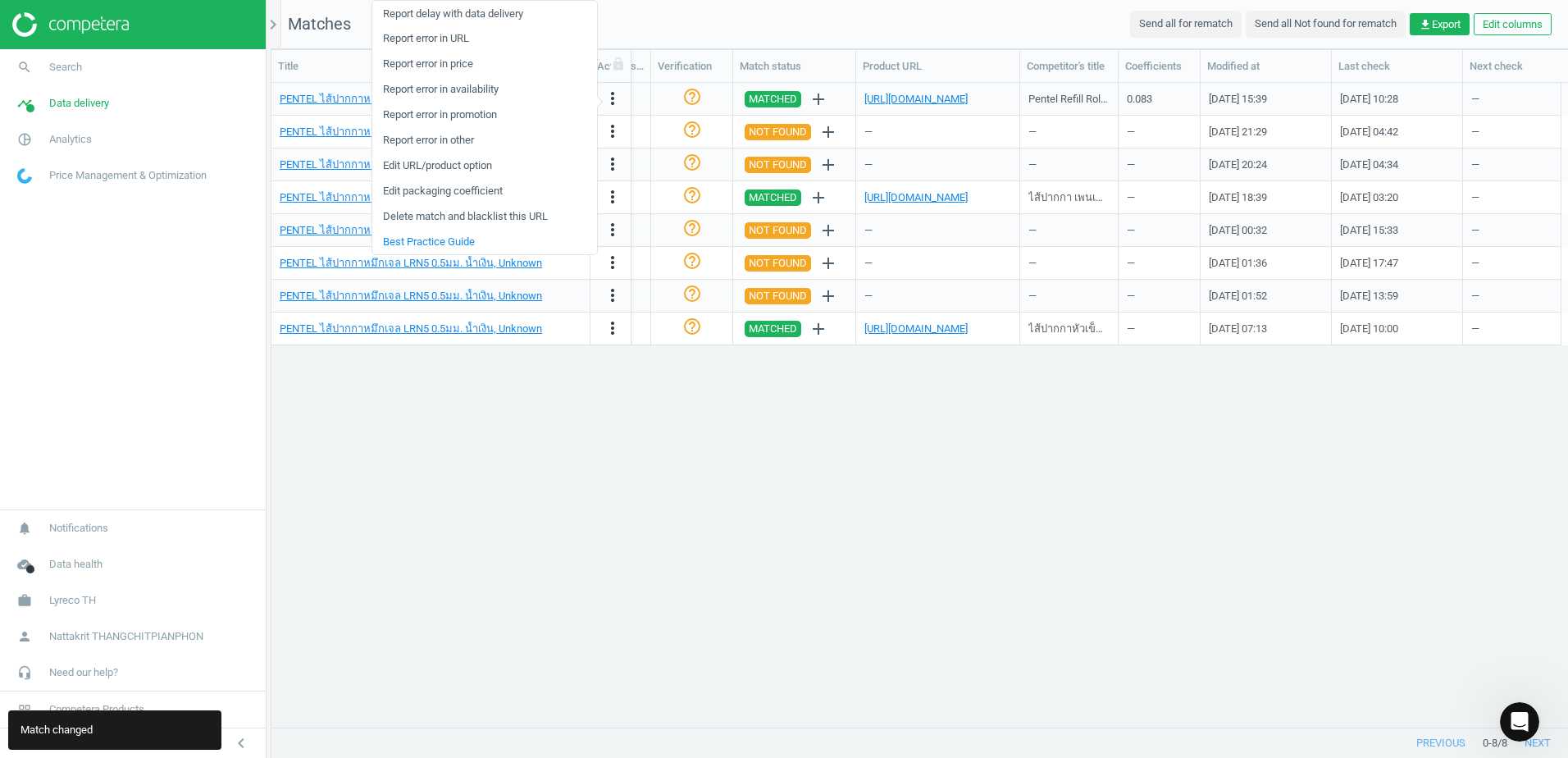
click at [519, 195] on link "Edit packaging coefficient" at bounding box center [484, 191] width 225 height 26
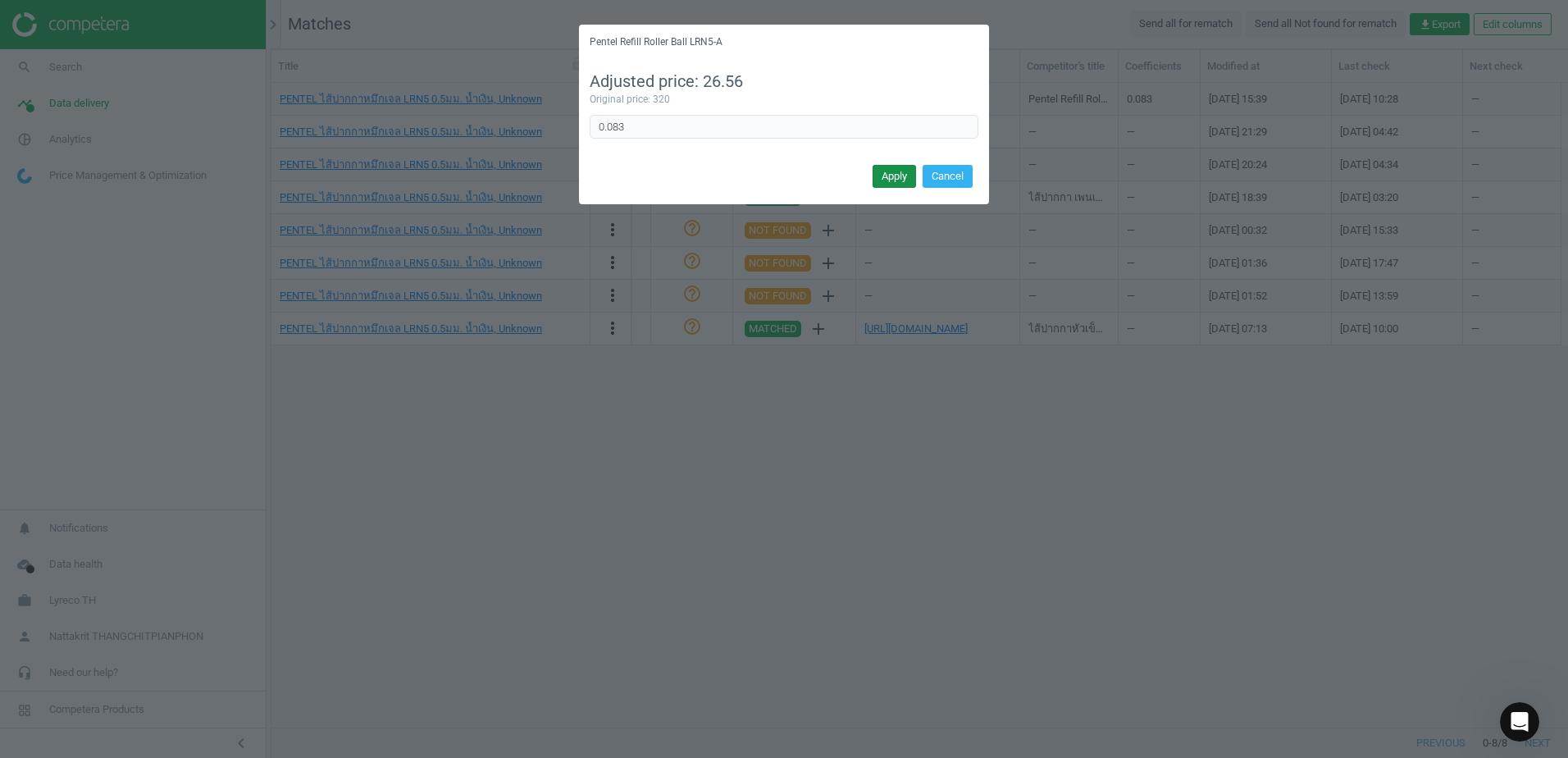
click at [909, 179] on button "Apply" at bounding box center [894, 177] width 44 height 23
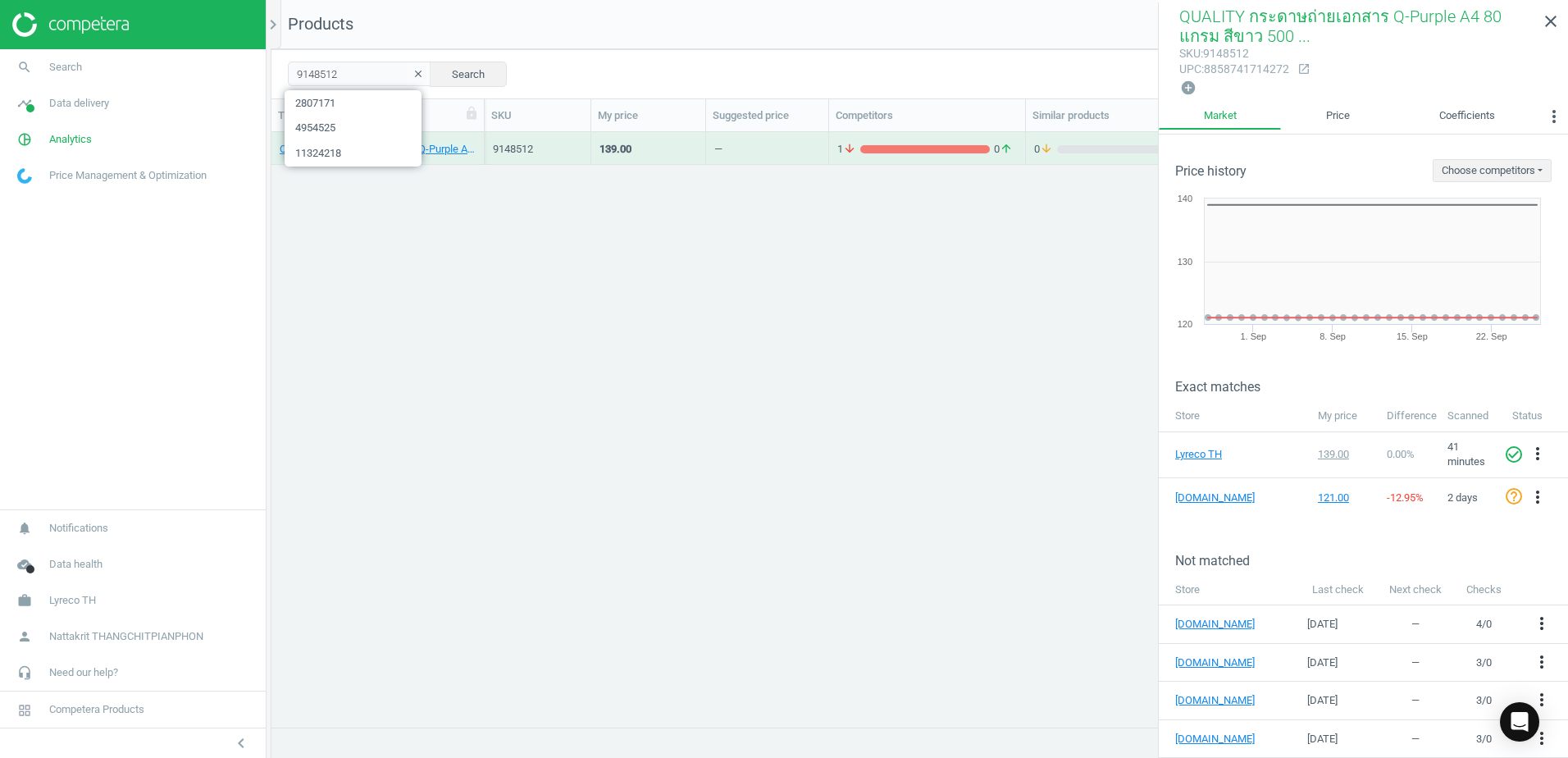
scroll to position [570, 1285]
type input "4954514"
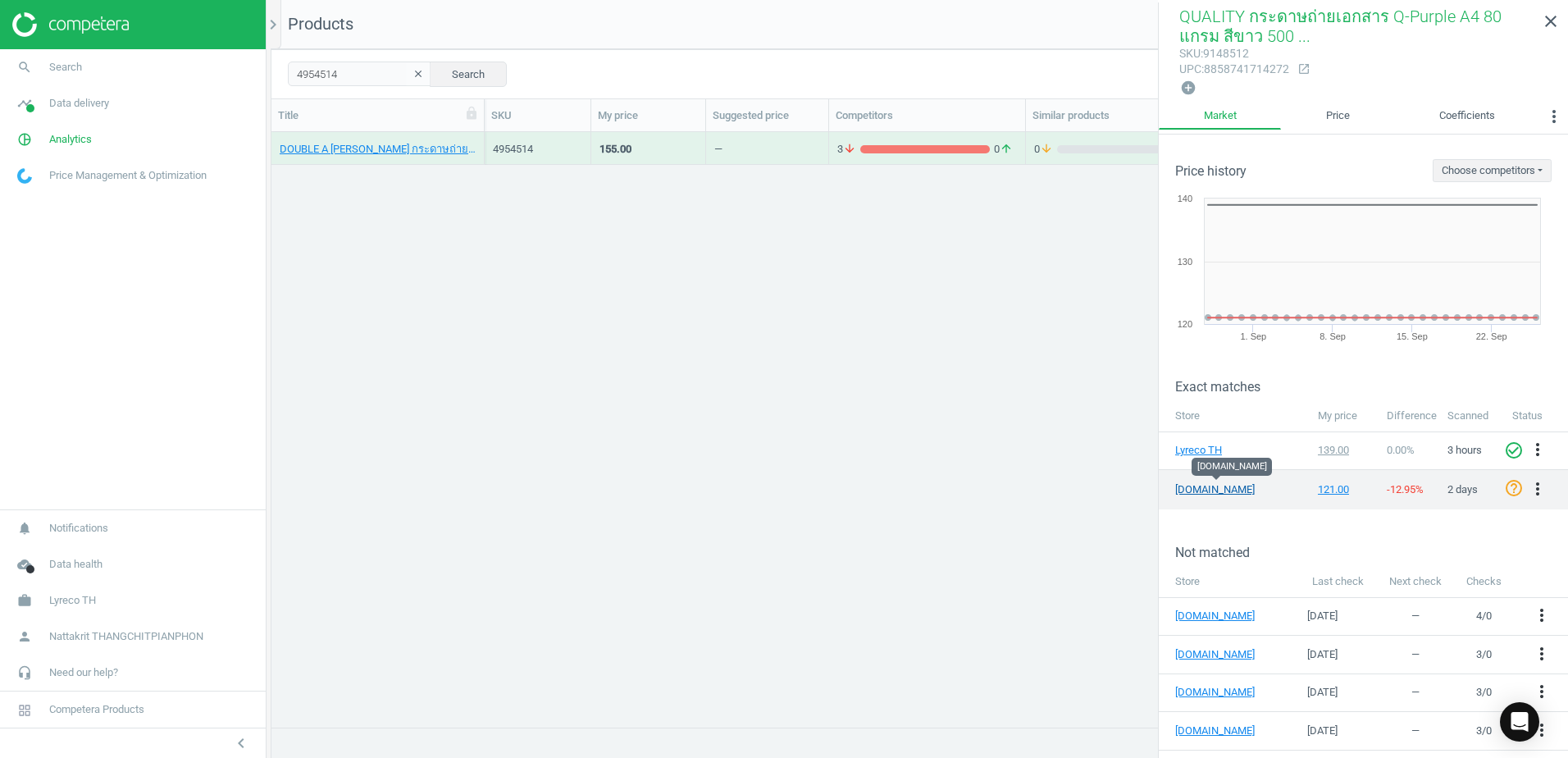
click at [1216, 489] on link "[DOMAIN_NAME]" at bounding box center [1216, 490] width 82 height 15
click at [1530, 487] on icon "more_vert" at bounding box center [1538, 489] width 20 height 20
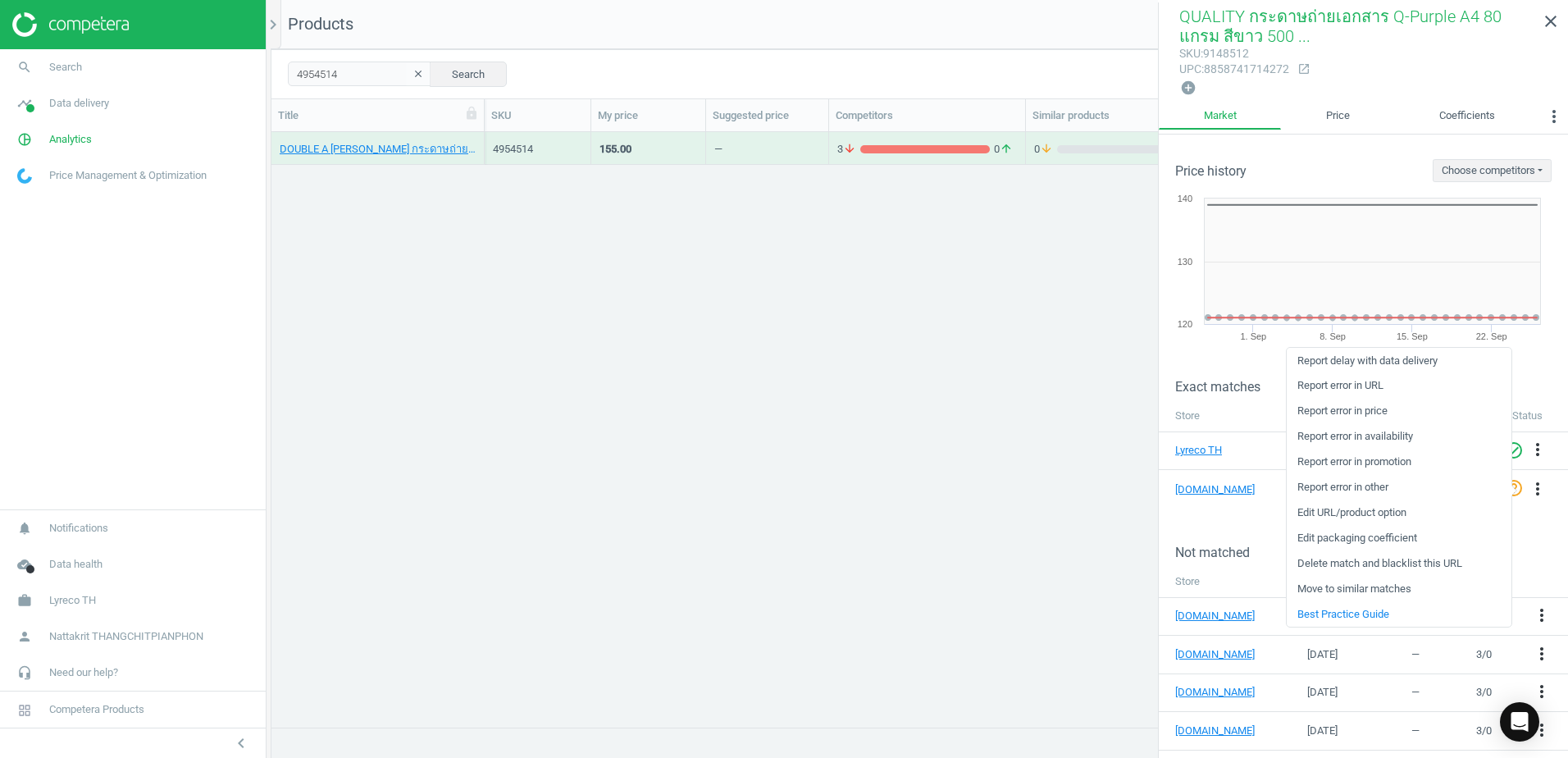
click at [1402, 517] on link "Edit URL/product option" at bounding box center [1398, 513] width 225 height 26
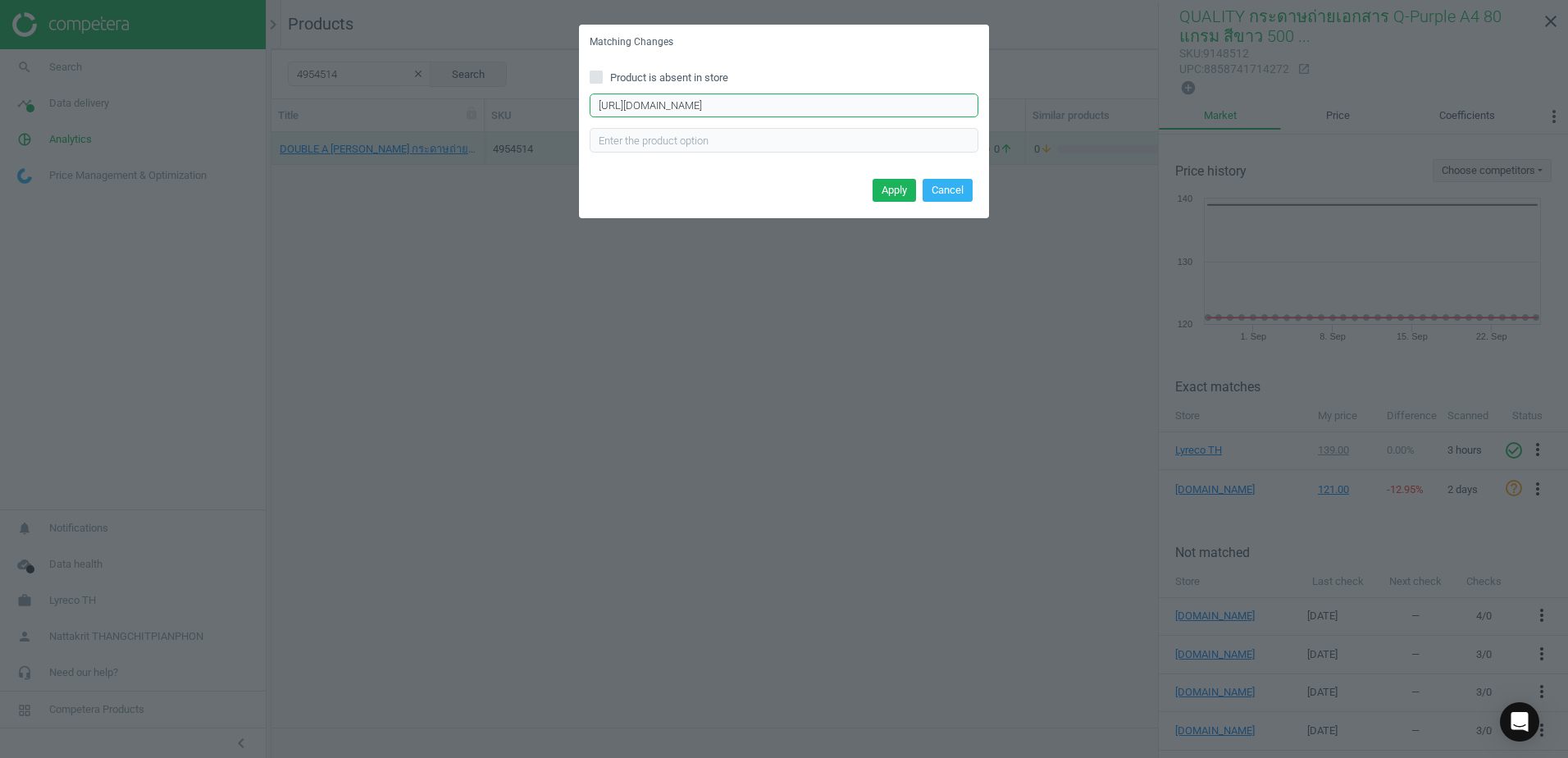
click at [835, 110] on input "https://www.ofm.co.th/product/%E0%B8%81%E0%B8%A3%E0%B8%B0%E0%B8%94%E0%B8%B2%E0%…" at bounding box center [784, 106] width 389 height 25
paste input "double-a-%E0%B8%81%E0%B8%A3%E0%B8%B0%E0%B8%94%E0%B8%B2%E0%B8%A9%E0%B8%96%E0%B9%…"
type input "https://www.ofm.co.th/product/double-a-%E0%B8%81%E0%B8%A3%E0%B8%B0%E0%B8%94%E0%…"
click at [947, 188] on button "Cancel" at bounding box center [948, 190] width 50 height 23
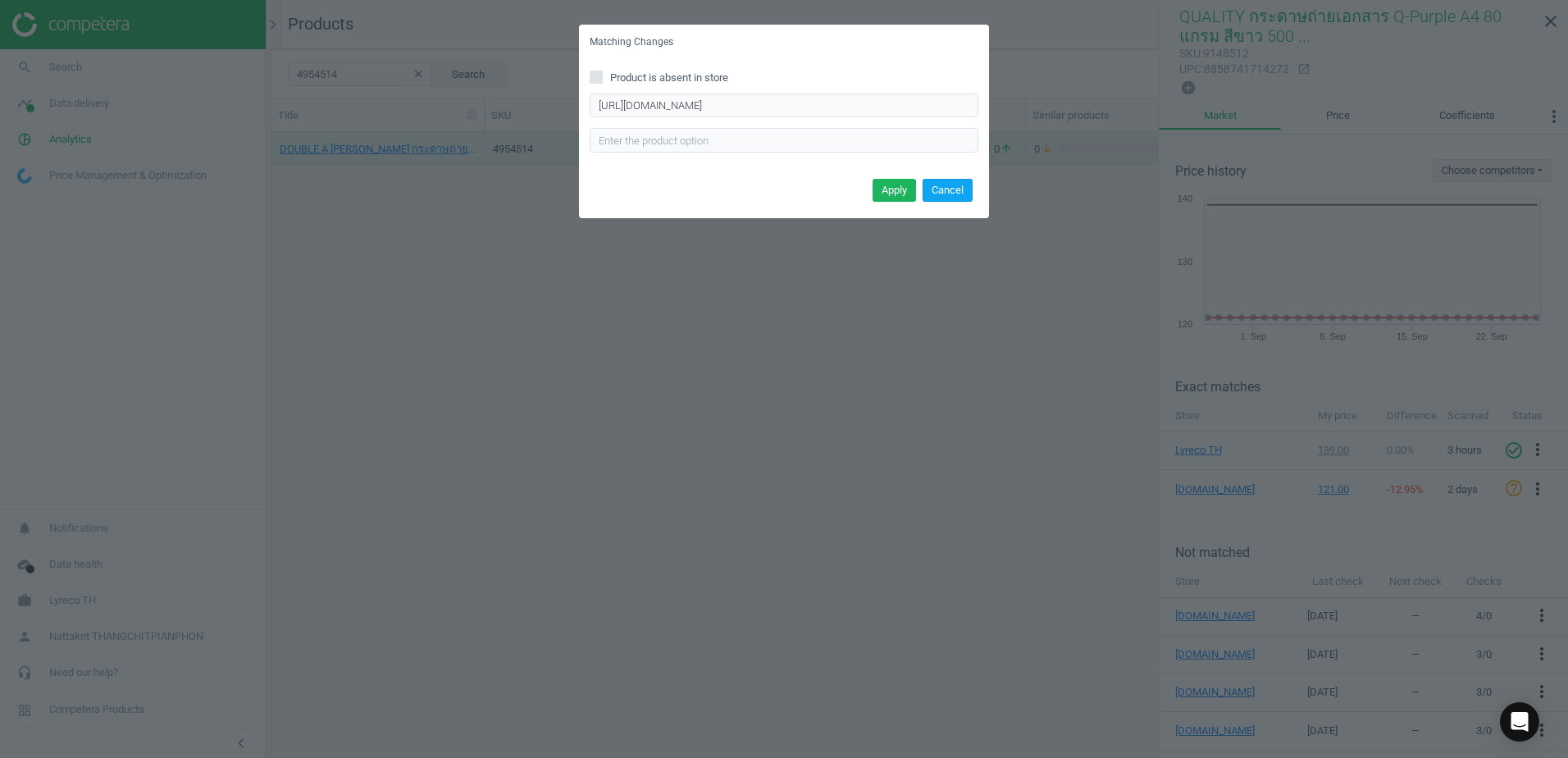
scroll to position [0, 0]
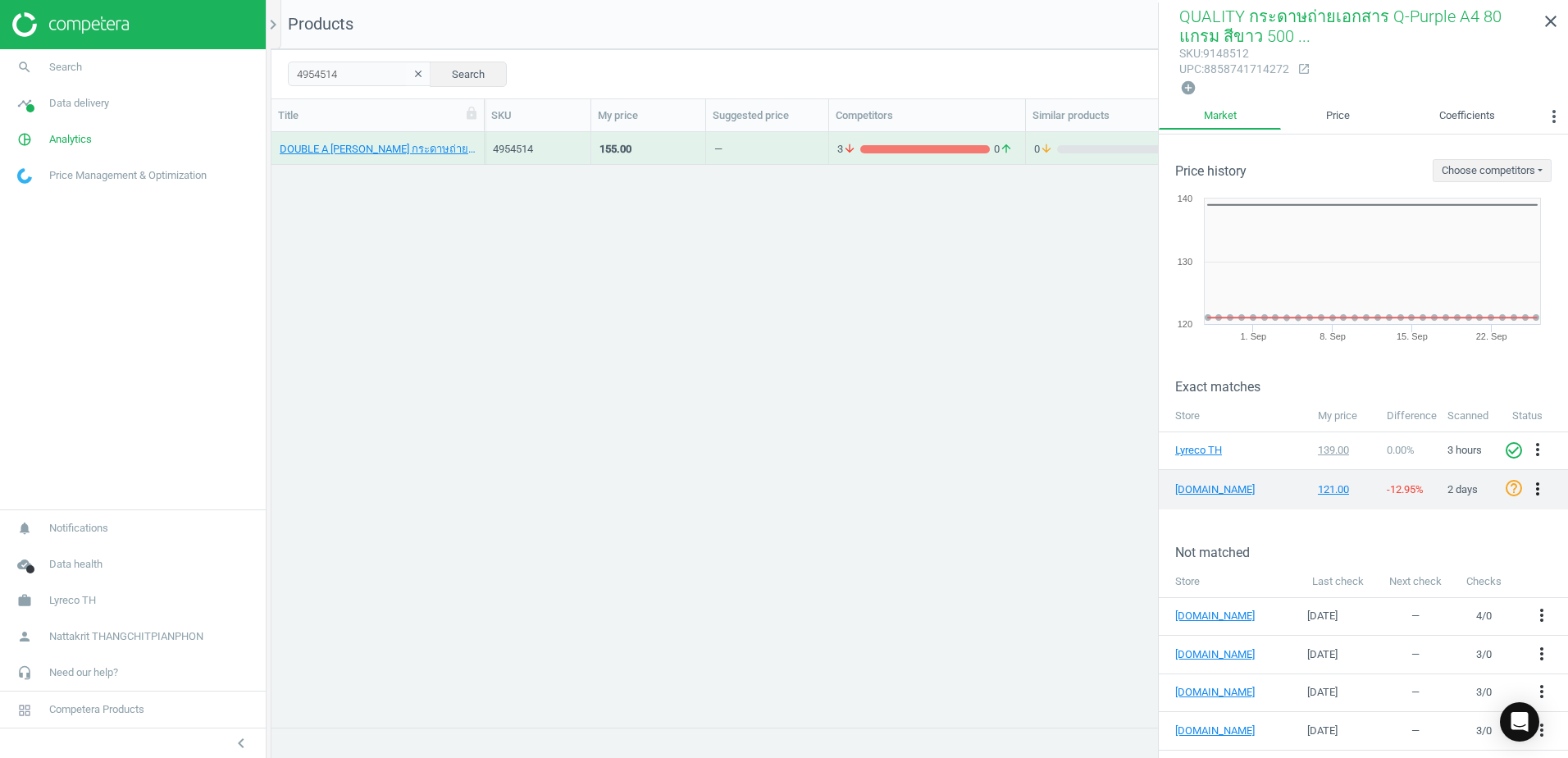
click at [1528, 488] on icon "more_vert" at bounding box center [1538, 489] width 20 height 20
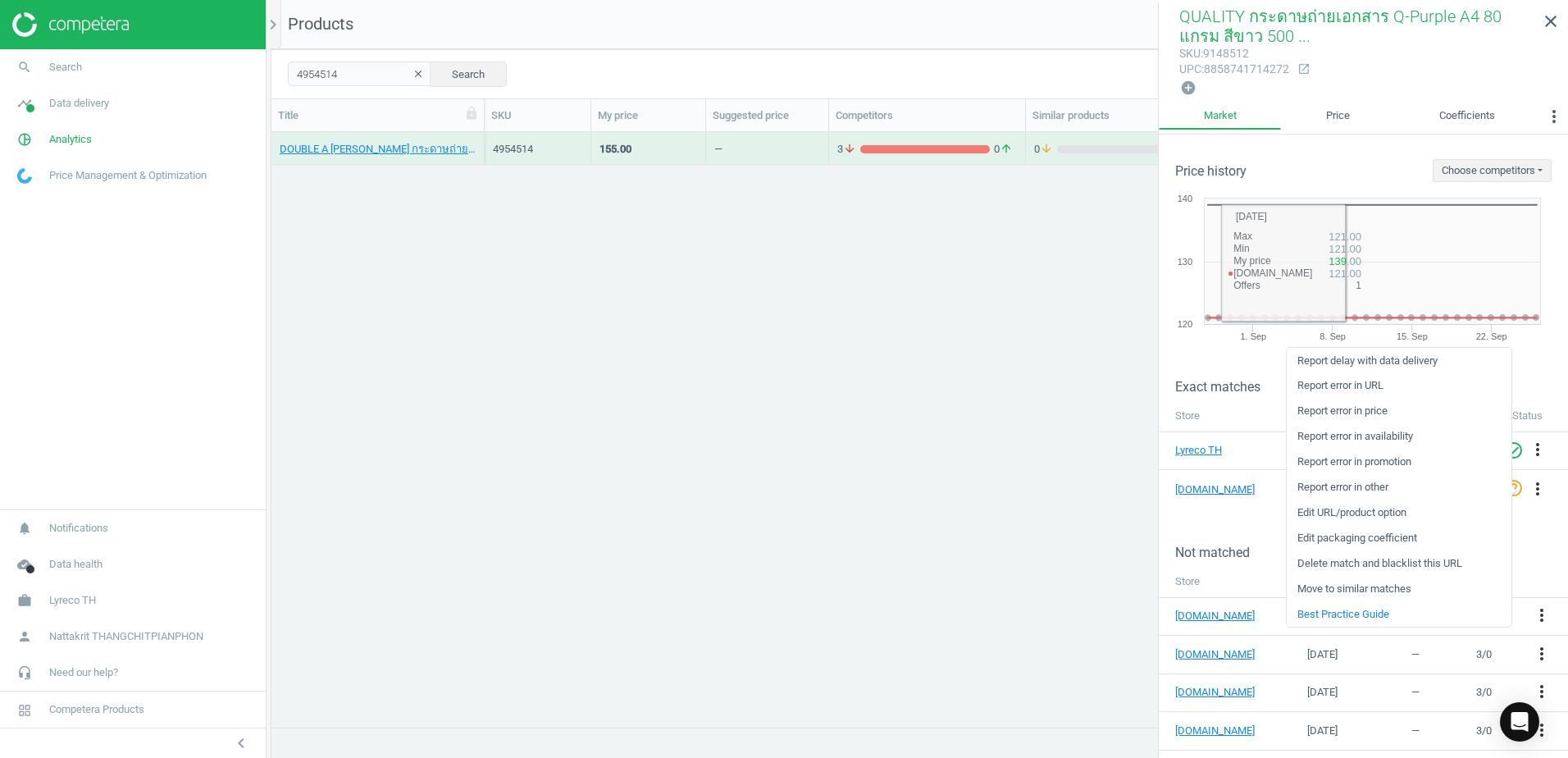
click at [1186, 164] on h3 "Price history" at bounding box center [1211, 172] width 71 height 16
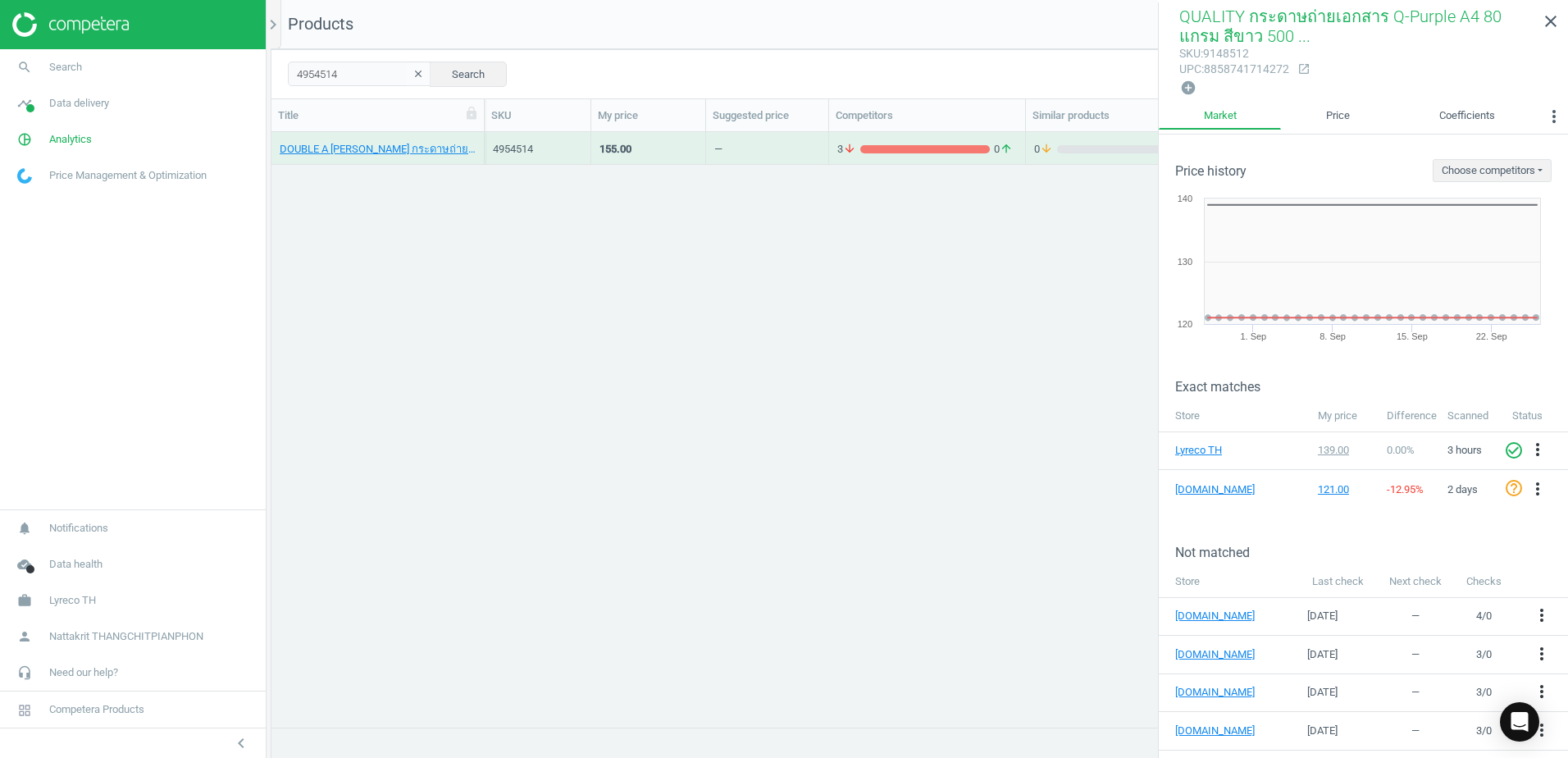
click at [967, 178] on div "DOUBLE A กรีน กระดาษถ่ายเอกสาร A4 80 แกรม ขาว 1 รีมบรรจุ 500แผ่น, Unknown 49545…" at bounding box center [920, 423] width 1297 height 582
click at [379, 74] on input "4954514" at bounding box center [360, 74] width 144 height 25
paste input "www.ofm.co.th/product/สมุดบันทึกมุงหลังคา-70แกรม-ชมพู-double-a-professional-p.5…"
type input "www.ofm.co.th/product/สมุดบันทึกมุงหลังคา-70แกรม-ชมพู-double-a-professional-p.5…"
paste input "6625167"
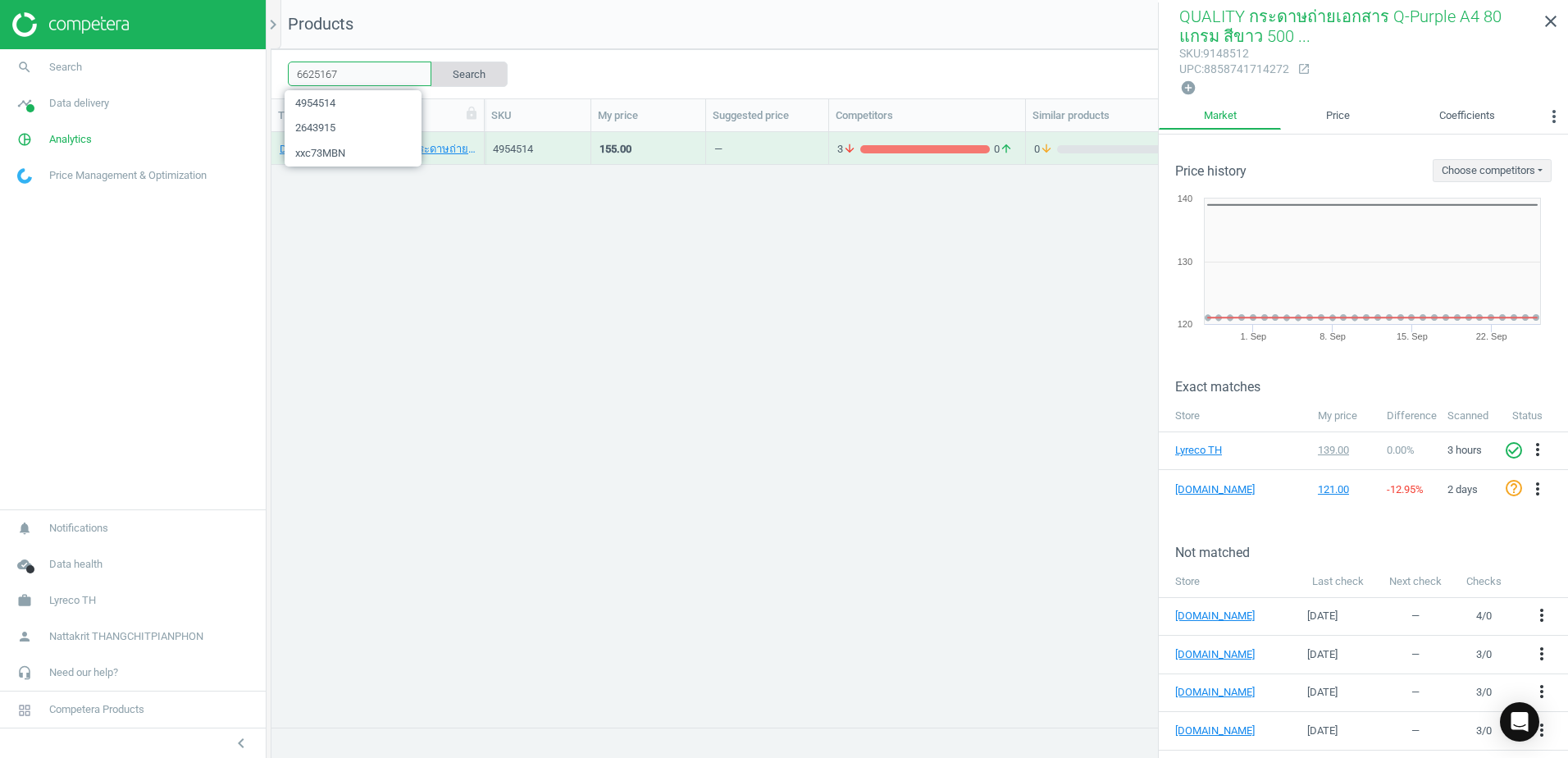
type input "6625167"
click at [462, 76] on button "Search" at bounding box center [468, 74] width 77 height 25
click at [768, 147] on div "—" at bounding box center [767, 148] width 106 height 28
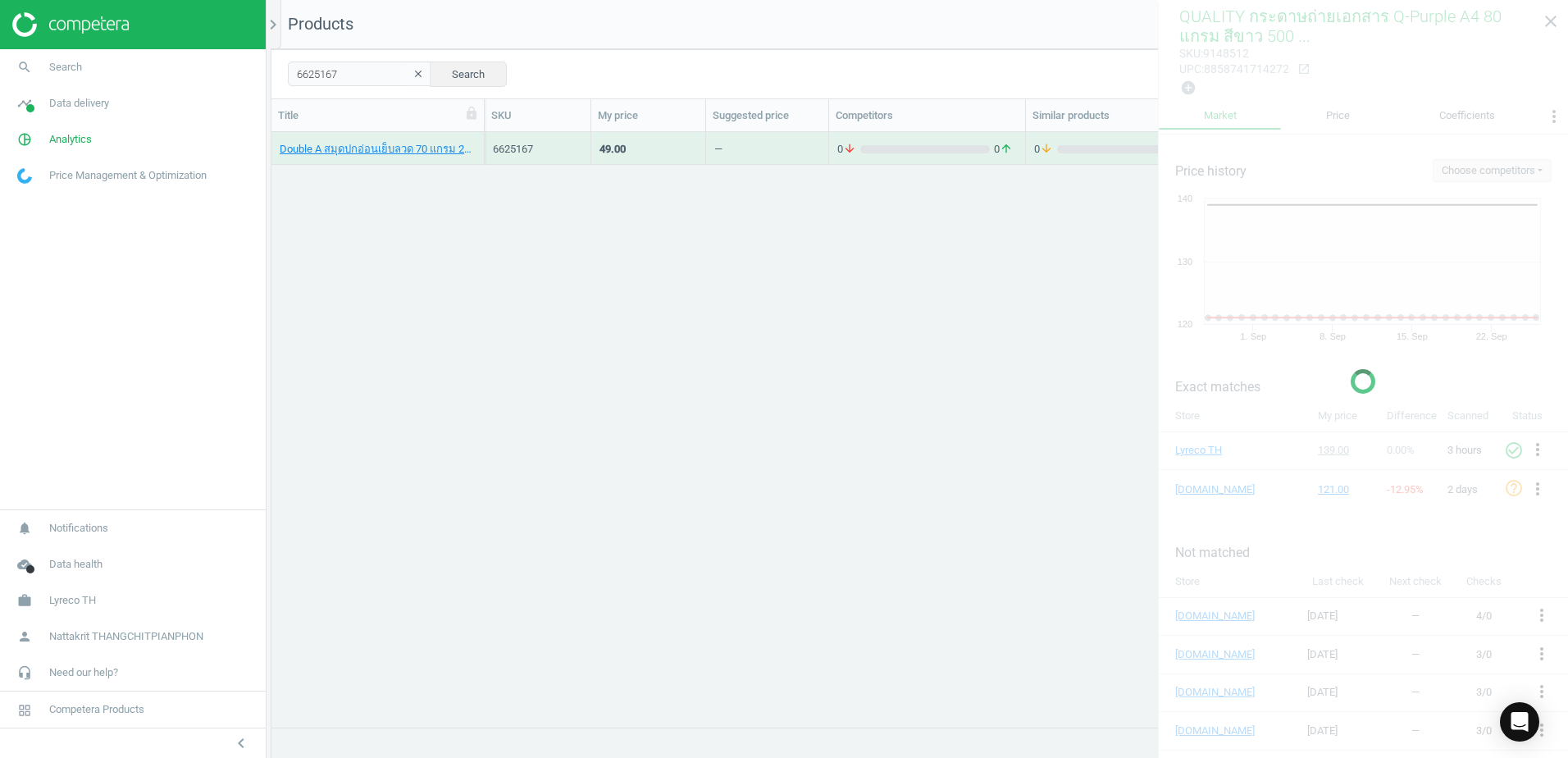
click at [768, 147] on div "—" at bounding box center [767, 148] width 106 height 28
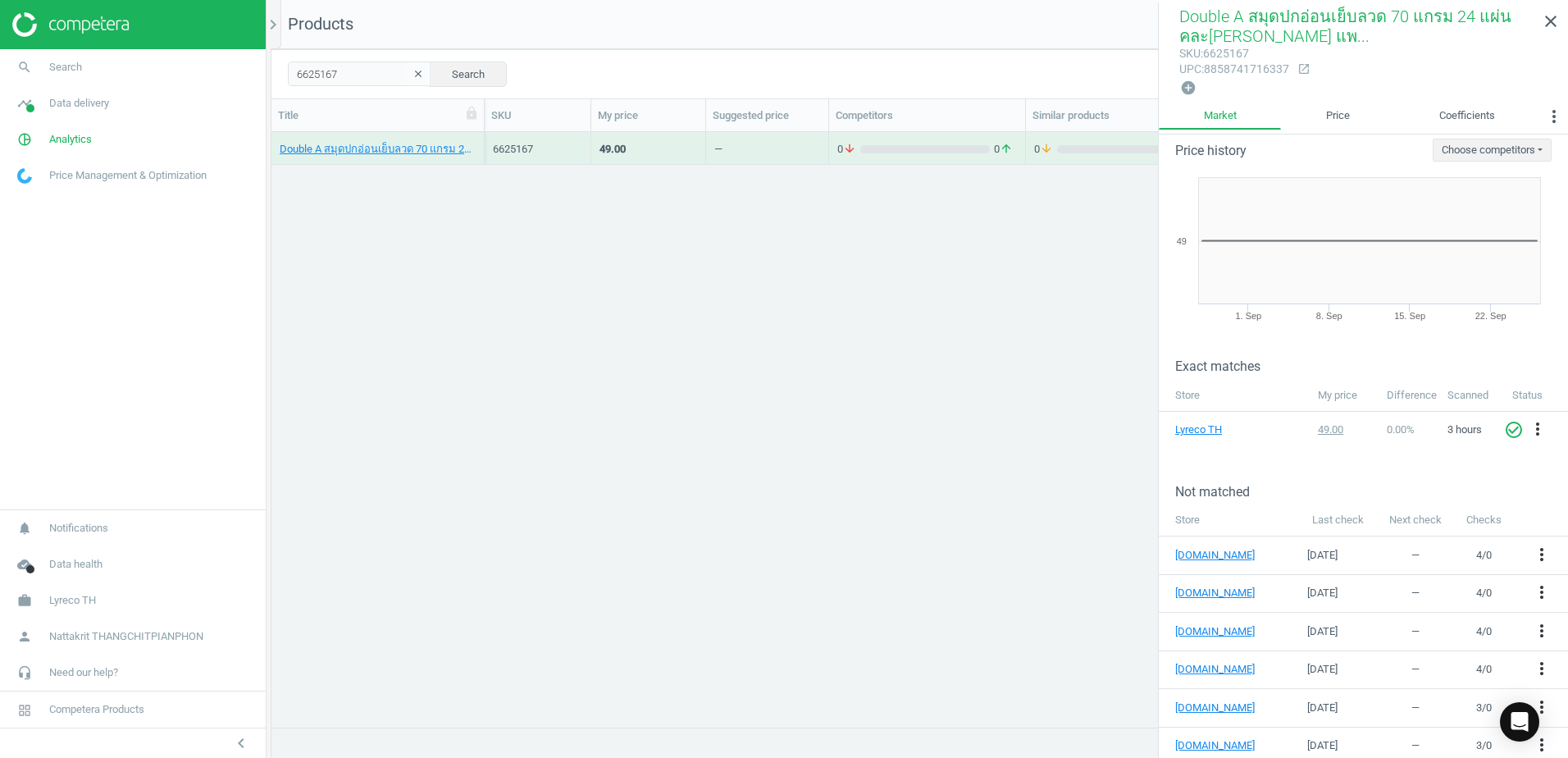
scroll to position [102, 0]
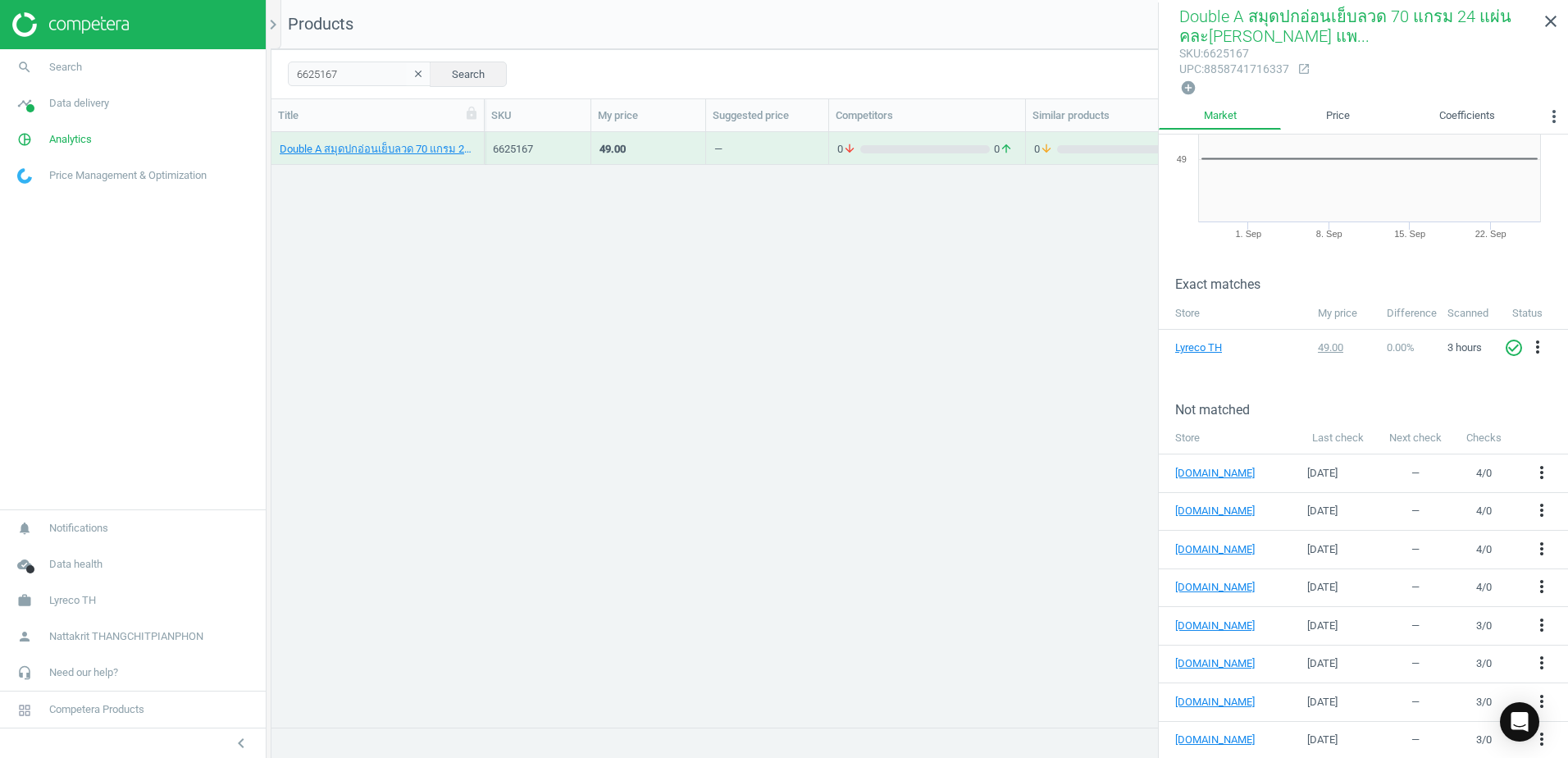
click at [1304, 69] on icon "open_in_new" at bounding box center [1303, 68] width 13 height 13
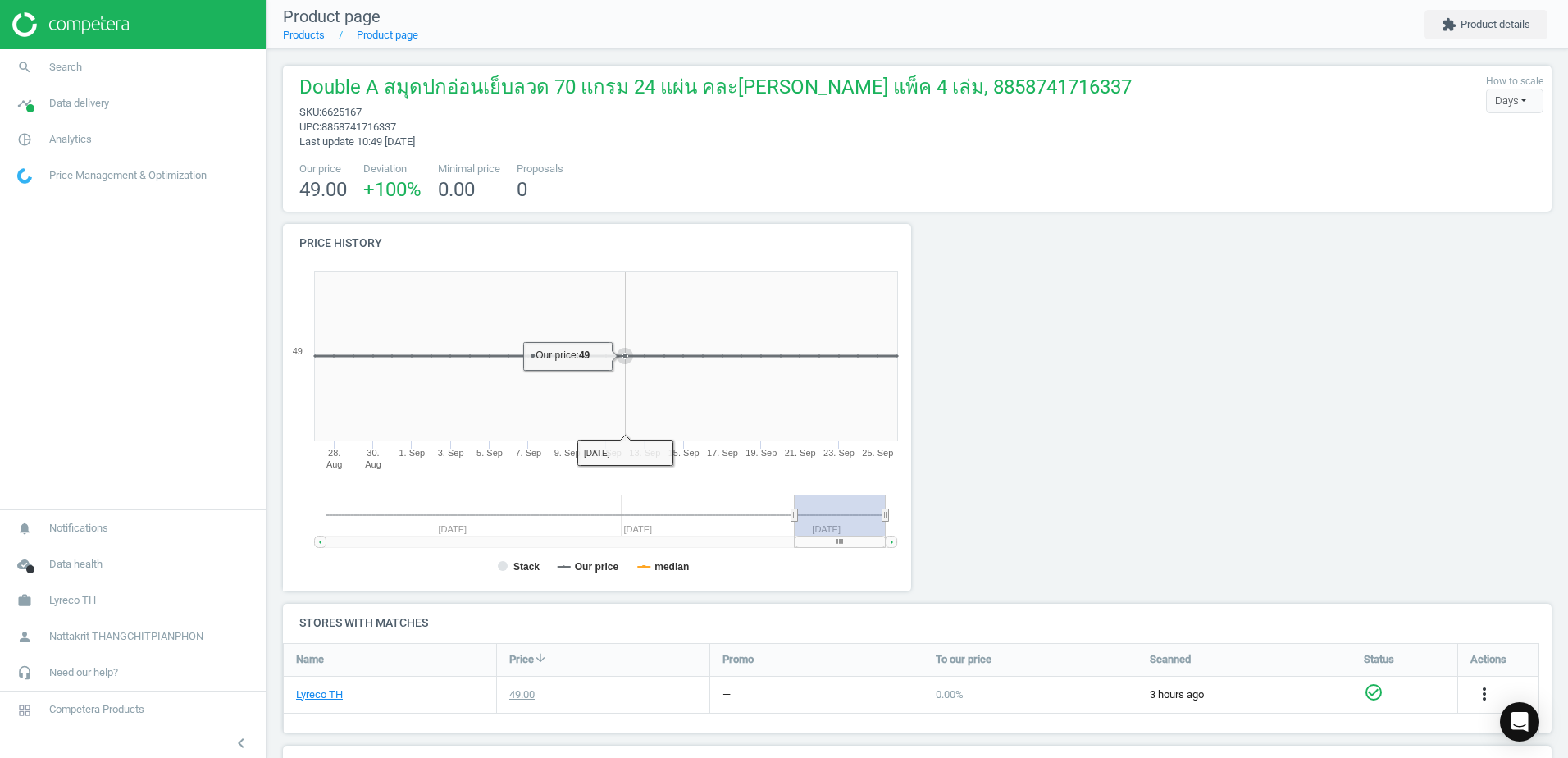
scroll to position [371, 0]
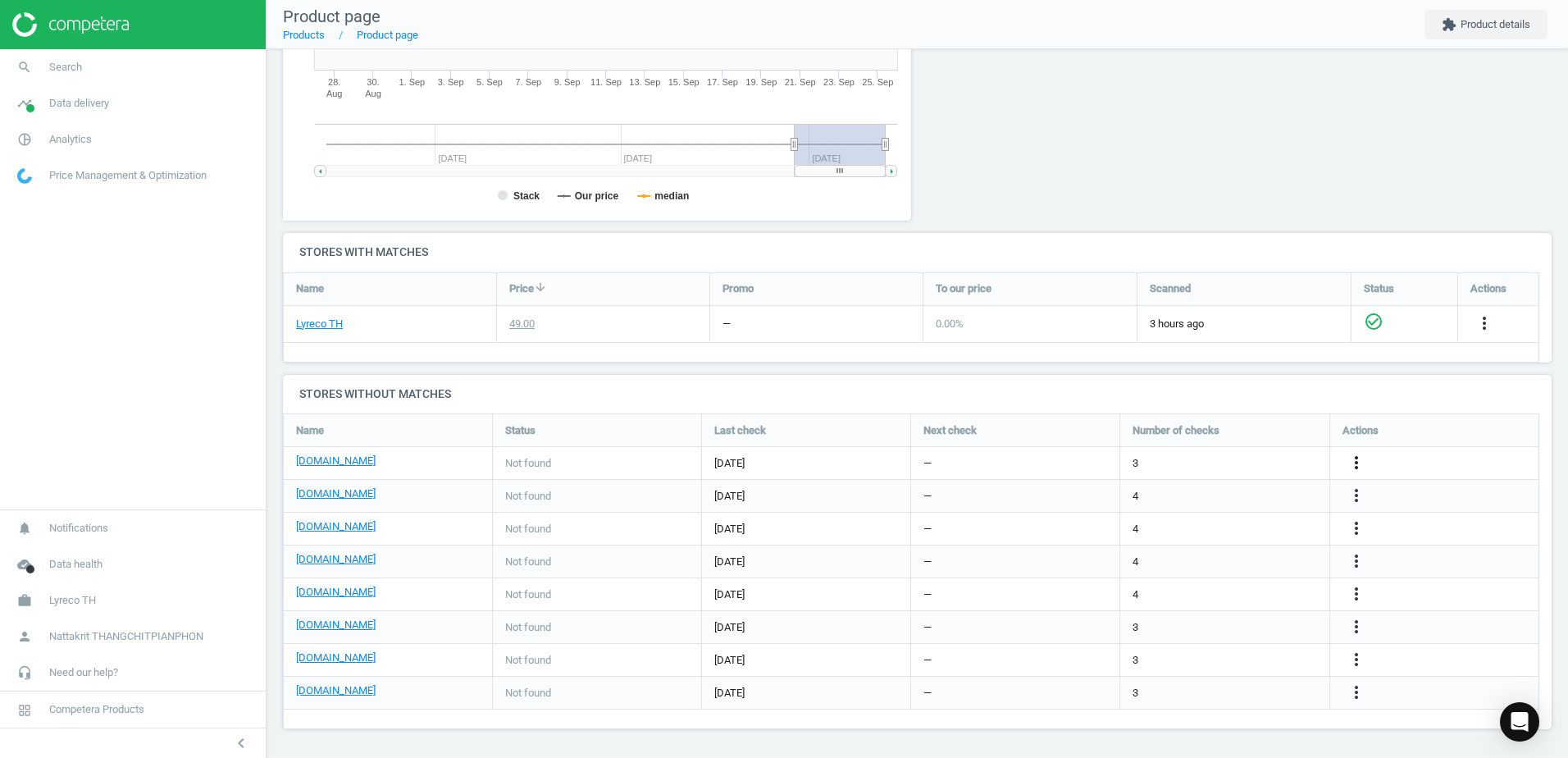
click at [1357, 460] on icon "more_vert" at bounding box center [1357, 463] width 20 height 20
click at [1212, 457] on link "Edit URL/product option" at bounding box center [1228, 463] width 225 height 26
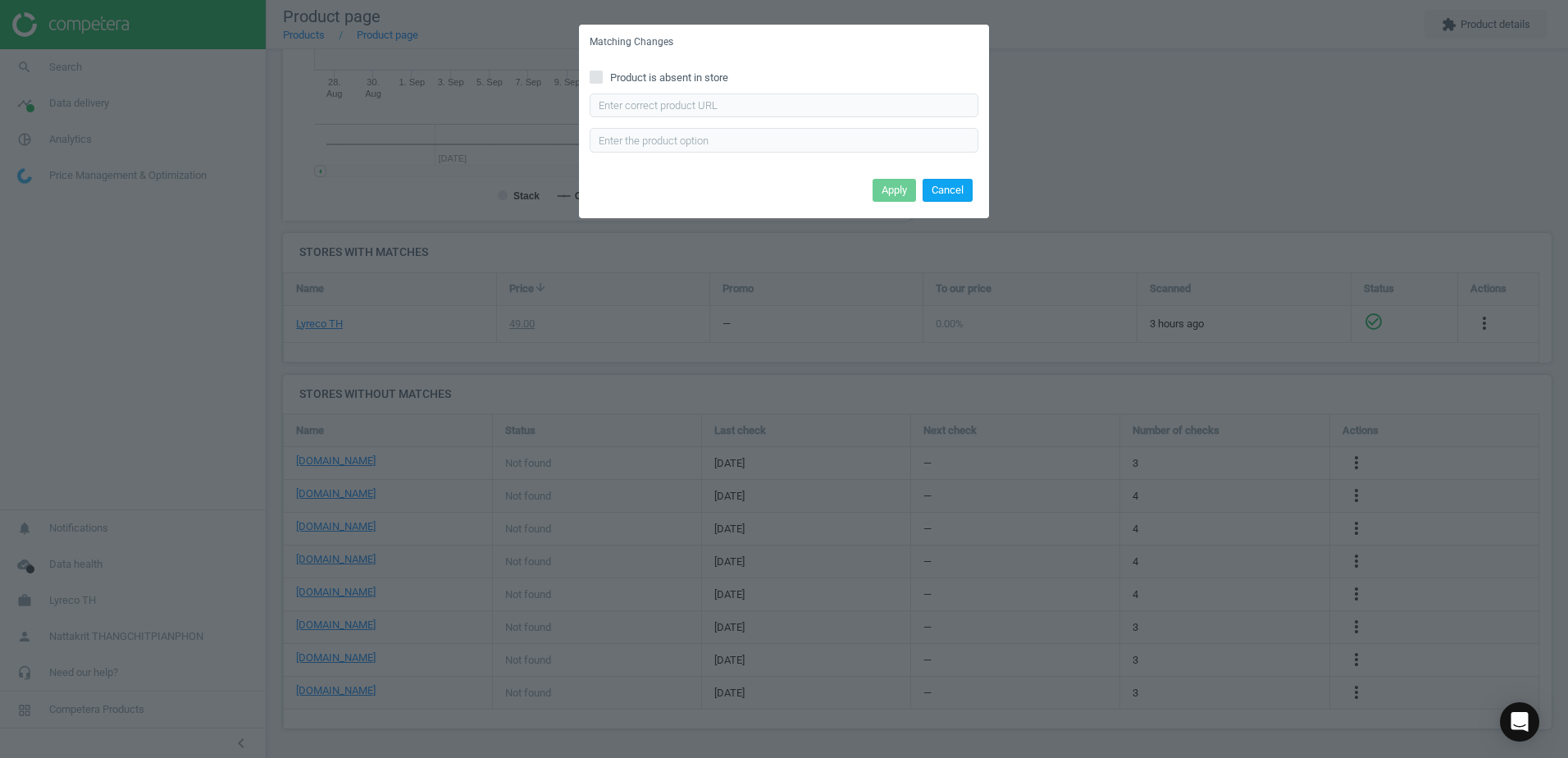
click at [943, 187] on button "Cancel" at bounding box center [948, 190] width 50 height 23
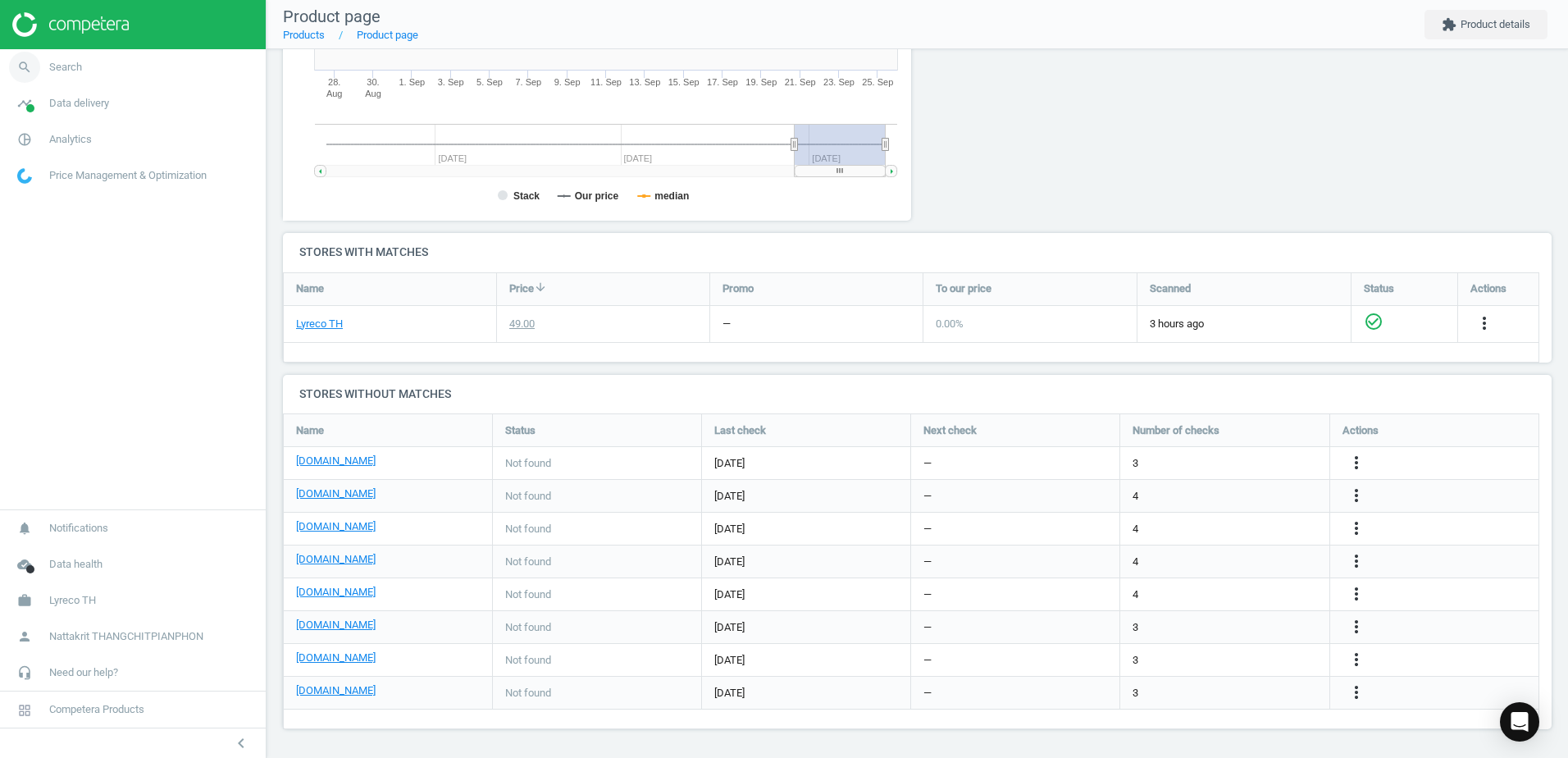
click at [97, 73] on link "search Search" at bounding box center [132, 67] width 266 height 36
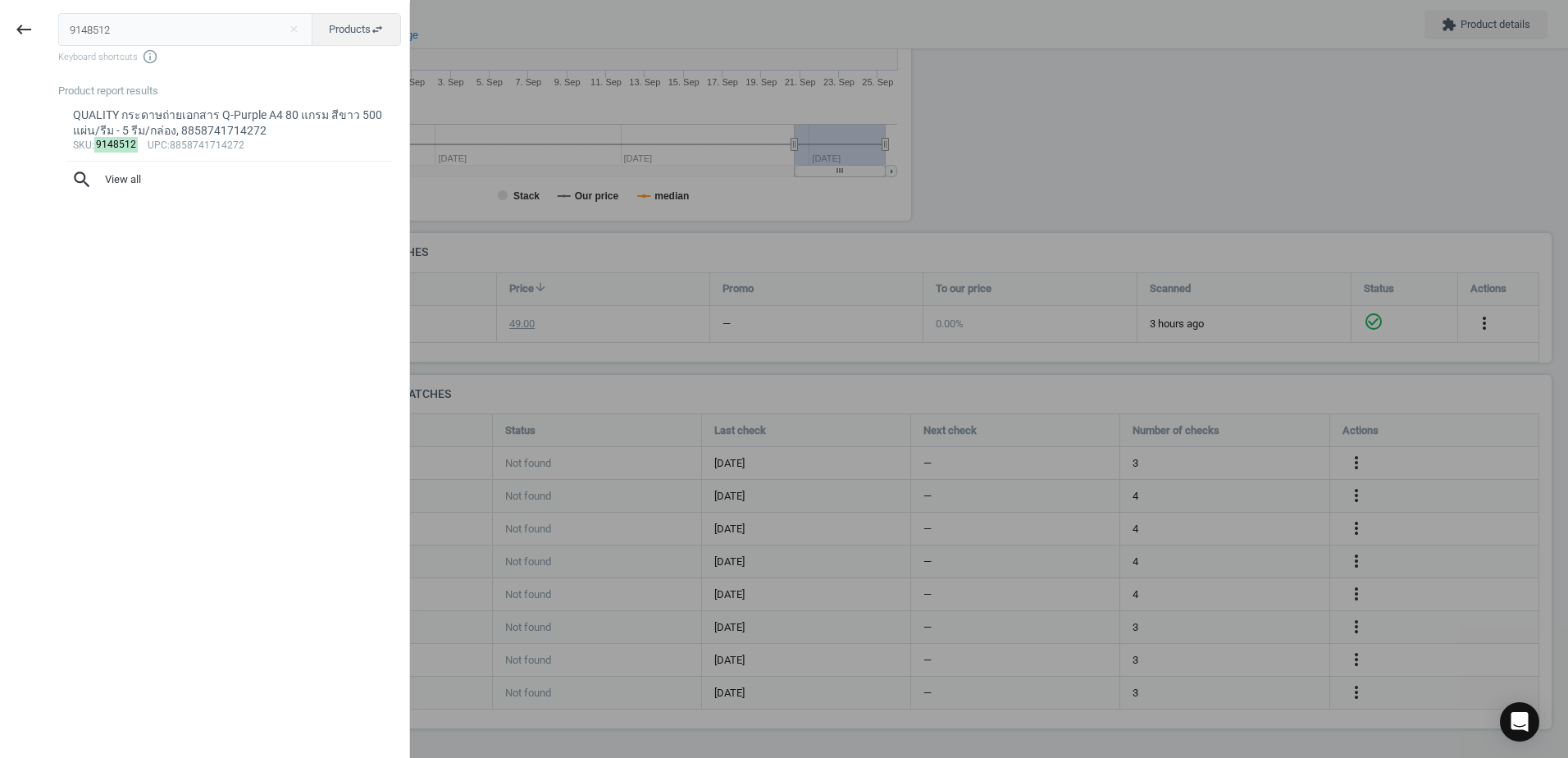
click at [187, 38] on input "9148512" at bounding box center [186, 29] width 255 height 33
type input "6625156"
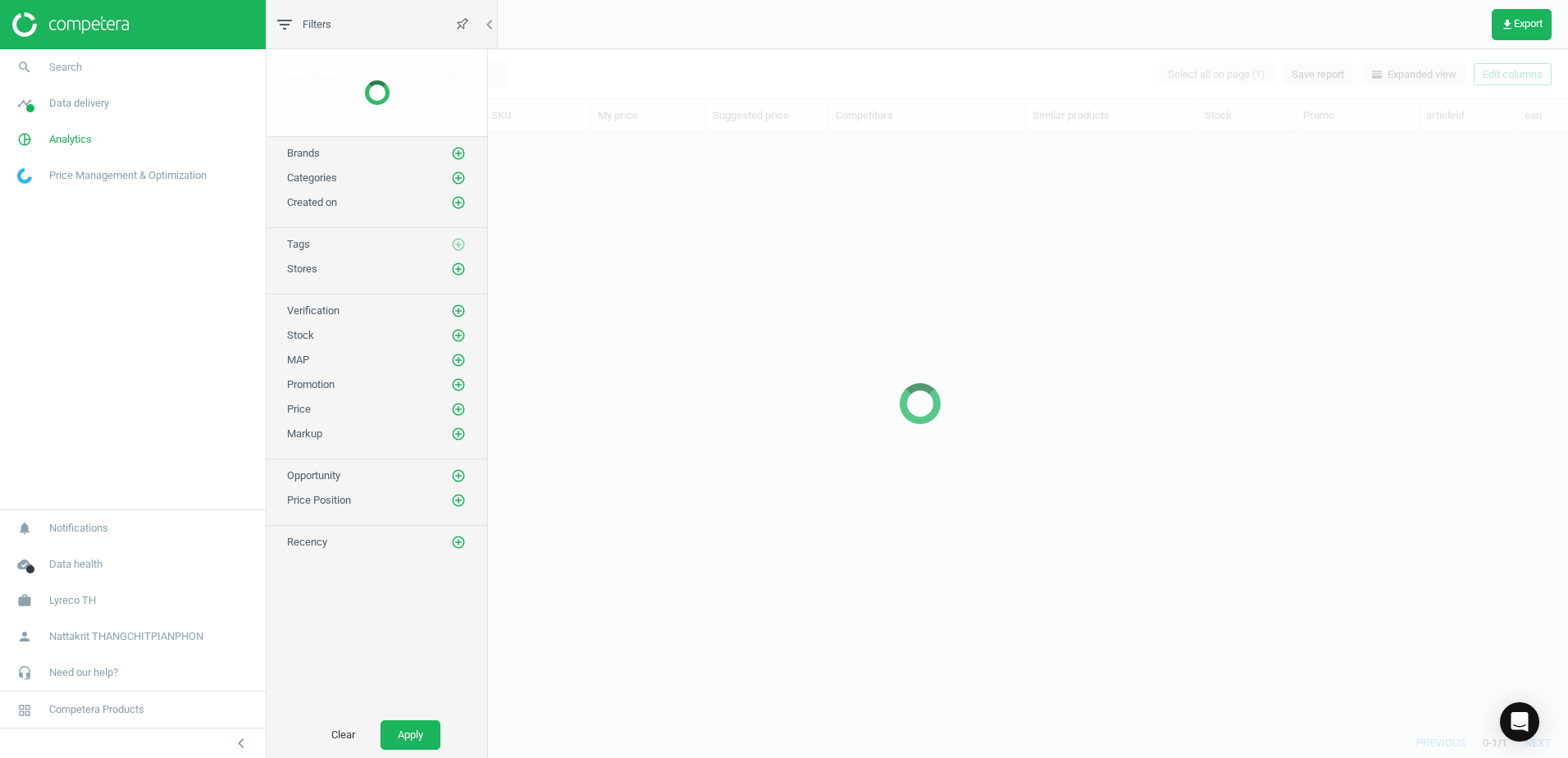
scroll to position [570, 1285]
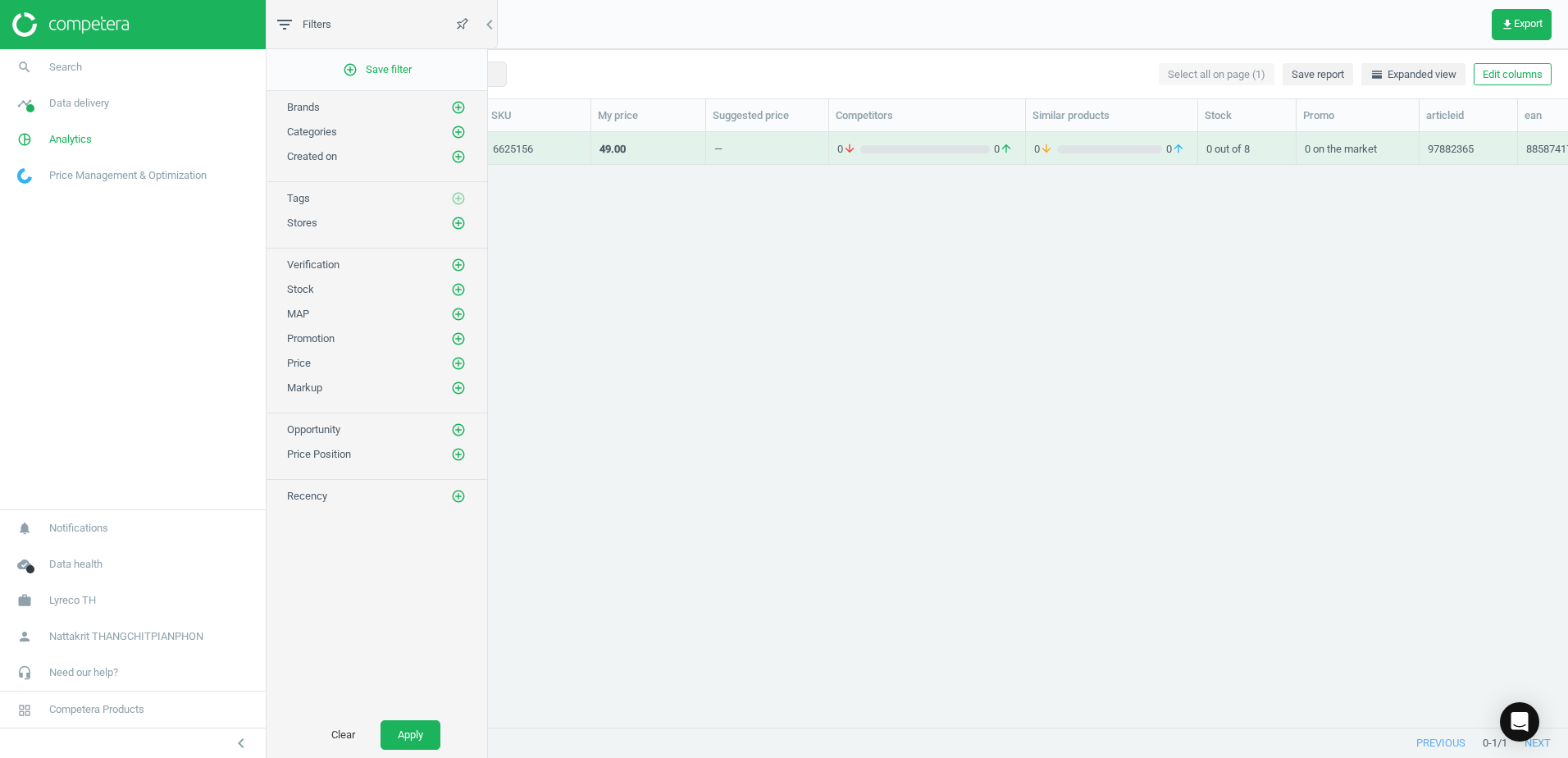
click at [706, 147] on div "—" at bounding box center [768, 148] width 123 height 33
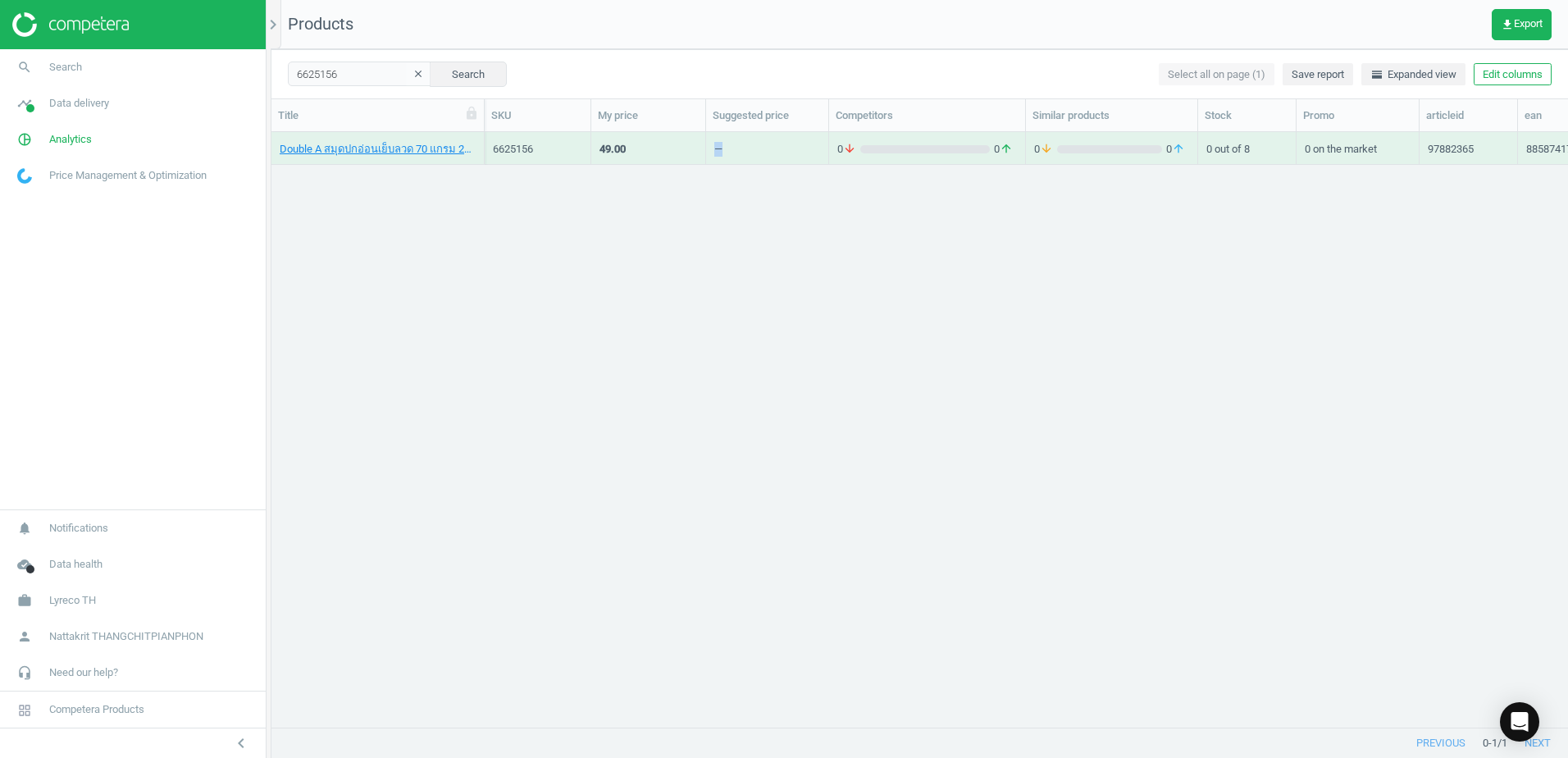
click at [706, 147] on div "—" at bounding box center [768, 148] width 123 height 33
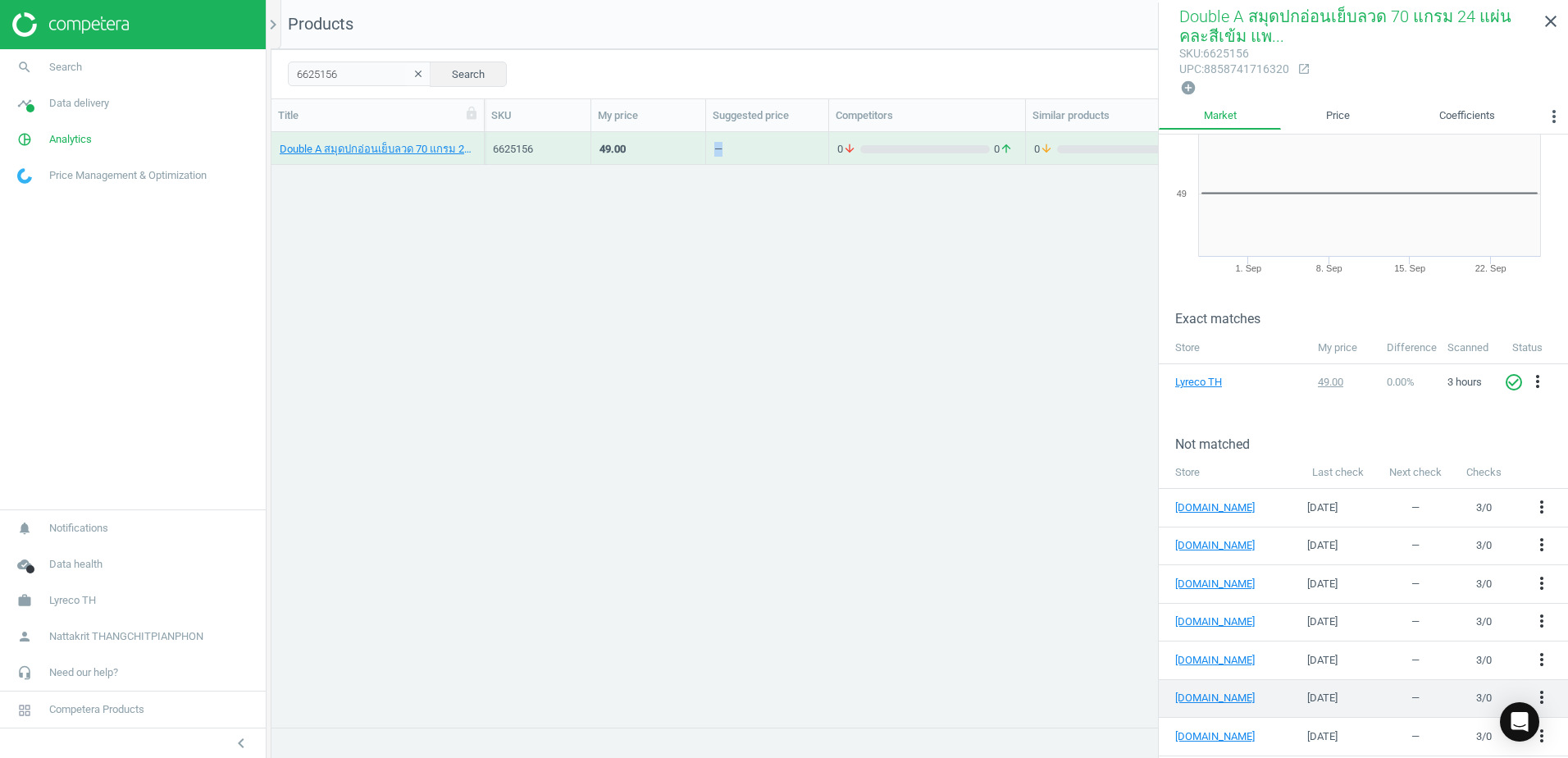
scroll to position [102, 0]
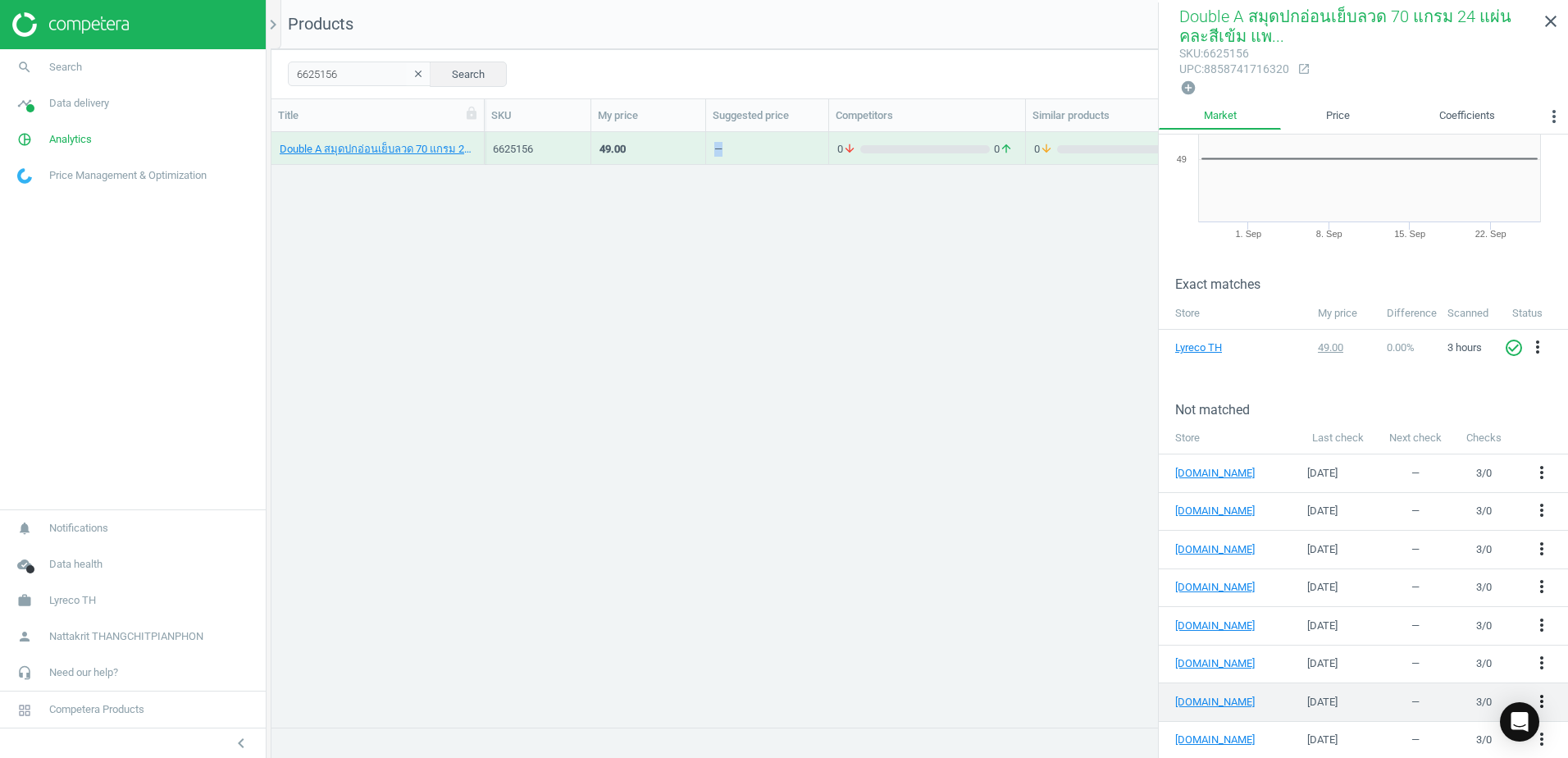
click at [1532, 691] on icon "more_vert" at bounding box center [1542, 701] width 20 height 20
click at [1394, 699] on link "Edit URL/product option" at bounding box center [1401, 694] width 225 height 26
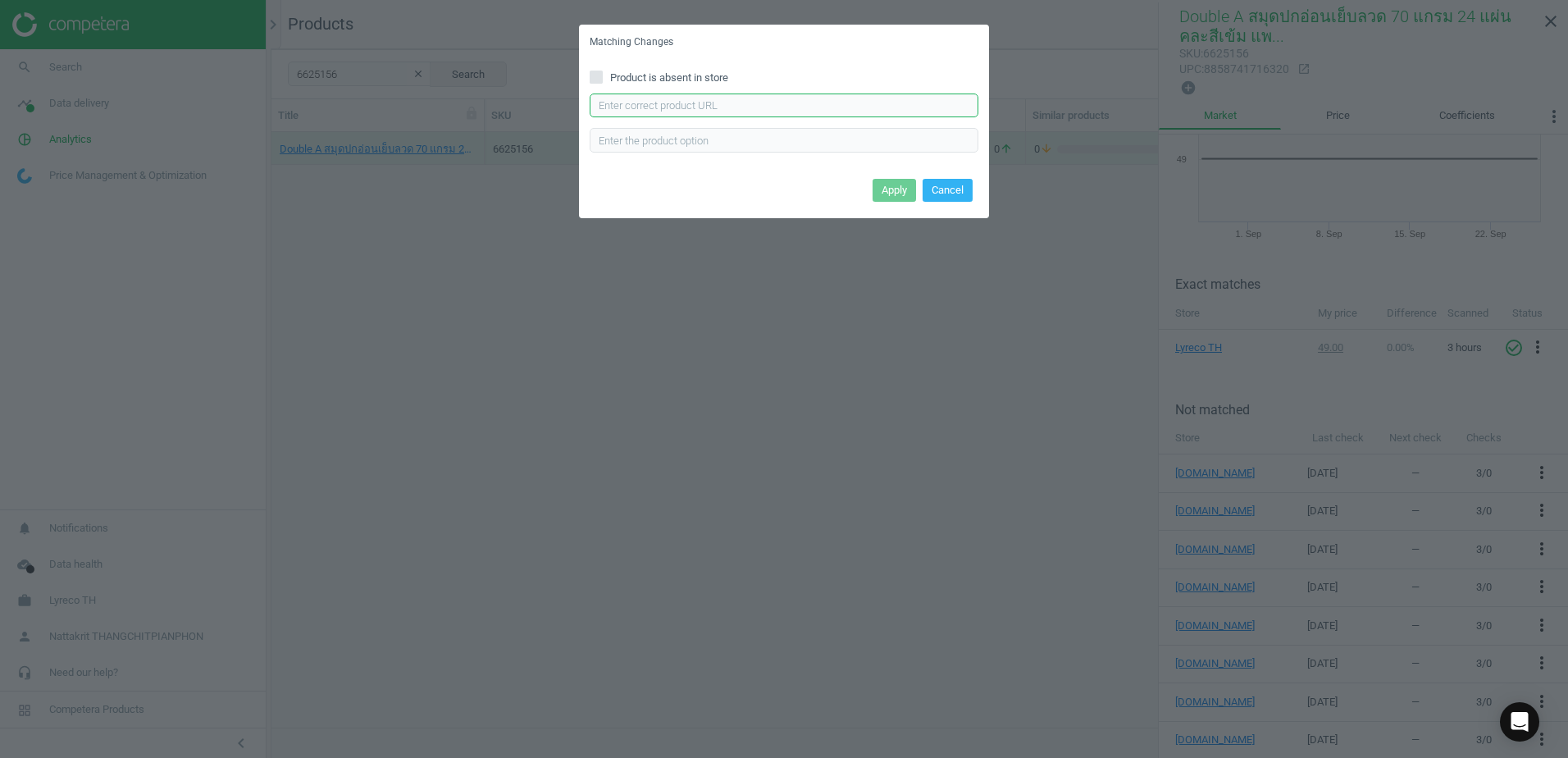
click at [790, 102] on input "text" at bounding box center [784, 106] width 389 height 25
paste input "www.ofm.co.th/product/สมุดบันทึกมุงหลังคา-70แกรม-ดำ-double-a-professional-p.500…"
type input "www.ofm.co.th/product/สมุดบันทึกมุงหลังคา-70แกรม-ดำ-double-a-professional-p.500…"
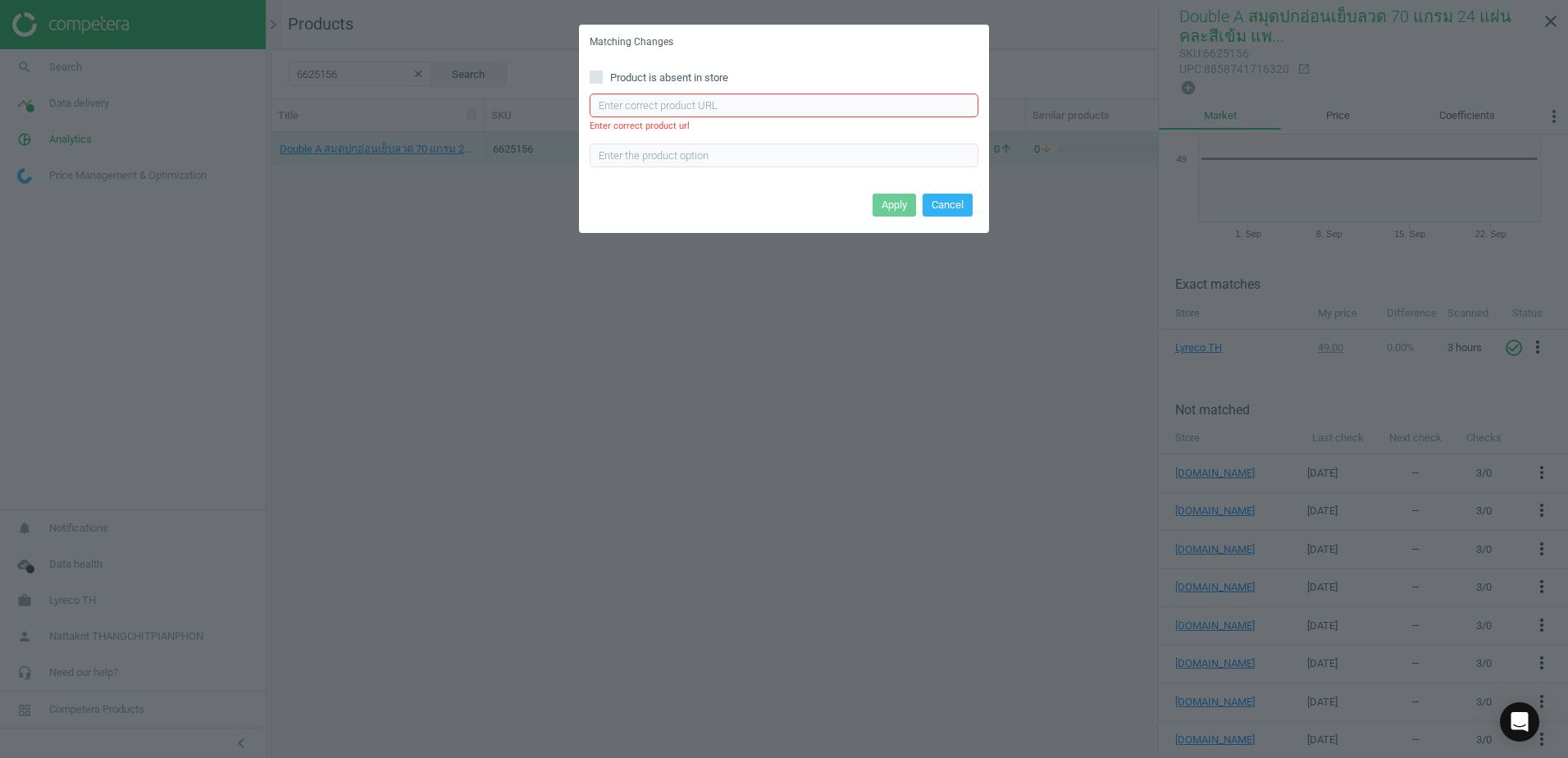
scroll to position [0, 0]
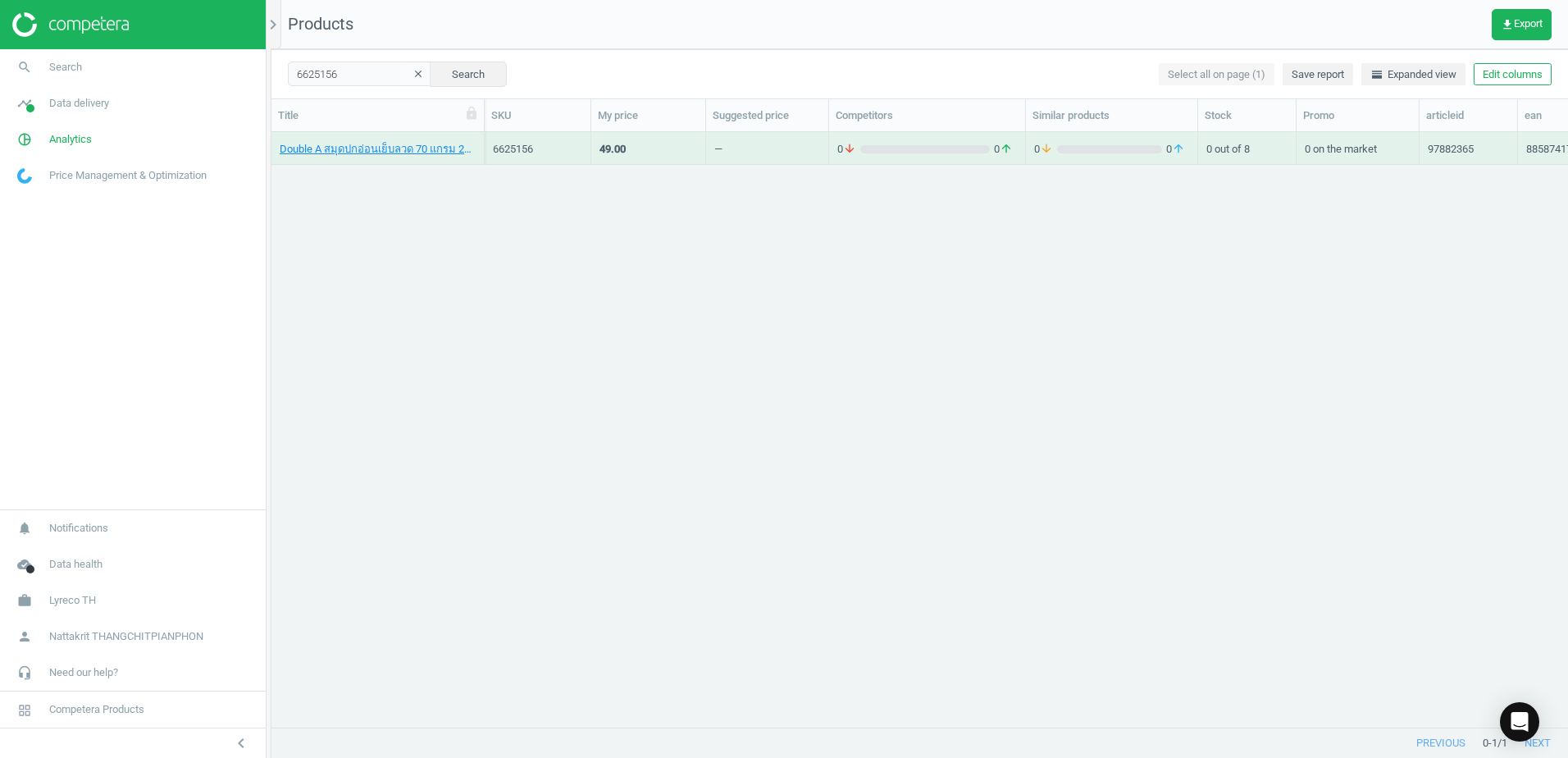
click at [801, 142] on div "—" at bounding box center [767, 148] width 106 height 28
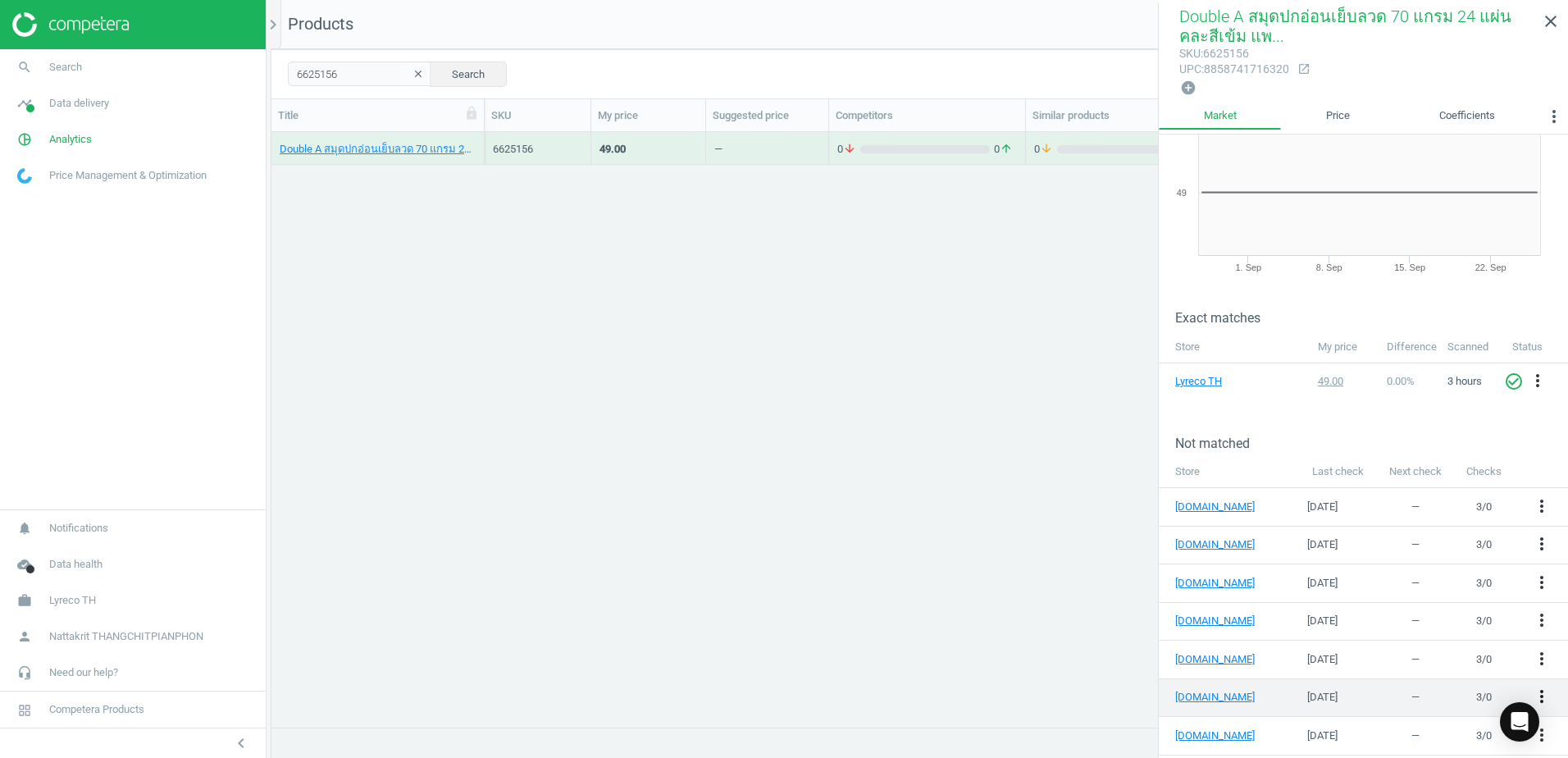
scroll to position [102, 0]
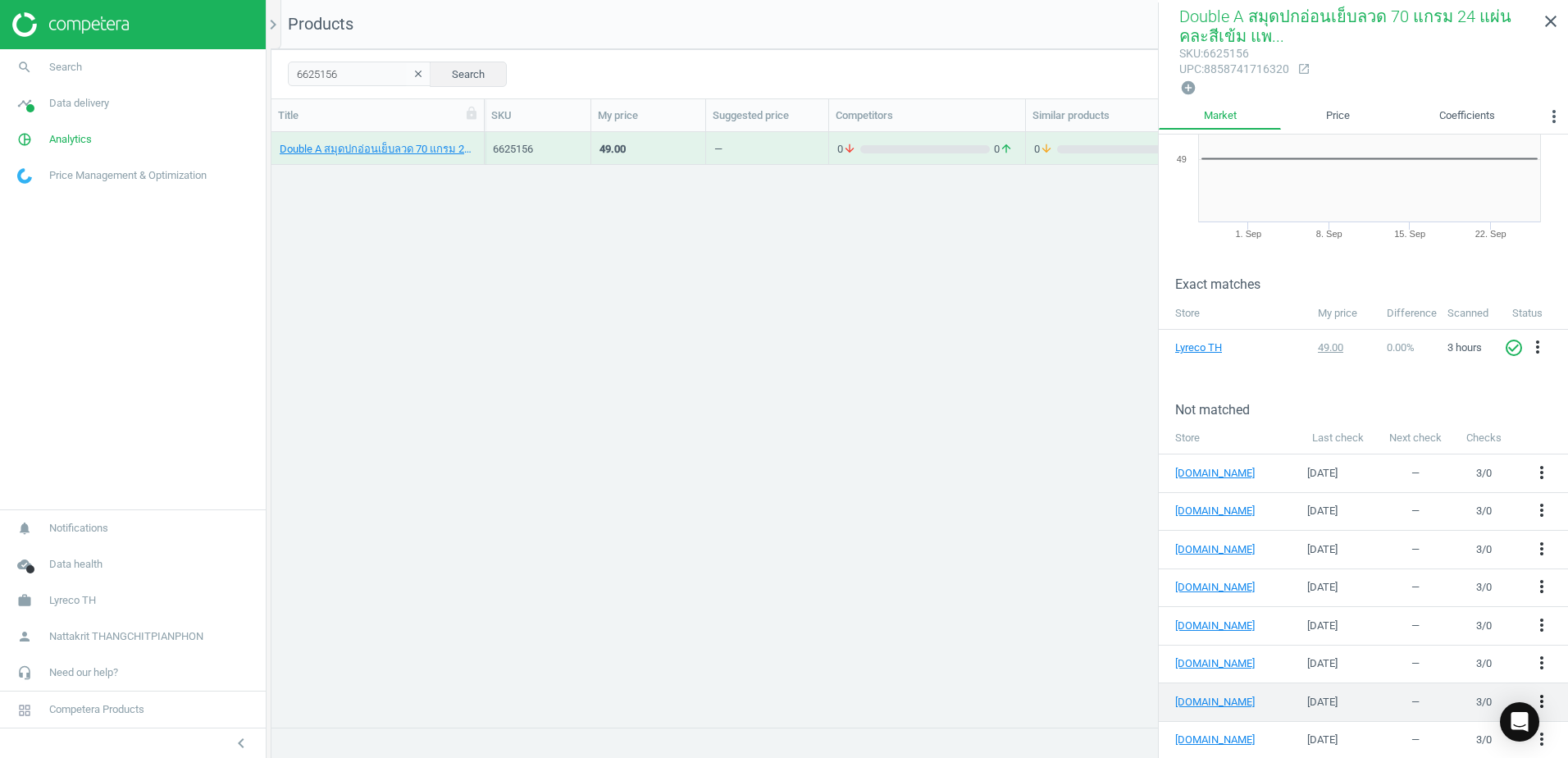
click at [1532, 692] on icon "more_vert" at bounding box center [1542, 701] width 20 height 20
click at [1431, 695] on link "Edit URL/product option" at bounding box center [1401, 694] width 225 height 26
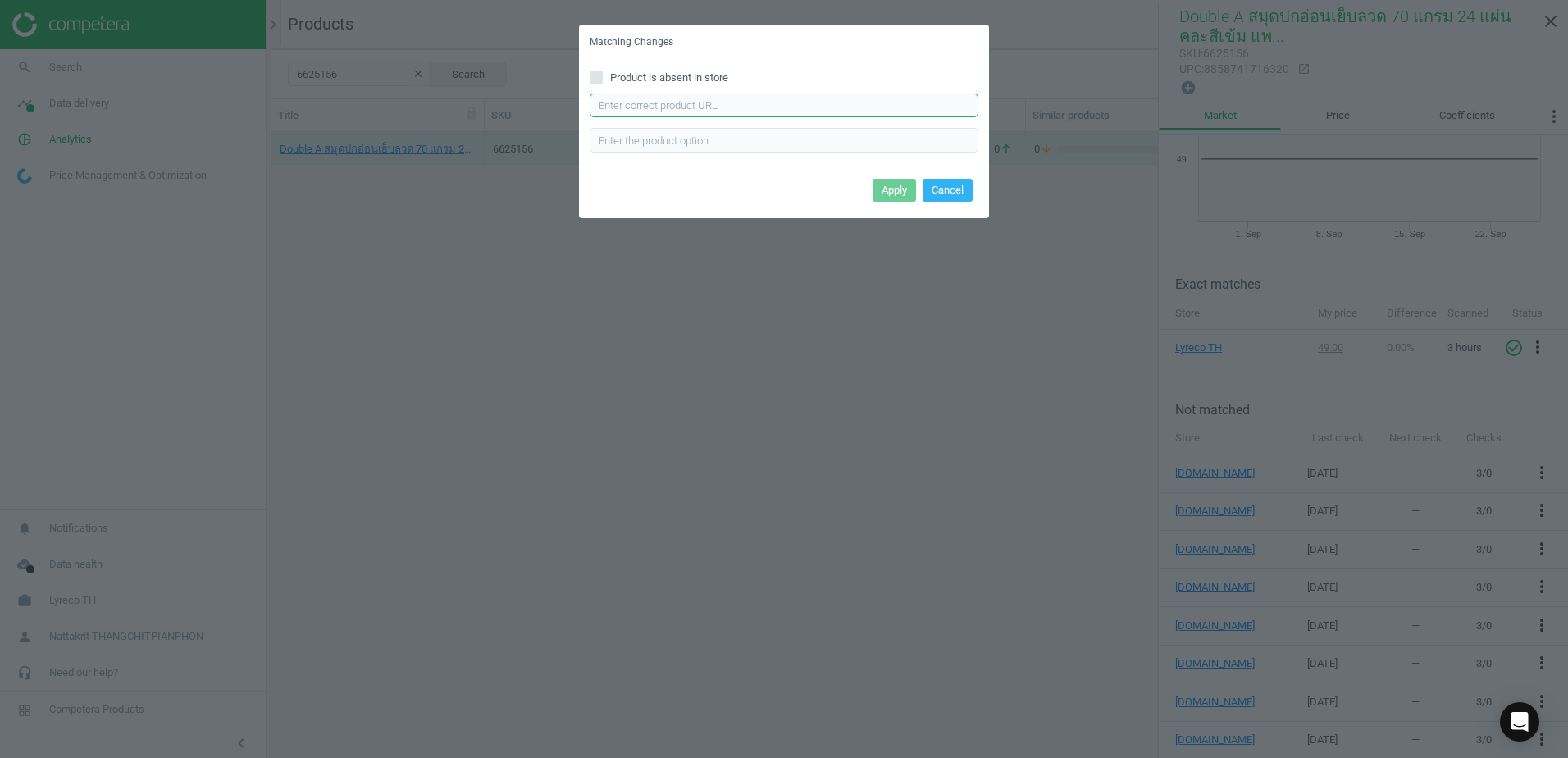
click at [859, 105] on input "text" at bounding box center [784, 106] width 389 height 25
paste input "www.ofm.co.th/product/สมุดบันทึกมุงหลังคา-70แกรม-ดำ-double-a-professional-p.500…"
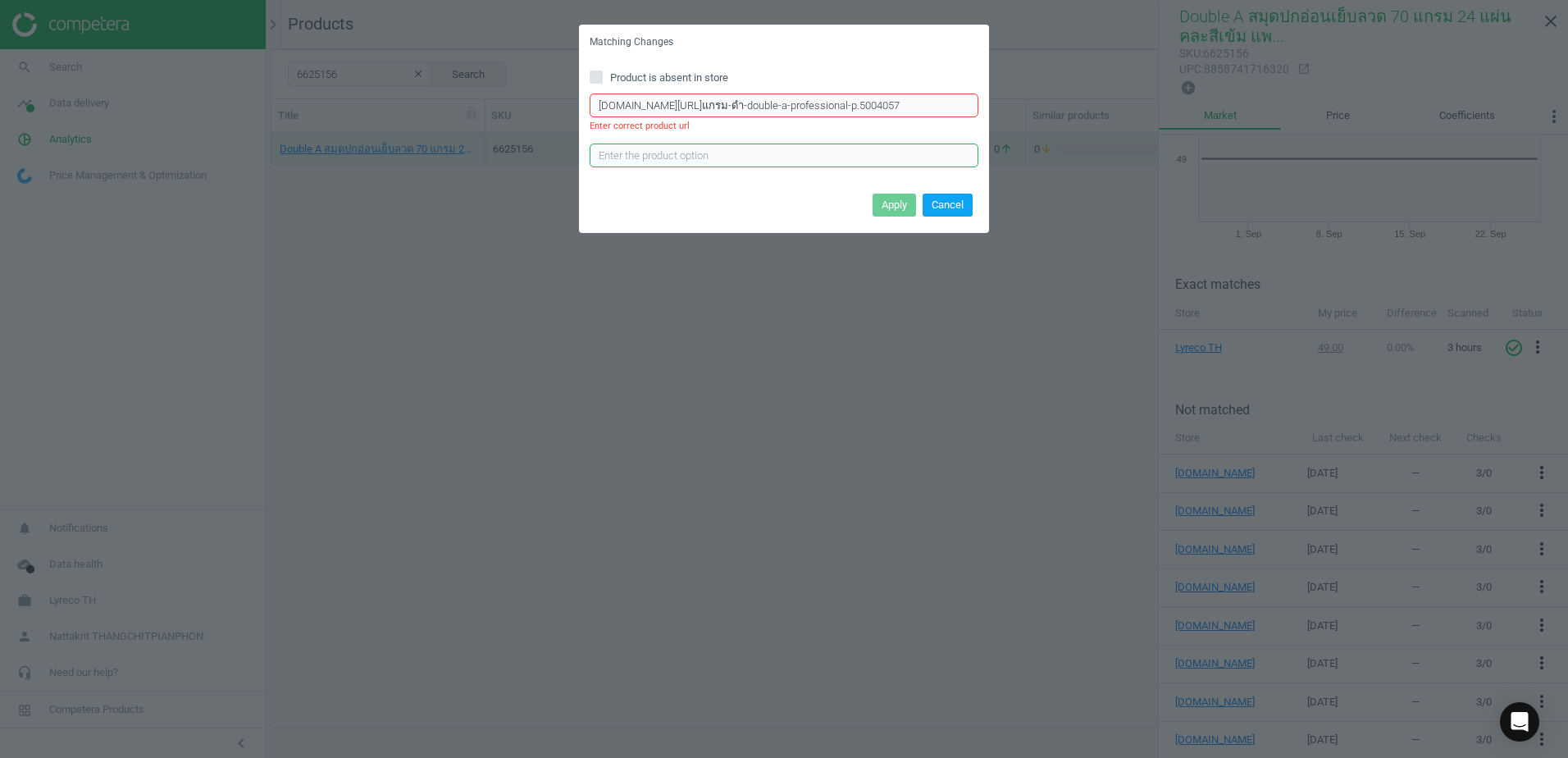
scroll to position [0, 0]
click at [594, 104] on input "www.ofm.co.th/product/สมุดบันทึกมุงหลังคา-70แกรม-ดำ-double-a-professional-p.500…" at bounding box center [784, 106] width 389 height 25
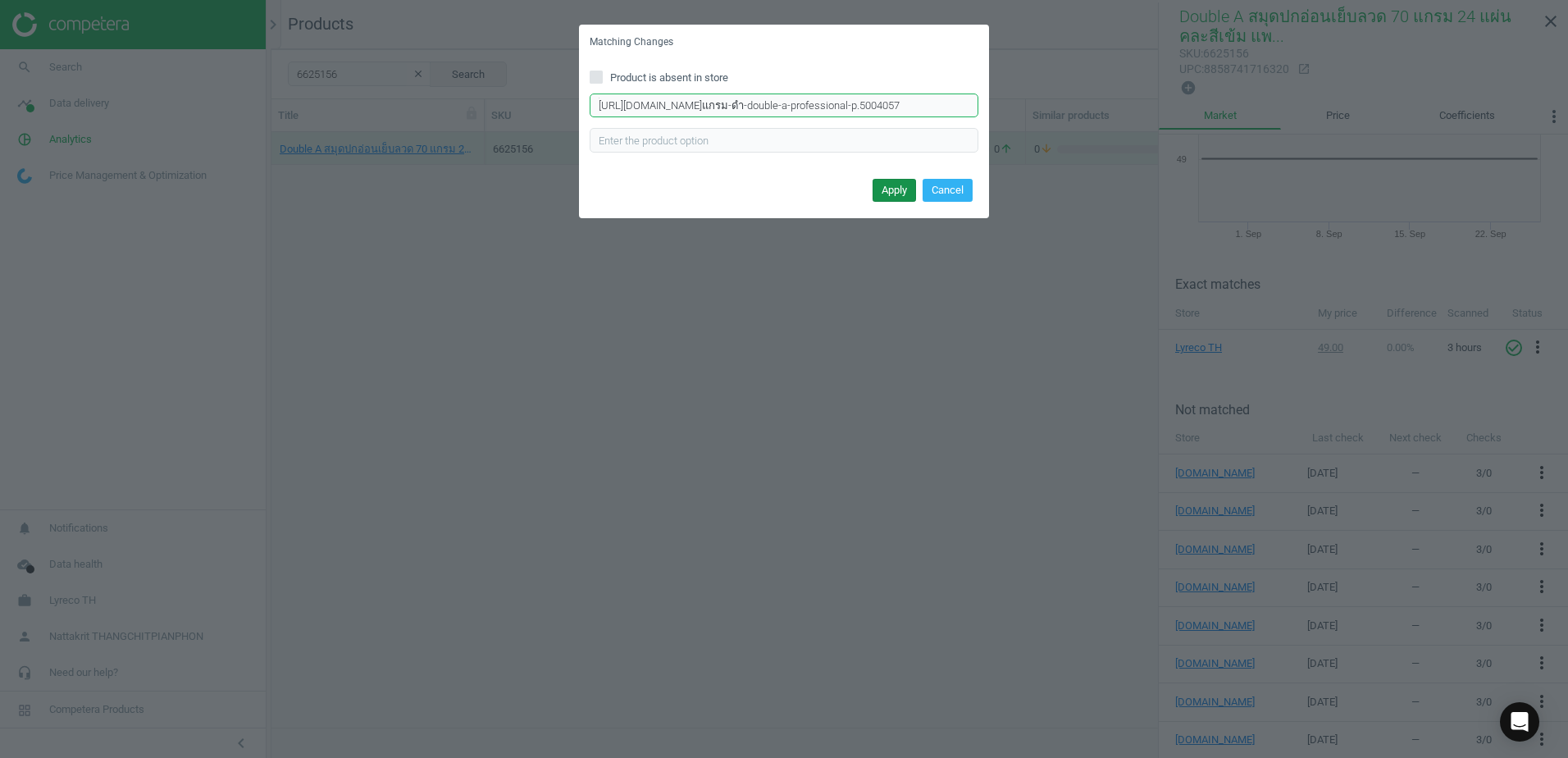
type input "้https://www.ofm.co.th/product/สมุดบันทึกมุงหลังคา-70แกรม-ดำ-double-a-professio…"
click at [872, 185] on button "Apply" at bounding box center [894, 190] width 44 height 23
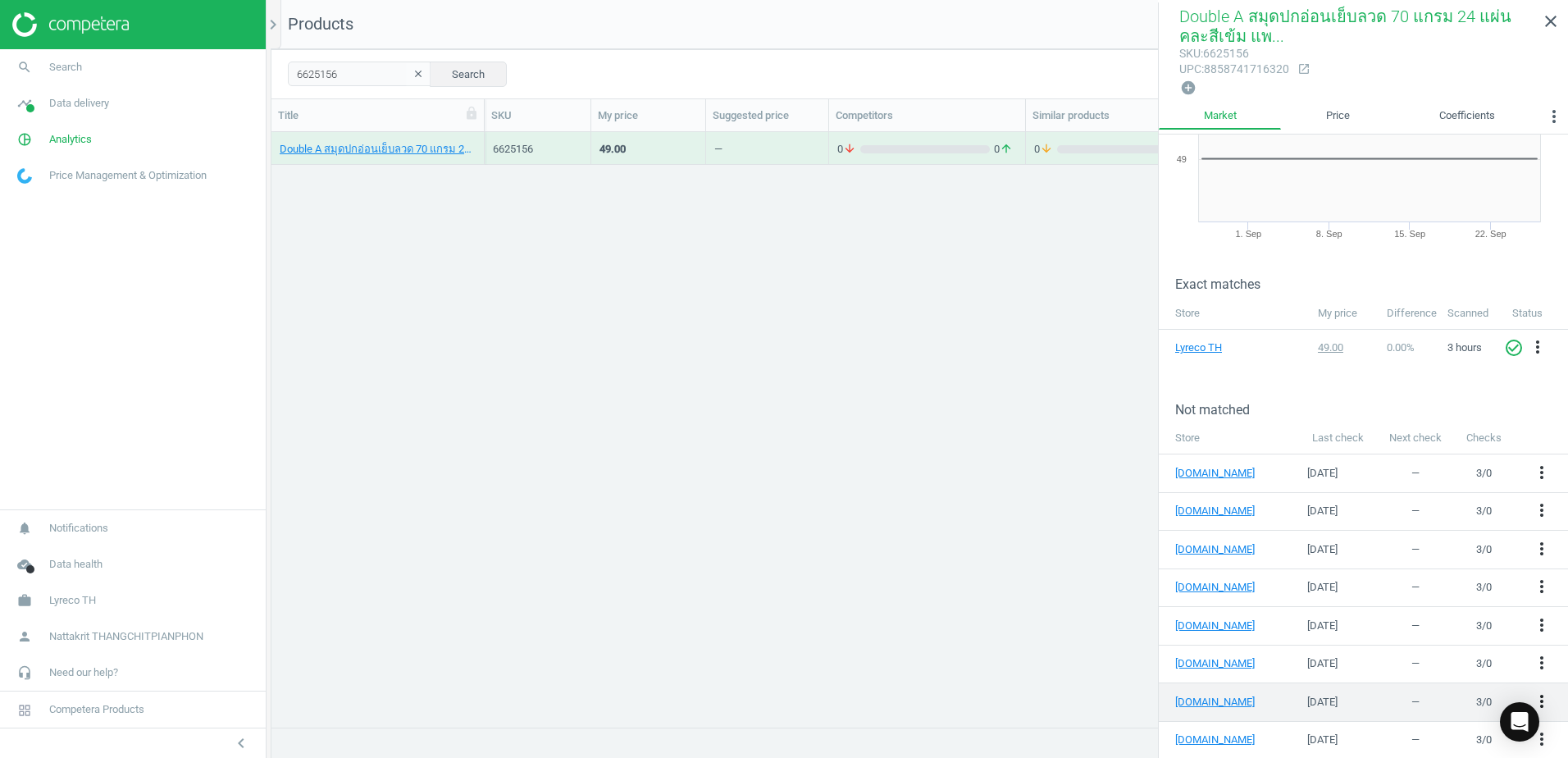
click at [1532, 691] on icon "more_vert" at bounding box center [1542, 701] width 20 height 20
click at [1359, 689] on link "Edit URL/product option" at bounding box center [1401, 694] width 225 height 26
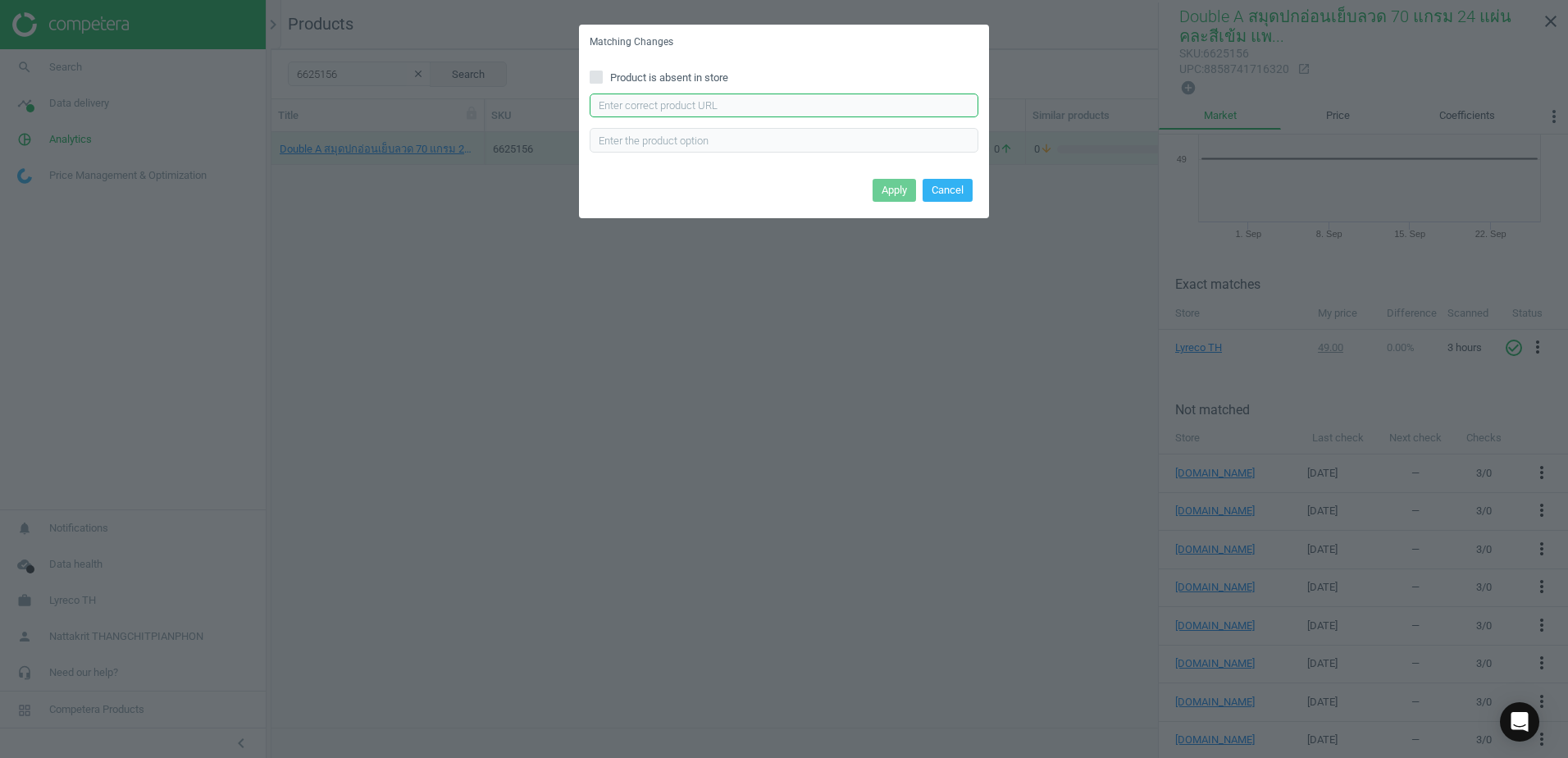
click at [836, 110] on input "text" at bounding box center [784, 106] width 389 height 25
paste input "https://www.ofm.co.th/product/%E0%B8%AA%E0%B8%A1%E0%B8%B8%E0%B8%94%E0%B8%9A%E0%…"
type input "https://www.ofm.co.th/product/%E0%B8%AA%E0%B8%A1%E0%B8%B8%E0%B8%94%E0%B8%9A%E0%…"
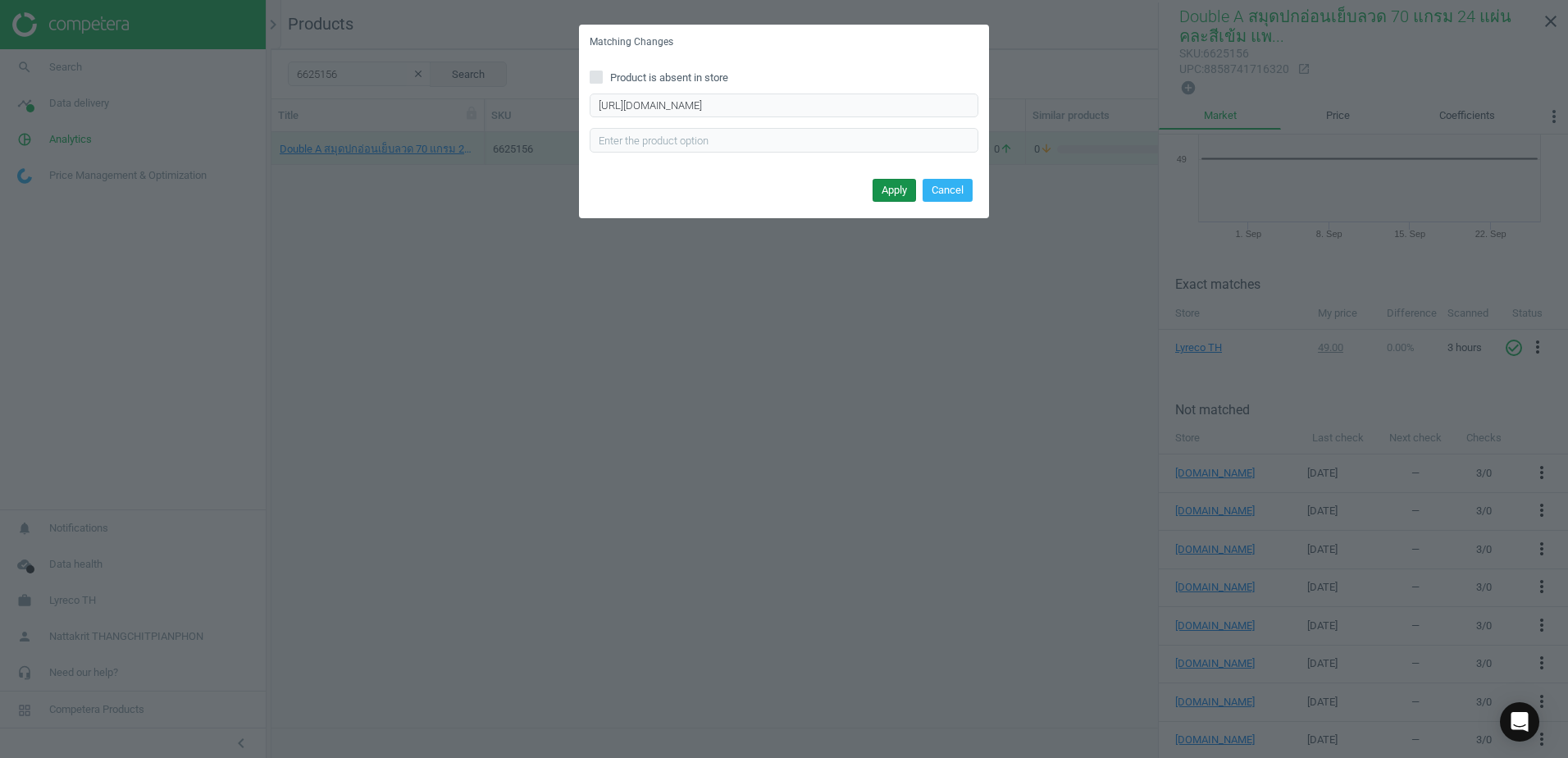
click at [911, 195] on button "Apply" at bounding box center [894, 190] width 44 height 23
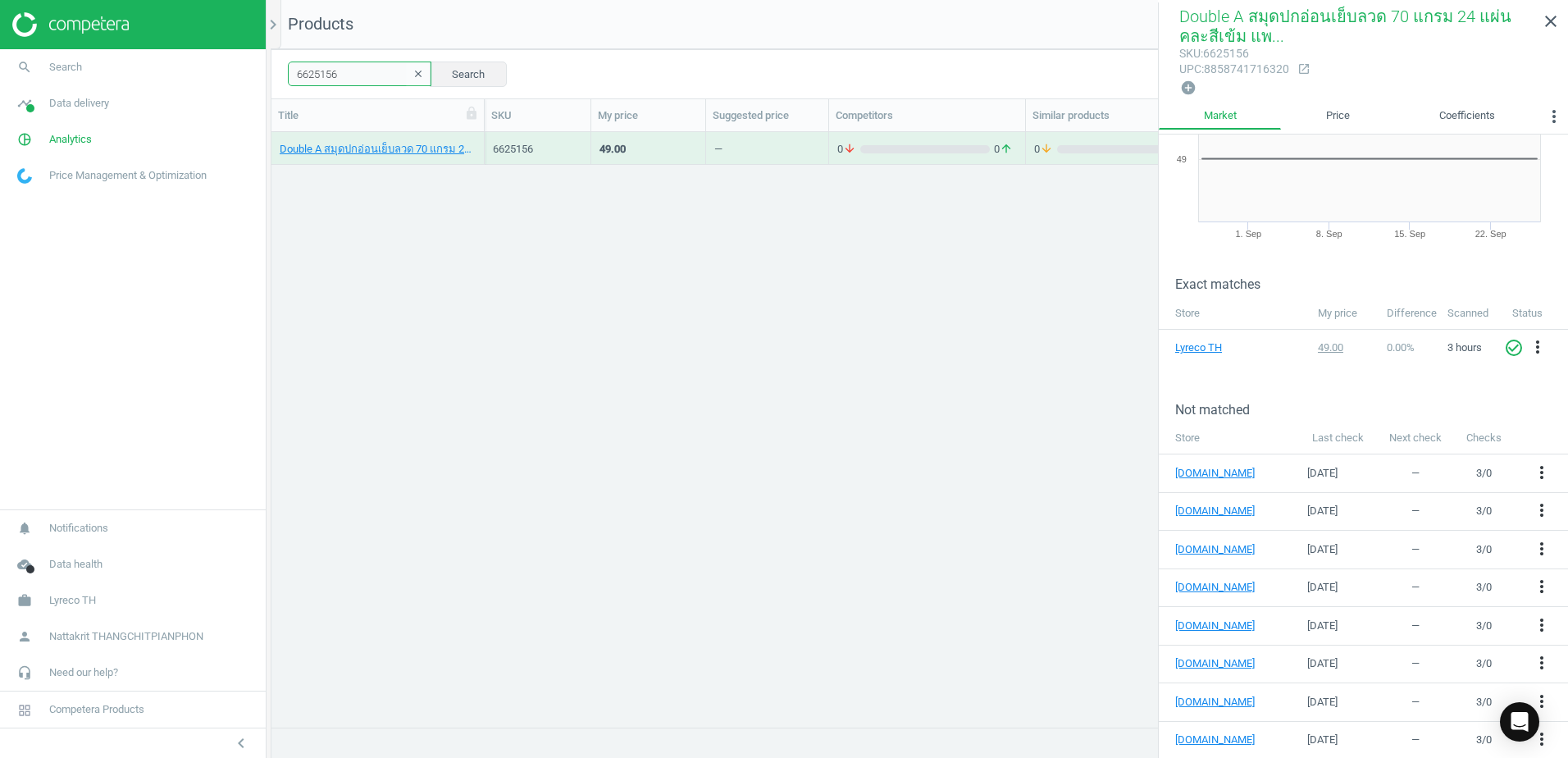
click at [360, 68] on input "6625156" at bounding box center [360, 74] width 144 height 25
paste input "104874"
type input "104874"
click at [503, 149] on div "104874" at bounding box center [537, 149] width 90 height 15
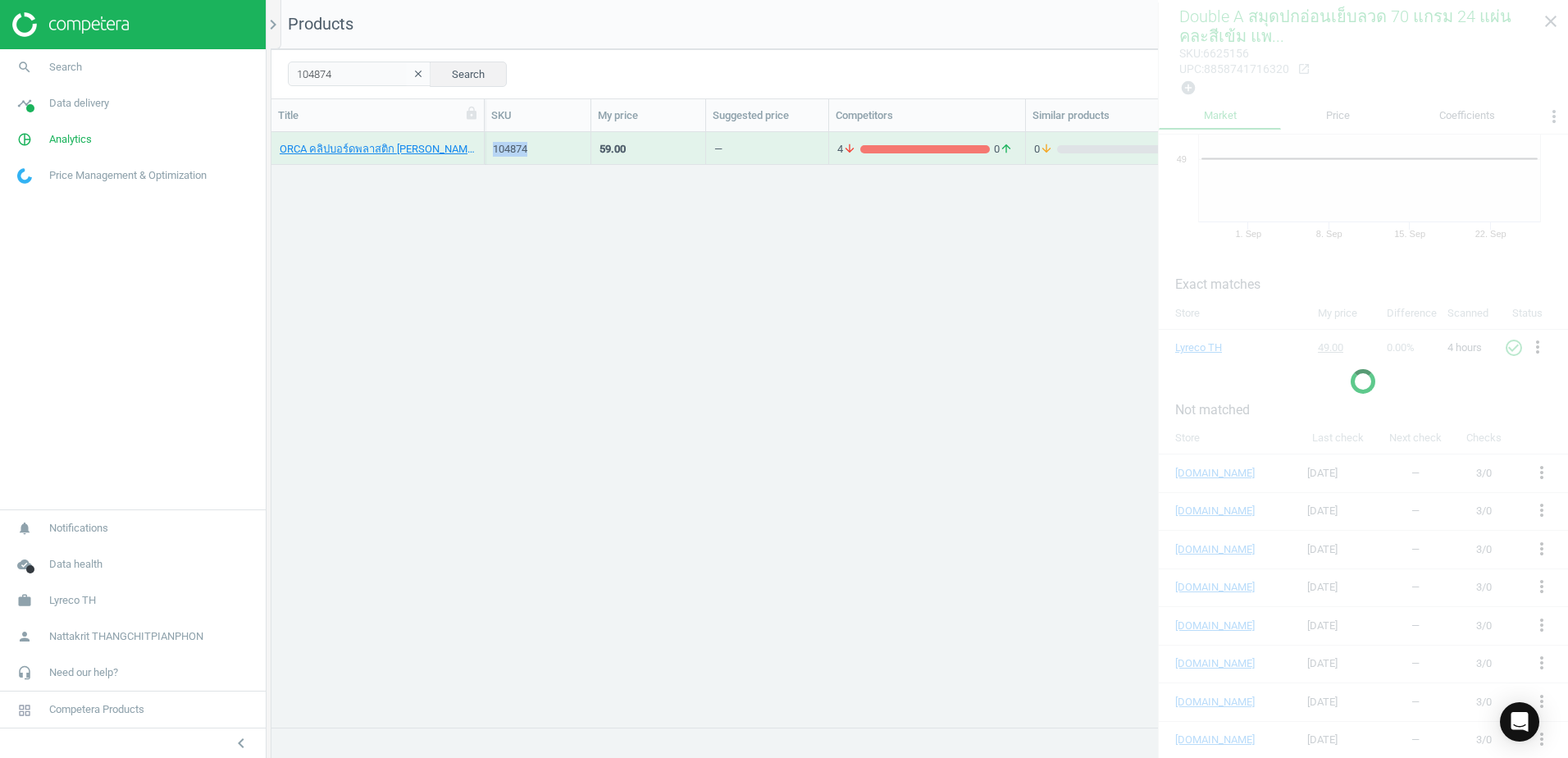
click at [503, 149] on div "104874" at bounding box center [537, 149] width 90 height 15
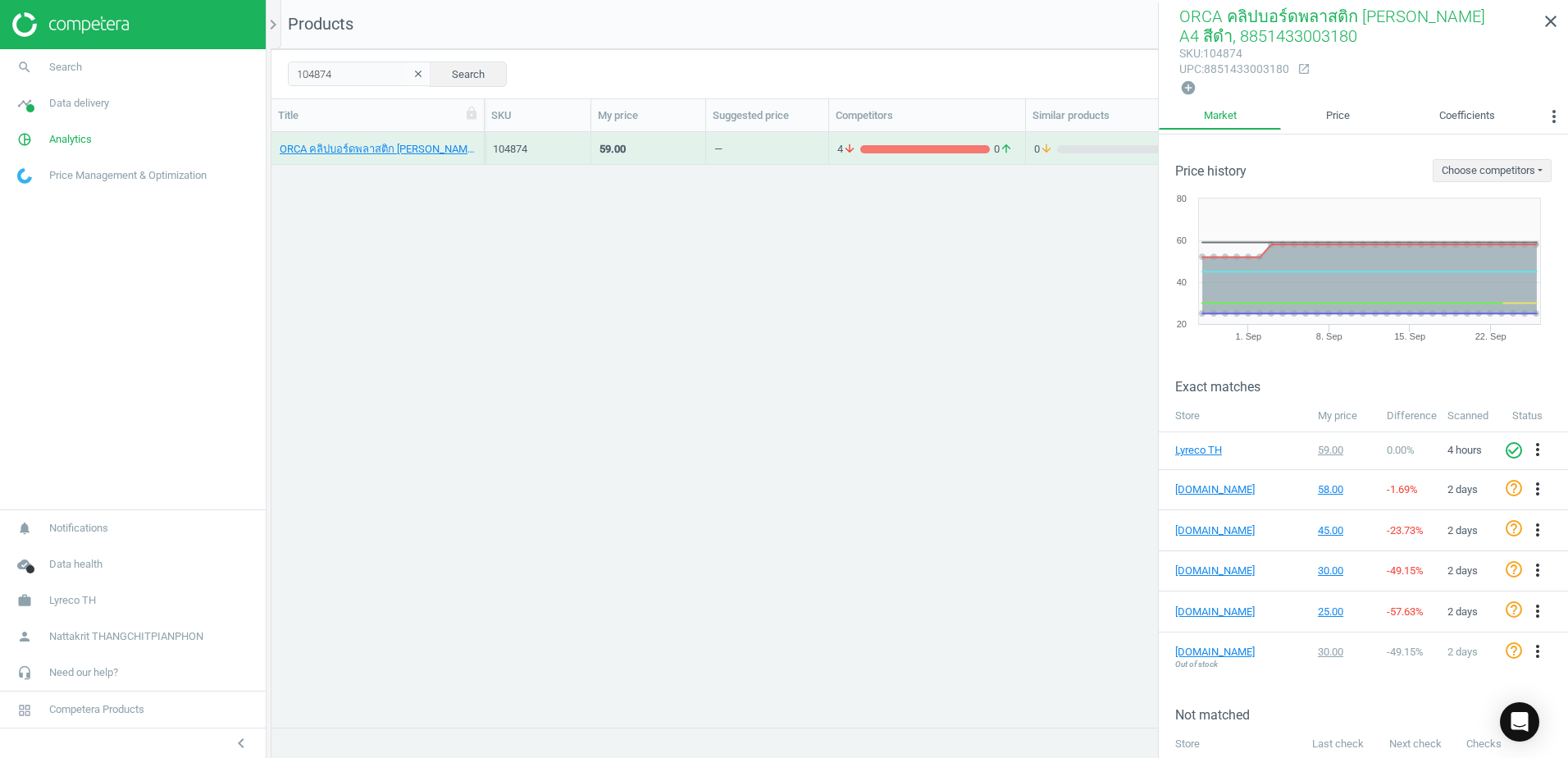
click at [1024, 140] on div "4 arrow_downward 0 arrow_upward" at bounding box center [927, 148] width 197 height 33
click at [1023, 140] on div "4 arrow_downward 0 arrow_upward" at bounding box center [927, 148] width 197 height 33
click at [453, 150] on link "ORCA คลิปบอร์ดพลาสติก พีพี A4 สีดำ, 8851433003180" at bounding box center [378, 149] width 196 height 15
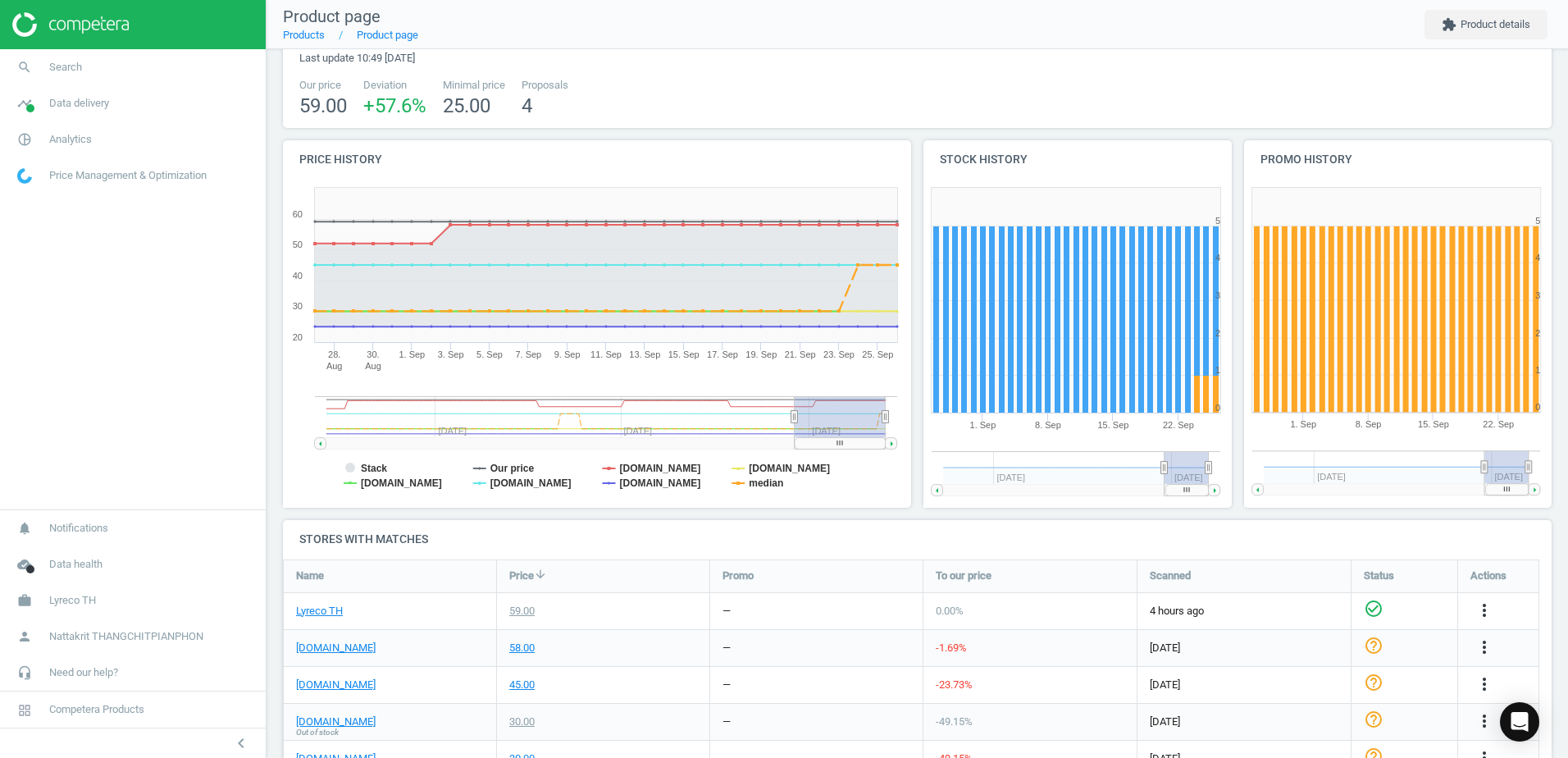
scroll to position [246, 0]
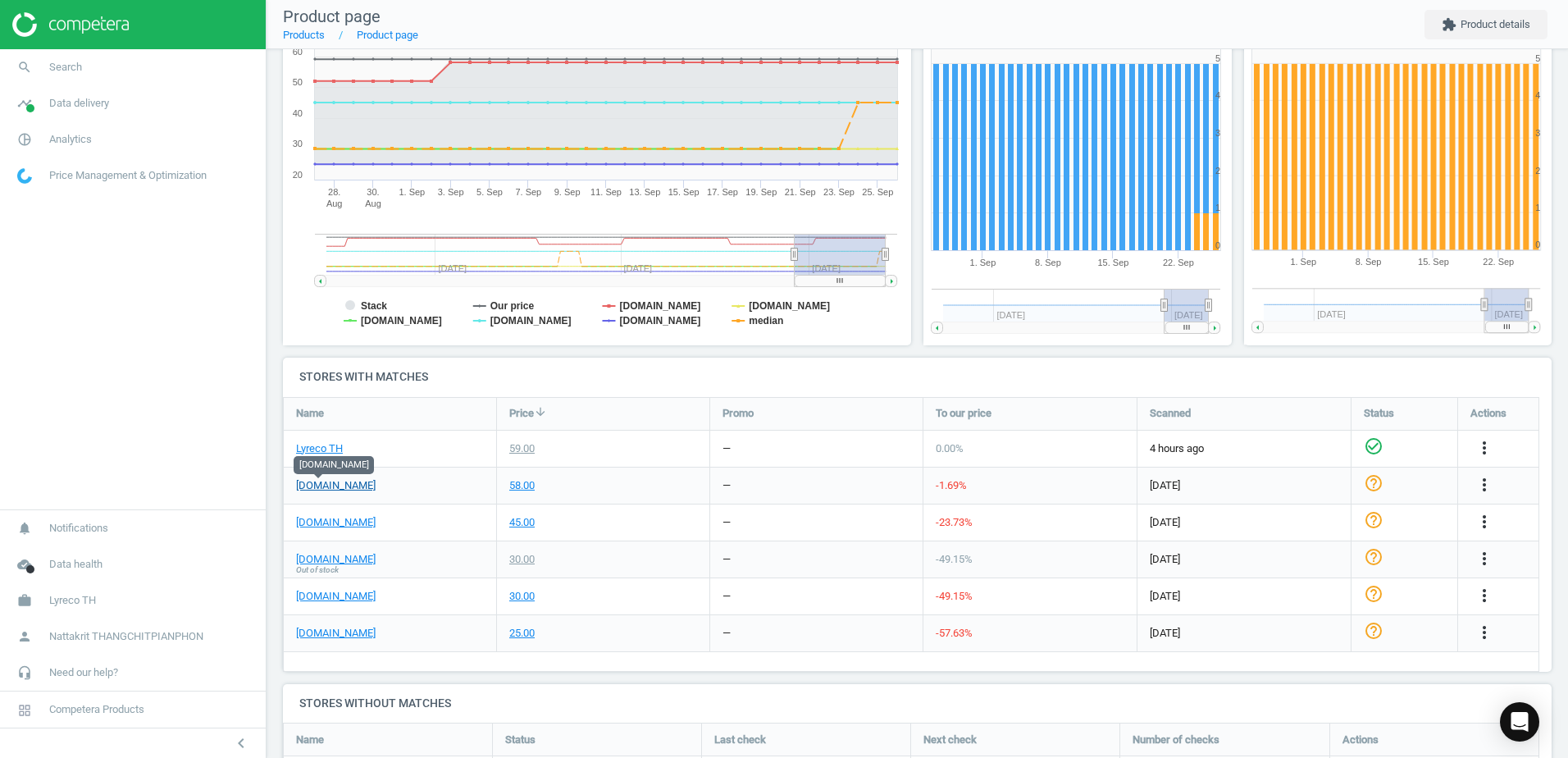
click at [330, 486] on link "[DOMAIN_NAME]" at bounding box center [336, 485] width 80 height 15
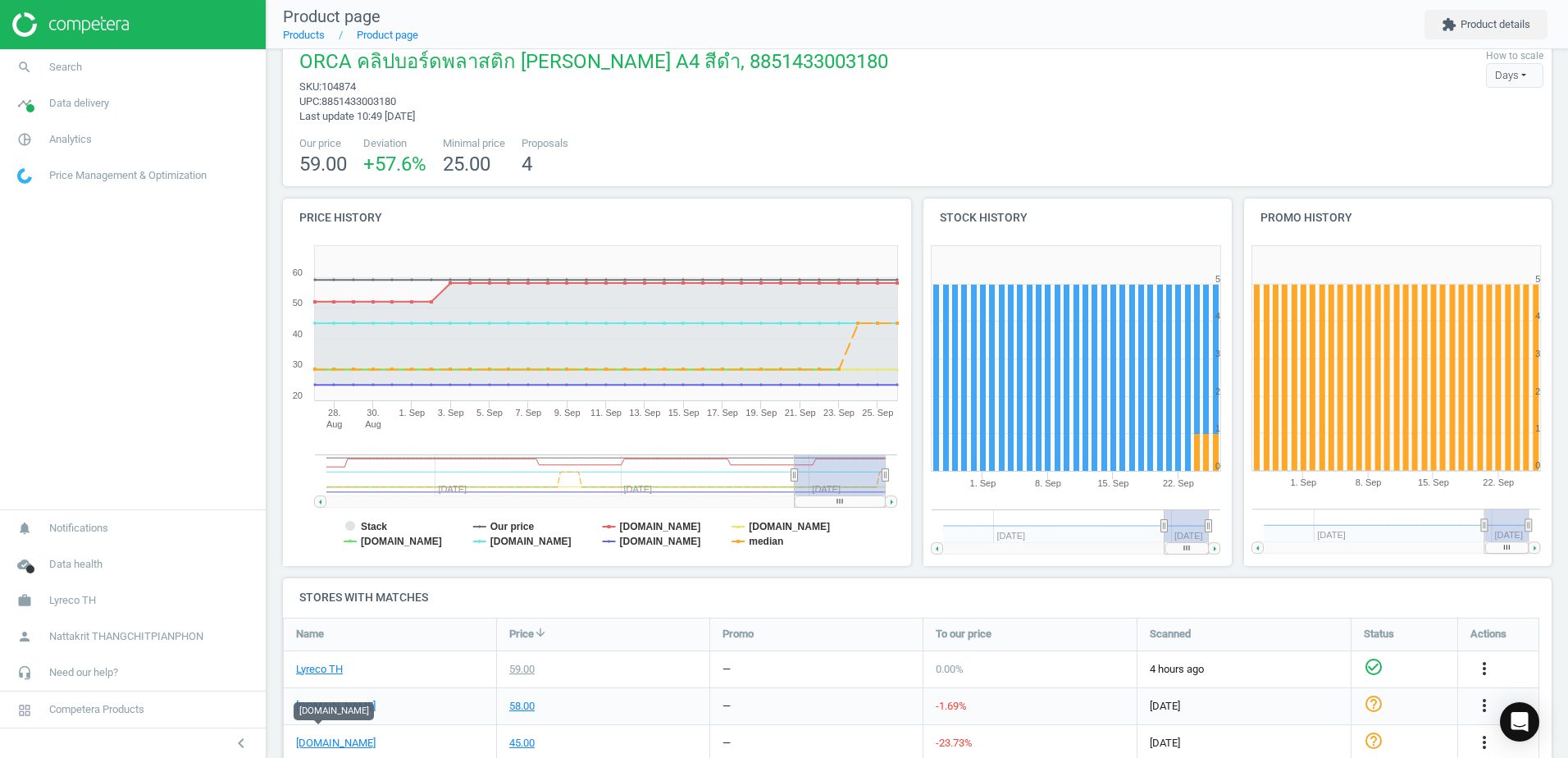
scroll to position [0, 0]
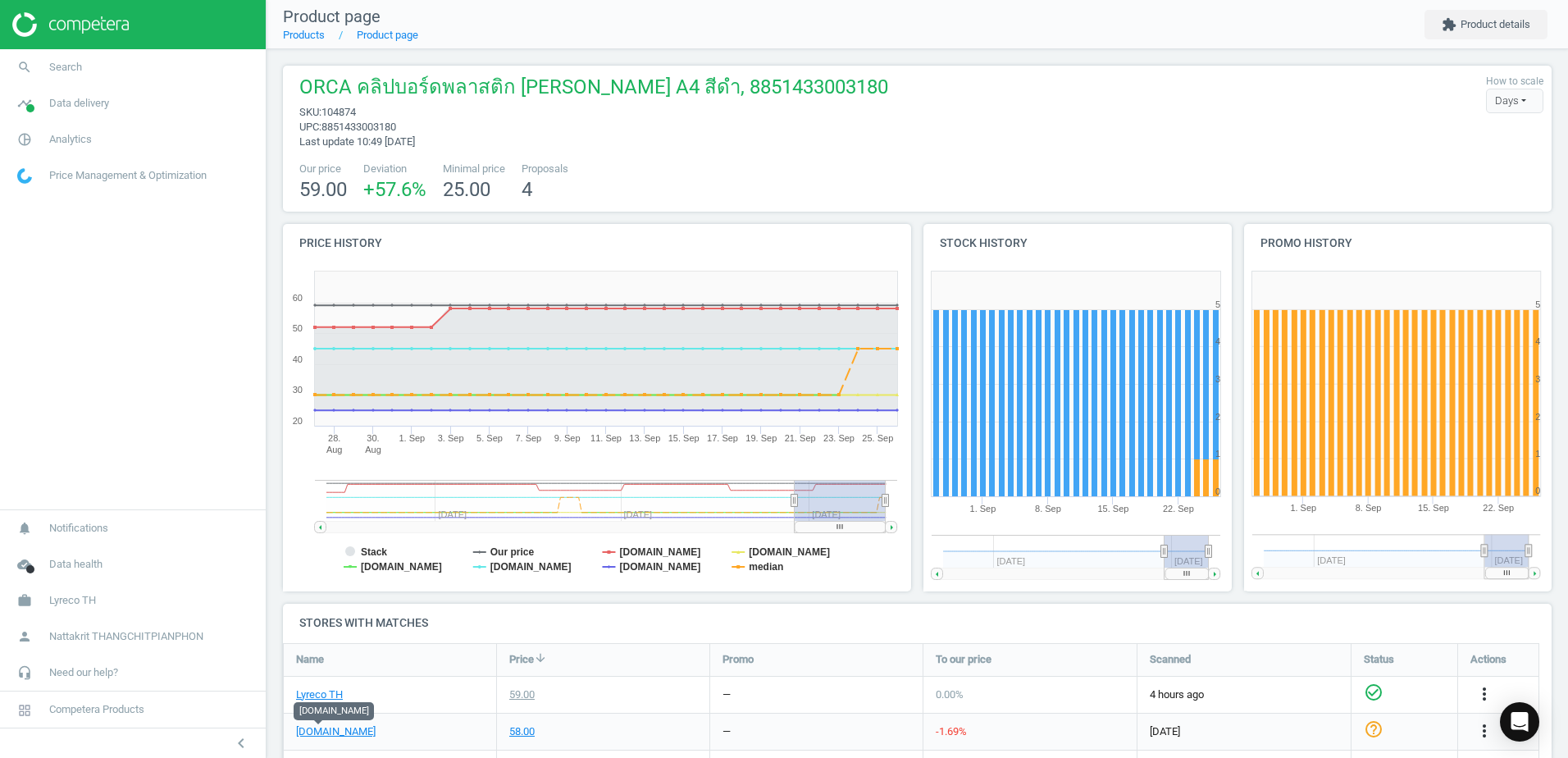
click at [620, 19] on nav "Product page Products Product page extension Product details" at bounding box center [917, 24] width 1301 height 49
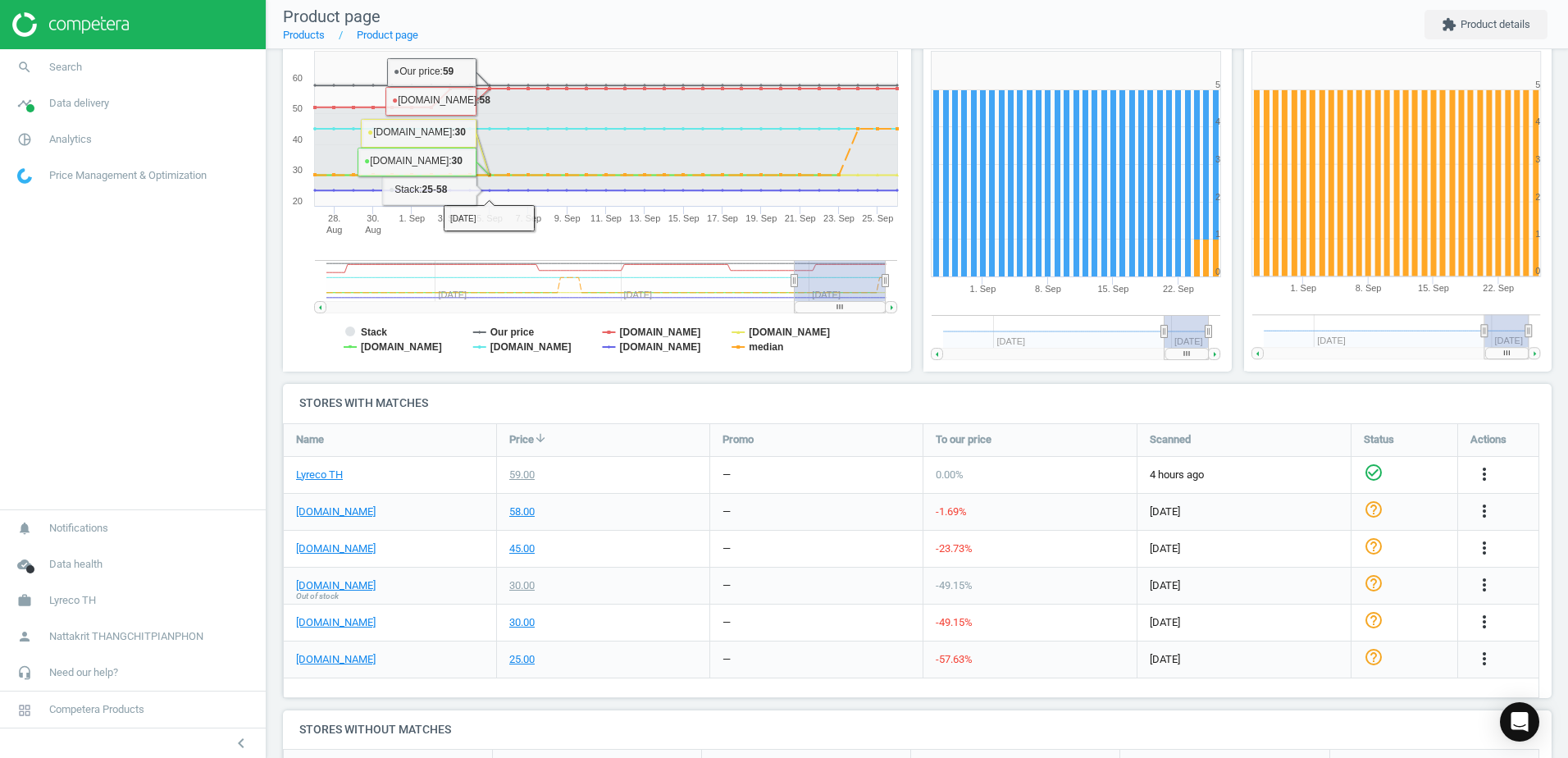
scroll to position [328, 0]
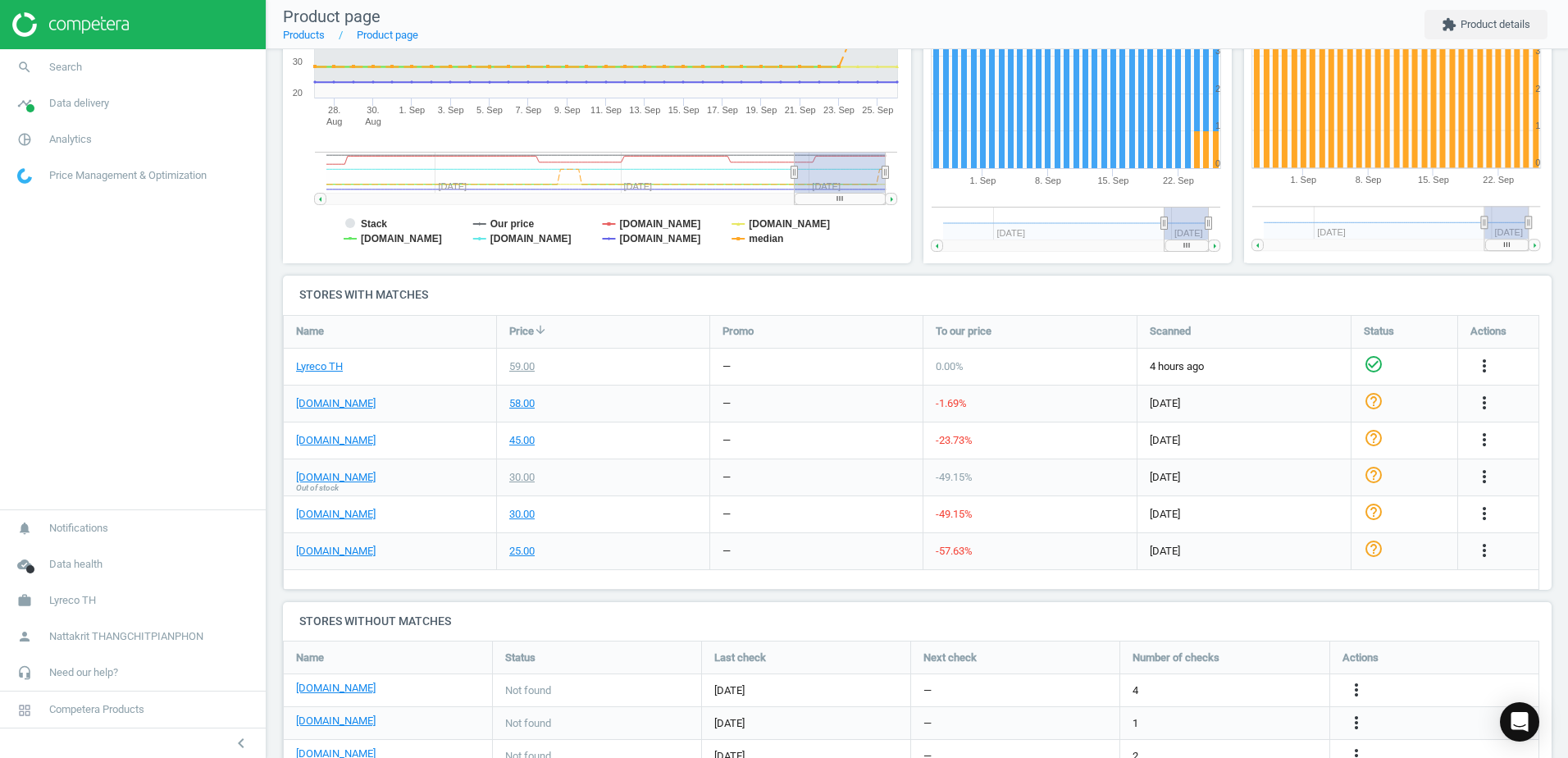
click at [325, 389] on div "[DOMAIN_NAME]" at bounding box center [389, 403] width 212 height 36
click at [327, 395] on div "[DOMAIN_NAME]" at bounding box center [389, 403] width 212 height 36
click at [329, 403] on link "[DOMAIN_NAME]" at bounding box center [336, 403] width 80 height 15
click at [321, 408] on link "[DOMAIN_NAME]" at bounding box center [336, 403] width 80 height 15
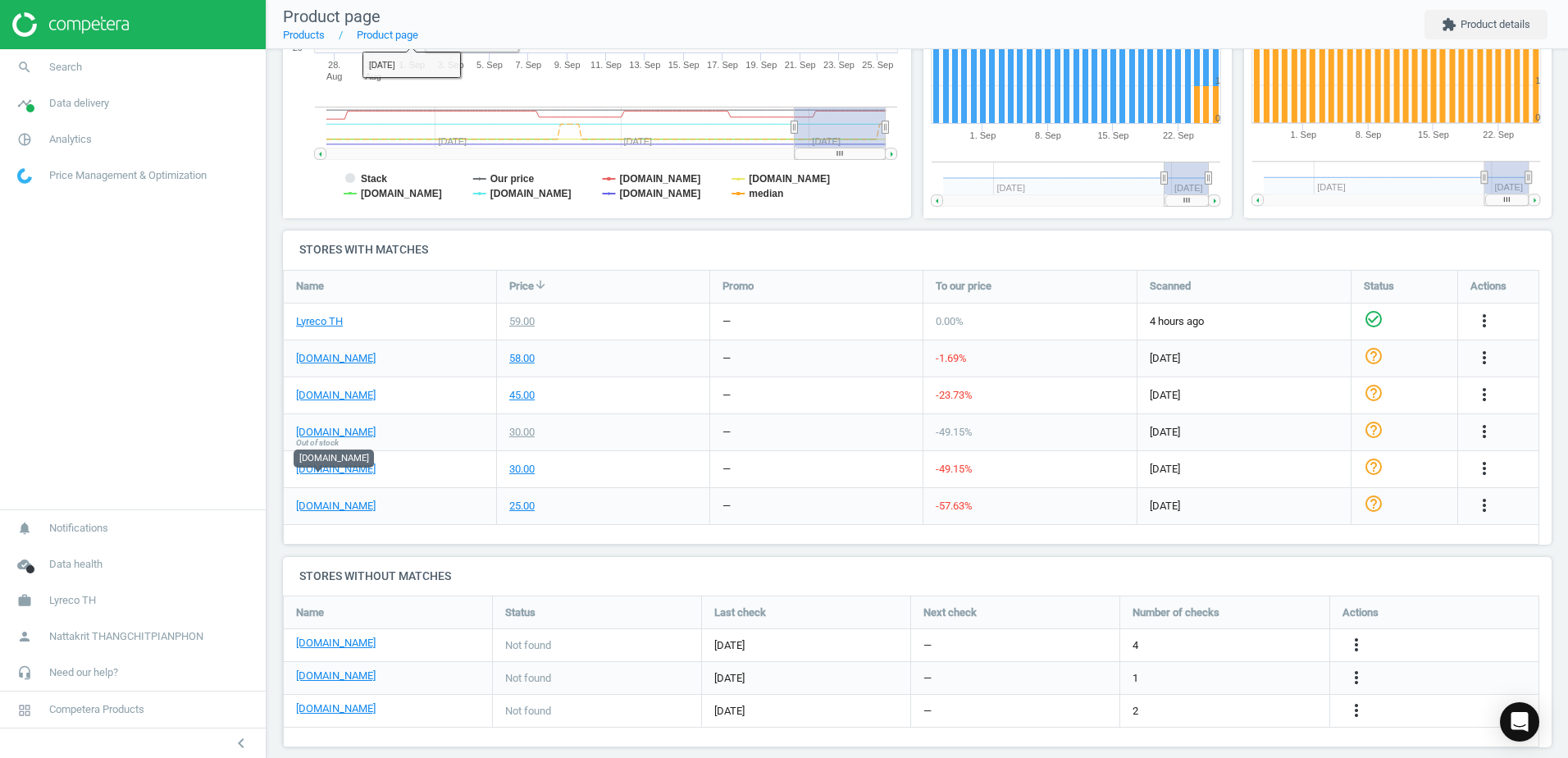
scroll to position [391, 0]
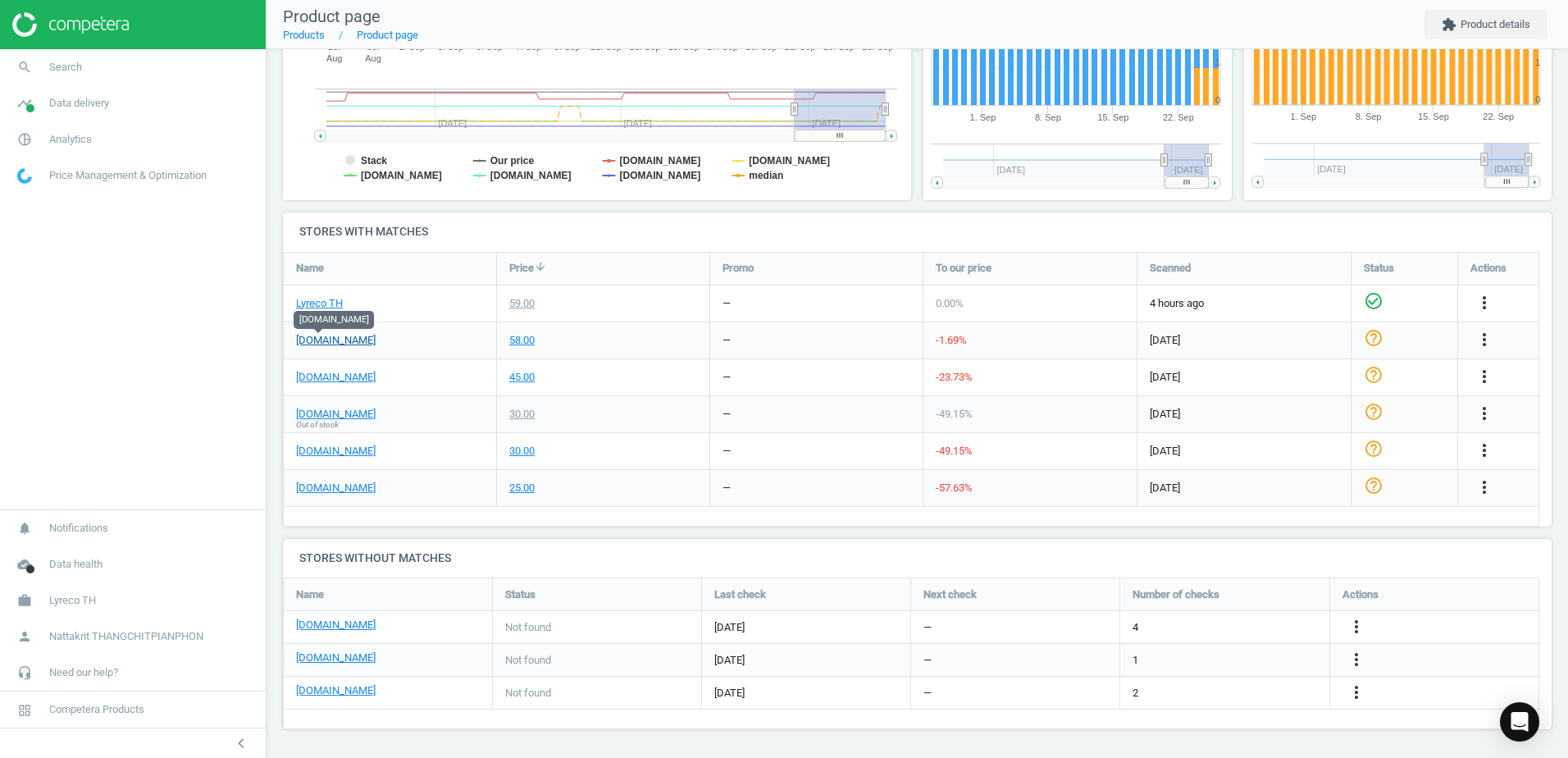
click at [304, 347] on link "[DOMAIN_NAME]" at bounding box center [336, 340] width 80 height 15
click at [113, 69] on link "search Search" at bounding box center [132, 67] width 266 height 36
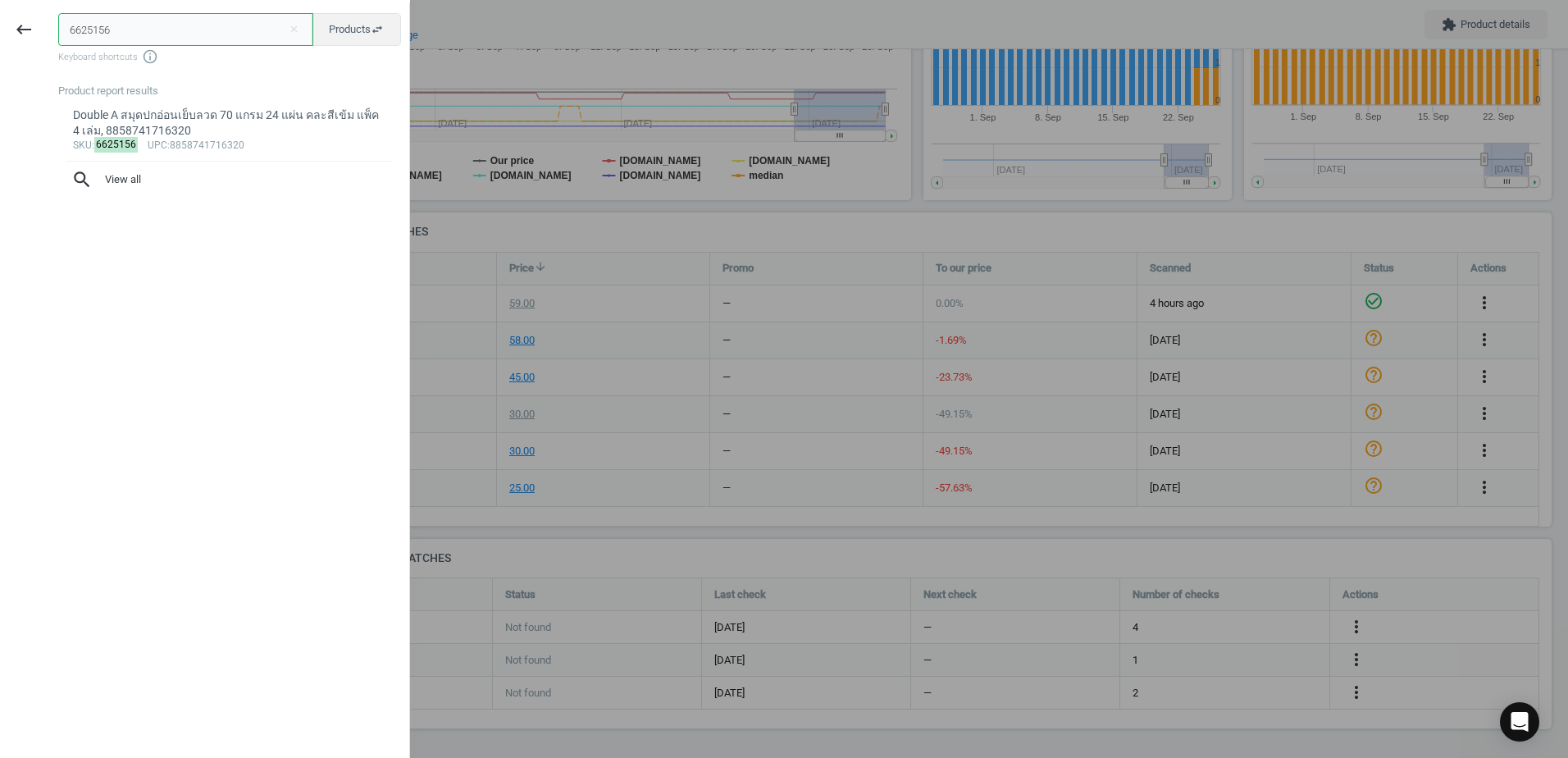
paste input "10561"
type input "105616"
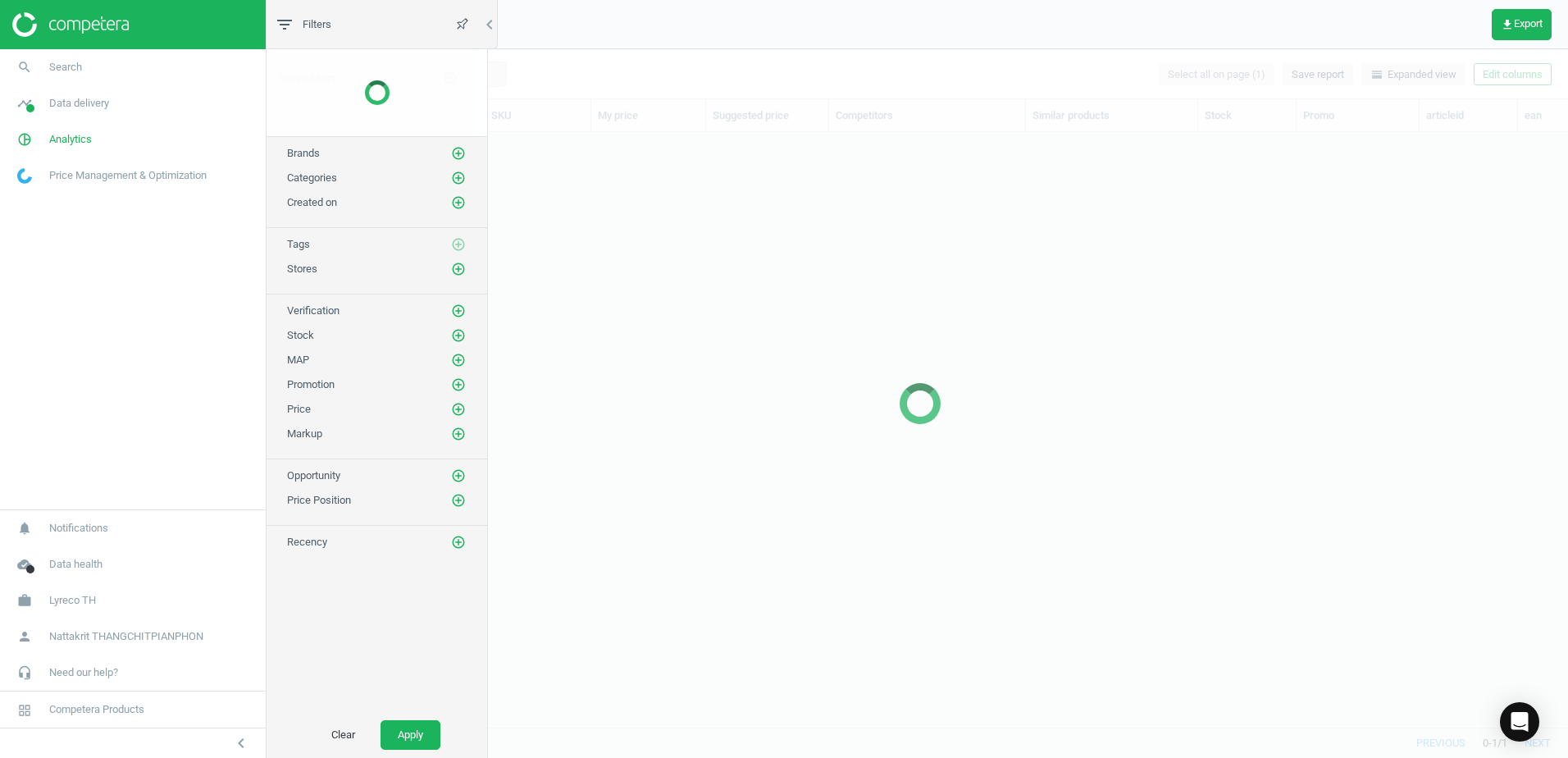
scroll to position [570, 1285]
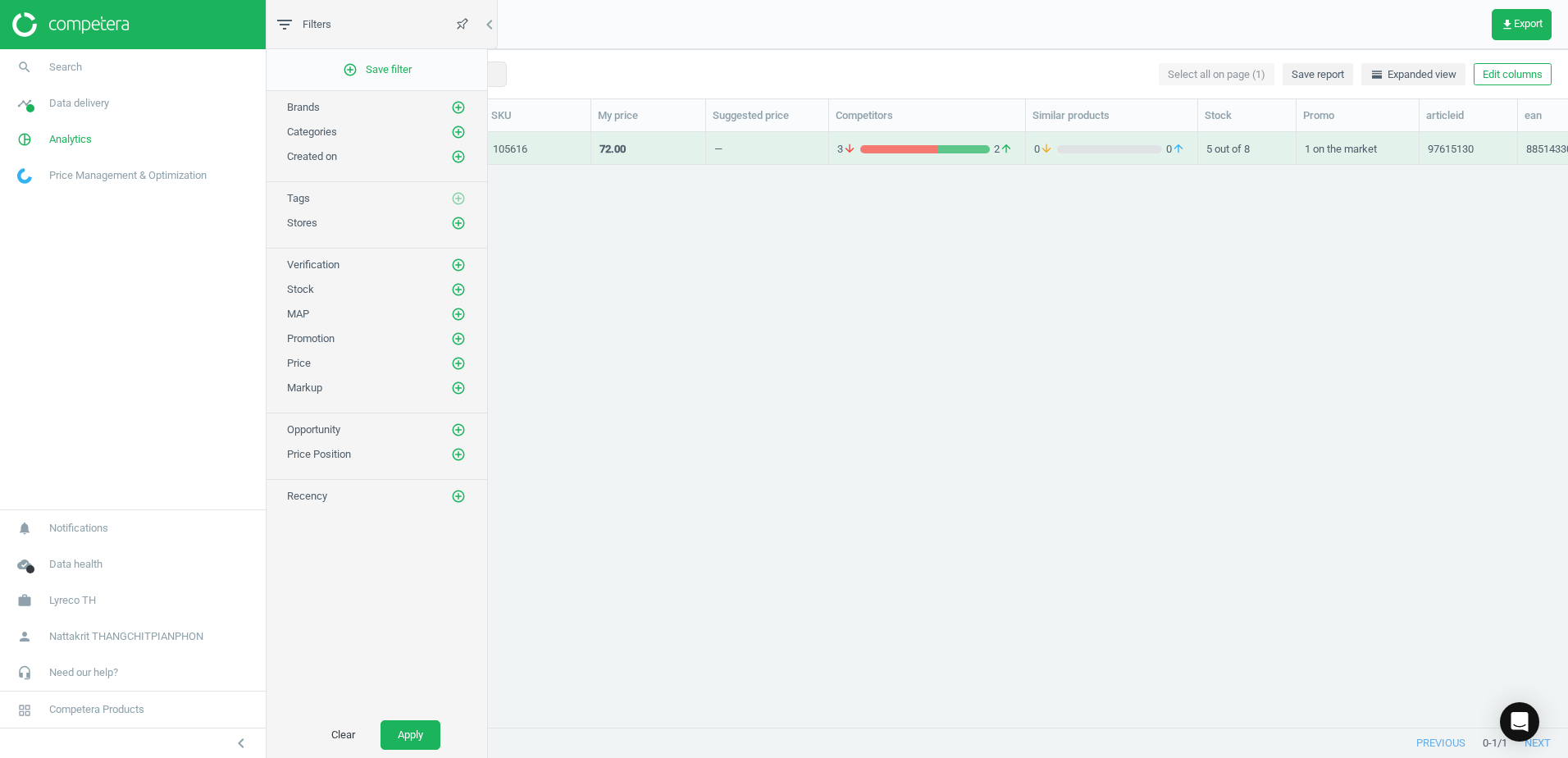
click at [573, 151] on div "105616" at bounding box center [537, 149] width 90 height 15
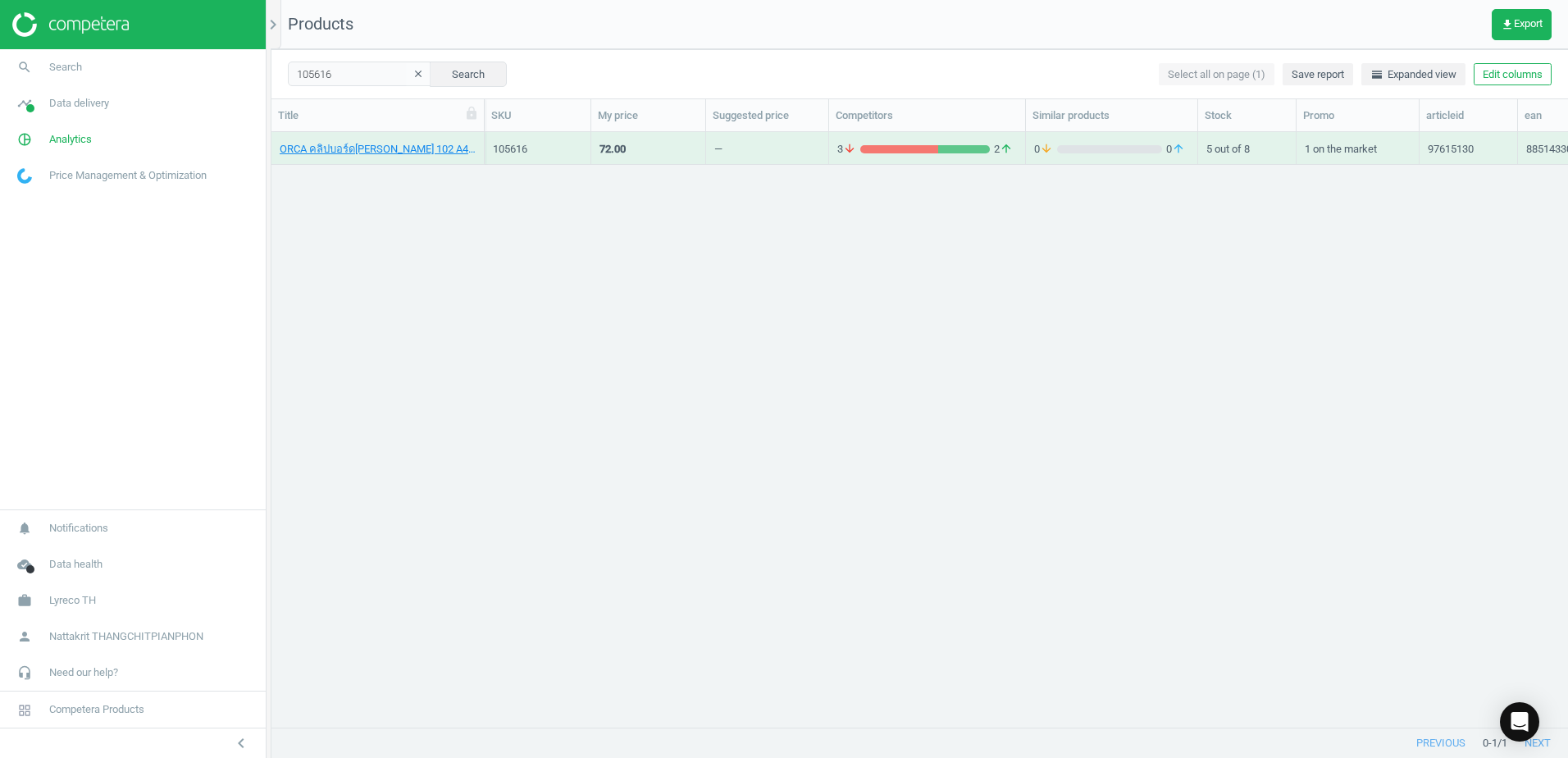
click at [573, 151] on div "105616" at bounding box center [537, 149] width 90 height 15
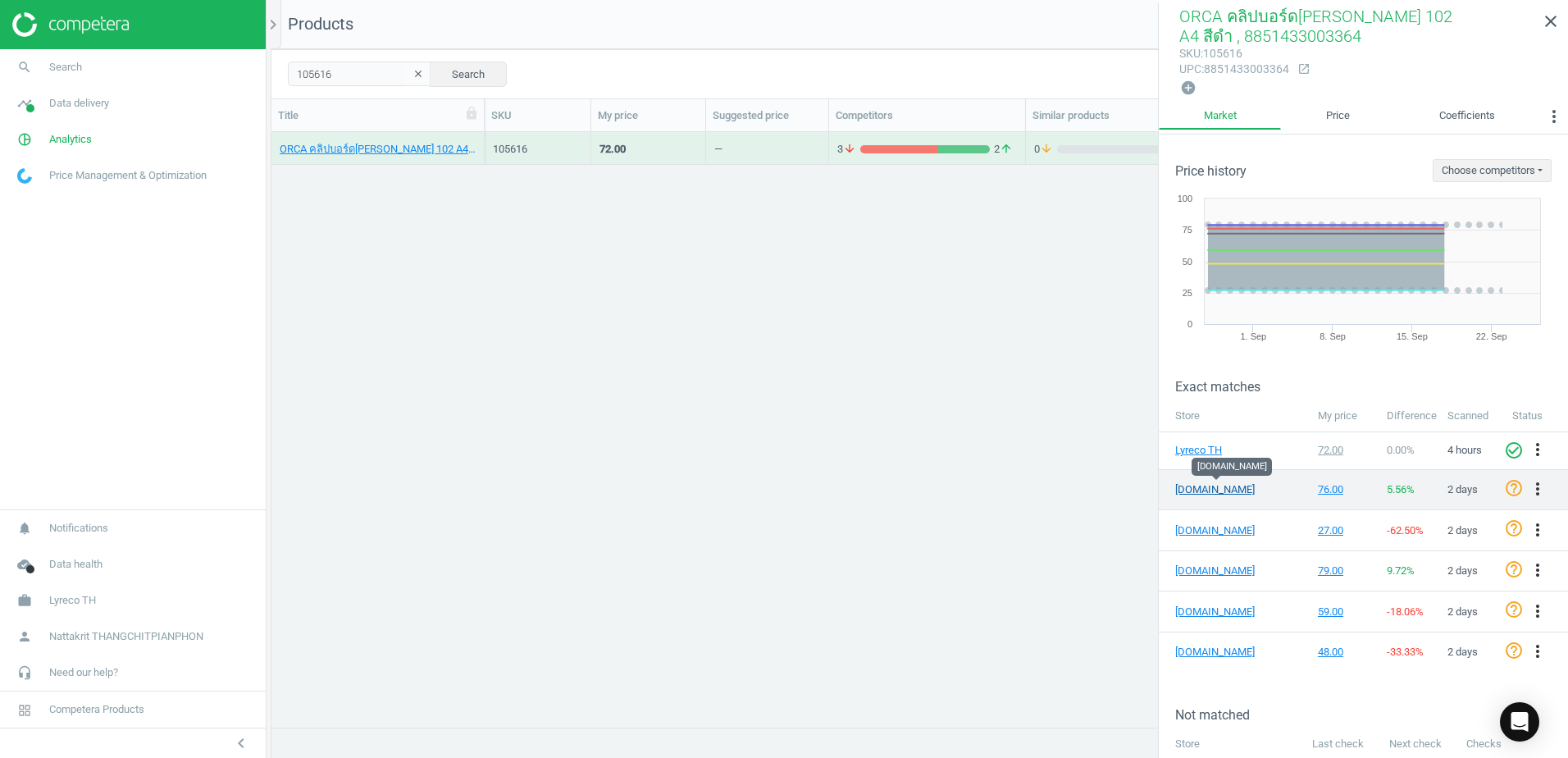
click at [1223, 489] on link "[DOMAIN_NAME]" at bounding box center [1216, 490] width 82 height 15
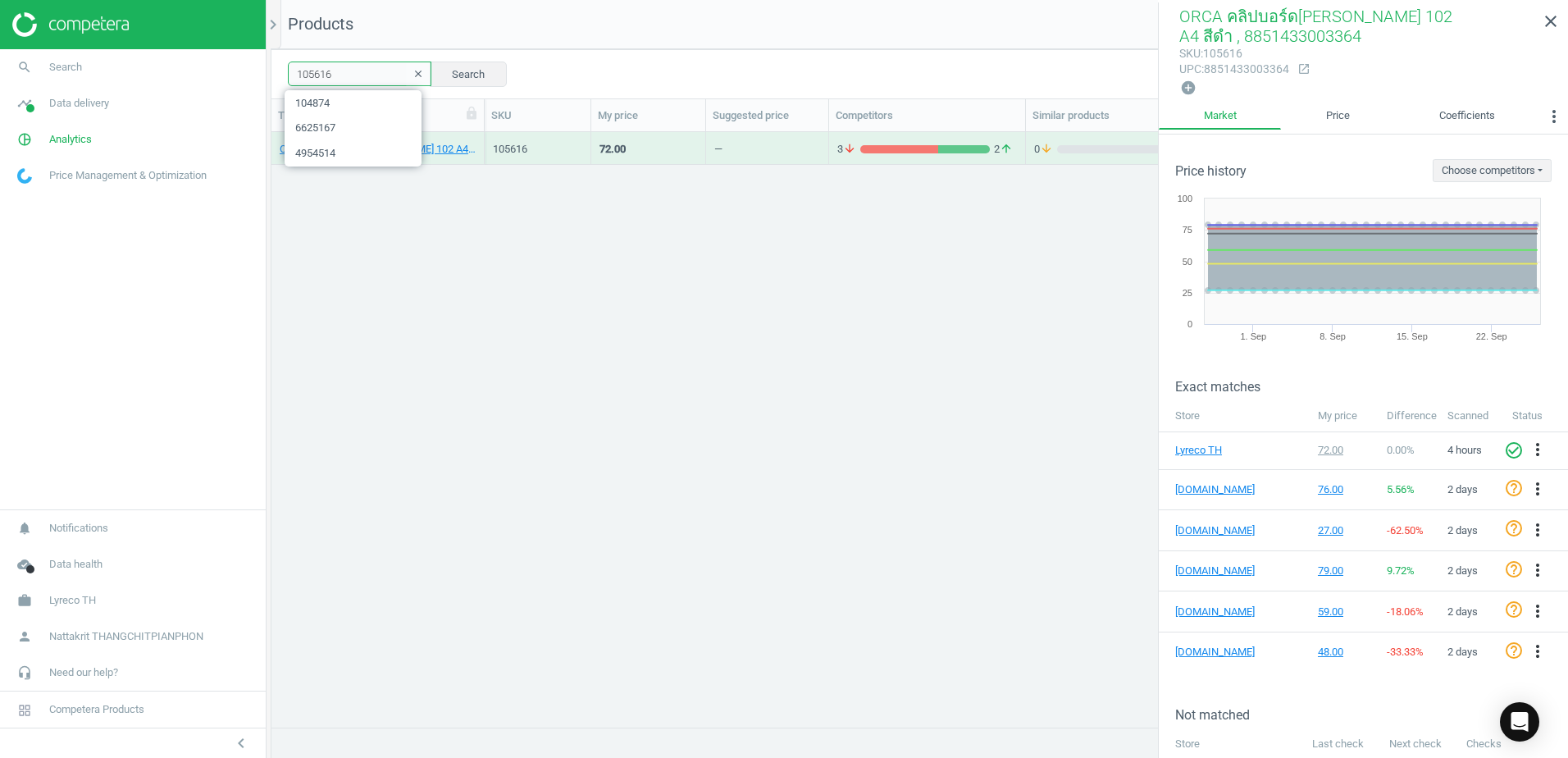
click at [378, 72] on input "105616" at bounding box center [360, 74] width 144 height 25
paste input "606090"
type input "6060906"
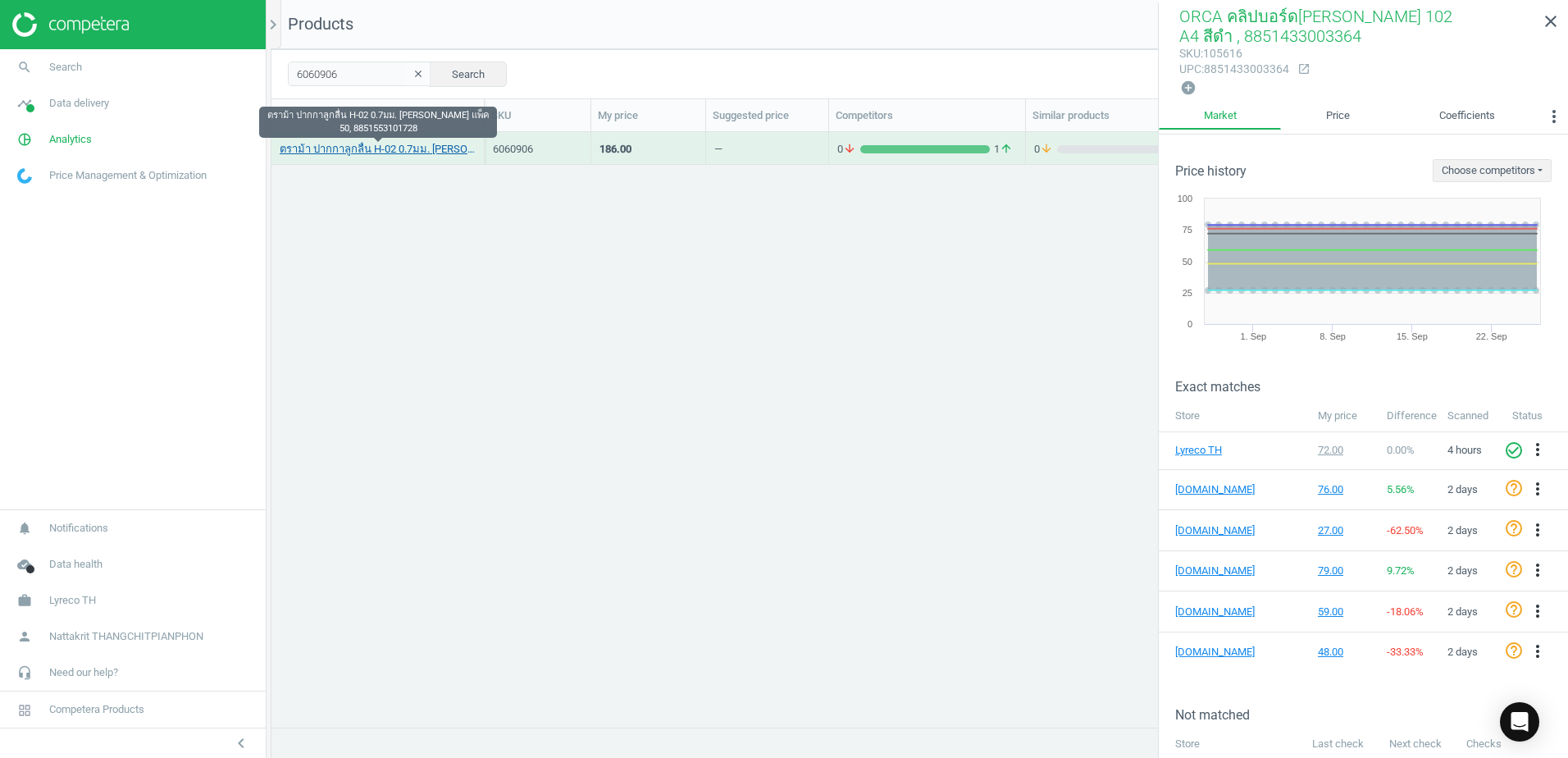
click at [388, 156] on link "ตราม้า ปากกาลูกลื่น H-02 0.7มม. [PERSON_NAME] แพ็ค 50, 8851553101728" at bounding box center [378, 149] width 196 height 15
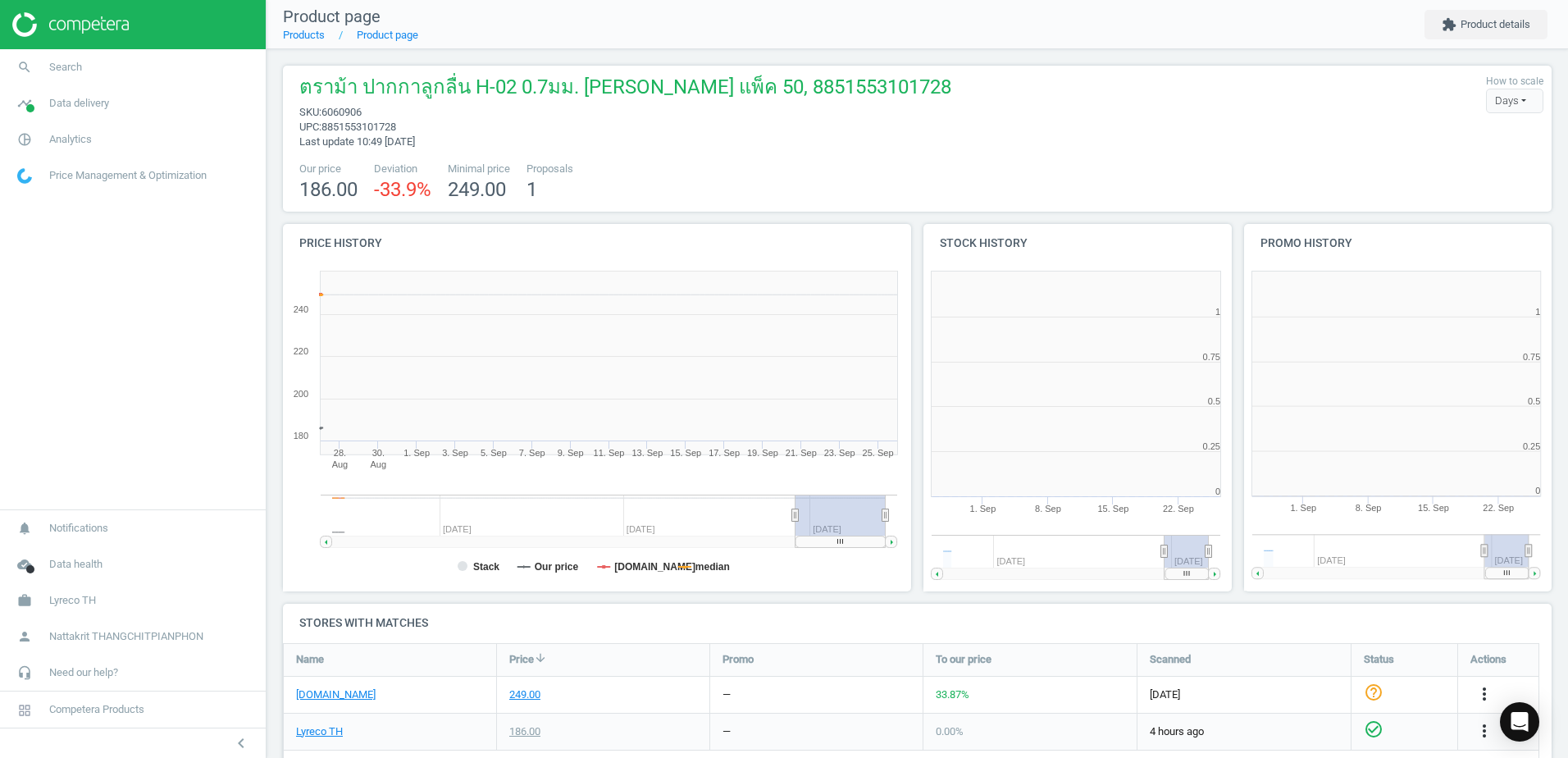
scroll to position [354, 330]
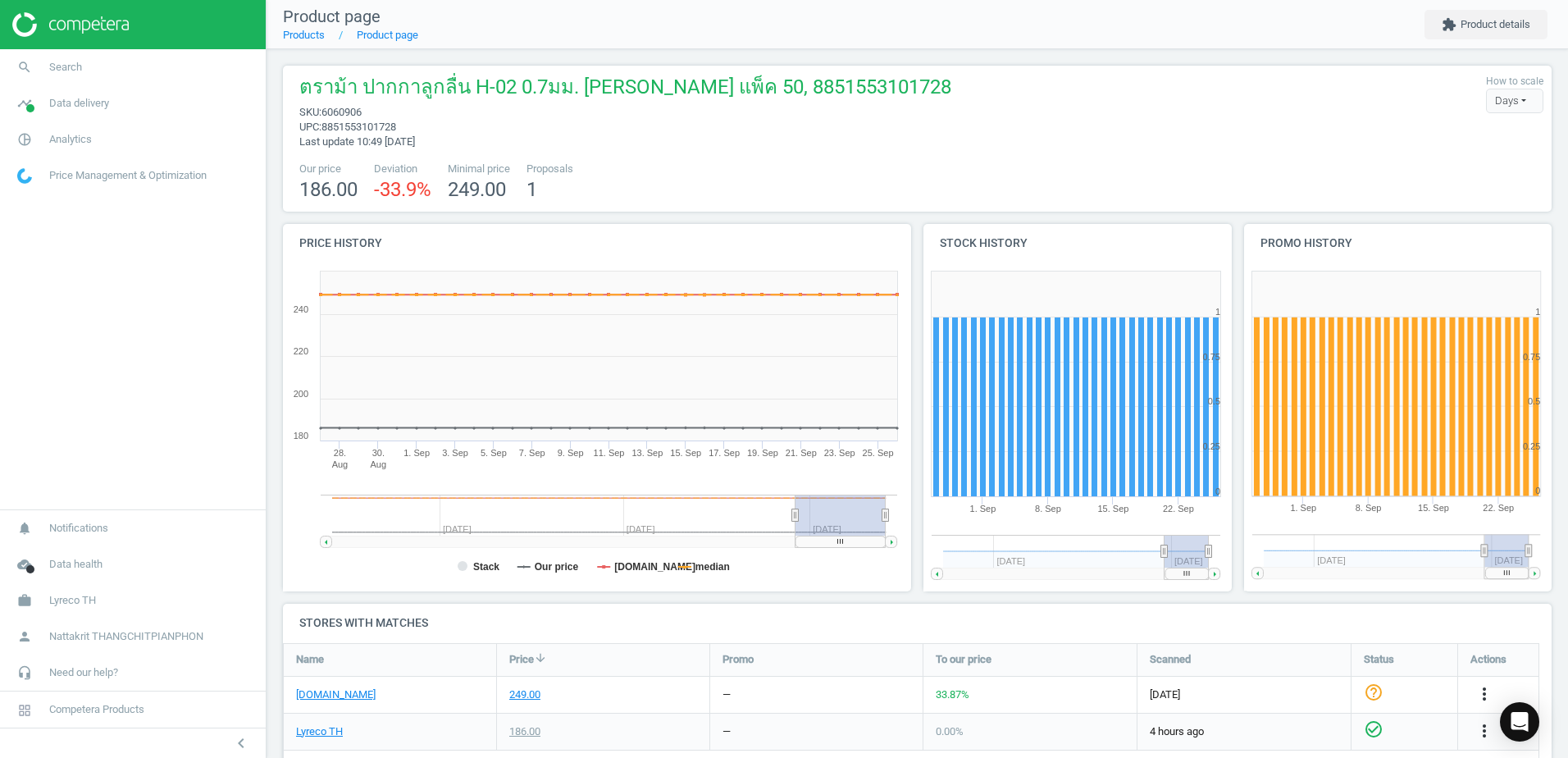
click at [832, 517] on rect at bounding box center [840, 515] width 91 height 41
click at [87, 68] on link "search Search" at bounding box center [132, 67] width 266 height 36
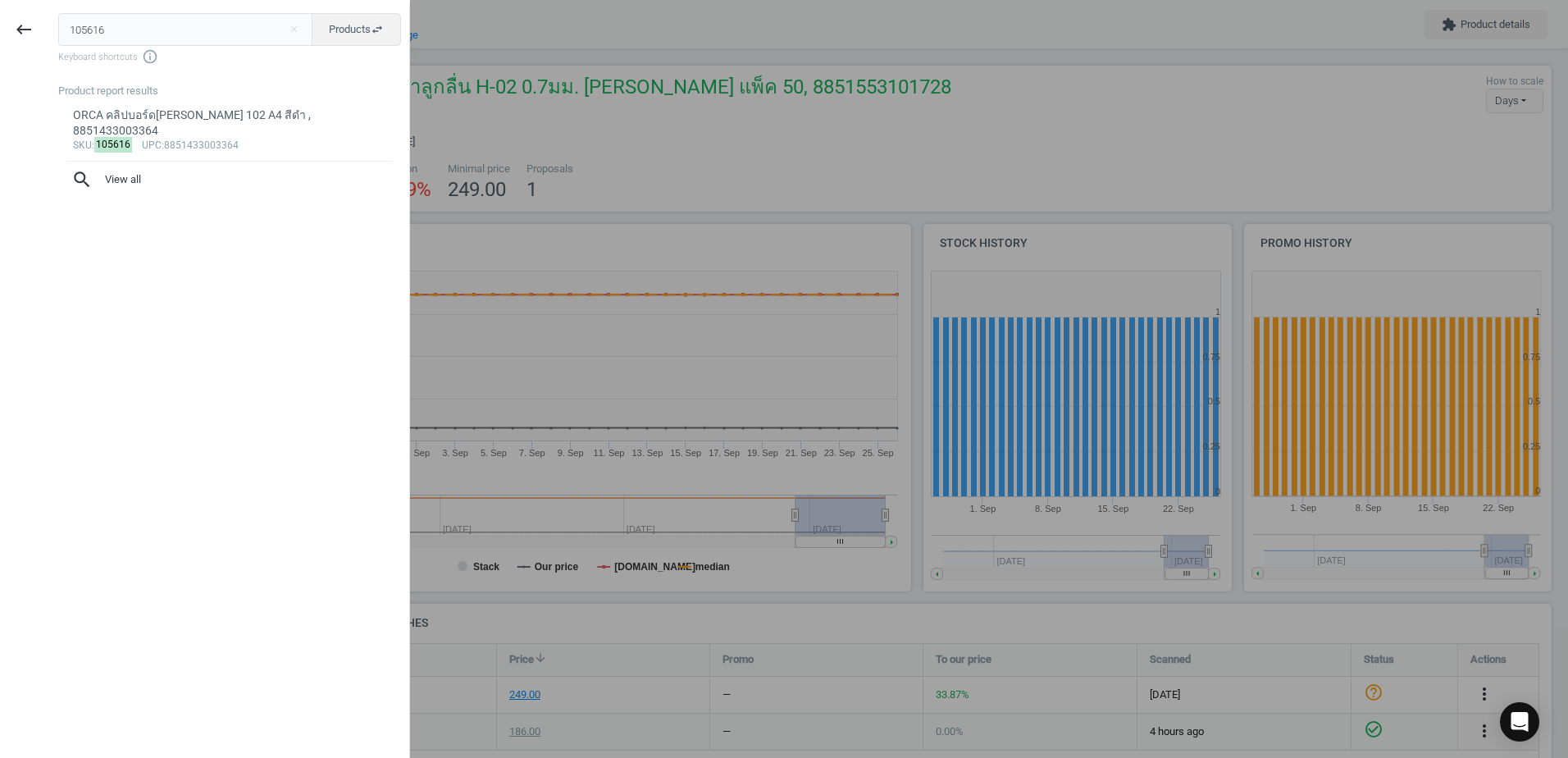
click at [110, 29] on input "105616" at bounding box center [186, 29] width 255 height 33
type input "0095746"
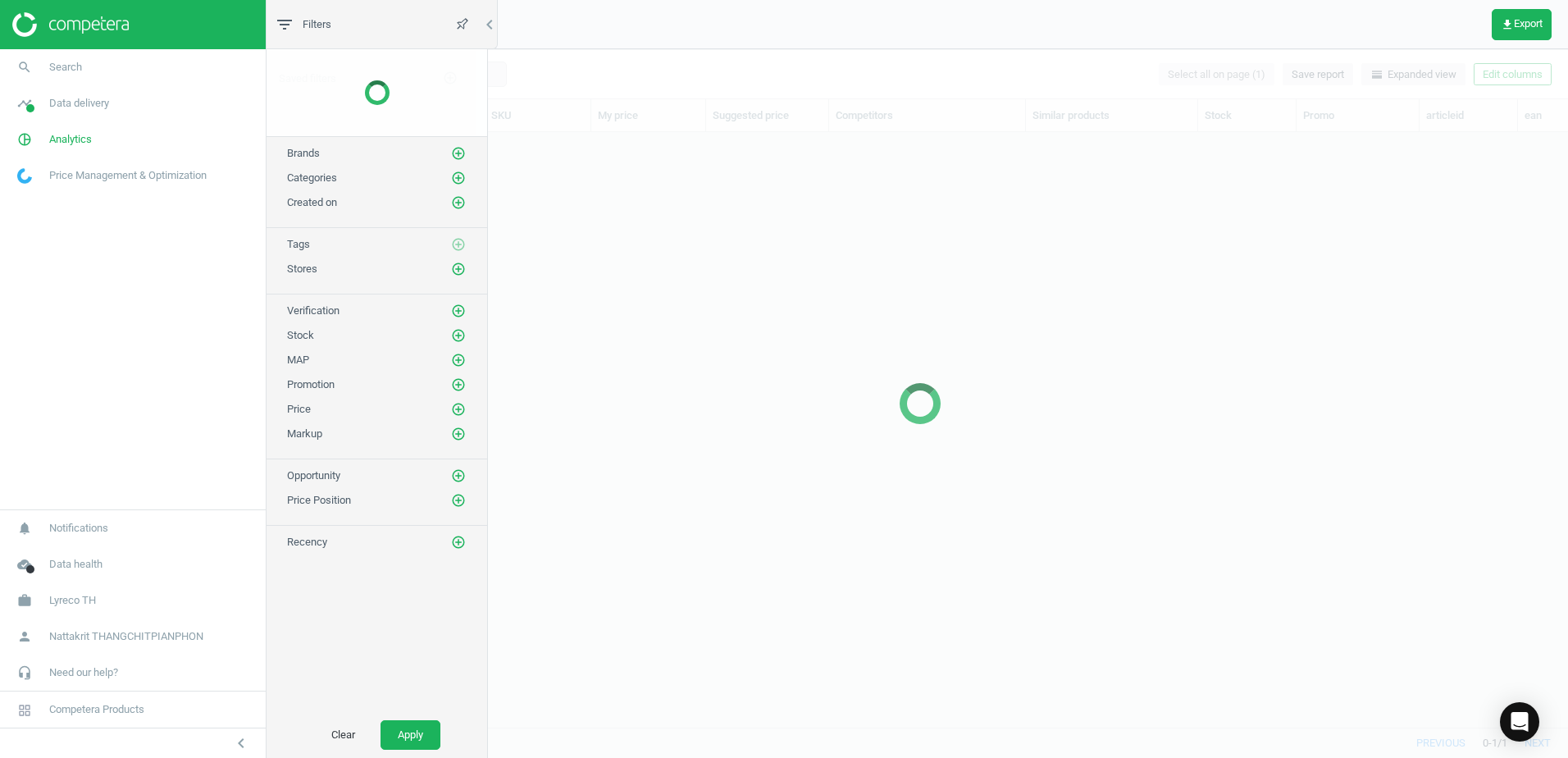
scroll to position [570, 1285]
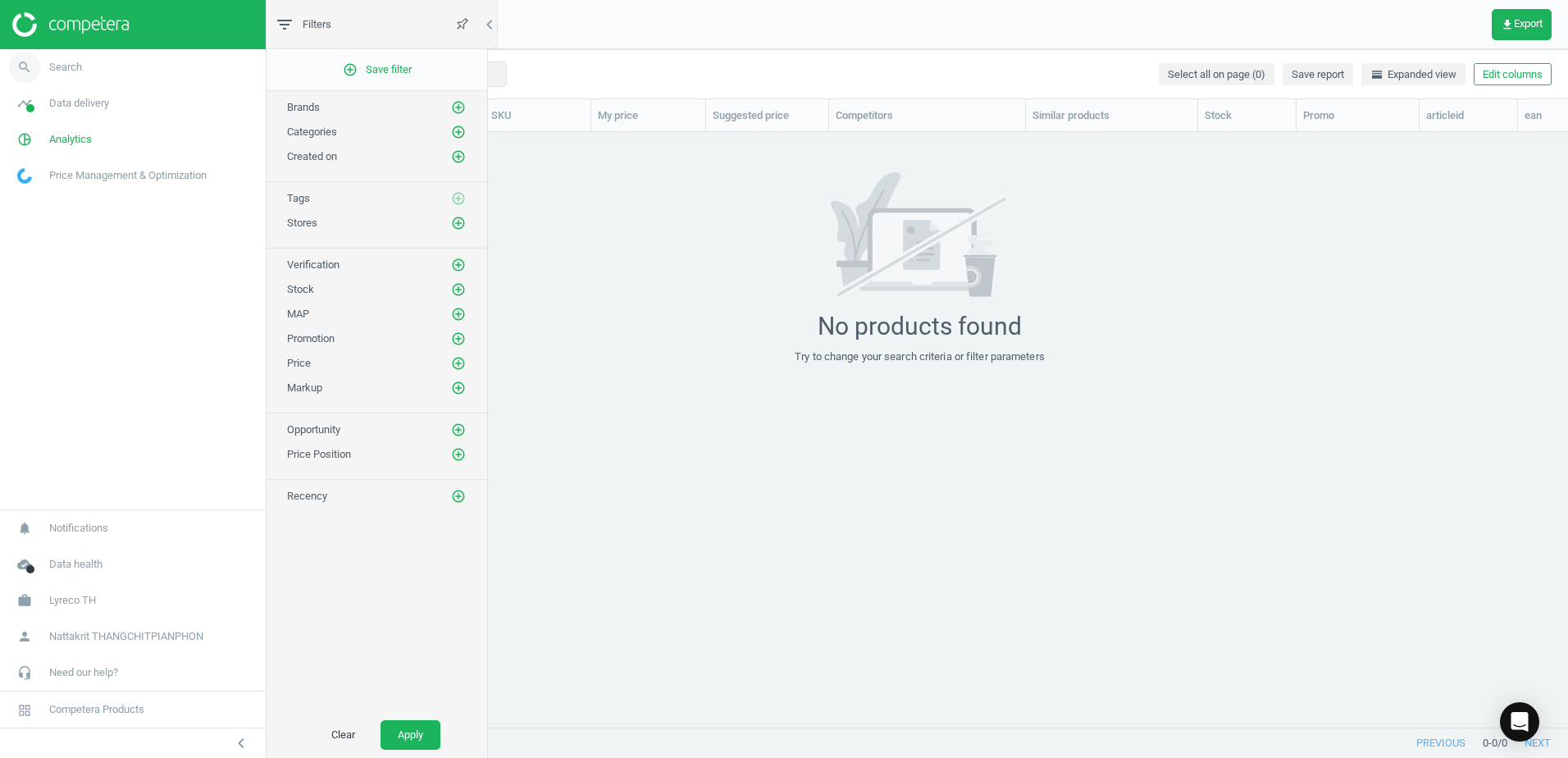
click at [147, 73] on link "search Search" at bounding box center [132, 67] width 266 height 36
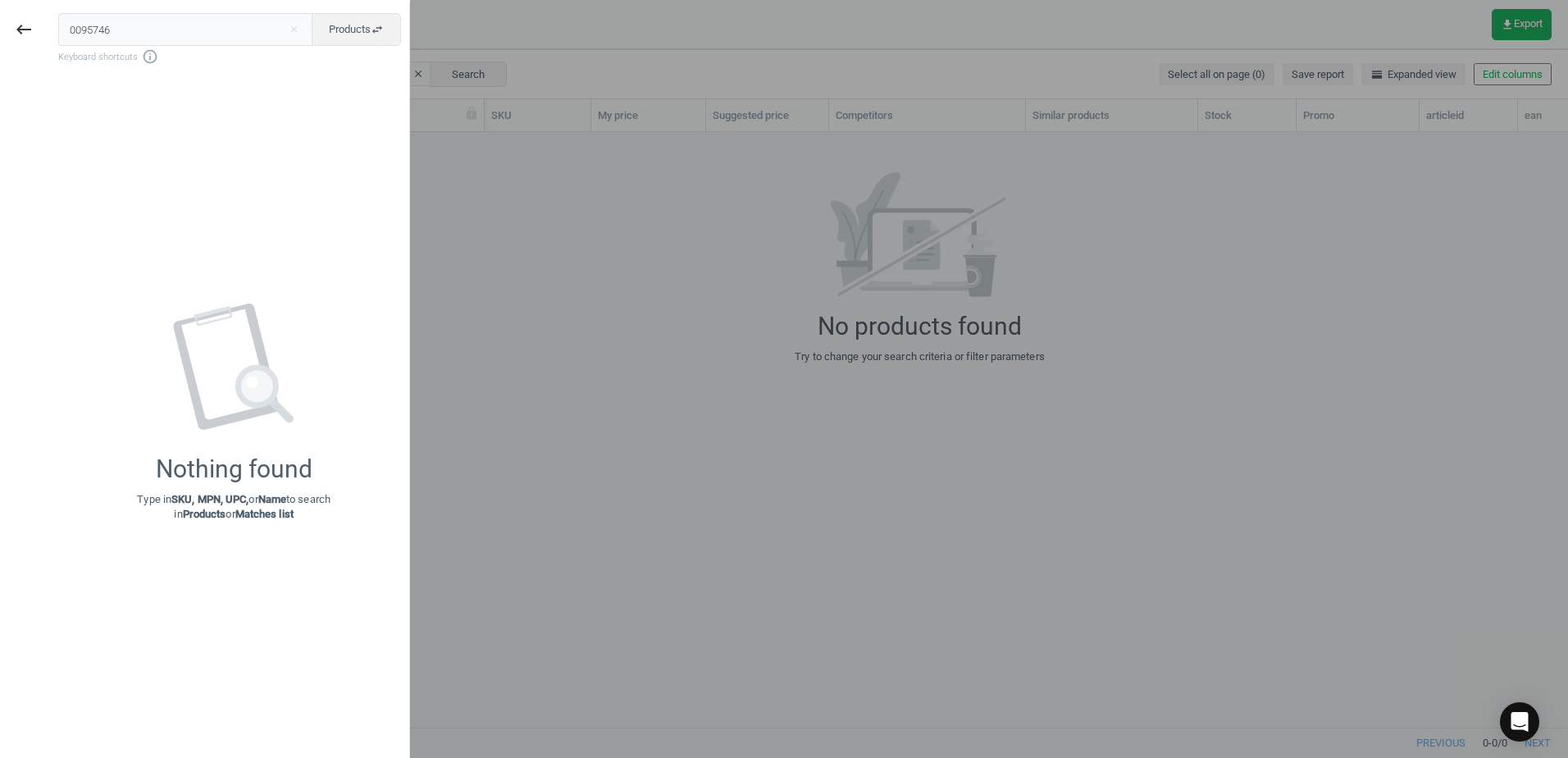
drag, startPoint x: 77, startPoint y: 33, endPoint x: 44, endPoint y: 33, distance: 33.0
click at [52, 33] on div "0095746 close Products swap_horiz Keyboard shortcuts info_outline Nothing found…" at bounding box center [228, 381] width 362 height 758
type input "95746"
click at [897, 220] on div at bounding box center [784, 379] width 1568 height 758
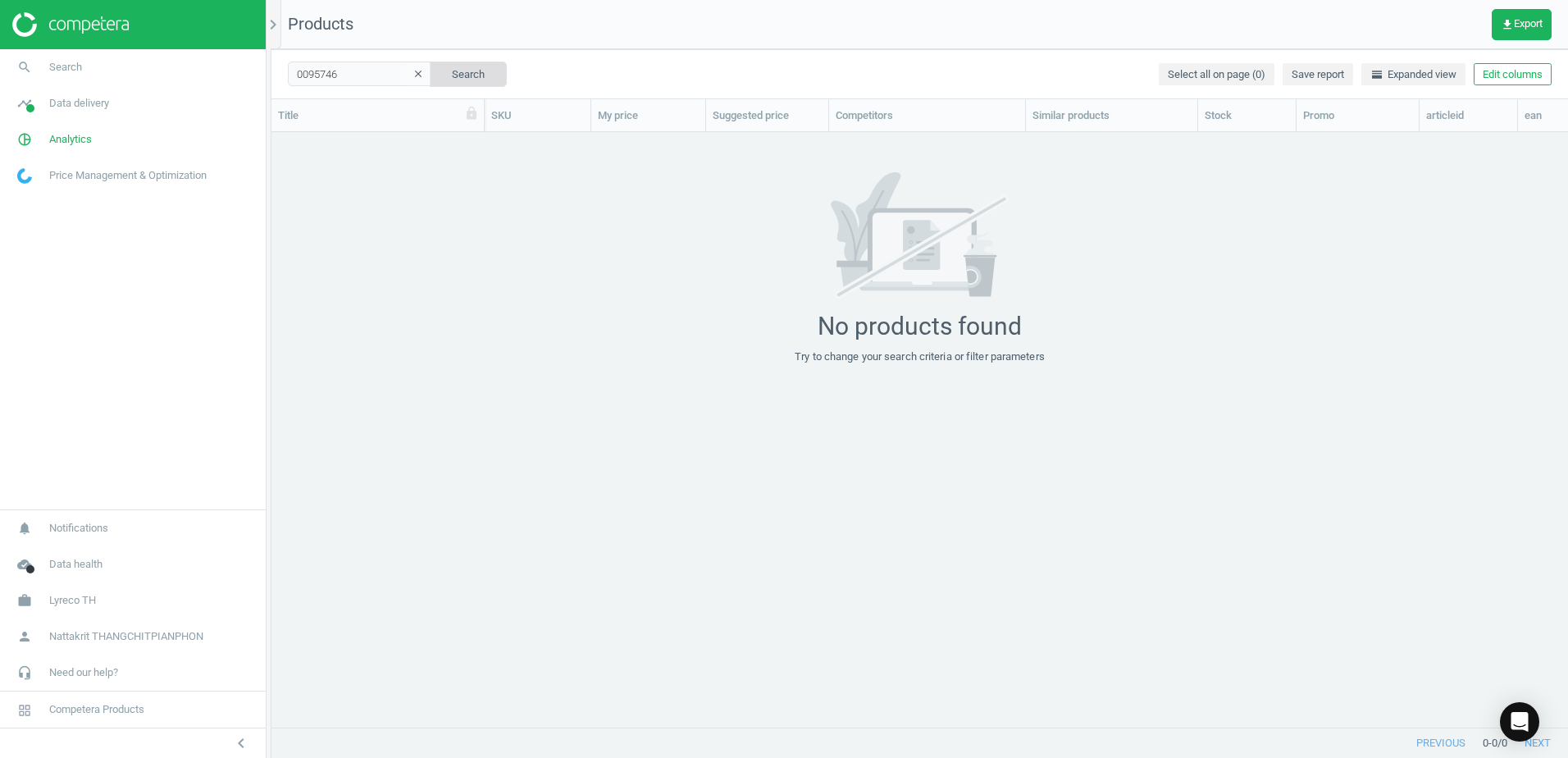
click at [445, 70] on button "Search" at bounding box center [468, 74] width 77 height 25
